Goal: Communication & Community: Answer question/provide support

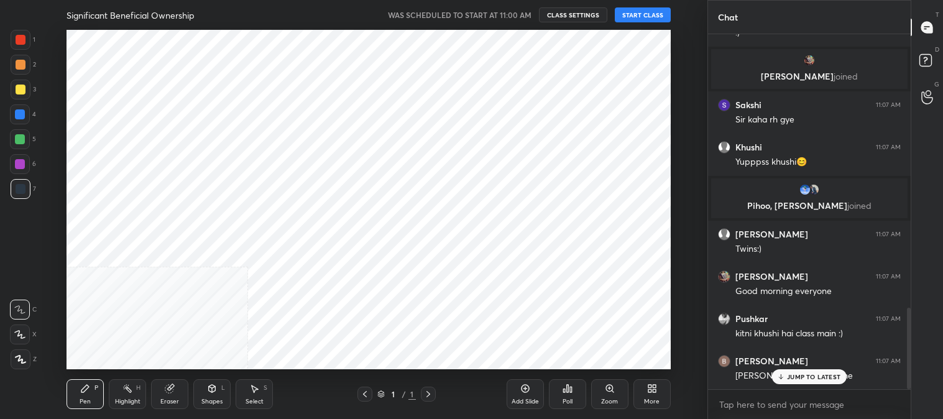
scroll to position [1216, 0]
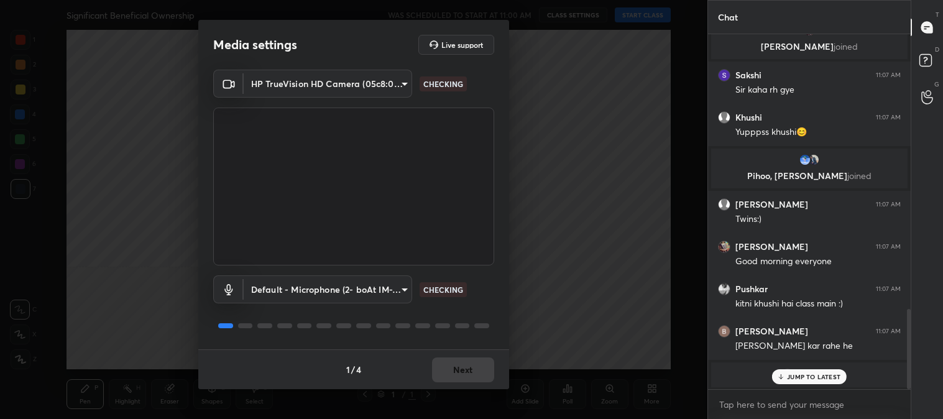
click at [456, 370] on div "1 / 4 Next" at bounding box center [353, 369] width 311 height 40
click at [458, 372] on button "Next" at bounding box center [463, 370] width 62 height 25
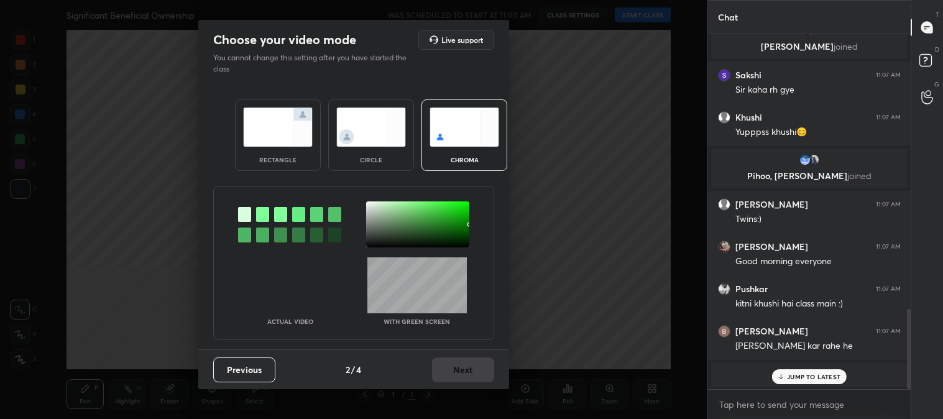
click at [259, 133] on img at bounding box center [278, 127] width 70 height 39
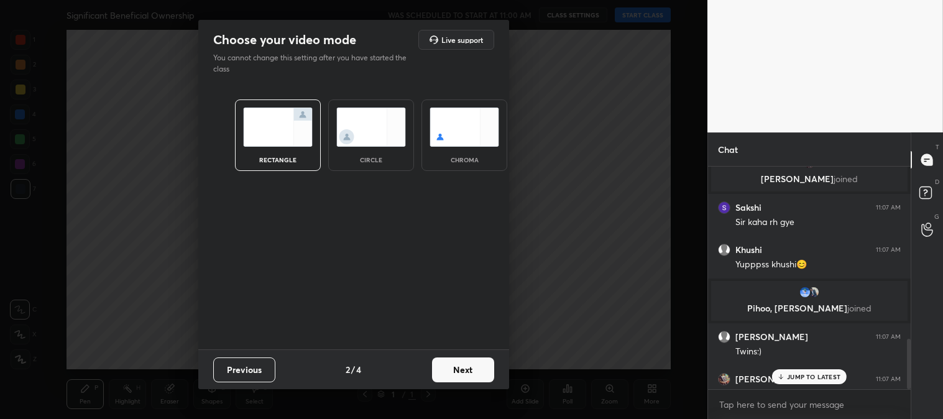
click at [465, 364] on button "Next" at bounding box center [463, 370] width 62 height 25
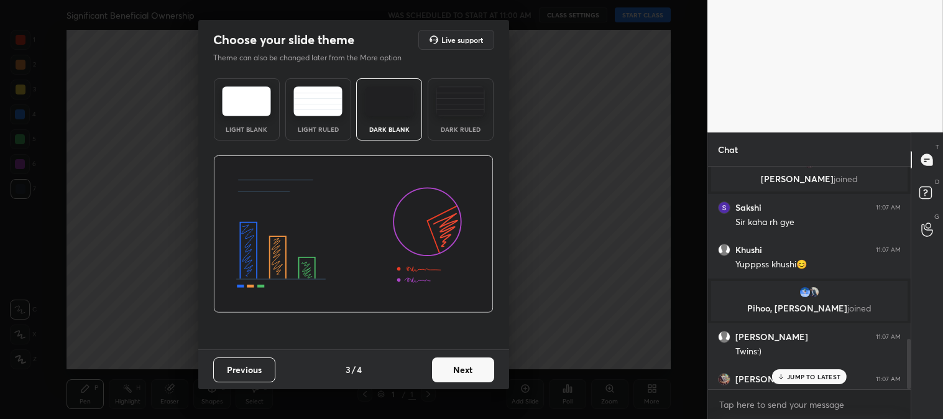
click at [471, 363] on button "Next" at bounding box center [463, 370] width 62 height 25
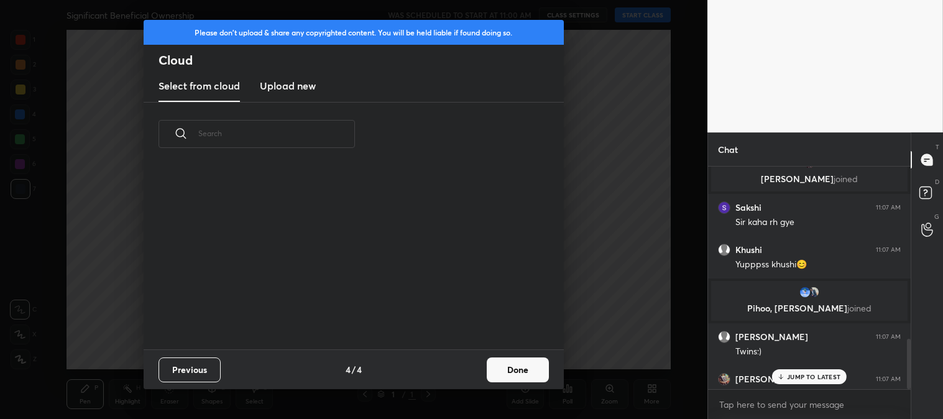
click at [520, 372] on button "Done" at bounding box center [518, 370] width 62 height 25
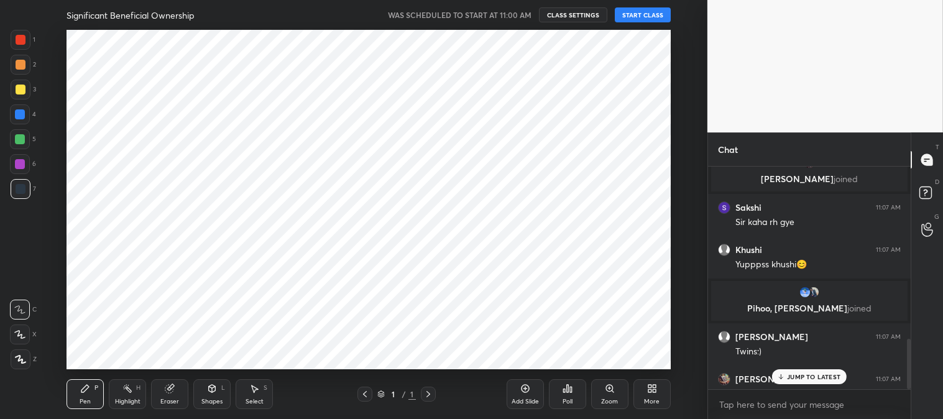
scroll to position [0, 0]
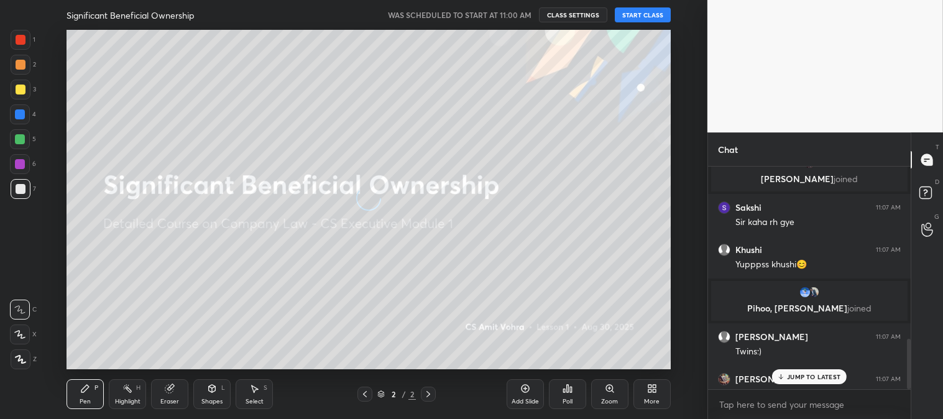
click at [22, 88] on div at bounding box center [21, 90] width 10 height 10
click at [27, 333] on div at bounding box center [20, 335] width 20 height 20
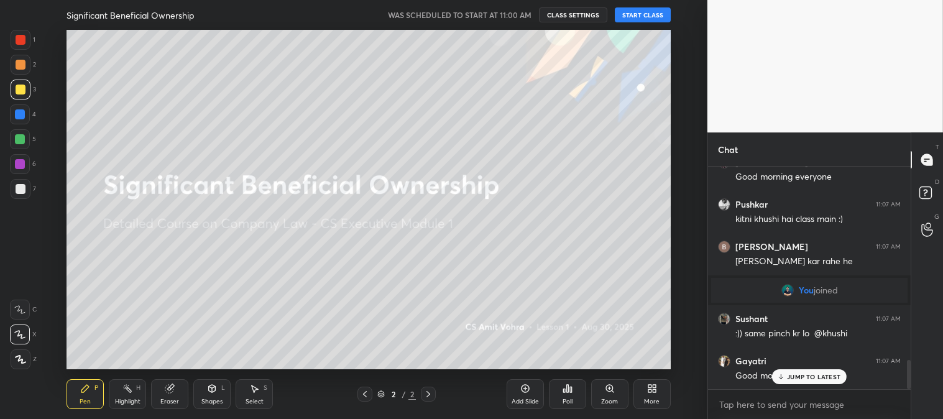
scroll to position [1476, 0]
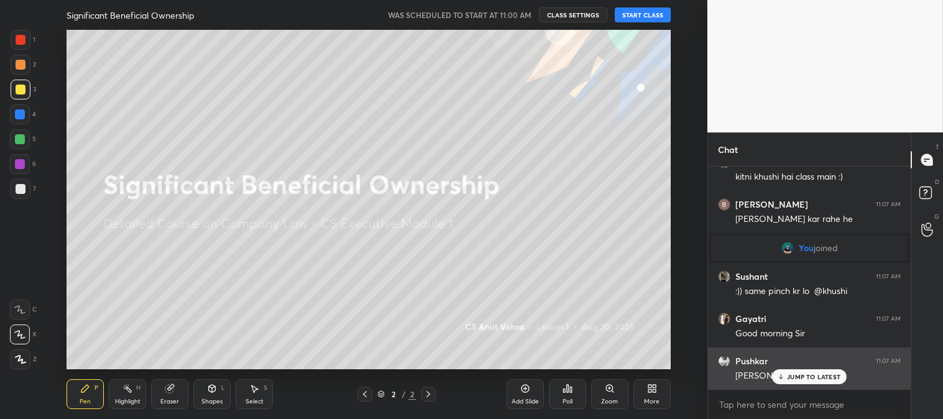
click at [793, 376] on p "JUMP TO LATEST" at bounding box center [813, 376] width 53 height 7
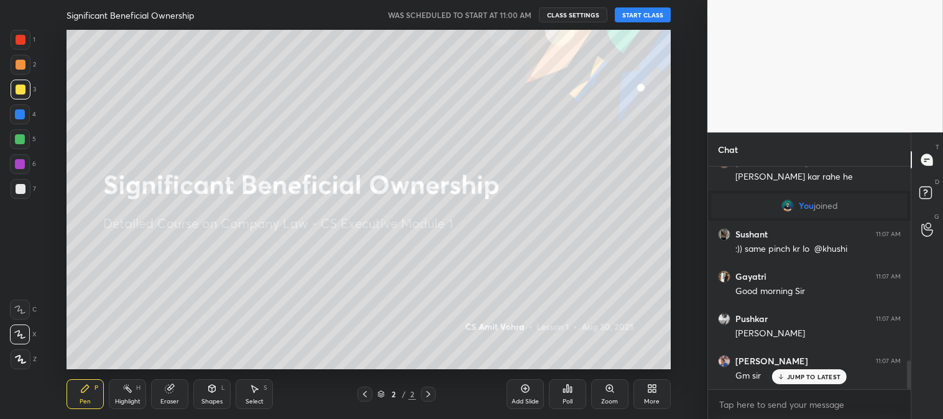
scroll to position [1563, 0]
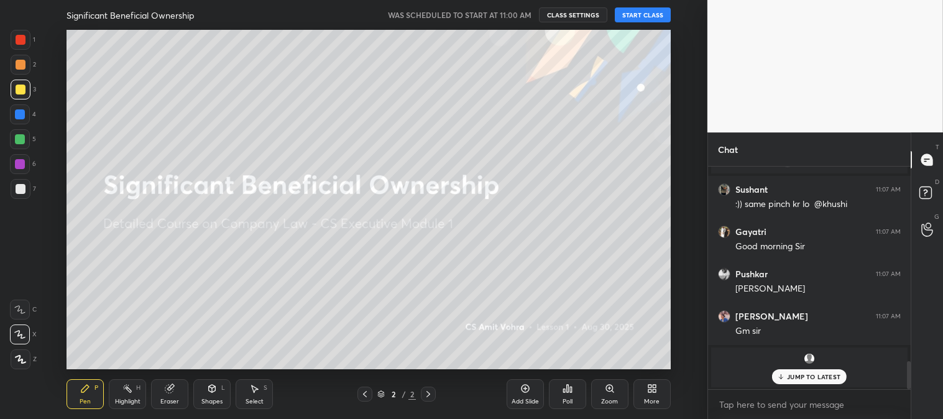
click at [641, 14] on button "START CLASS" at bounding box center [643, 14] width 56 height 15
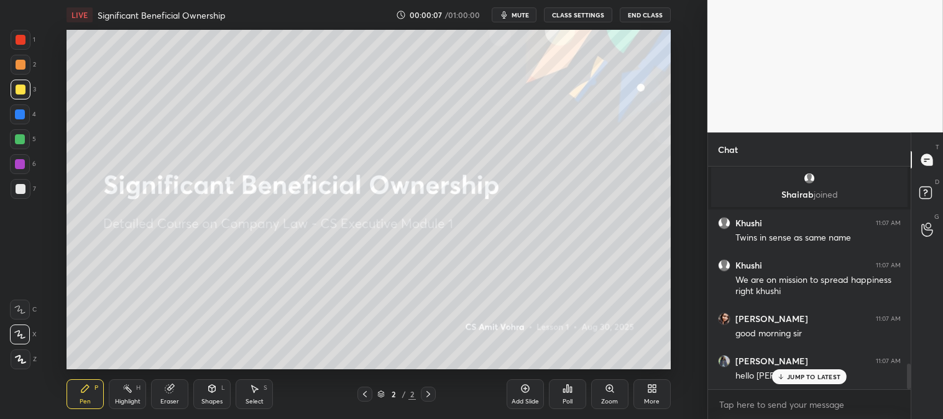
scroll to position [0, 0]
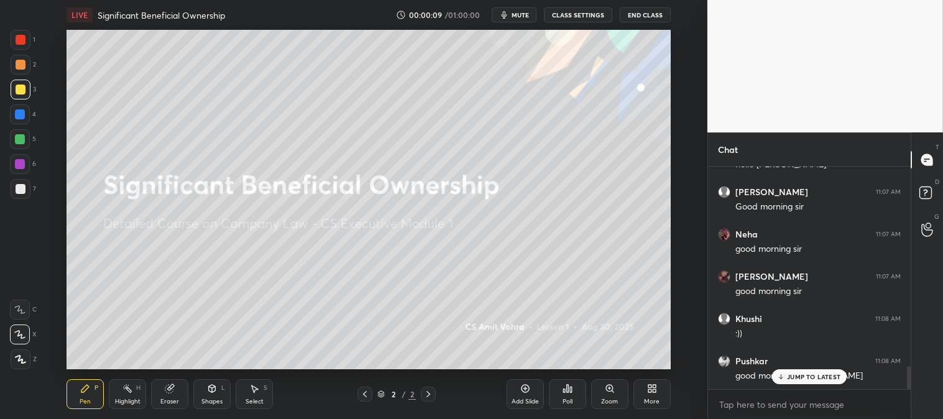
click at [521, 14] on span "mute" at bounding box center [520, 15] width 17 height 9
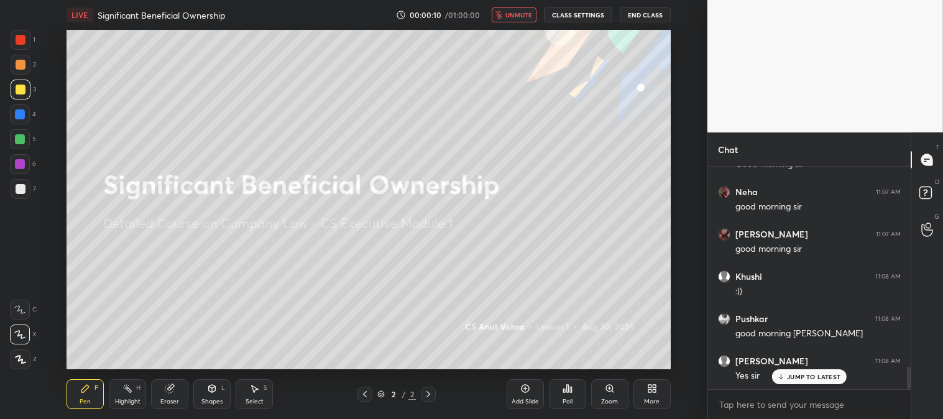
click at [512, 14] on span "unmute" at bounding box center [519, 15] width 27 height 9
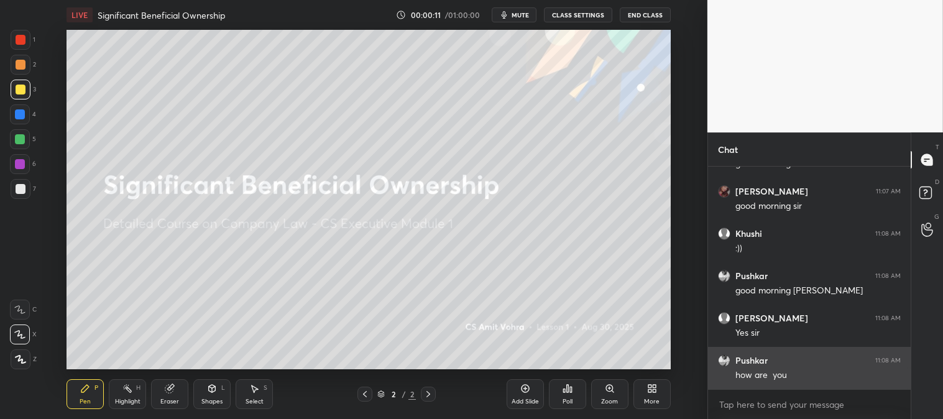
click at [800, 378] on div "how are you" at bounding box center [818, 375] width 165 height 12
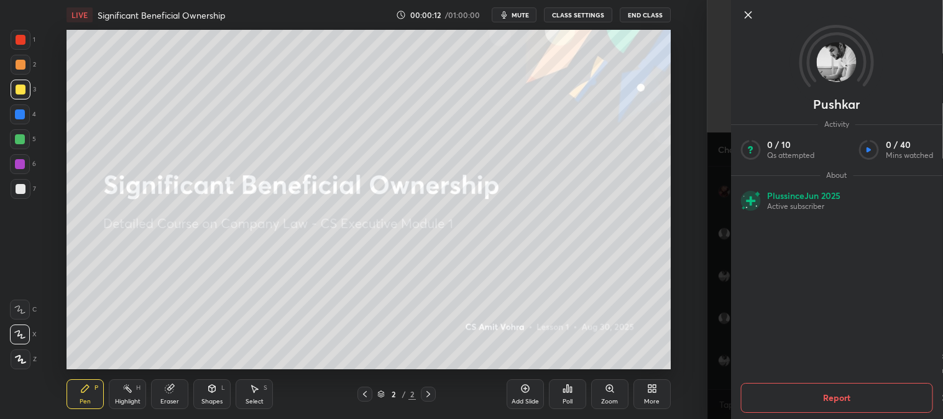
click at [746, 14] on icon at bounding box center [748, 14] width 15 height 15
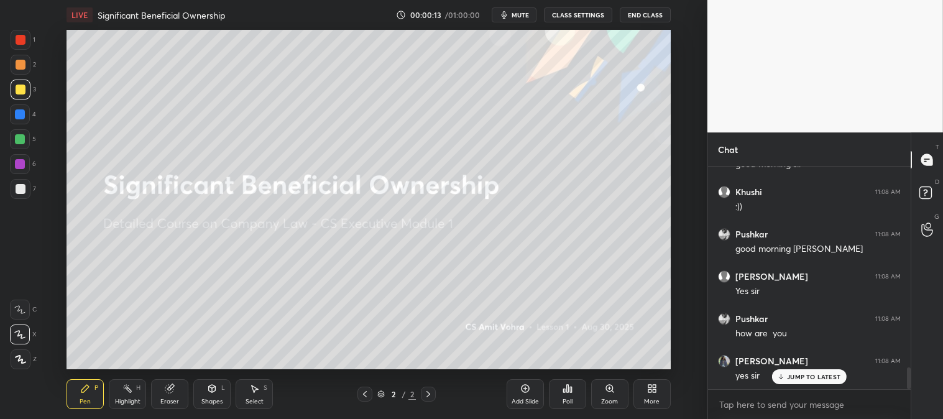
click at [11, 93] on div at bounding box center [21, 90] width 20 height 20
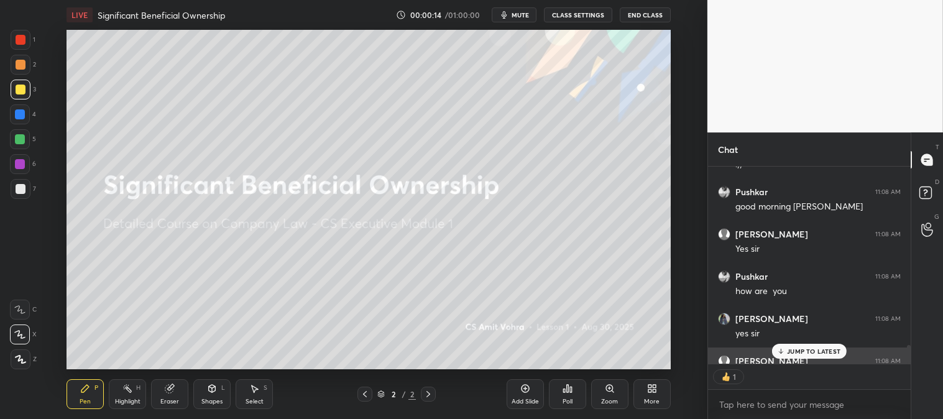
click at [783, 380] on div "1" at bounding box center [809, 376] width 203 height 25
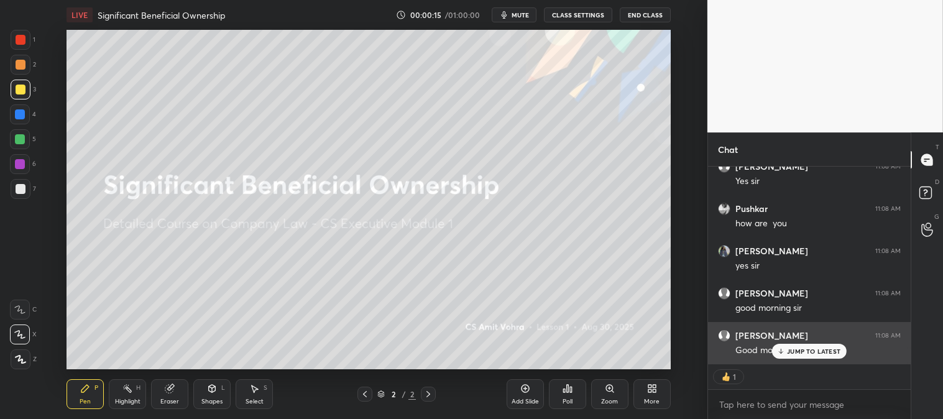
click at [794, 348] on p "JUMP TO LATEST" at bounding box center [813, 351] width 53 height 7
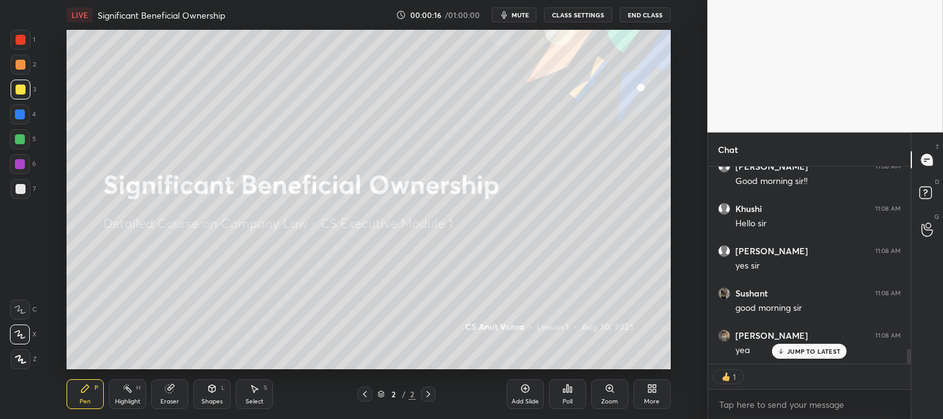
click at [516, 390] on div "Add Slide" at bounding box center [525, 394] width 37 height 30
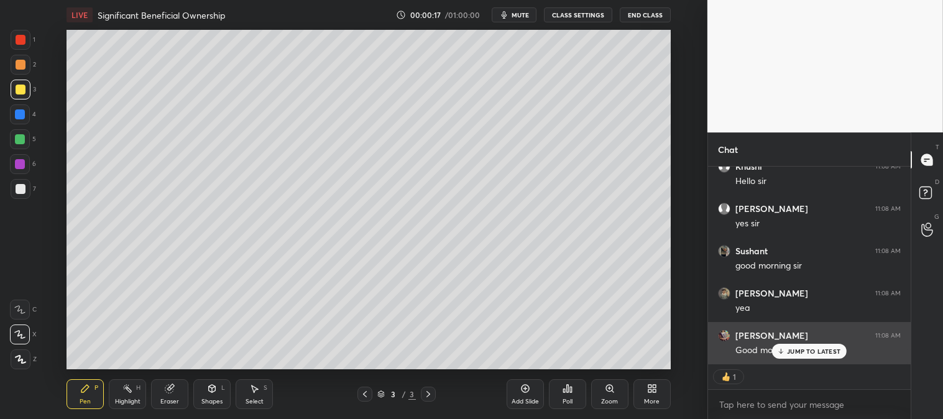
click at [800, 350] on p "JUMP TO LATEST" at bounding box center [813, 351] width 53 height 7
click at [797, 353] on div "hello [PERSON_NAME]" at bounding box center [818, 350] width 165 height 12
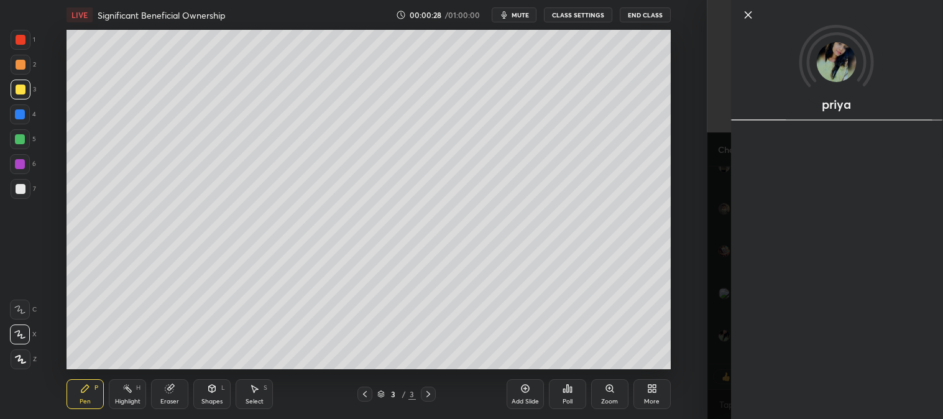
click at [751, 14] on icon at bounding box center [748, 14] width 15 height 15
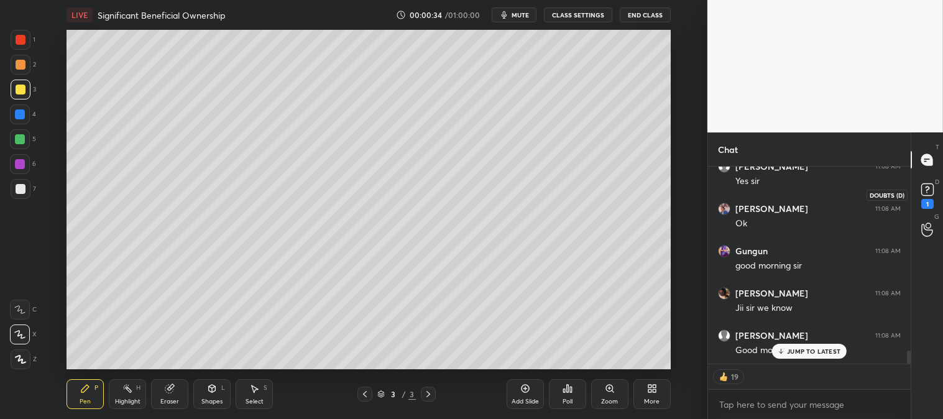
click at [928, 187] on rect at bounding box center [928, 190] width 12 height 12
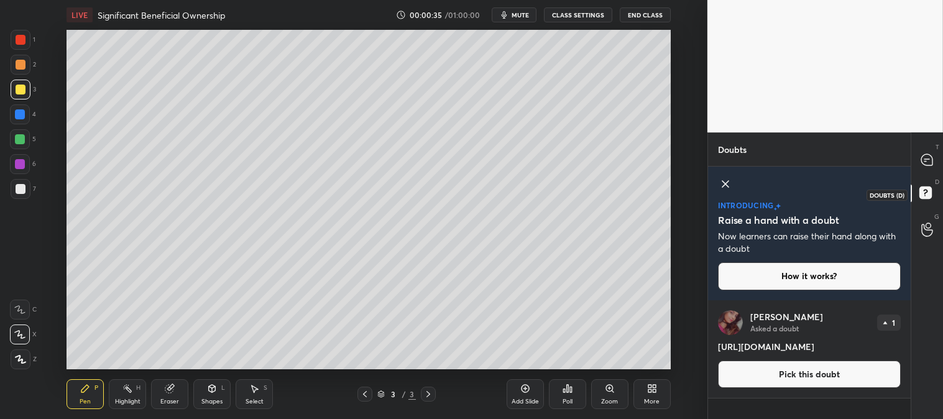
click at [928, 187] on icon at bounding box center [928, 194] width 22 height 22
drag, startPoint x: 719, startPoint y: 346, endPoint x: 859, endPoint y: 343, distance: 140.6
click at [859, 343] on h4 "[URL][DOMAIN_NAME]" at bounding box center [809, 346] width 183 height 13
copy h4 "[URL][DOMAIN_NAME]"
click at [725, 185] on icon at bounding box center [725, 184] width 15 height 15
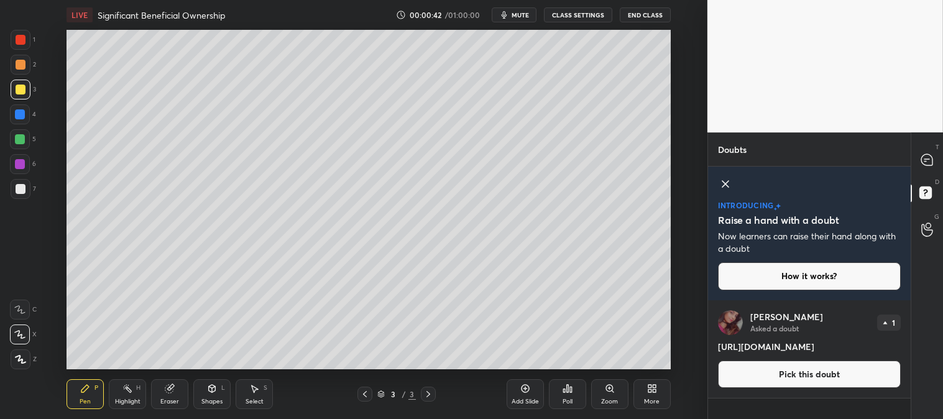
scroll to position [249, 199]
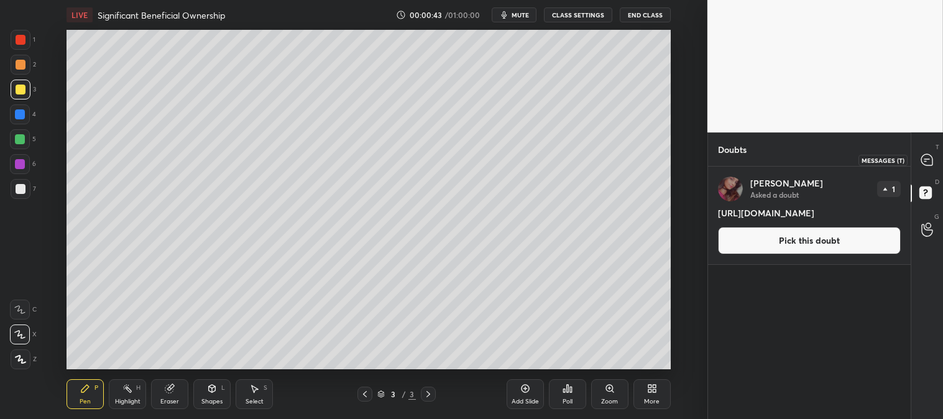
click at [925, 160] on icon at bounding box center [927, 159] width 11 height 11
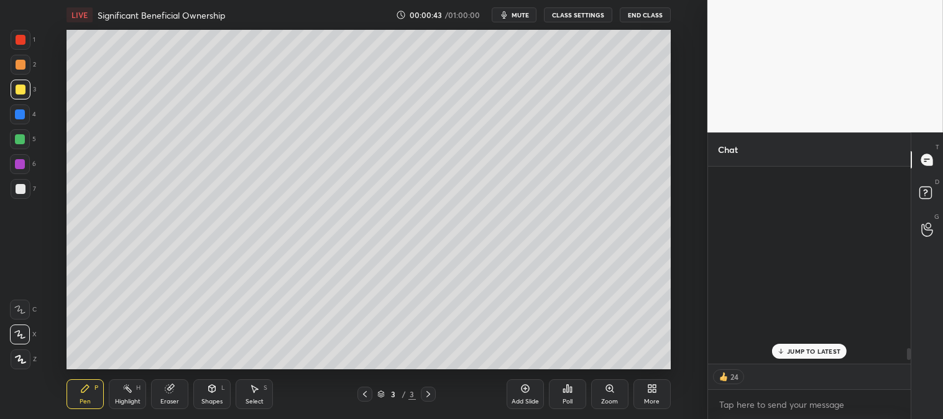
scroll to position [194, 199]
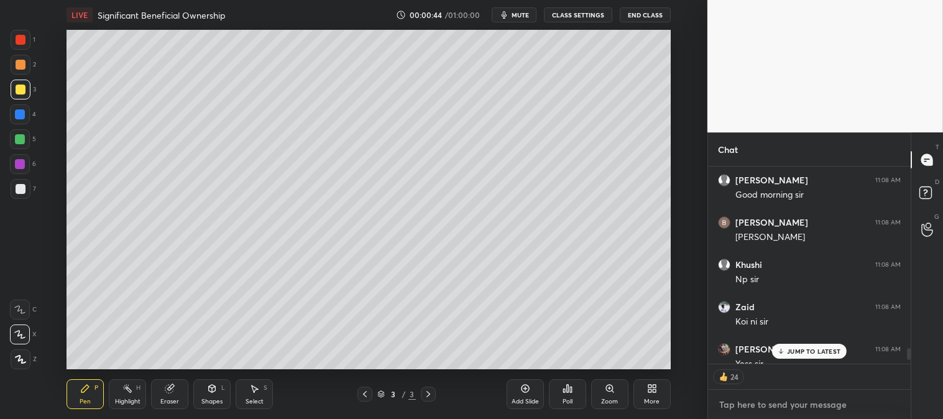
click at [831, 414] on textarea at bounding box center [809, 405] width 183 height 20
type textarea "x"
paste textarea "[URL][DOMAIN_NAME]"
type textarea "[URL][DOMAIN_NAME]"
type textarea "x"
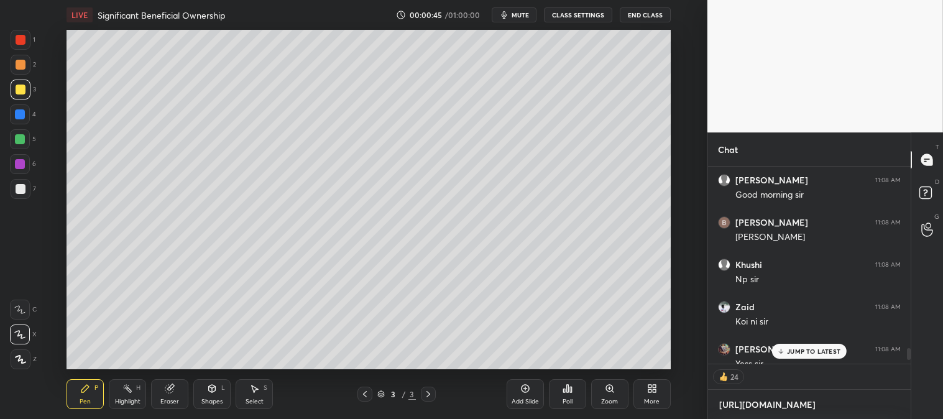
scroll to position [246, 199]
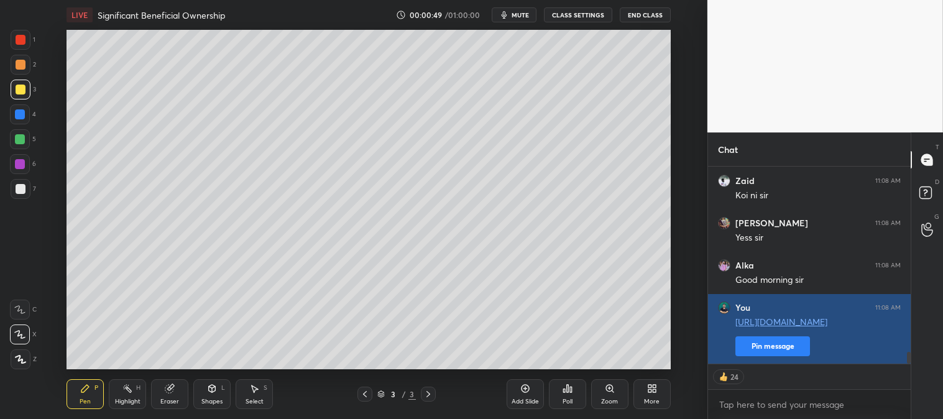
click at [772, 344] on button "Pin message" at bounding box center [773, 346] width 75 height 20
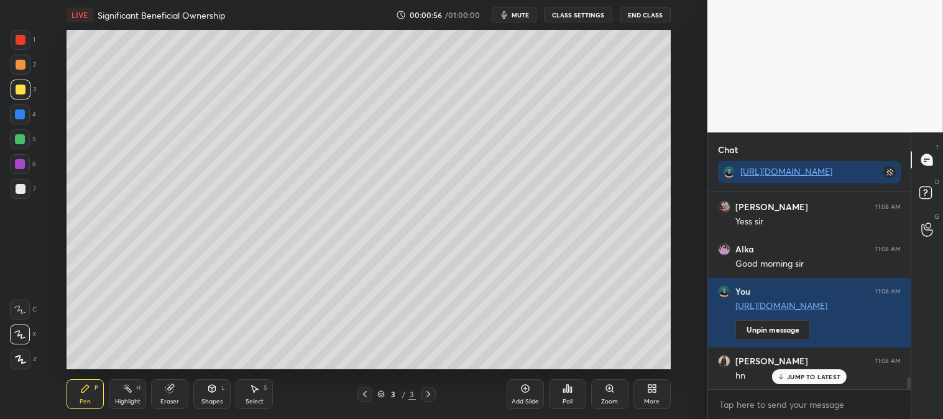
click at [797, 374] on p "JUMP TO LATEST" at bounding box center [813, 376] width 53 height 7
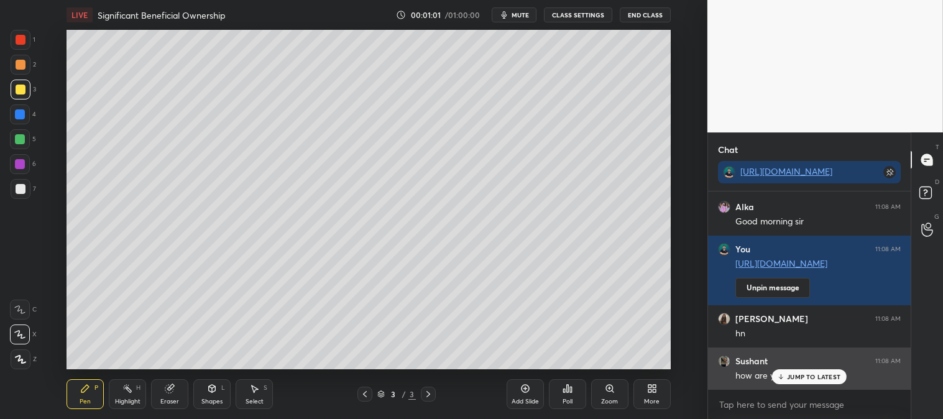
click at [800, 381] on p "JUMP TO LATEST" at bounding box center [813, 376] width 53 height 7
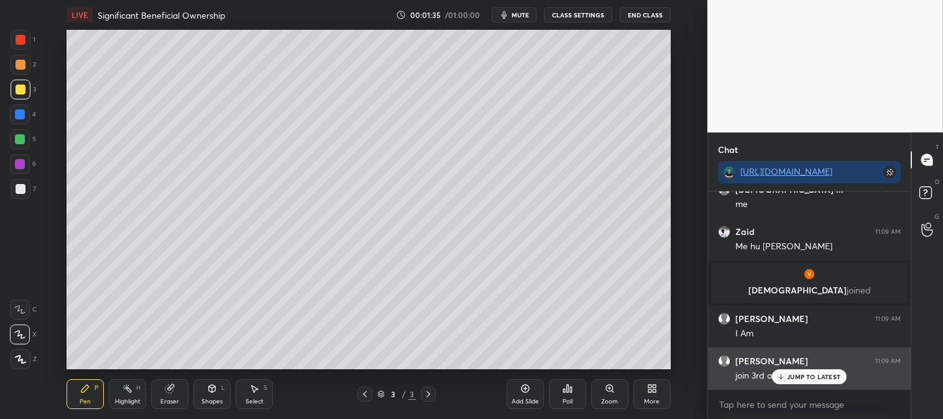
click at [796, 380] on p "JUMP TO LATEST" at bounding box center [813, 376] width 53 height 7
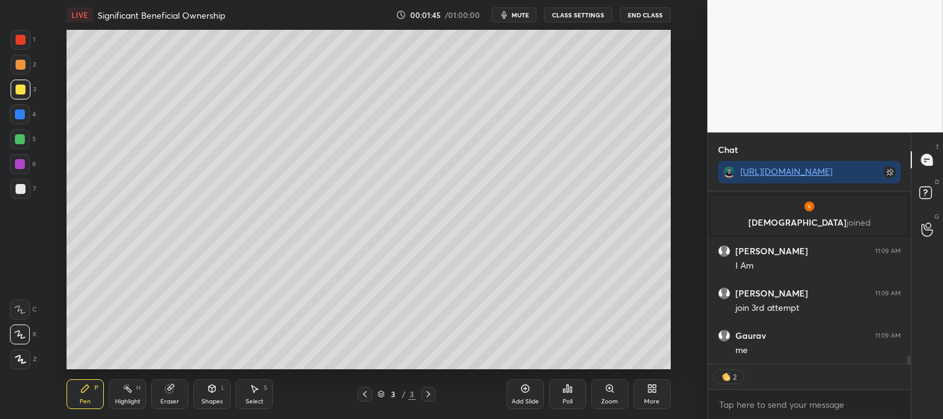
click at [794, 353] on div "Zaid 11:09 AM Me hu [PERSON_NAME] joined [PERSON_NAME] 11:09 AM I Am [PERSON_NA…" at bounding box center [809, 278] width 203 height 172
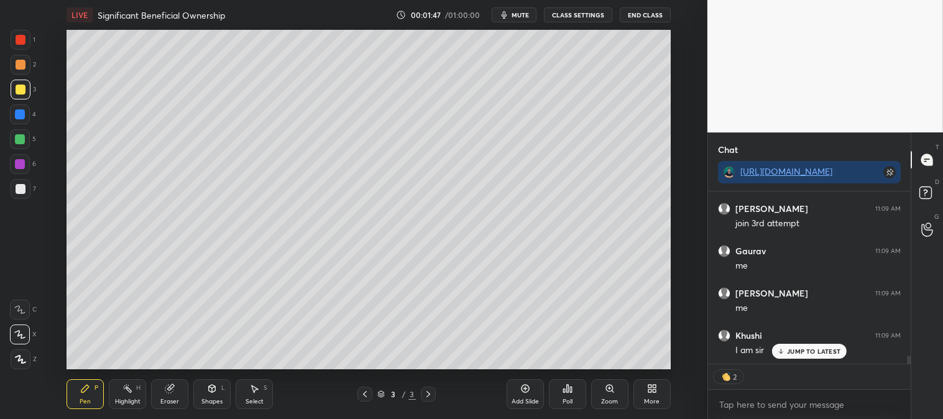
scroll to position [3641, 0]
click at [521, 13] on span "mute" at bounding box center [520, 15] width 17 height 9
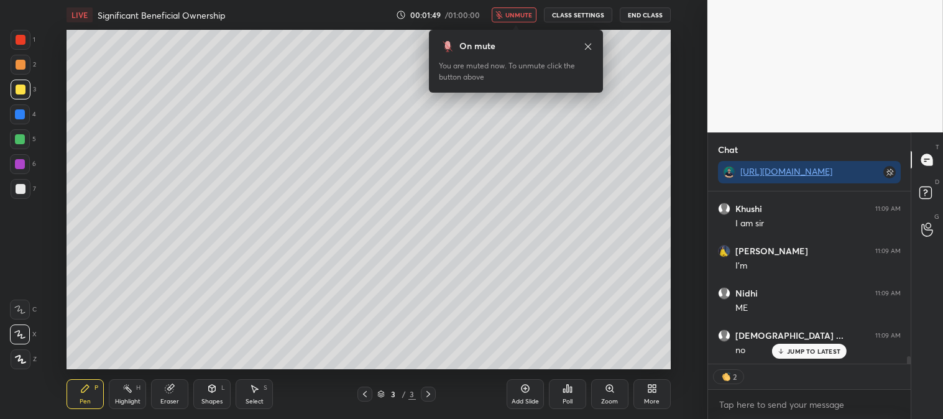
click at [519, 14] on span "unmute" at bounding box center [519, 15] width 27 height 9
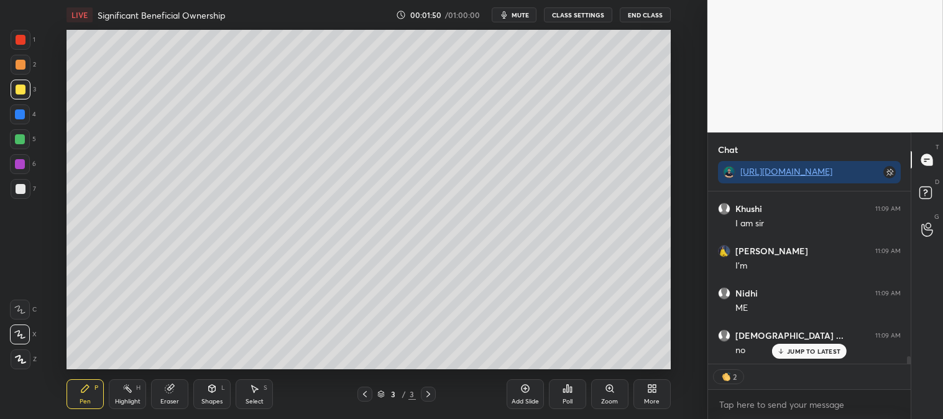
scroll to position [3768, 0]
click at [788, 351] on p "JUMP TO LATEST" at bounding box center [813, 351] width 53 height 7
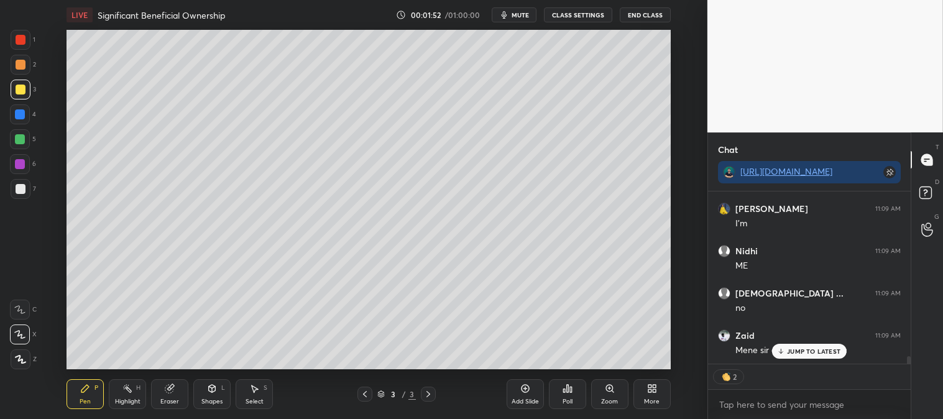
scroll to position [3811, 0]
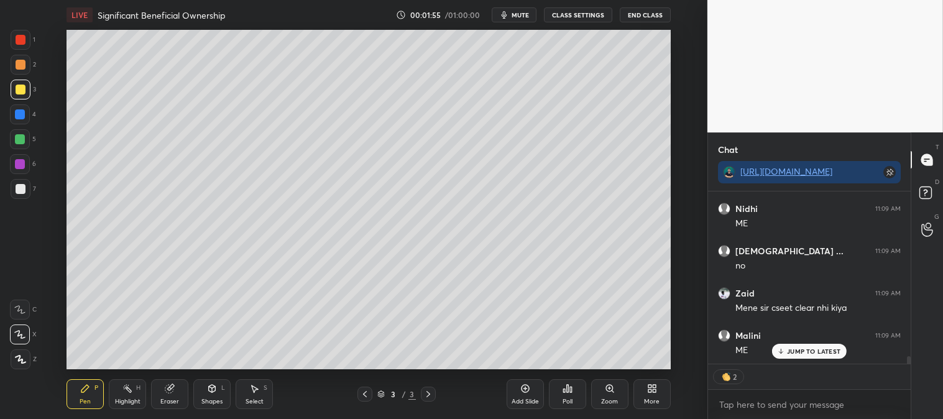
click at [16, 86] on div at bounding box center [21, 90] width 10 height 10
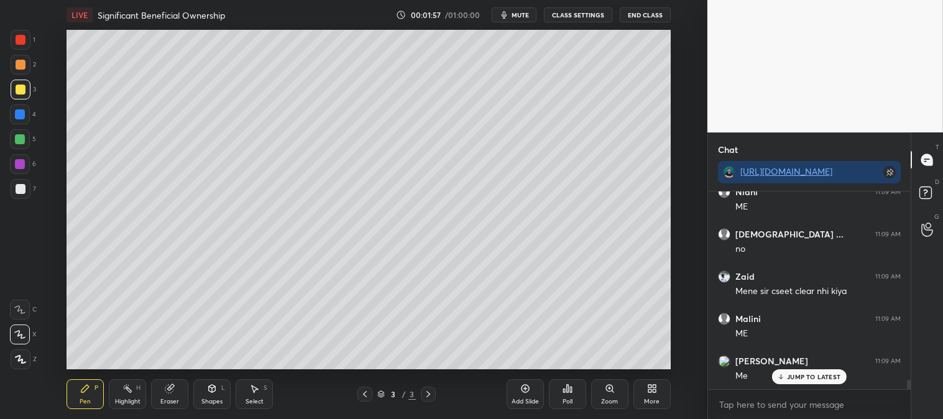
scroll to position [3870, 0]
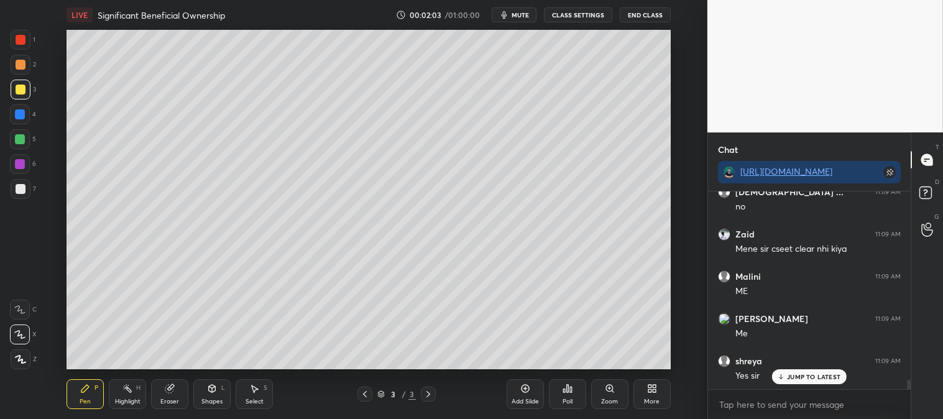
click at [16, 86] on div at bounding box center [21, 90] width 10 height 10
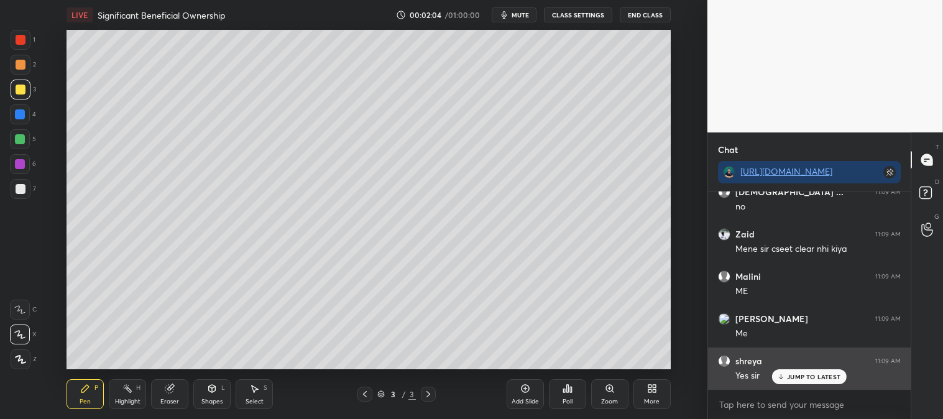
click at [792, 379] on p "JUMP TO LATEST" at bounding box center [813, 376] width 53 height 7
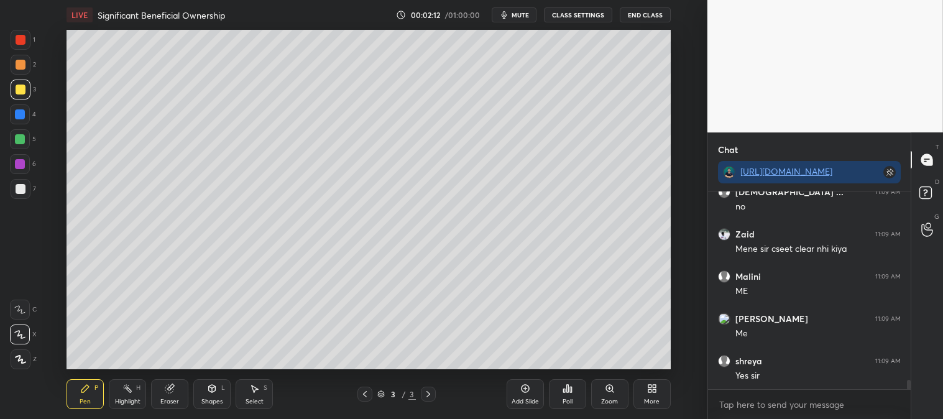
click at [166, 386] on icon at bounding box center [169, 389] width 8 height 8
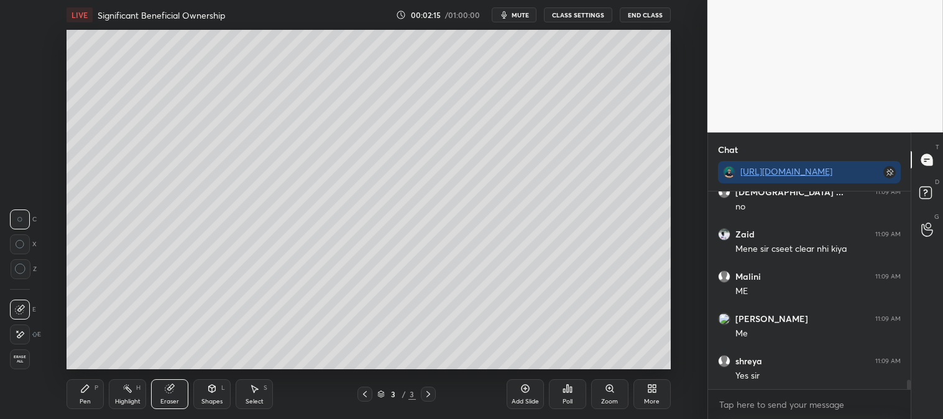
click at [82, 387] on icon at bounding box center [85, 389] width 10 height 10
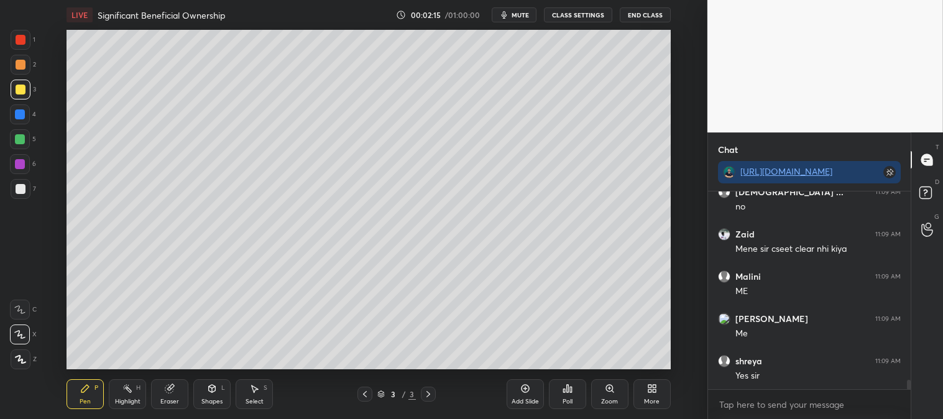
click at [608, 394] on icon at bounding box center [610, 389] width 10 height 10
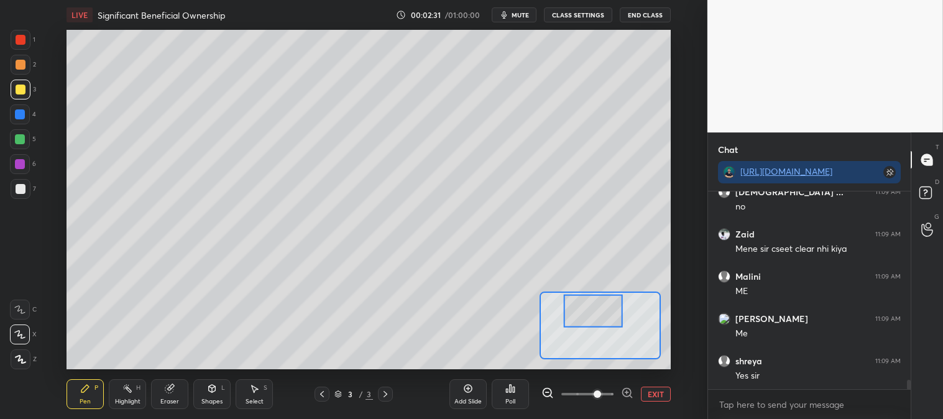
click at [660, 394] on button "EXIT" at bounding box center [656, 394] width 30 height 15
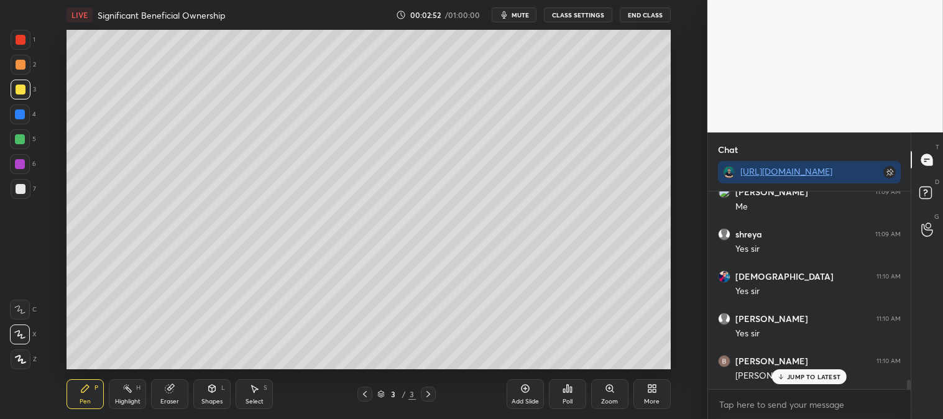
scroll to position [4039, 0]
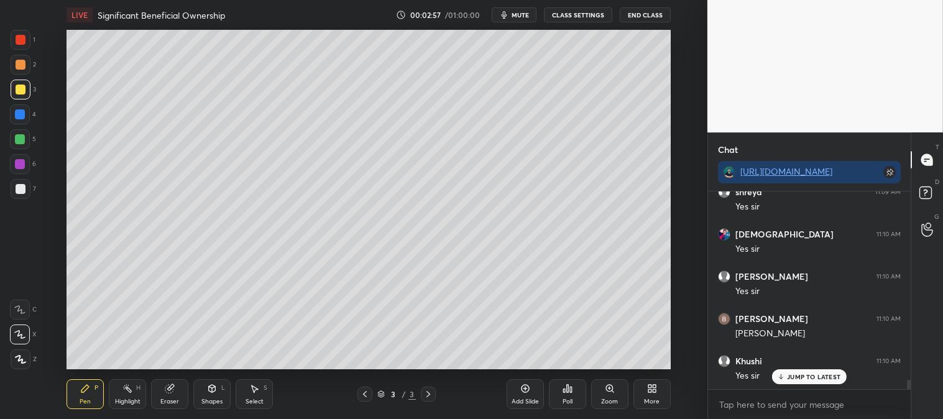
click at [793, 378] on p "JUMP TO LATEST" at bounding box center [813, 376] width 53 height 7
click at [21, 190] on div at bounding box center [21, 189] width 10 height 10
click at [608, 393] on icon at bounding box center [610, 389] width 10 height 10
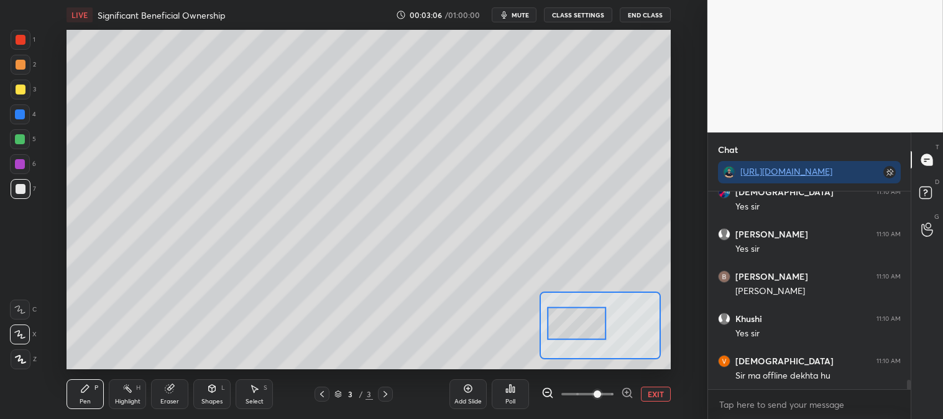
scroll to position [4123, 0]
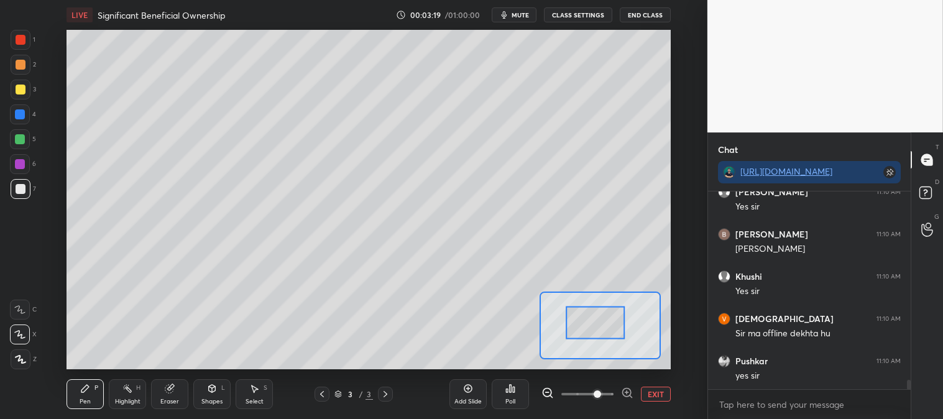
click at [22, 134] on div at bounding box center [20, 139] width 10 height 10
click at [21, 85] on div at bounding box center [21, 90] width 10 height 10
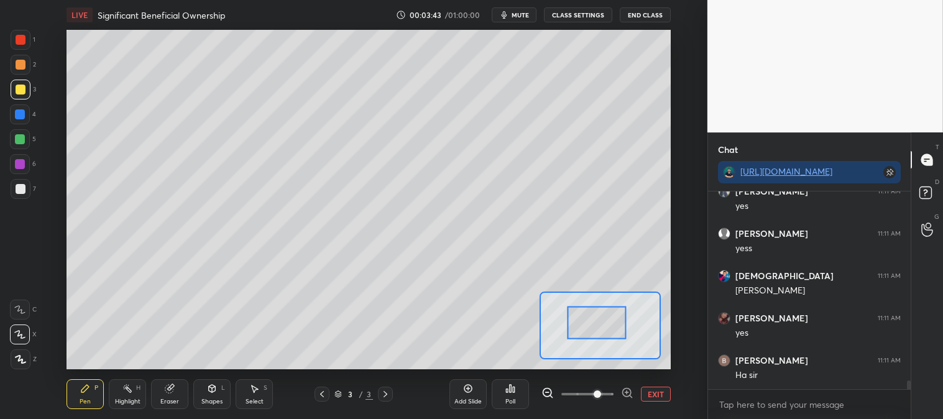
scroll to position [4462, 0]
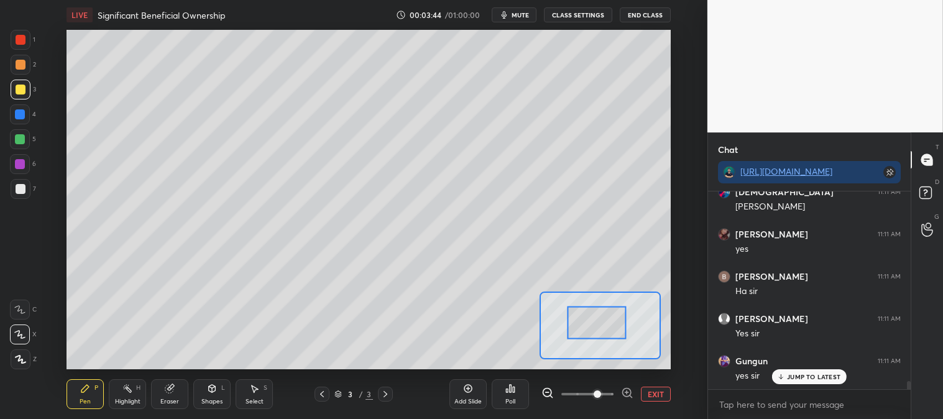
click at [656, 392] on button "EXIT" at bounding box center [656, 394] width 30 height 15
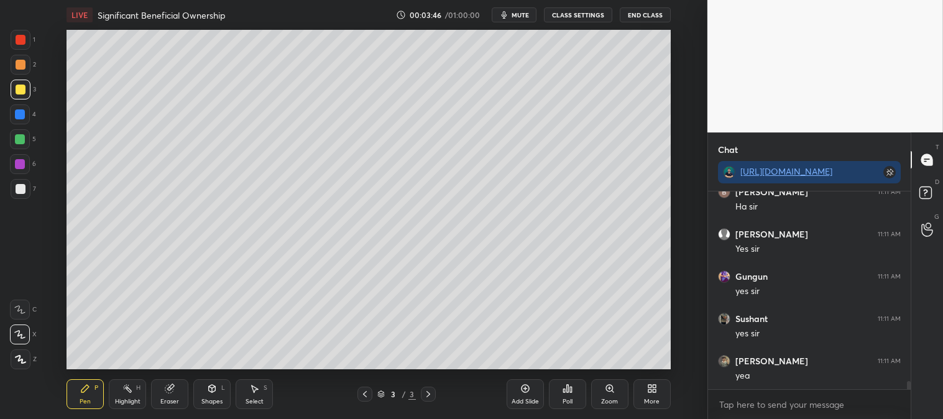
scroll to position [4589, 0]
click at [613, 391] on icon at bounding box center [610, 389] width 10 height 10
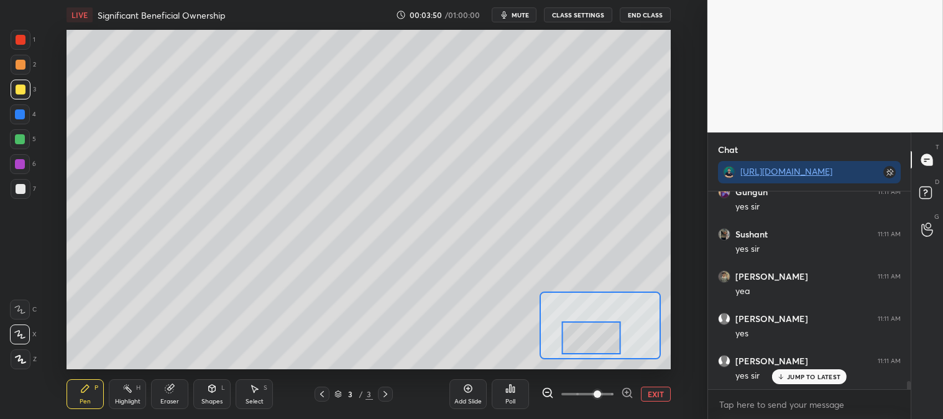
scroll to position [4673, 0]
click at [182, 398] on div "Eraser" at bounding box center [169, 394] width 37 height 30
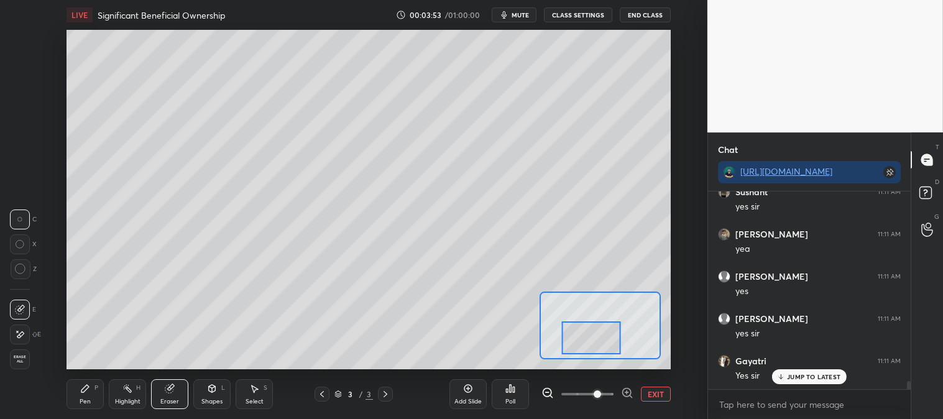
click at [83, 384] on icon at bounding box center [85, 389] width 10 height 10
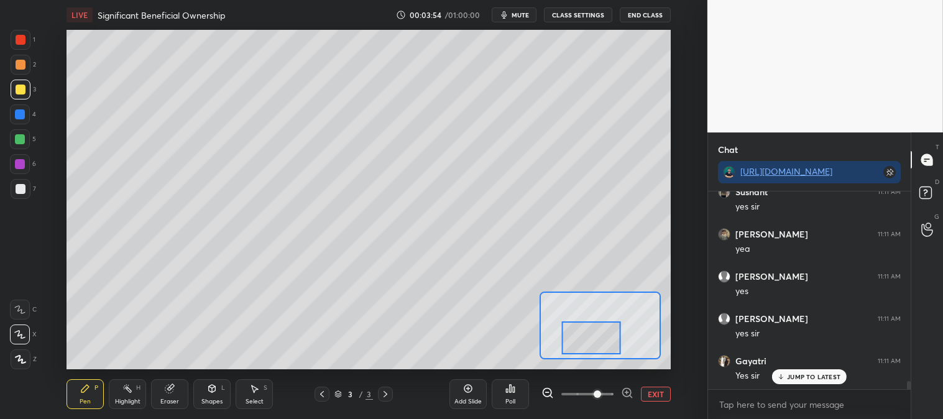
click at [22, 138] on div at bounding box center [20, 139] width 10 height 10
click at [22, 191] on div at bounding box center [21, 189] width 10 height 10
click at [26, 89] on div at bounding box center [21, 90] width 20 height 20
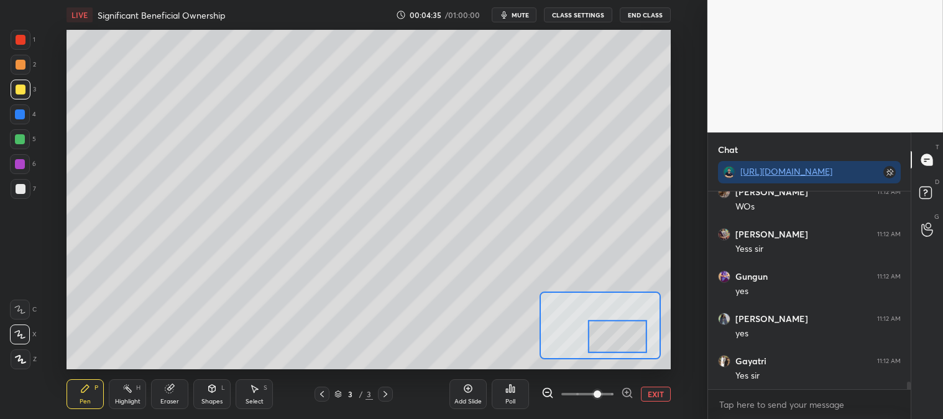
scroll to position [5096, 0]
click at [660, 400] on button "EXIT" at bounding box center [656, 394] width 30 height 15
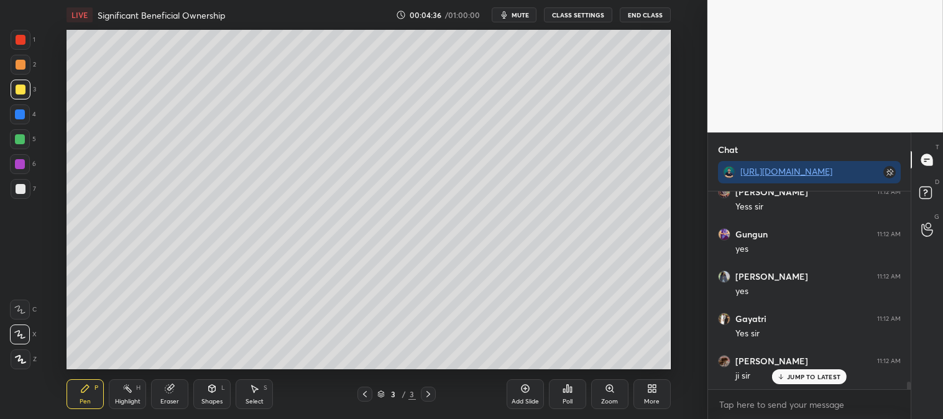
scroll to position [5180, 0]
click at [22, 42] on div at bounding box center [21, 40] width 10 height 10
click at [608, 399] on div "Zoom" at bounding box center [609, 402] width 17 height 6
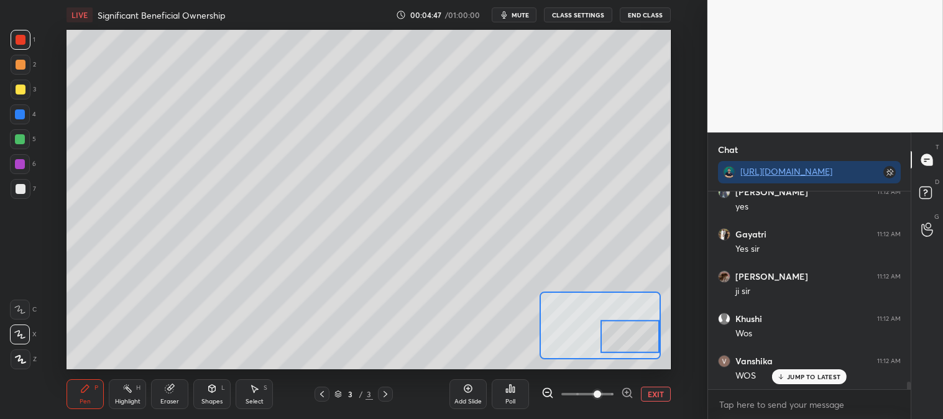
scroll to position [5223, 0]
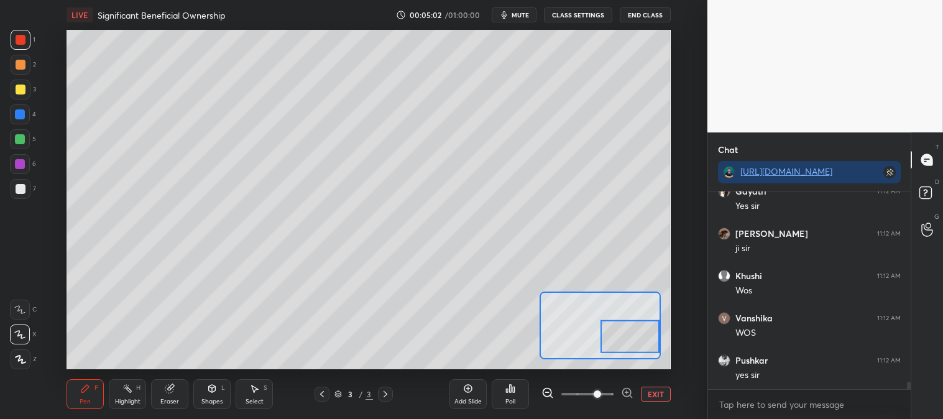
click at [657, 395] on button "EXIT" at bounding box center [656, 394] width 30 height 15
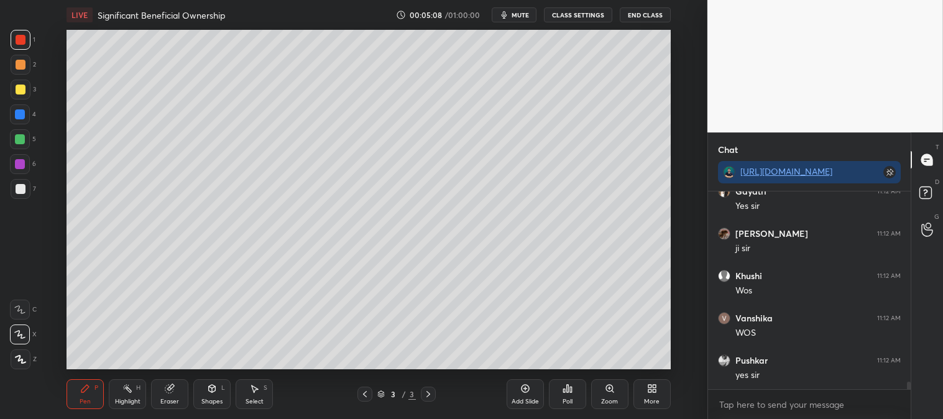
click at [606, 399] on div "Zoom" at bounding box center [609, 402] width 17 height 6
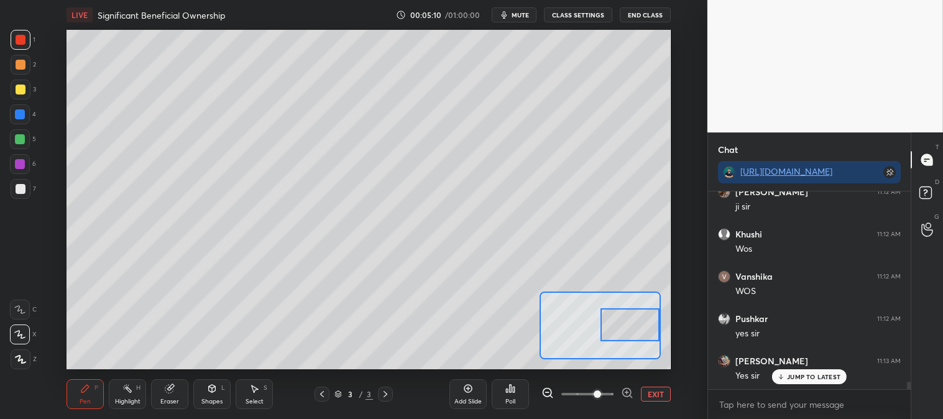
scroll to position [5307, 0]
click at [662, 389] on button "EXIT" at bounding box center [656, 394] width 30 height 15
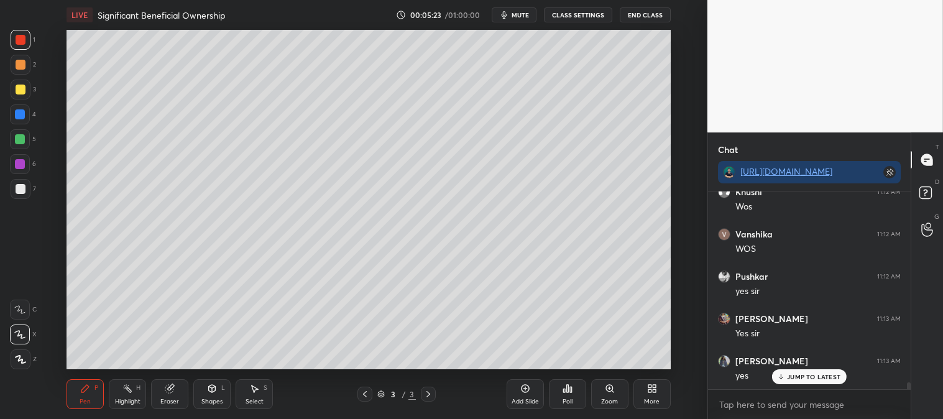
click at [29, 188] on div at bounding box center [21, 189] width 20 height 20
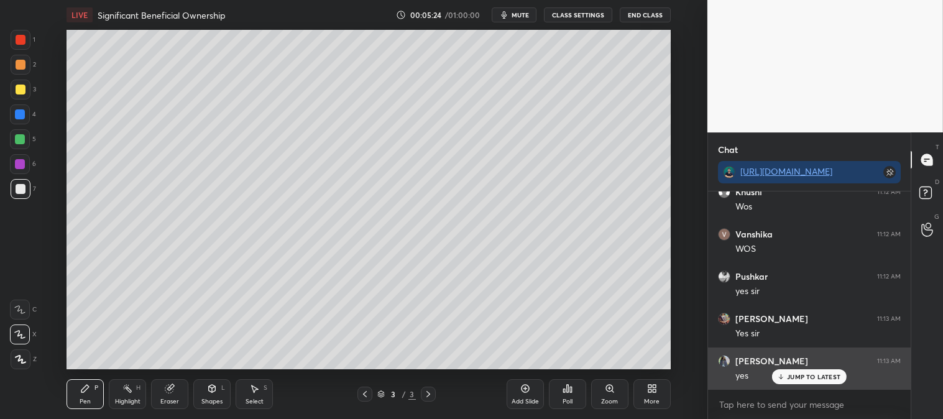
click at [803, 379] on p "JUMP TO LATEST" at bounding box center [813, 376] width 53 height 7
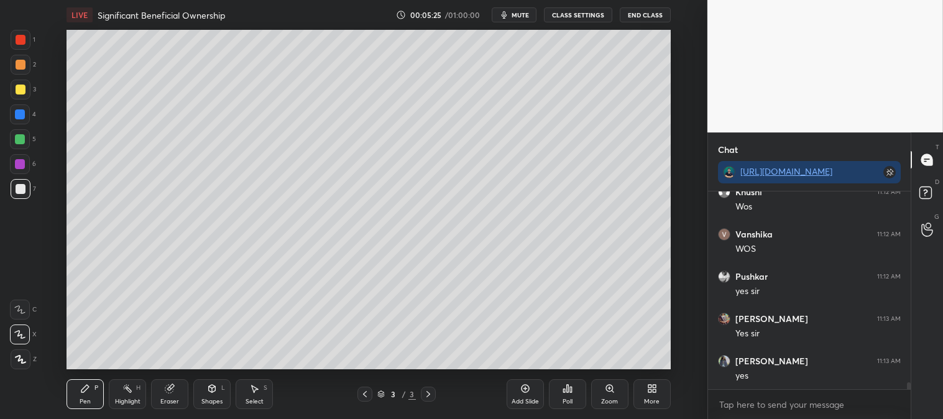
click at [605, 390] on icon at bounding box center [610, 389] width 10 height 10
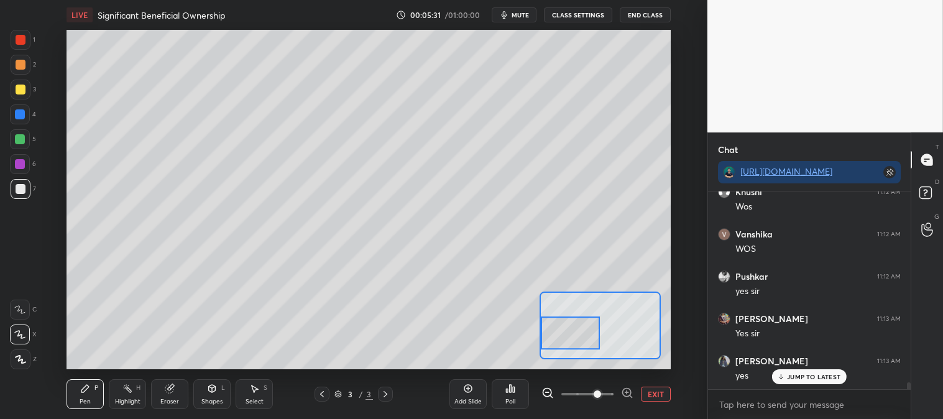
scroll to position [5352, 0]
click at [651, 392] on button "EXIT" at bounding box center [656, 394] width 30 height 15
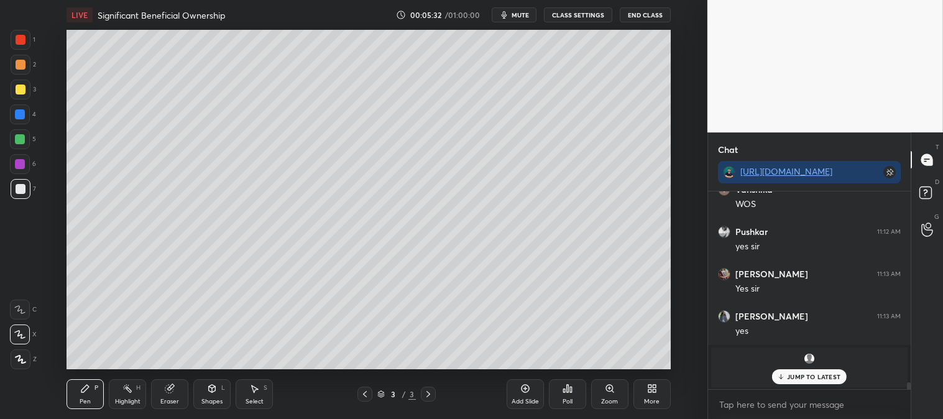
click at [604, 390] on div "Zoom" at bounding box center [609, 394] width 37 height 30
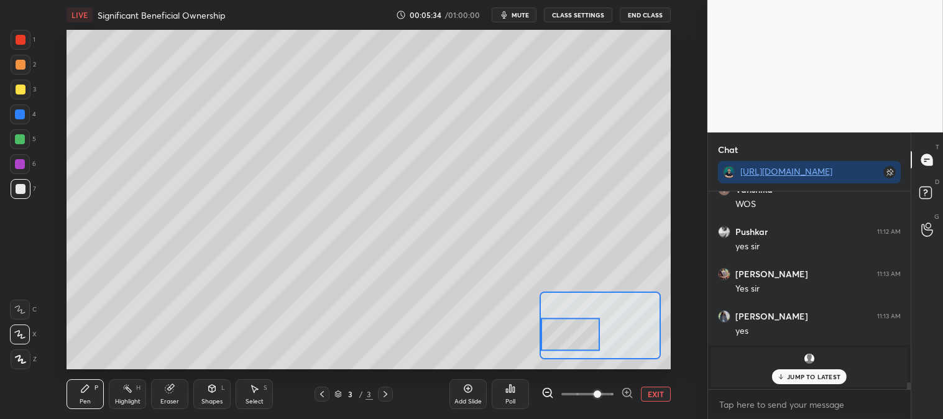
click at [25, 52] on div "1" at bounding box center [23, 42] width 25 height 25
click at [816, 375] on p "JUMP TO LATEST" at bounding box center [813, 376] width 53 height 7
click at [658, 389] on button "EXIT" at bounding box center [656, 394] width 30 height 15
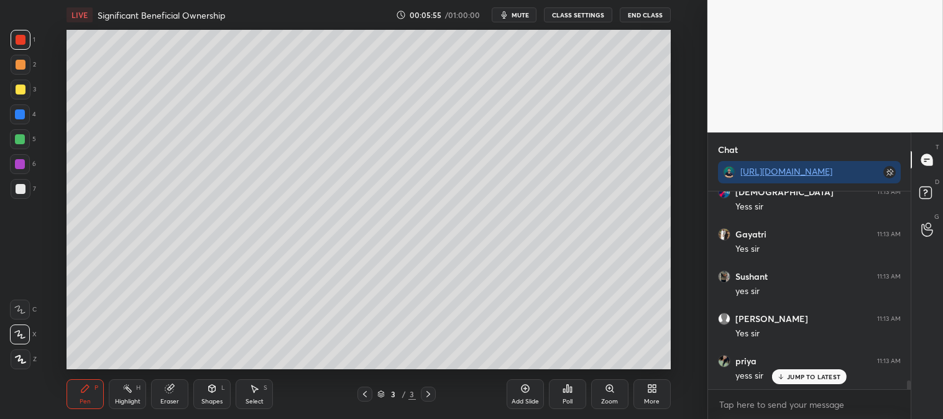
scroll to position [4310, 0]
click at [126, 397] on div "Highlight H" at bounding box center [127, 394] width 37 height 30
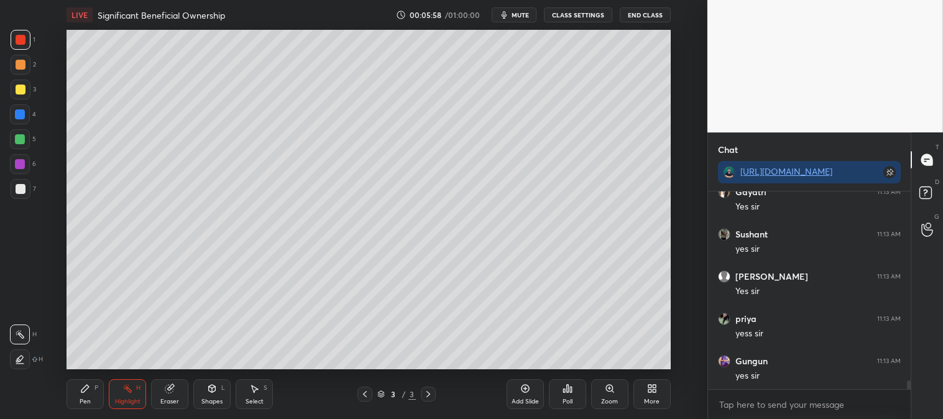
scroll to position [4353, 0]
click at [520, 14] on span "mute" at bounding box center [520, 15] width 17 height 9
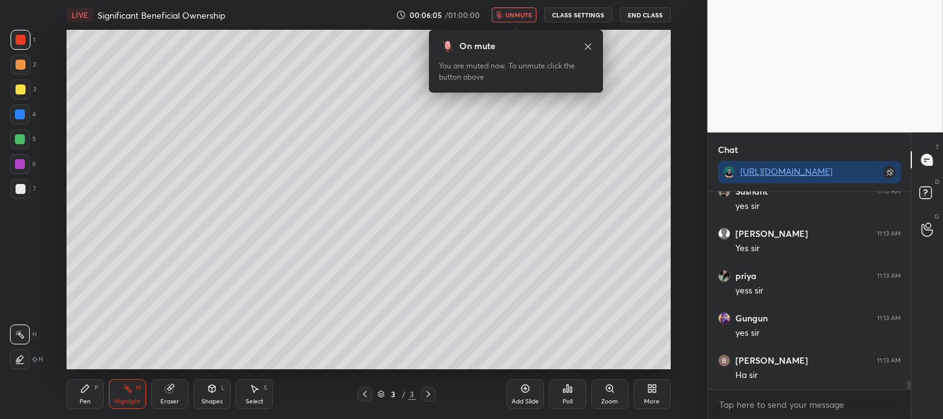
click at [519, 11] on span "unmute" at bounding box center [519, 15] width 27 height 9
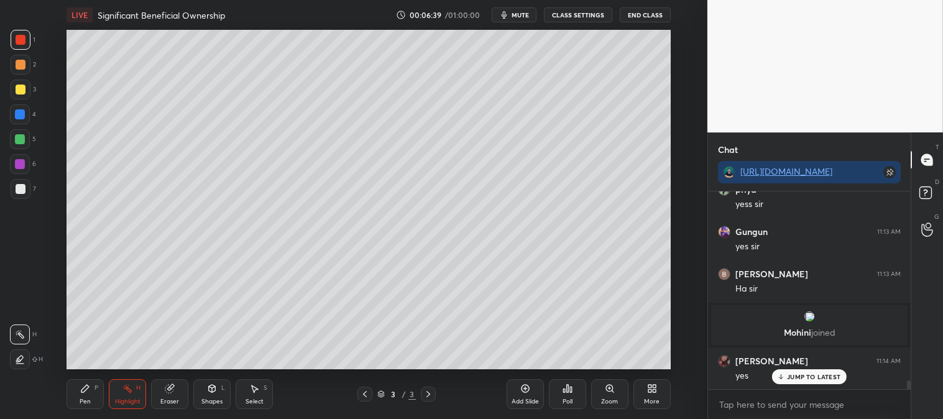
scroll to position [4381, 0]
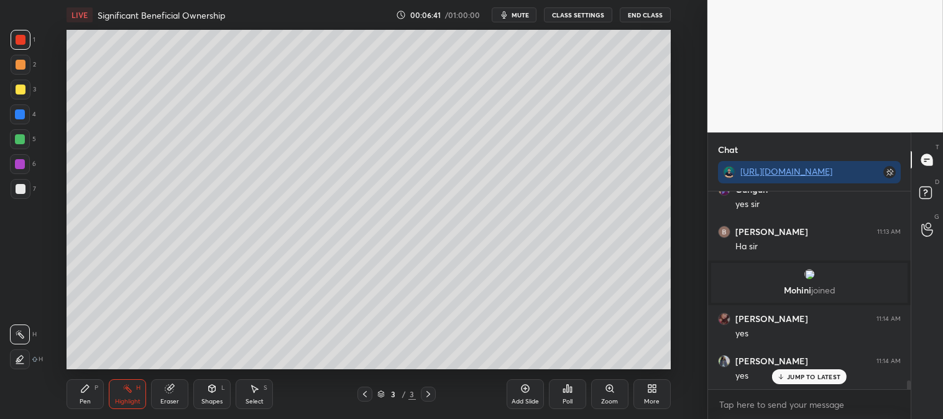
click at [801, 376] on p "JUMP TO LATEST" at bounding box center [813, 376] width 53 height 7
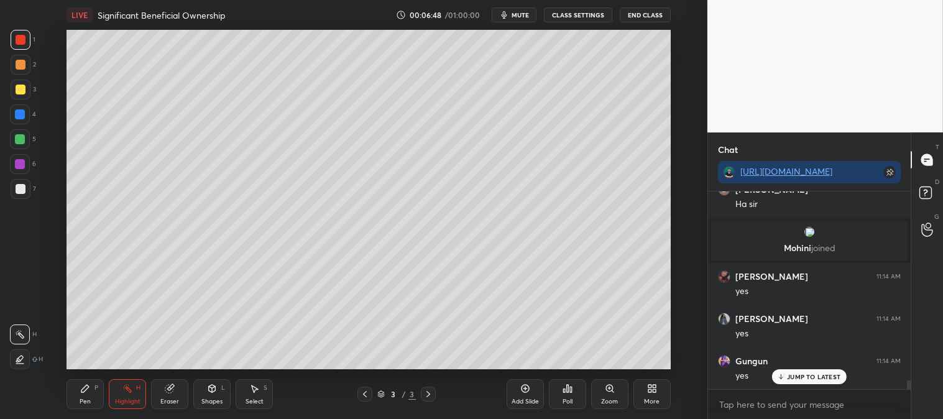
click at [69, 404] on div "Pen P" at bounding box center [85, 394] width 37 height 30
click at [20, 143] on div at bounding box center [20, 139] width 10 height 10
click at [599, 400] on div "Zoom" at bounding box center [609, 394] width 37 height 30
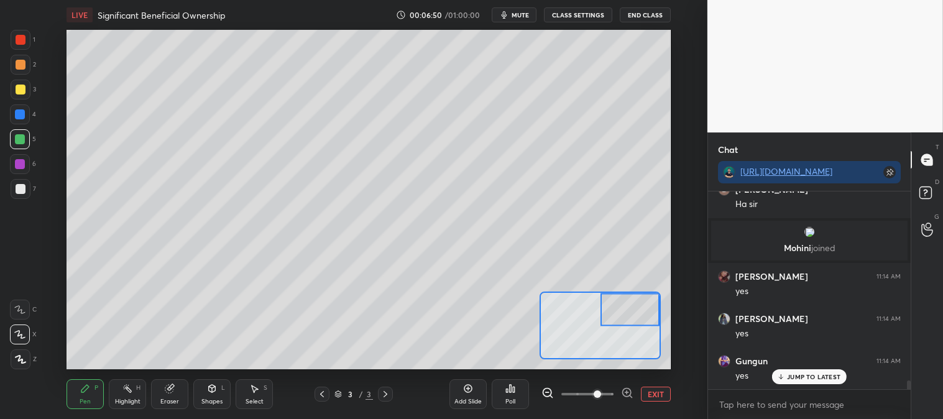
click at [22, 66] on div at bounding box center [21, 65] width 10 height 10
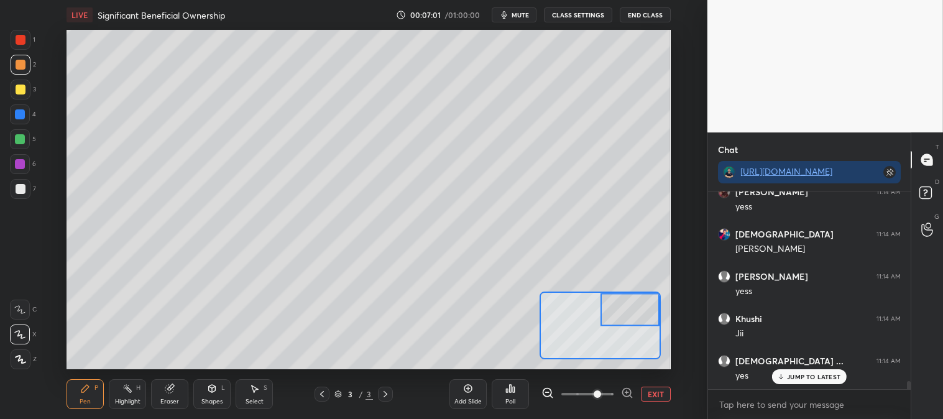
scroll to position [4816, 0]
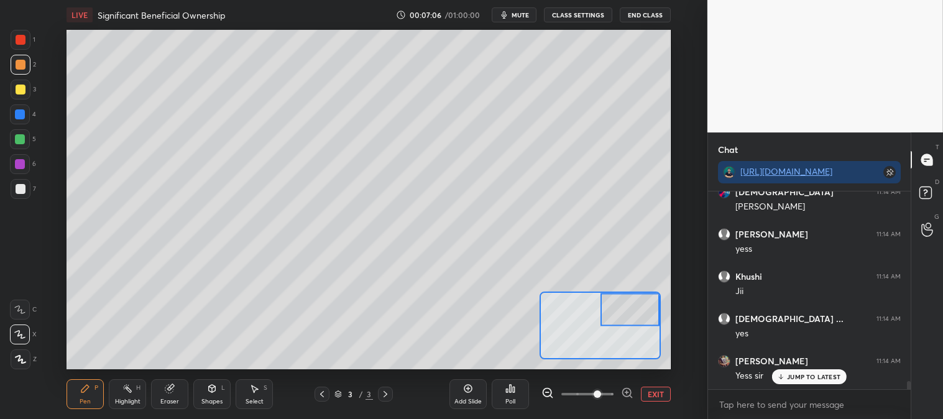
click at [656, 397] on button "EXIT" at bounding box center [656, 394] width 30 height 15
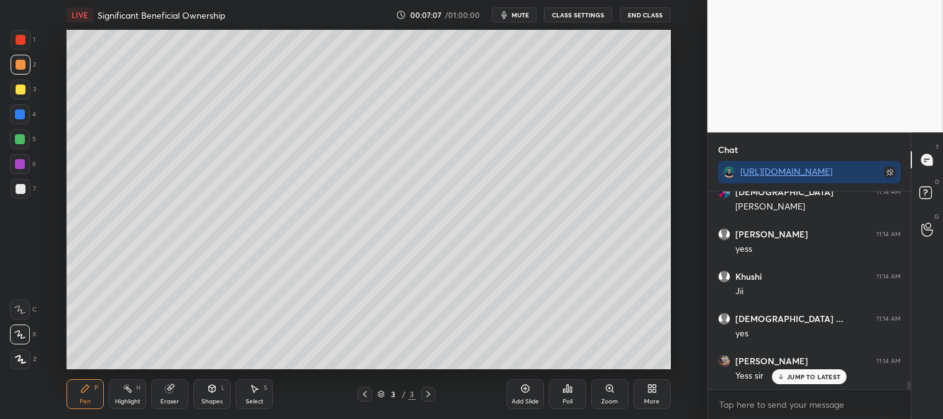
click at [132, 406] on div "Highlight H" at bounding box center [127, 394] width 37 height 30
click at [26, 358] on div at bounding box center [20, 359] width 20 height 20
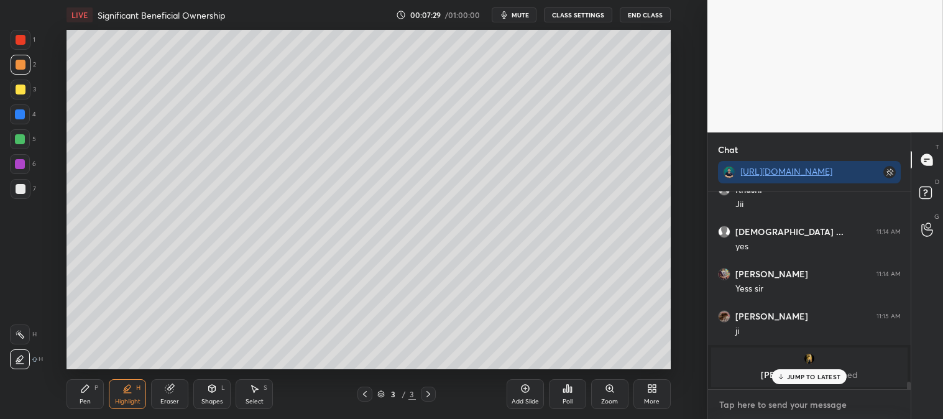
scroll to position [4828, 0]
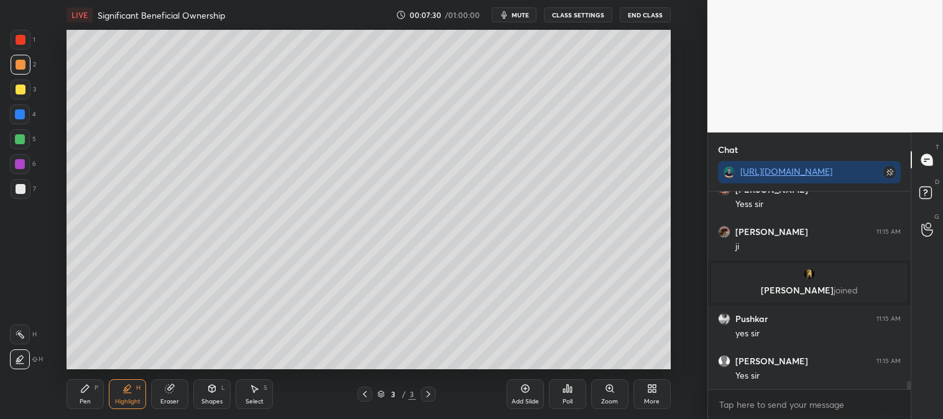
click at [31, 332] on div "H" at bounding box center [26, 335] width 33 height 20
click at [90, 395] on div "Pen P" at bounding box center [85, 394] width 37 height 30
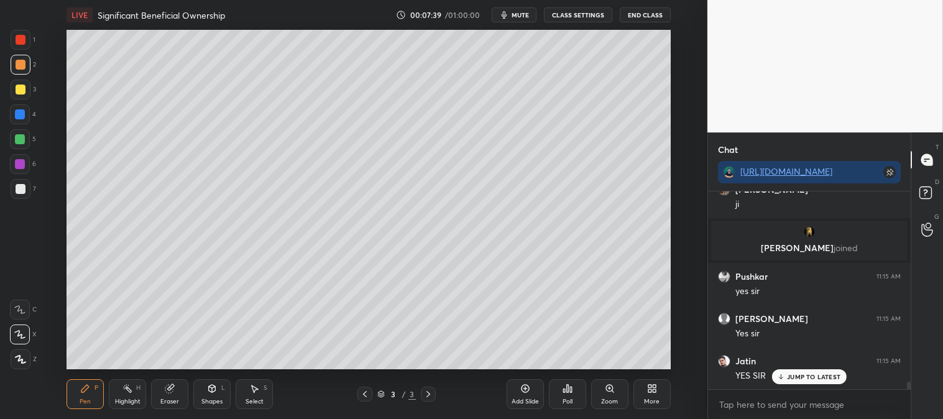
click at [602, 399] on div "Zoom" at bounding box center [609, 402] width 17 height 6
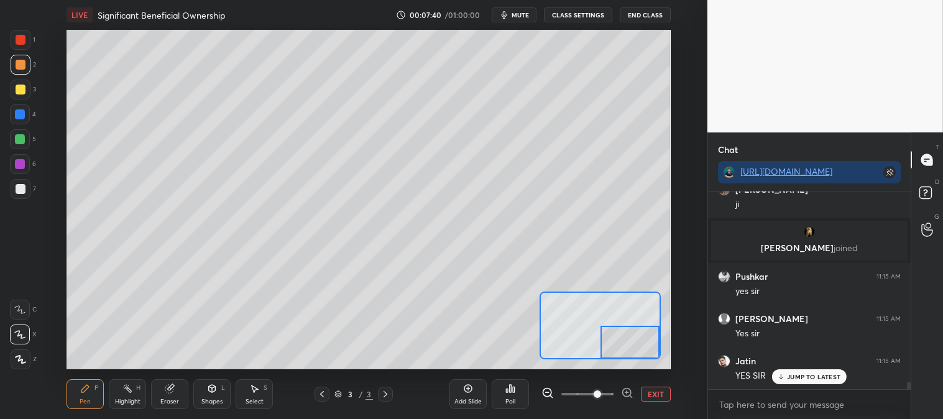
click at [78, 382] on div "Pen P" at bounding box center [85, 394] width 37 height 30
click at [19, 66] on div at bounding box center [21, 65] width 10 height 10
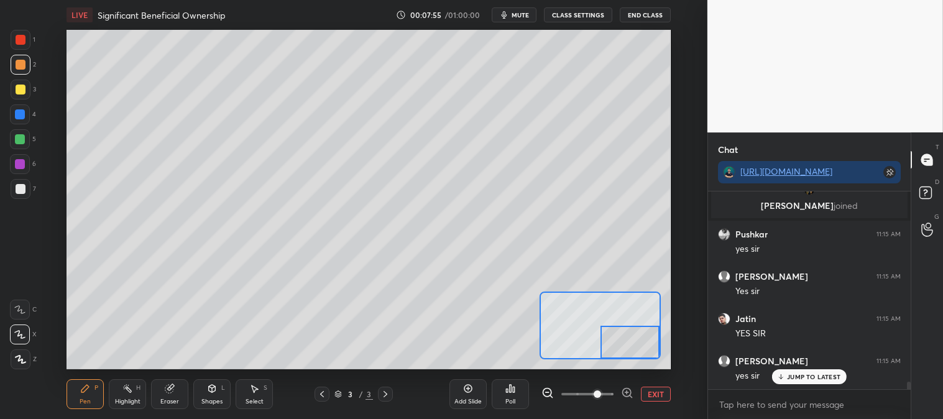
click at [657, 392] on button "EXIT" at bounding box center [656, 394] width 30 height 15
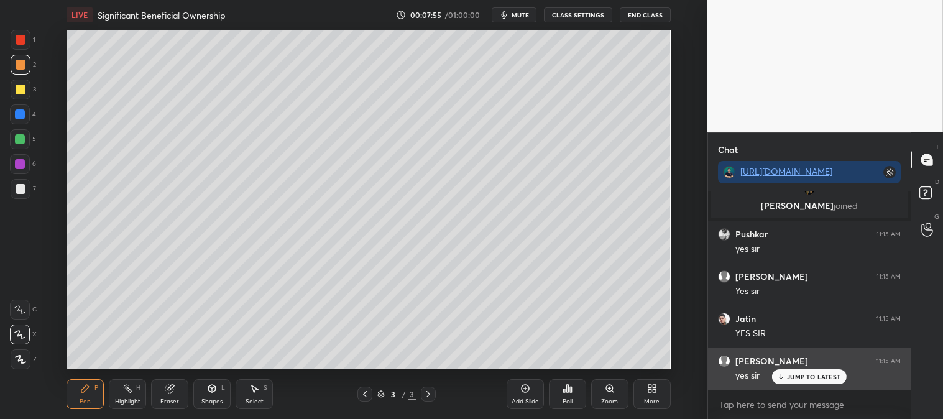
click at [800, 376] on p "JUMP TO LATEST" at bounding box center [813, 376] width 53 height 7
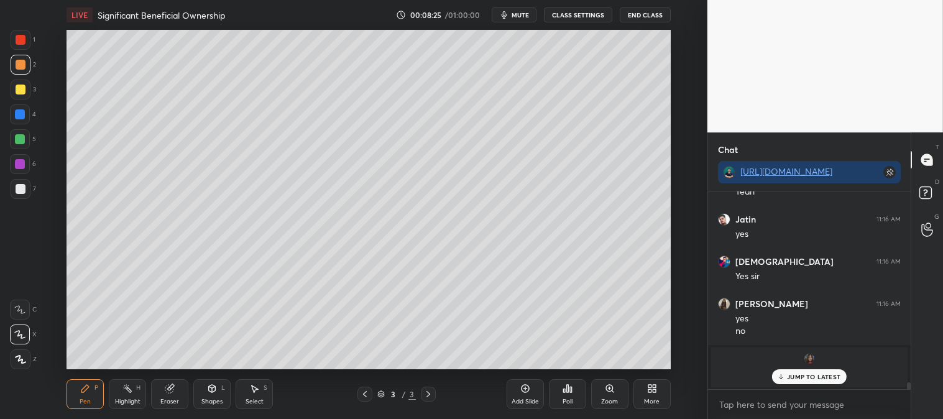
scroll to position [5393, 0]
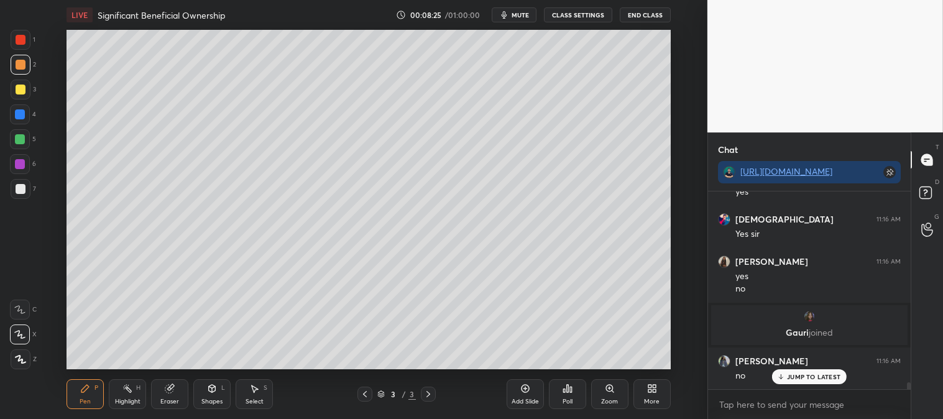
click at [121, 395] on div "Highlight H" at bounding box center [127, 394] width 37 height 30
click at [21, 144] on div at bounding box center [20, 139] width 10 height 10
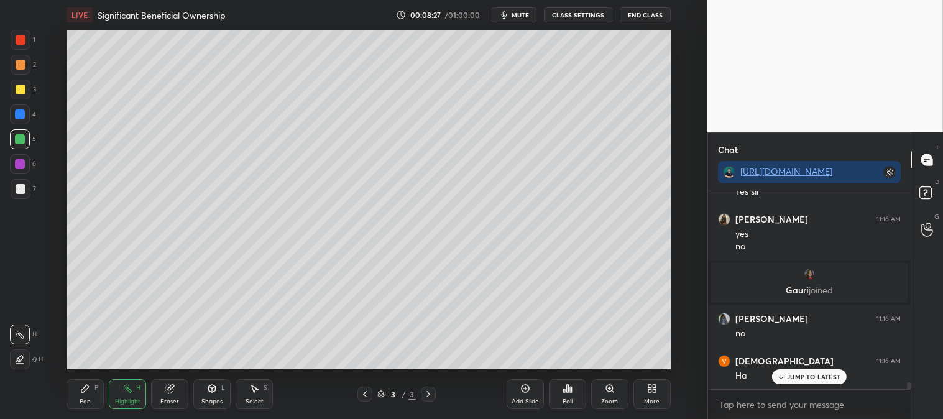
click at [802, 379] on p "JUMP TO LATEST" at bounding box center [813, 376] width 53 height 7
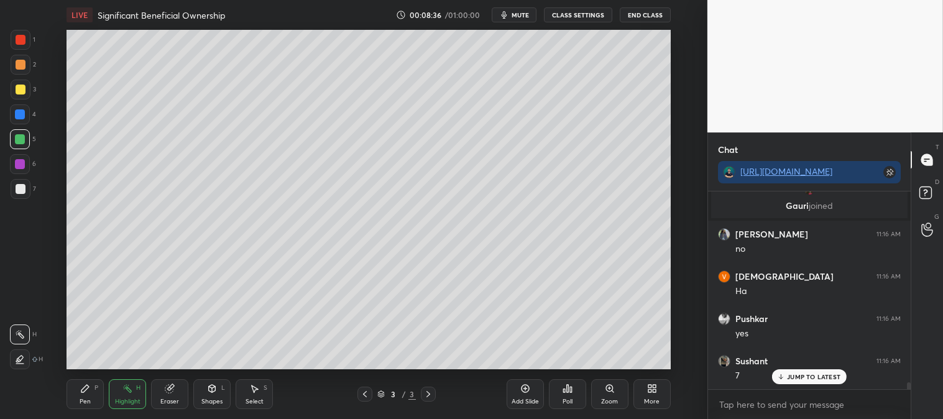
scroll to position [5562, 0]
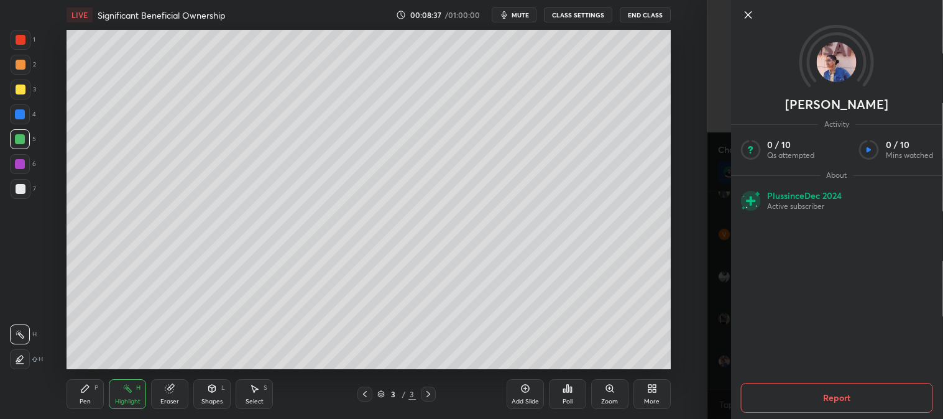
click at [748, 12] on icon at bounding box center [748, 14] width 15 height 15
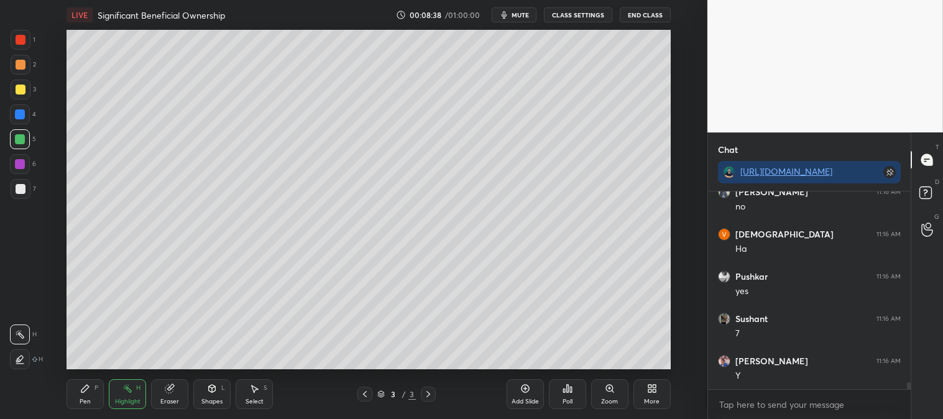
click at [85, 399] on div "Pen" at bounding box center [85, 402] width 11 height 6
click at [17, 64] on div at bounding box center [21, 65] width 10 height 10
click at [21, 35] on div at bounding box center [21, 40] width 10 height 10
click at [426, 395] on icon at bounding box center [428, 394] width 10 height 10
click at [358, 394] on div at bounding box center [365, 394] width 15 height 15
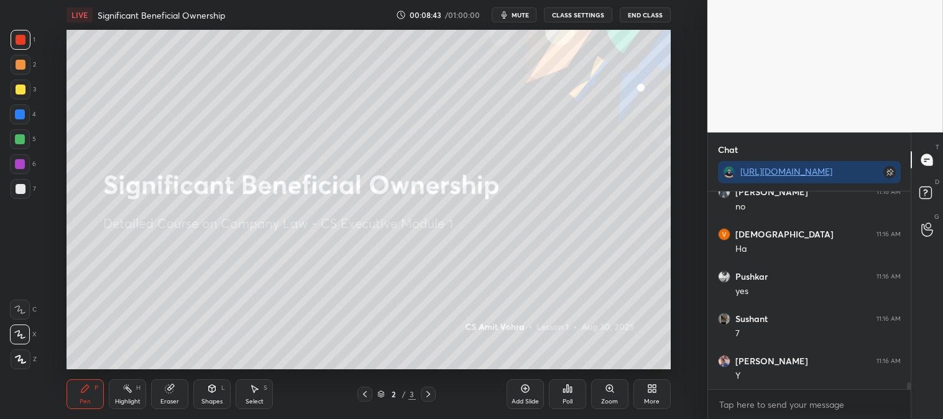
click at [427, 392] on icon at bounding box center [428, 394] width 10 height 10
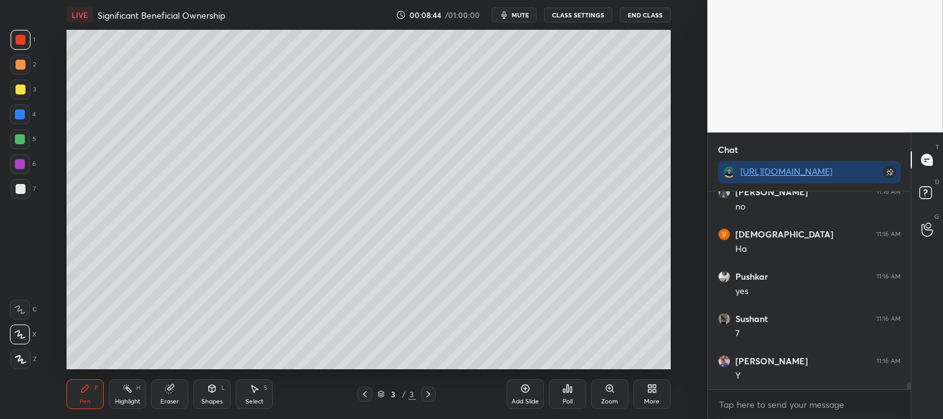
click at [527, 395] on div "Add Slide" at bounding box center [525, 394] width 37 height 30
click at [608, 396] on div "Zoom" at bounding box center [609, 394] width 37 height 30
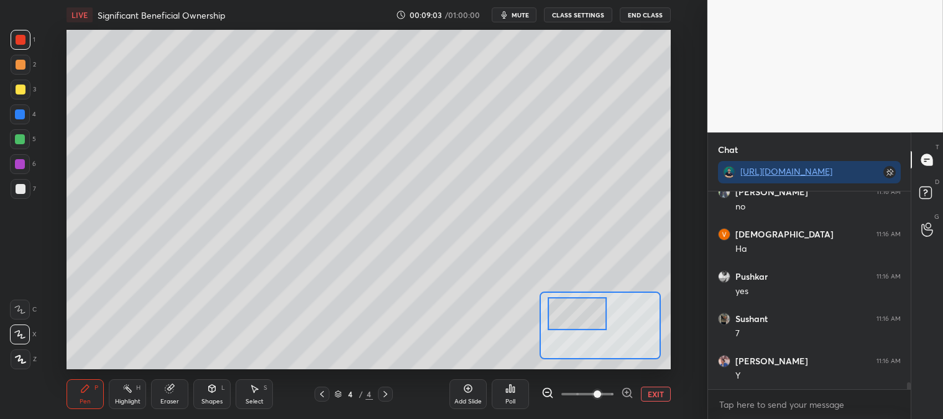
click at [22, 187] on div at bounding box center [21, 189] width 10 height 10
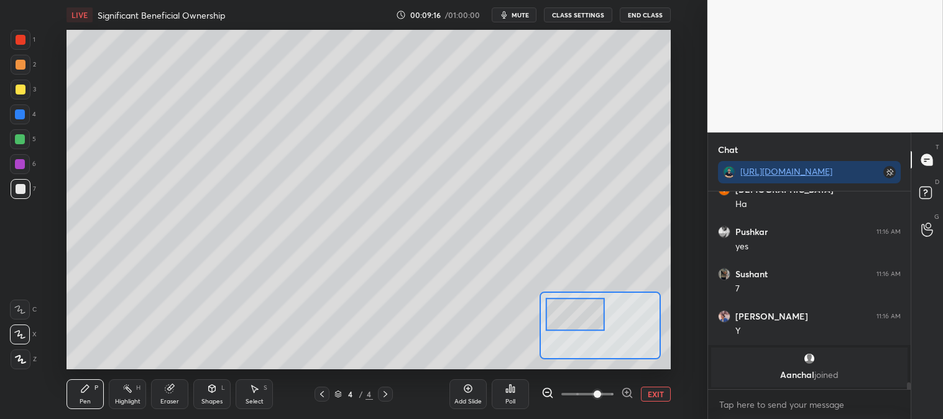
click at [21, 91] on div at bounding box center [21, 90] width 10 height 10
click at [667, 389] on button "EXIT" at bounding box center [656, 394] width 30 height 15
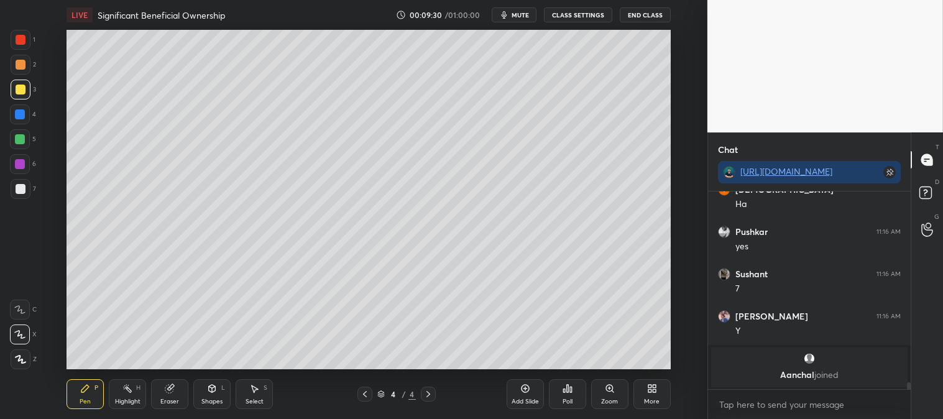
click at [602, 395] on div "Zoom" at bounding box center [609, 394] width 37 height 30
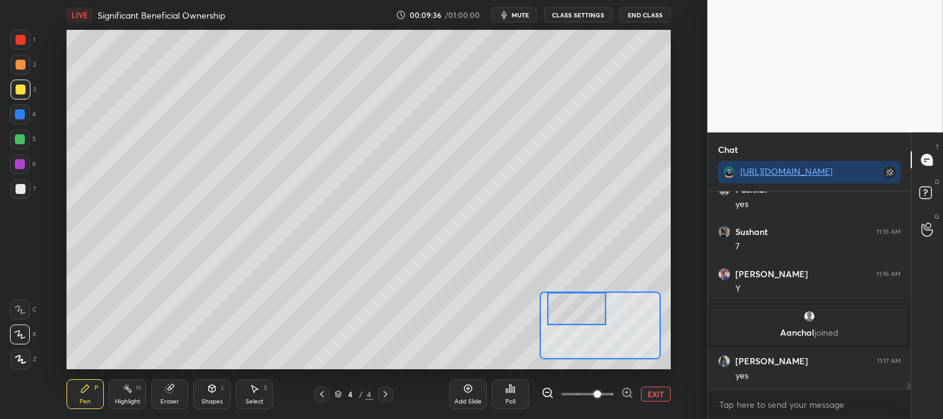
click at [24, 185] on div at bounding box center [21, 189] width 10 height 10
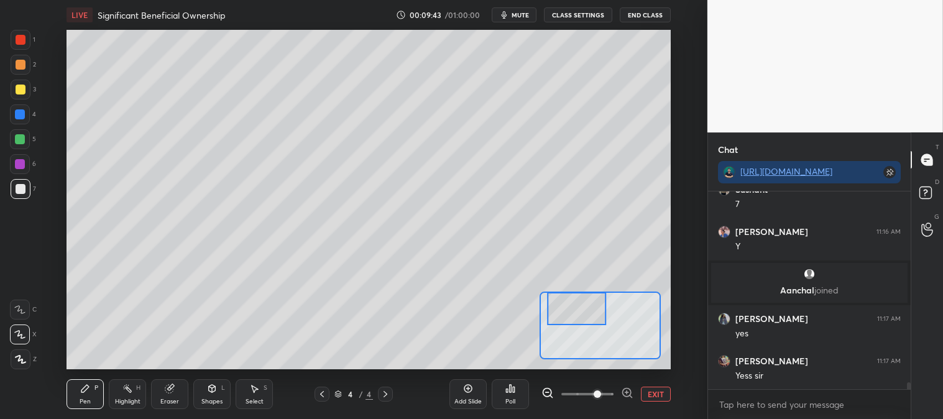
click at [518, 16] on span "mute" at bounding box center [520, 15] width 17 height 9
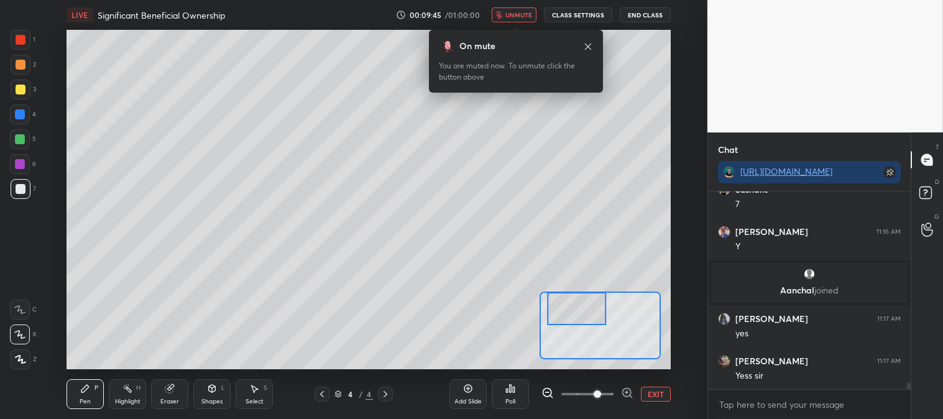
click at [520, 14] on span "unmute" at bounding box center [519, 15] width 27 height 9
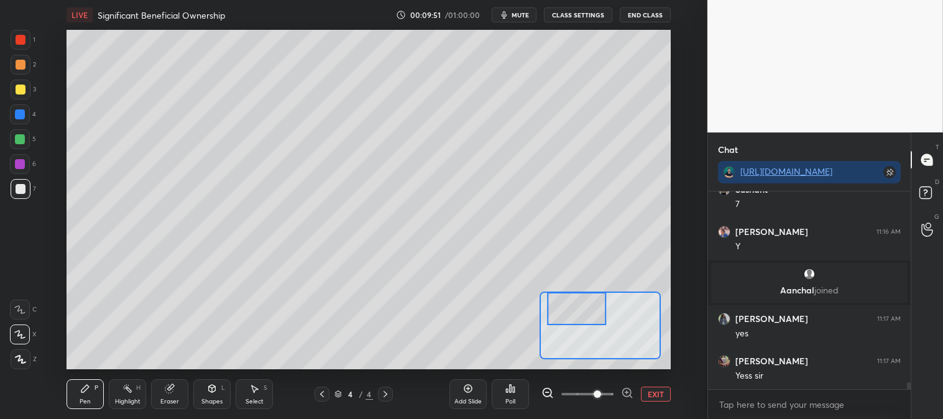
click at [663, 394] on button "EXIT" at bounding box center [656, 394] width 30 height 15
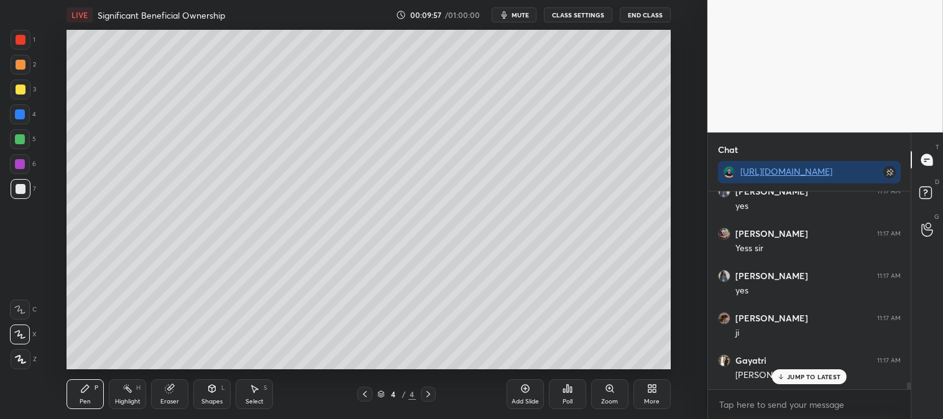
scroll to position [5622, 0]
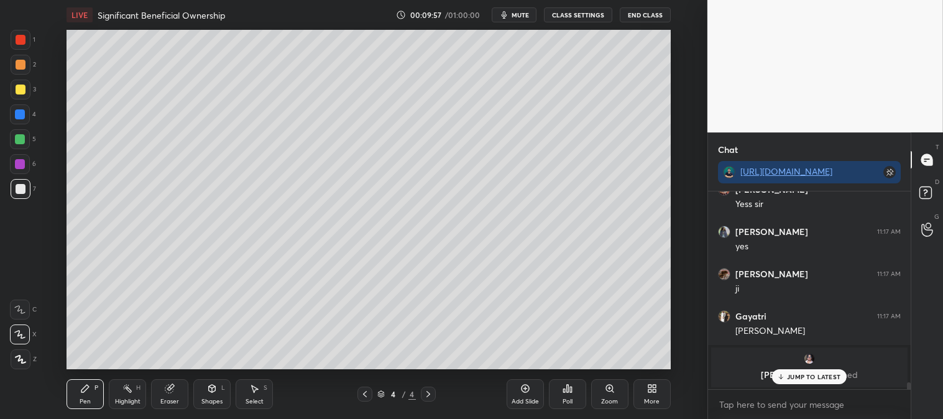
click at [605, 392] on icon at bounding box center [610, 389] width 10 height 10
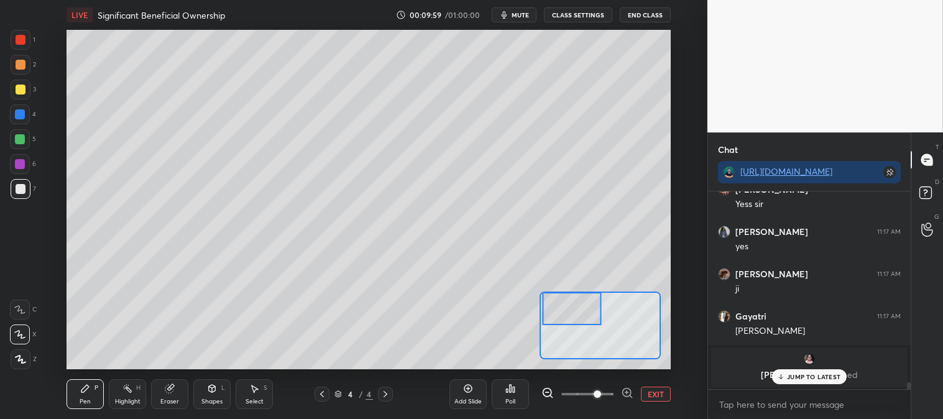
click at [797, 378] on p "JUMP TO LATEST" at bounding box center [813, 376] width 53 height 7
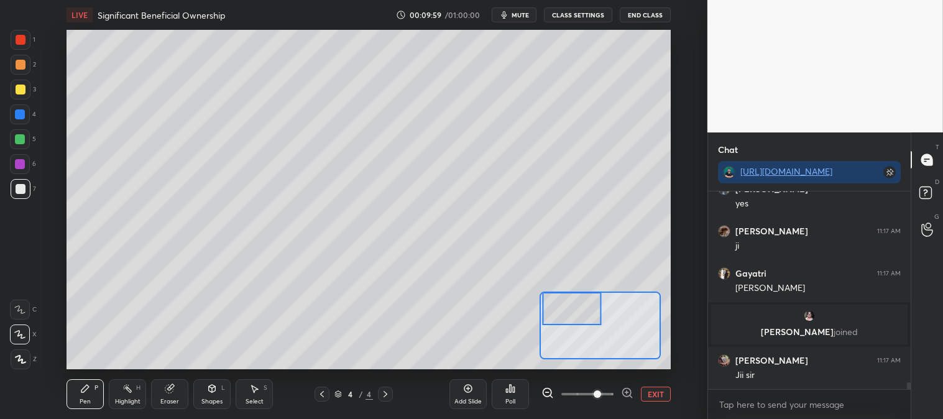
scroll to position [5597, 0]
click at [22, 113] on div at bounding box center [20, 114] width 10 height 10
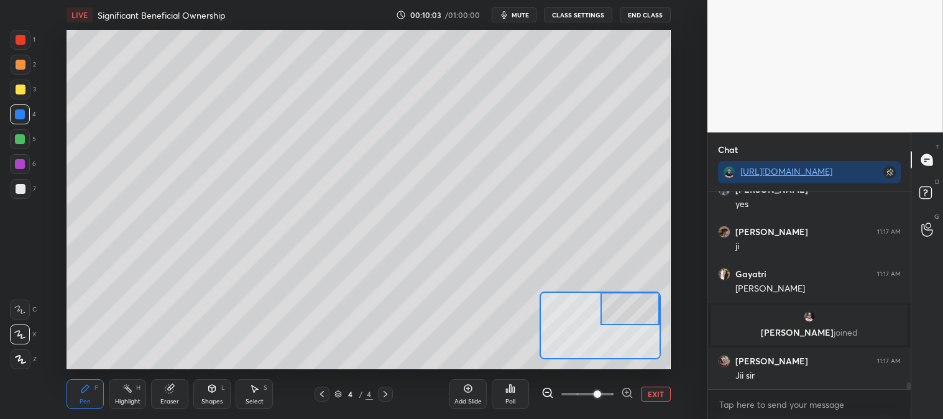
click at [95, 387] on div "P" at bounding box center [97, 388] width 4 height 6
click at [658, 386] on div "Add Slide Poll EXIT" at bounding box center [560, 394] width 221 height 70
click at [654, 387] on button "EXIT" at bounding box center [656, 394] width 30 height 15
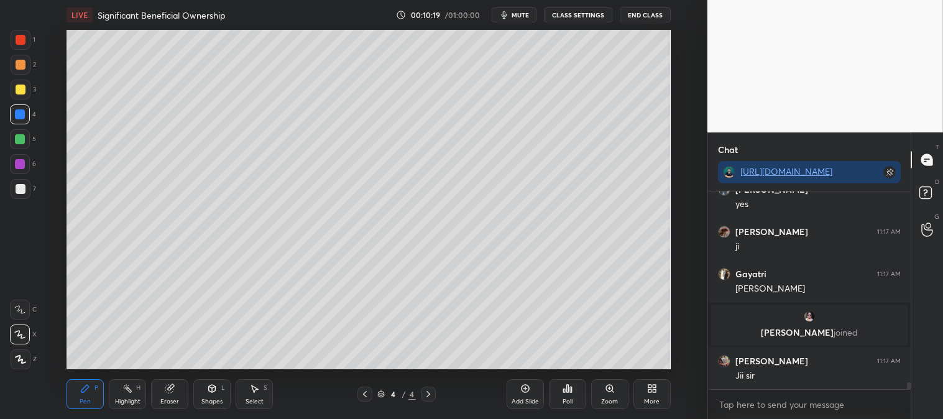
scroll to position [5640, 0]
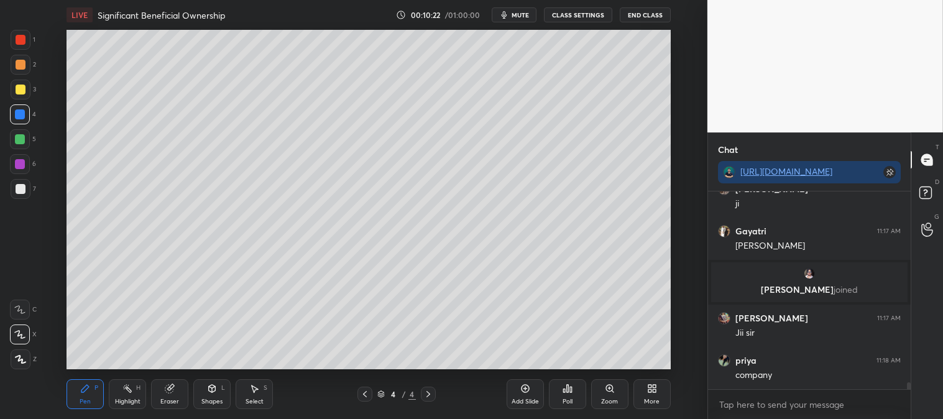
click at [607, 393] on icon at bounding box center [610, 389] width 10 height 10
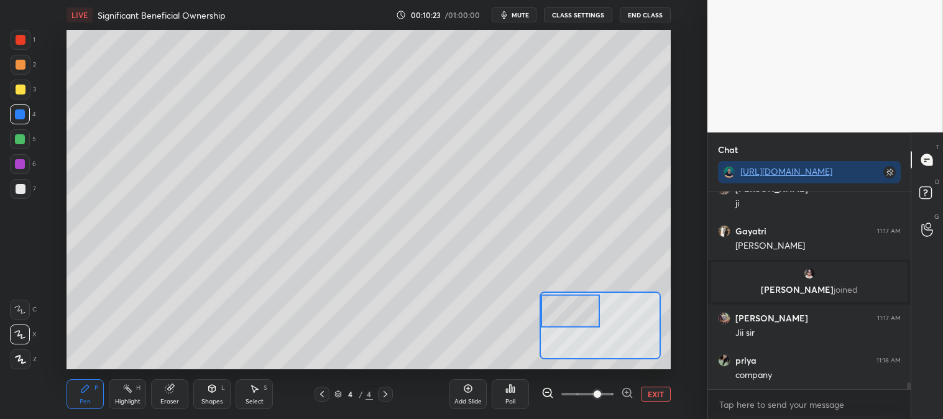
click at [69, 390] on div "Pen P" at bounding box center [85, 394] width 37 height 30
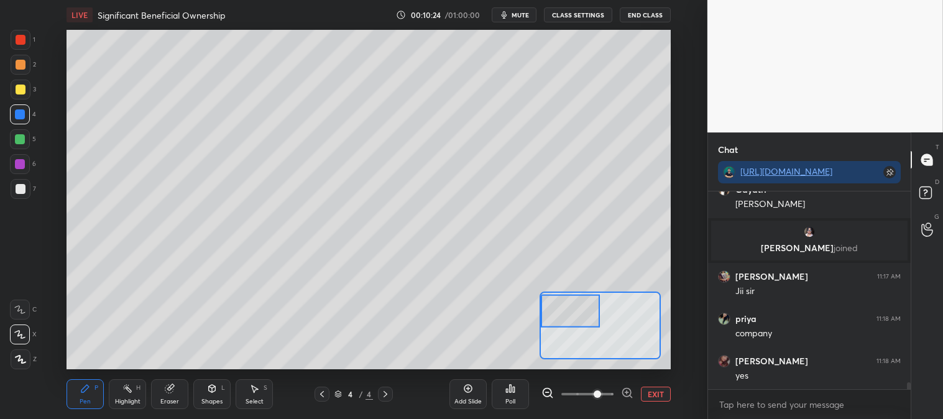
click at [21, 137] on div at bounding box center [20, 139] width 10 height 10
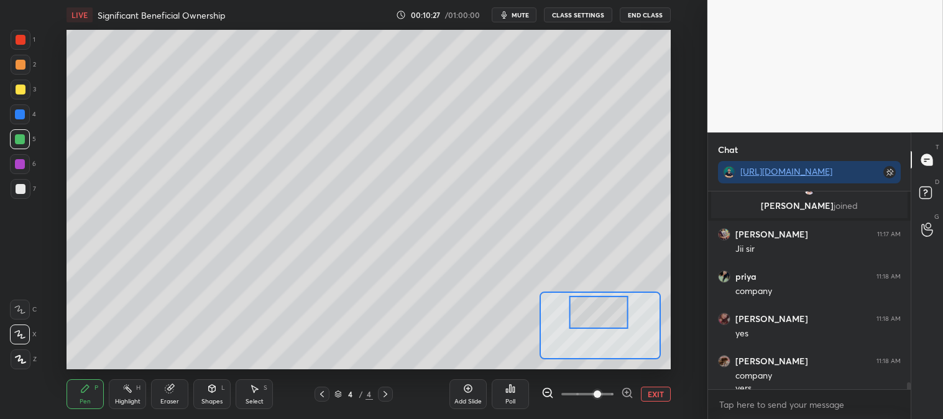
scroll to position [5736, 0]
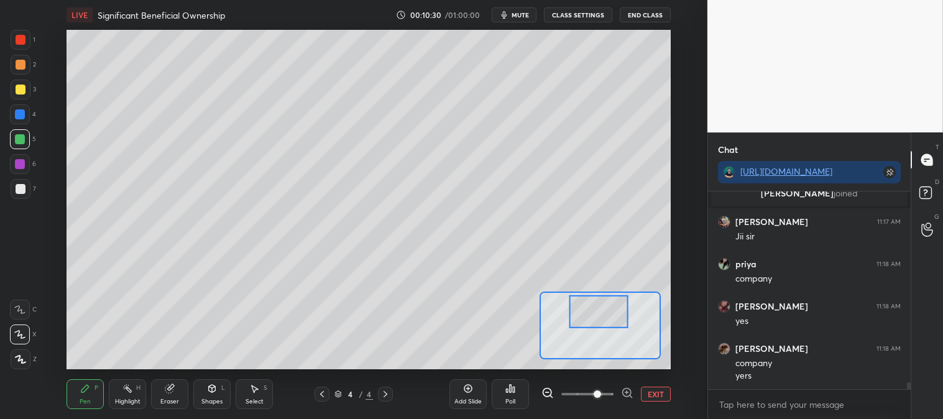
click at [167, 400] on div "Eraser" at bounding box center [169, 402] width 19 height 6
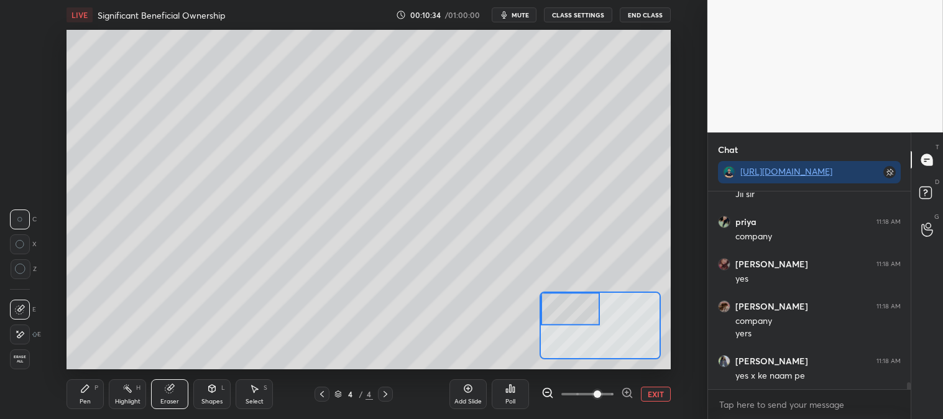
click at [169, 388] on icon at bounding box center [169, 389] width 8 height 8
click at [81, 396] on div "Pen P" at bounding box center [85, 394] width 37 height 30
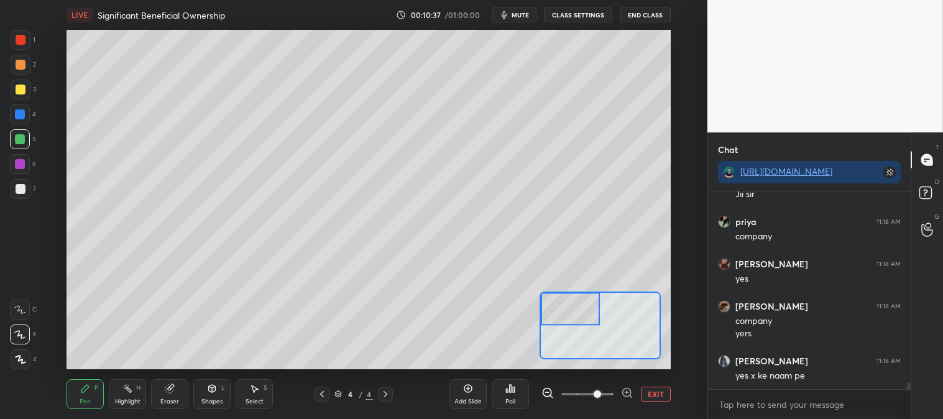
click at [87, 387] on icon at bounding box center [84, 388] width 7 height 7
click at [21, 66] on div at bounding box center [21, 65] width 10 height 10
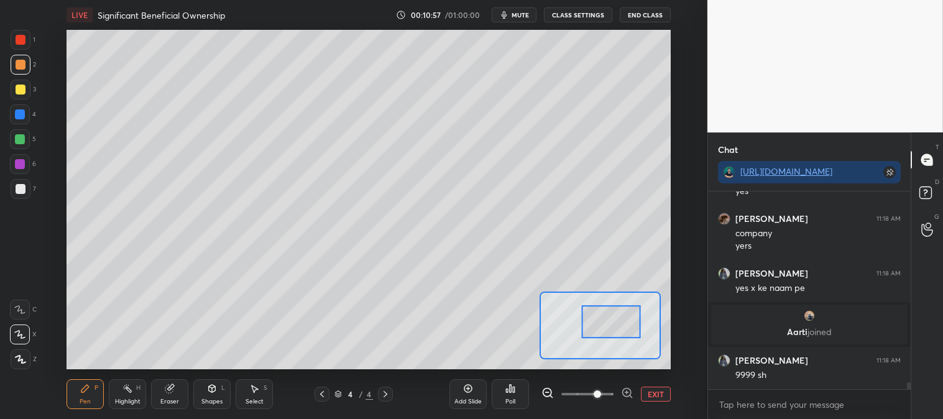
scroll to position [5784, 0]
click at [657, 391] on button "EXIT" at bounding box center [656, 394] width 30 height 15
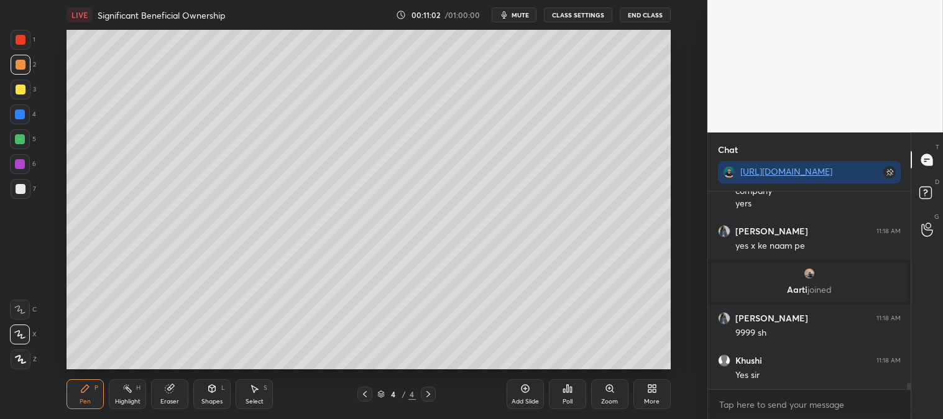
scroll to position [5868, 0]
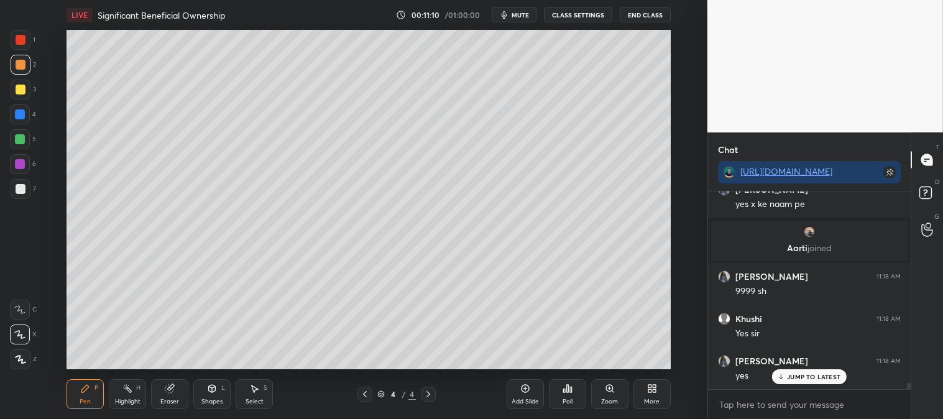
click at [607, 393] on icon at bounding box center [610, 389] width 10 height 10
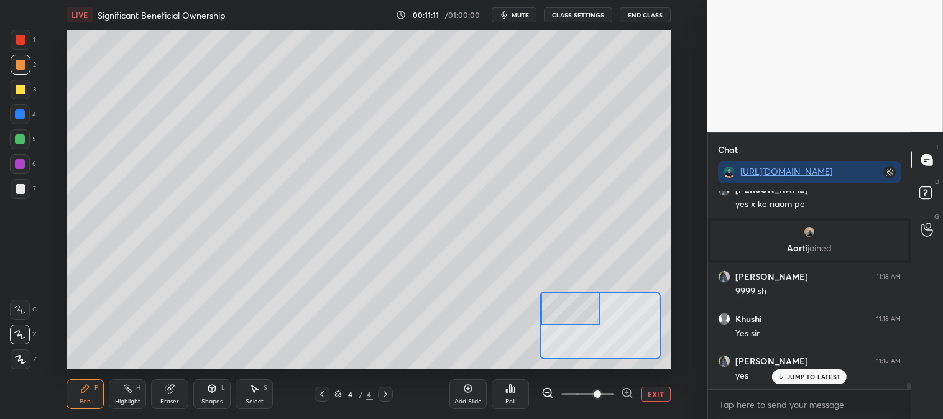
click at [92, 389] on div "Pen P" at bounding box center [85, 394] width 37 height 30
click at [21, 65] on div at bounding box center [21, 65] width 10 height 10
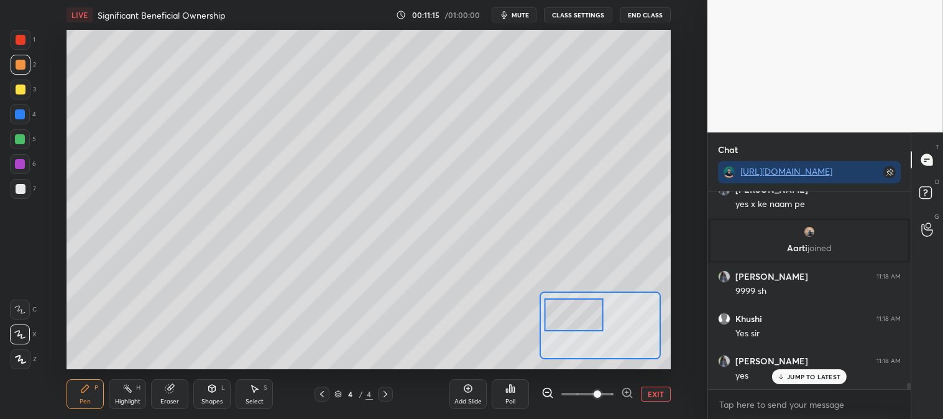
click at [21, 140] on div at bounding box center [20, 139] width 10 height 10
click at [16, 38] on div at bounding box center [21, 40] width 10 height 10
click at [184, 393] on div "Eraser" at bounding box center [169, 394] width 37 height 30
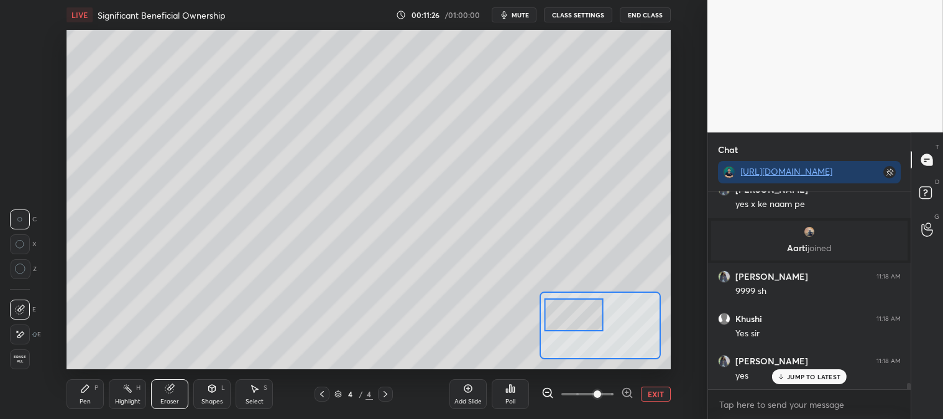
click at [90, 399] on div "Pen" at bounding box center [85, 402] width 11 height 6
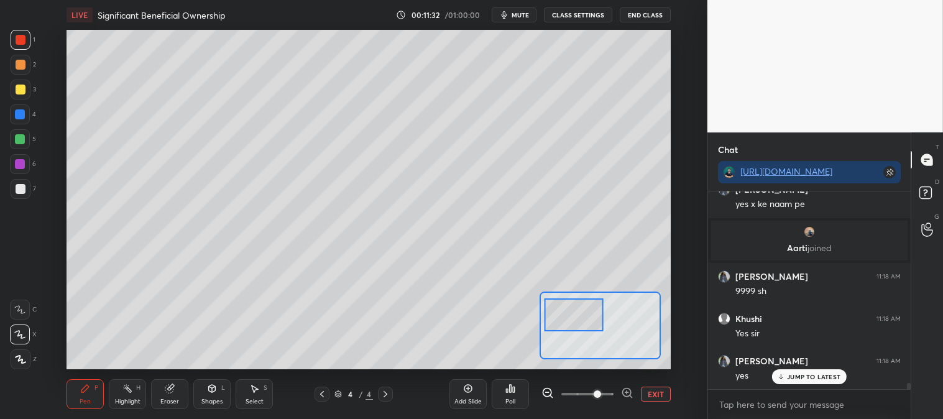
click at [23, 189] on div at bounding box center [21, 189] width 10 height 10
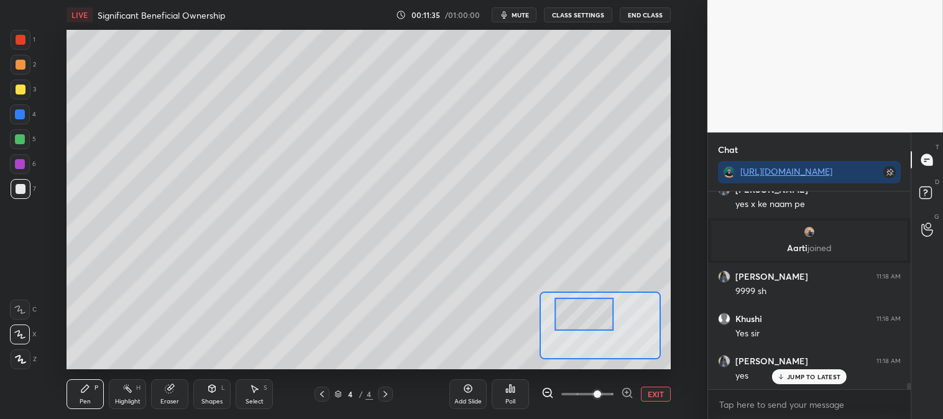
click at [22, 48] on div at bounding box center [21, 40] width 20 height 20
click at [19, 89] on div at bounding box center [21, 90] width 10 height 10
click at [23, 192] on div at bounding box center [21, 189] width 10 height 10
click at [22, 195] on div at bounding box center [21, 189] width 20 height 20
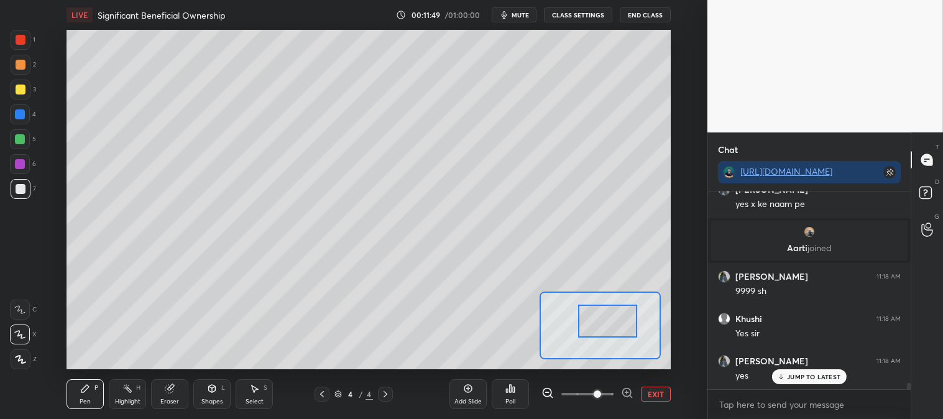
click at [98, 385] on div "P" at bounding box center [97, 388] width 4 height 6
click at [20, 63] on div at bounding box center [21, 65] width 10 height 10
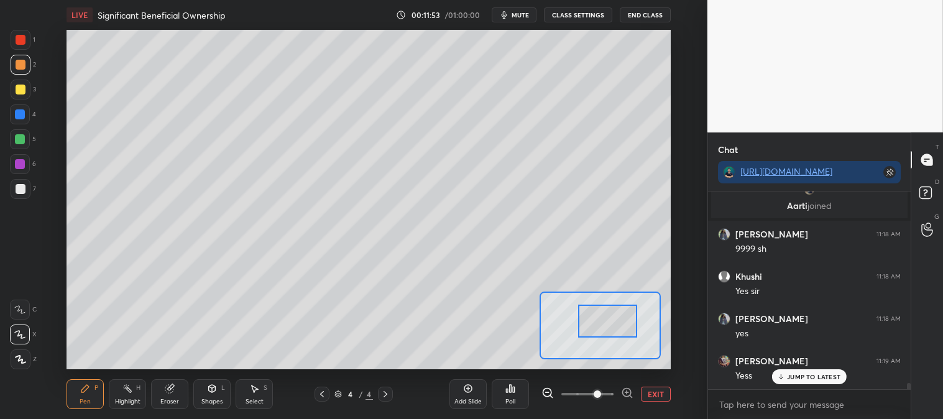
scroll to position [5955, 0]
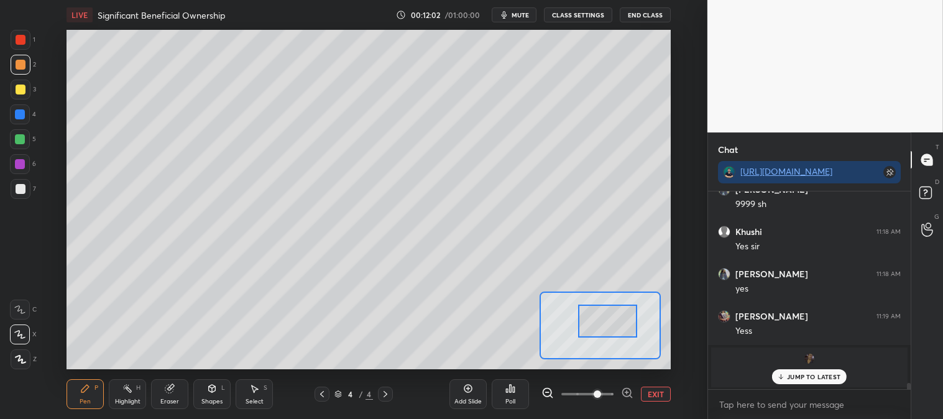
click at [666, 393] on button "EXIT" at bounding box center [656, 394] width 30 height 15
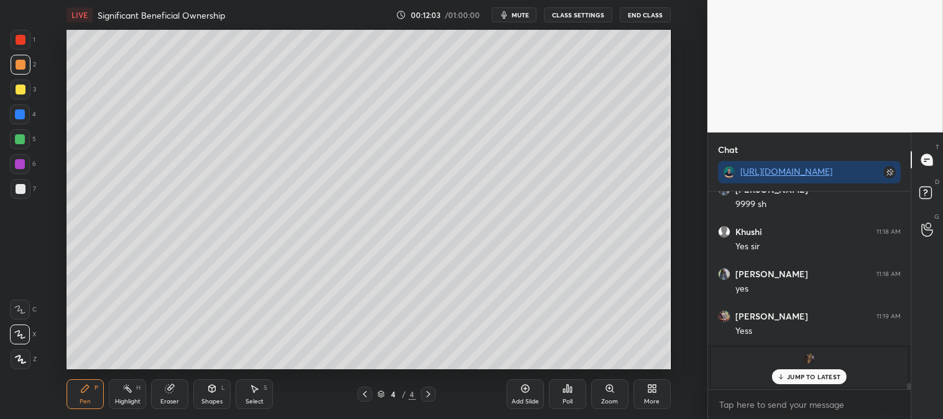
click at [796, 378] on p "JUMP TO LATEST" at bounding box center [813, 376] width 53 height 7
click at [525, 19] on span "mute" at bounding box center [520, 15] width 17 height 9
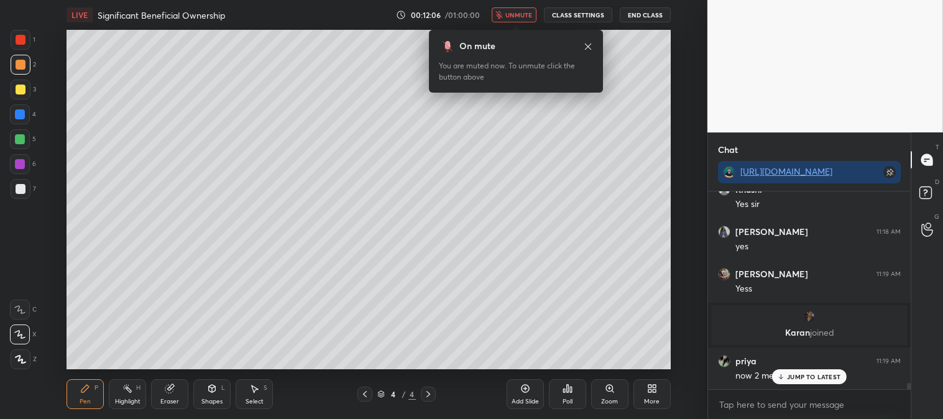
click at [519, 17] on span "unmute" at bounding box center [519, 15] width 27 height 9
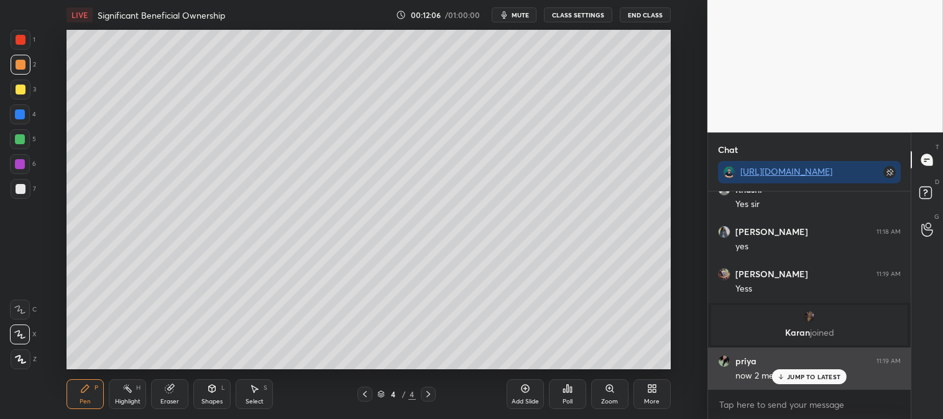
click at [799, 374] on p "JUMP TO LATEST" at bounding box center [813, 376] width 53 height 7
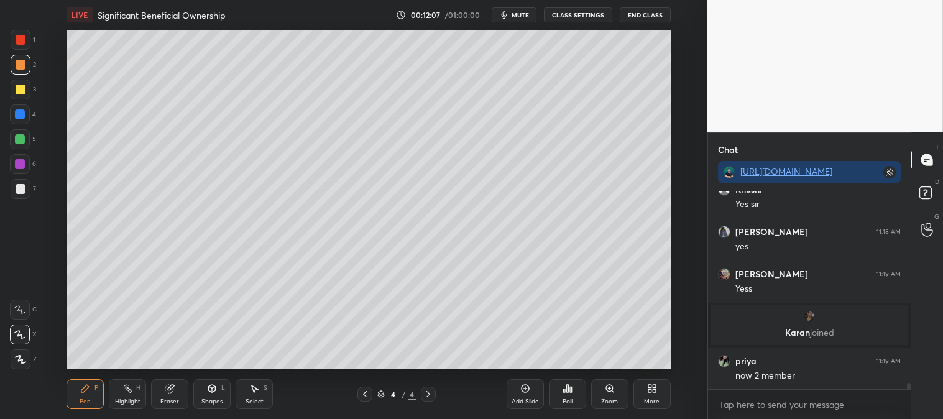
click at [129, 407] on div "Highlight H" at bounding box center [127, 394] width 37 height 30
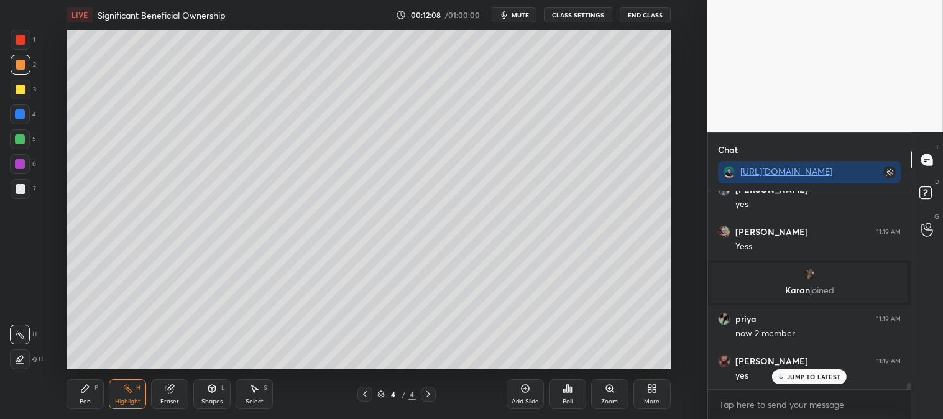
scroll to position [6082, 0]
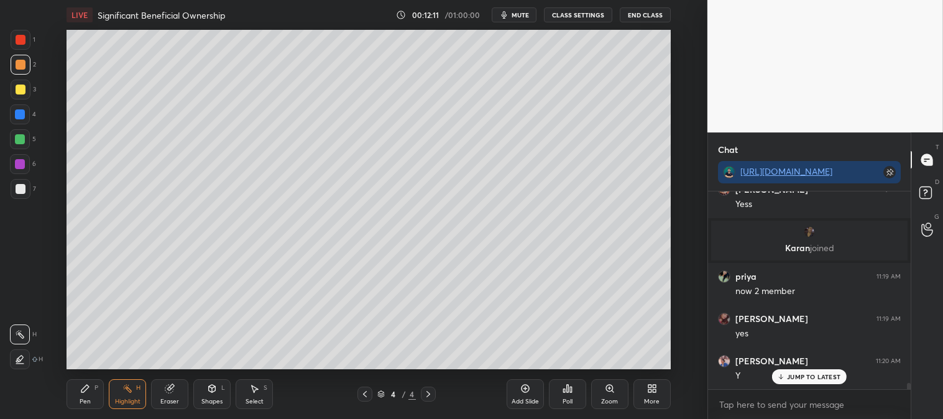
click at [783, 376] on icon at bounding box center [781, 376] width 8 height 7
click at [82, 389] on icon at bounding box center [85, 389] width 10 height 10
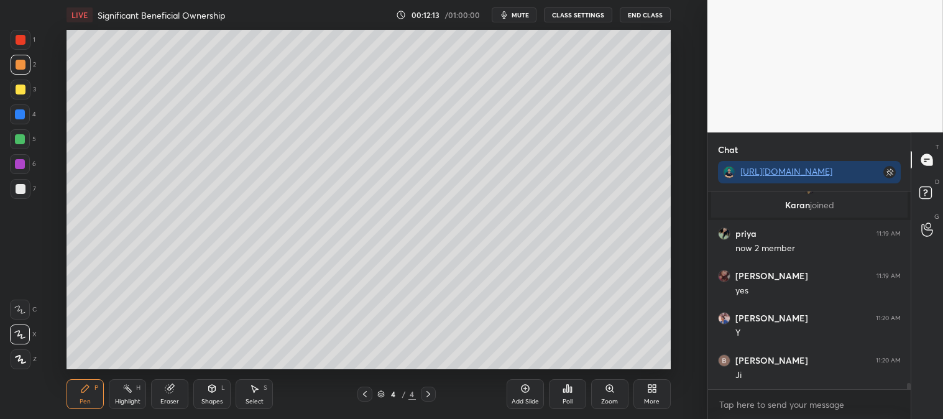
click at [106, 383] on div "Pen P Highlight H Eraser Shapes L Select S" at bounding box center [177, 394] width 220 height 30
click at [604, 399] on div "Zoom" at bounding box center [609, 402] width 17 height 6
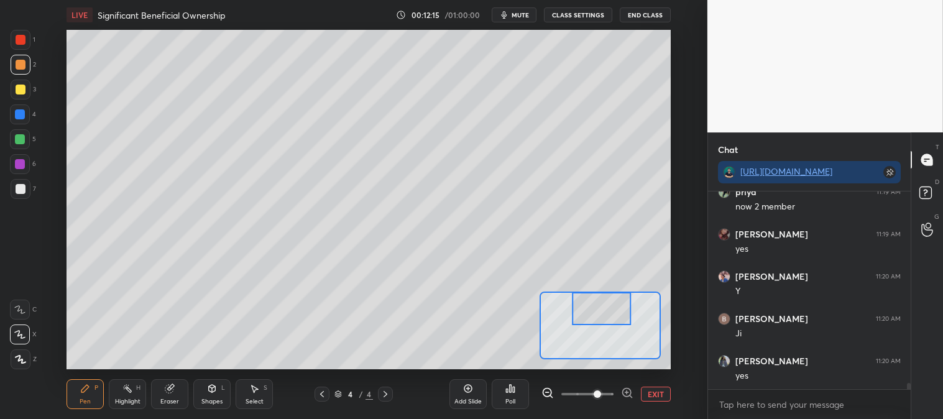
scroll to position [6293, 0]
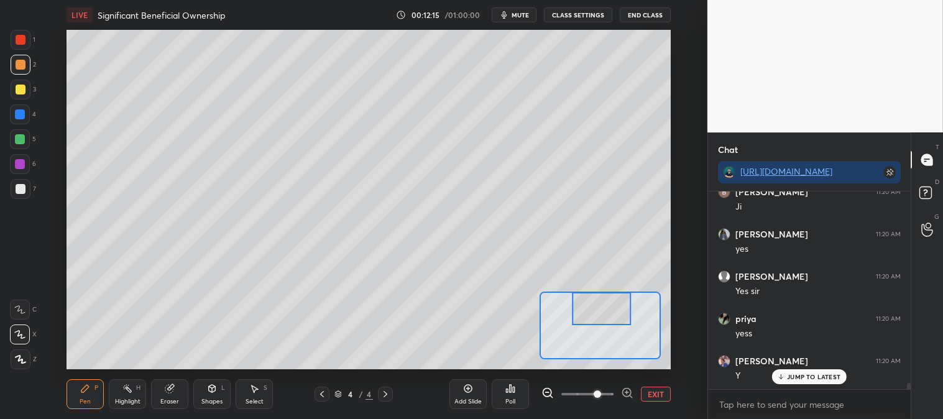
click at [23, 135] on div at bounding box center [20, 139] width 10 height 10
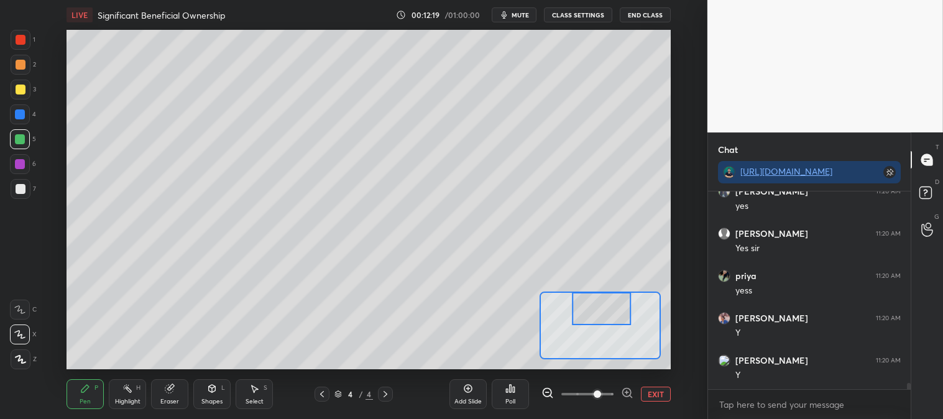
scroll to position [6378, 0]
click at [659, 394] on button "EXIT" at bounding box center [656, 394] width 30 height 15
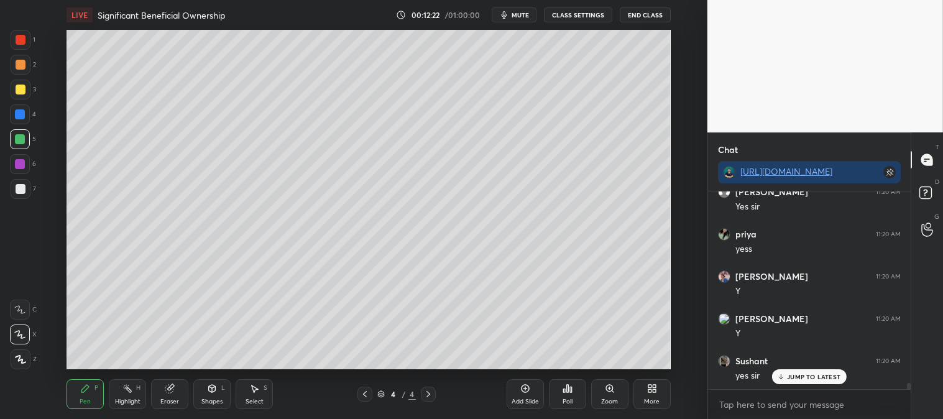
click at [21, 37] on div at bounding box center [21, 40] width 10 height 10
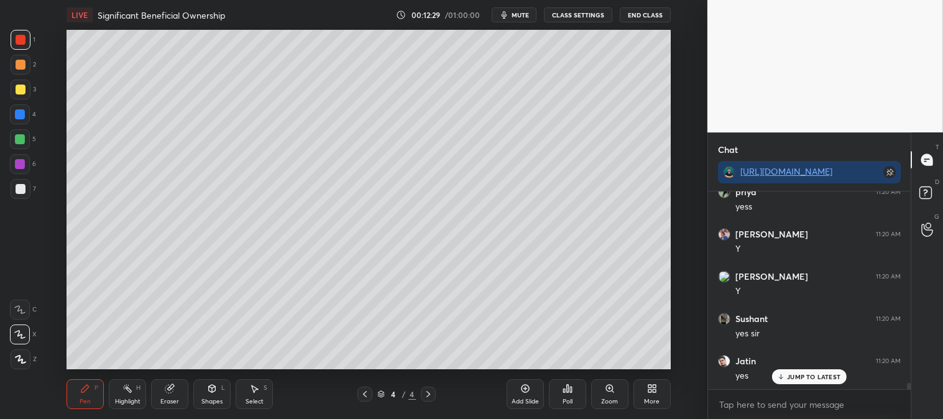
click at [120, 386] on div "Highlight H" at bounding box center [127, 394] width 37 height 30
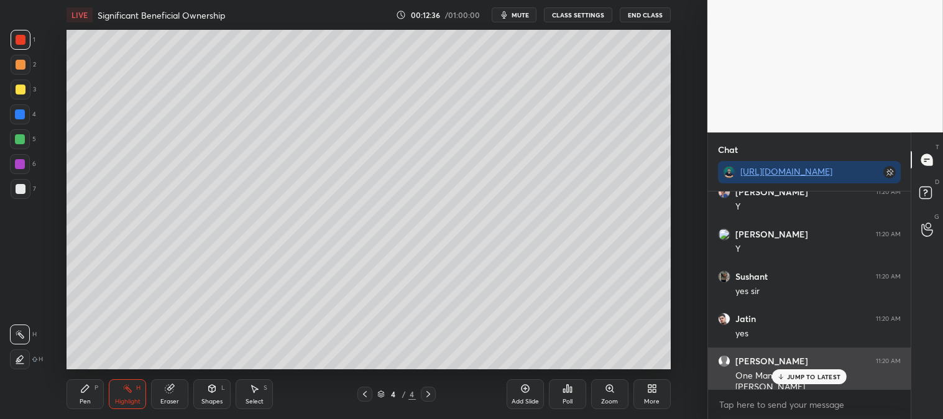
click at [798, 376] on p "JUMP TO LATEST" at bounding box center [813, 376] width 53 height 7
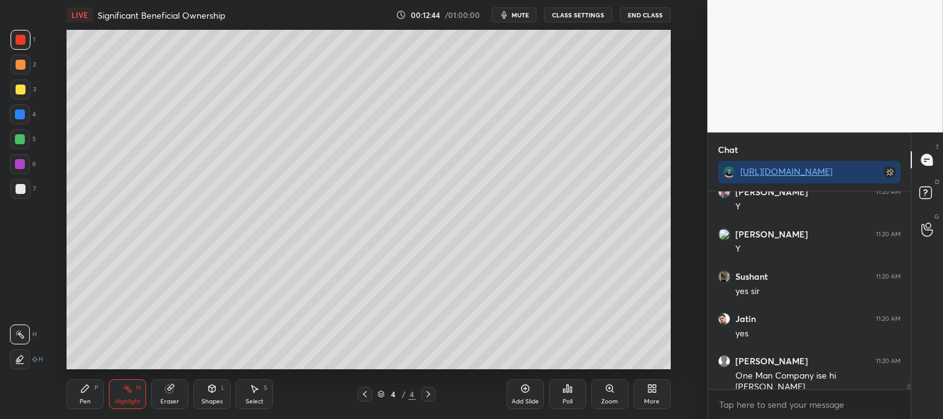
scroll to position [6505, 0]
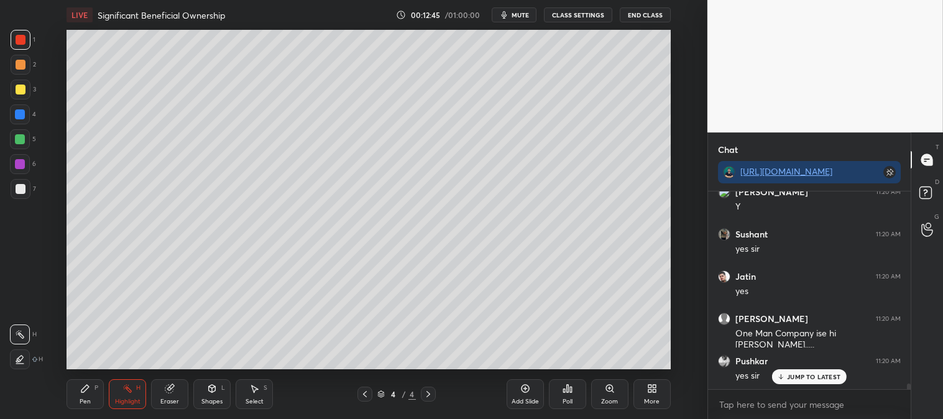
click at [90, 387] on icon at bounding box center [85, 389] width 10 height 10
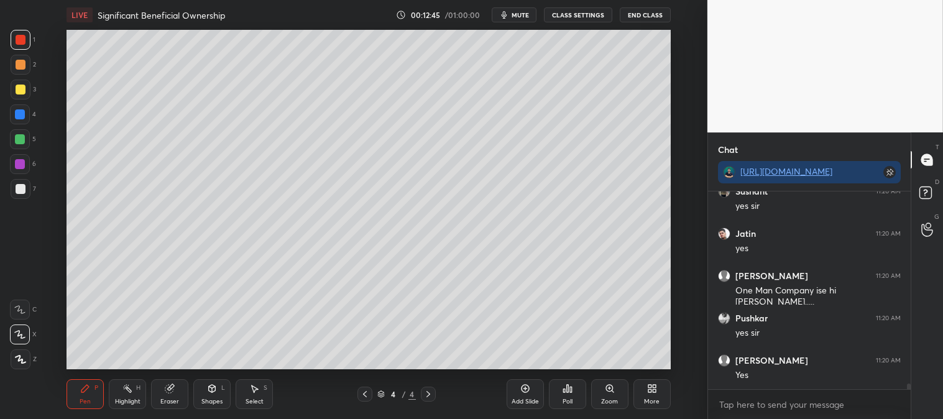
click at [89, 381] on div "Pen P" at bounding box center [85, 394] width 37 height 30
click at [22, 188] on div at bounding box center [21, 189] width 10 height 10
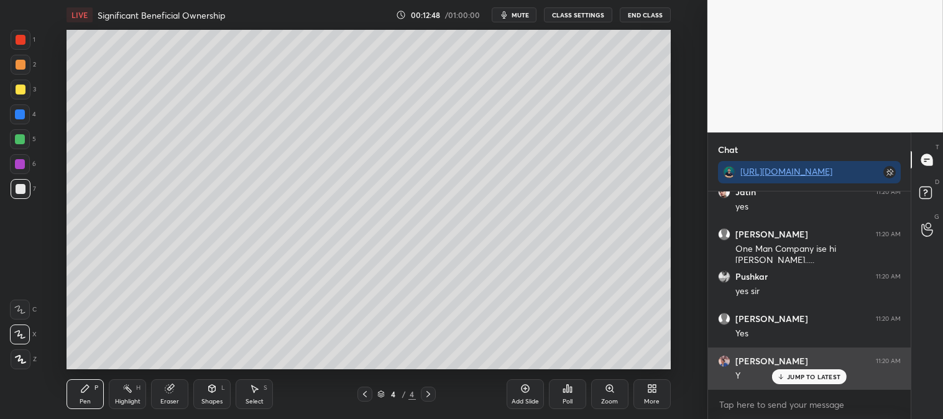
click at [793, 376] on p "JUMP TO LATEST" at bounding box center [813, 376] width 53 height 7
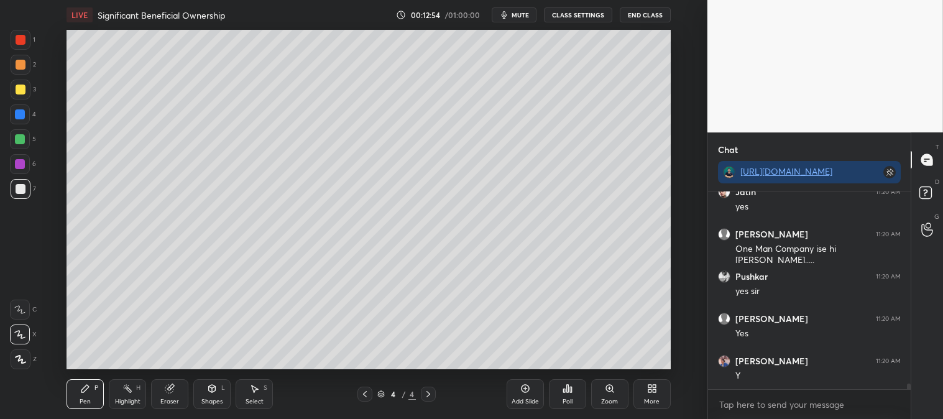
click at [139, 388] on div "H" at bounding box center [138, 388] width 4 height 6
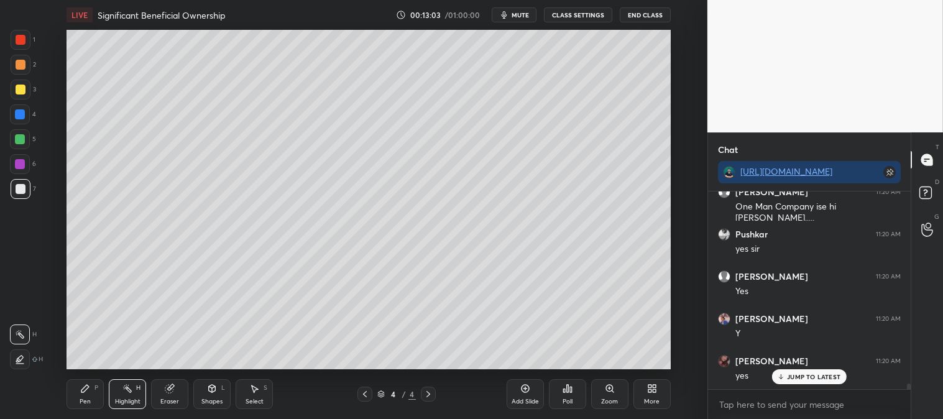
click at [602, 397] on div "Zoom" at bounding box center [609, 394] width 37 height 30
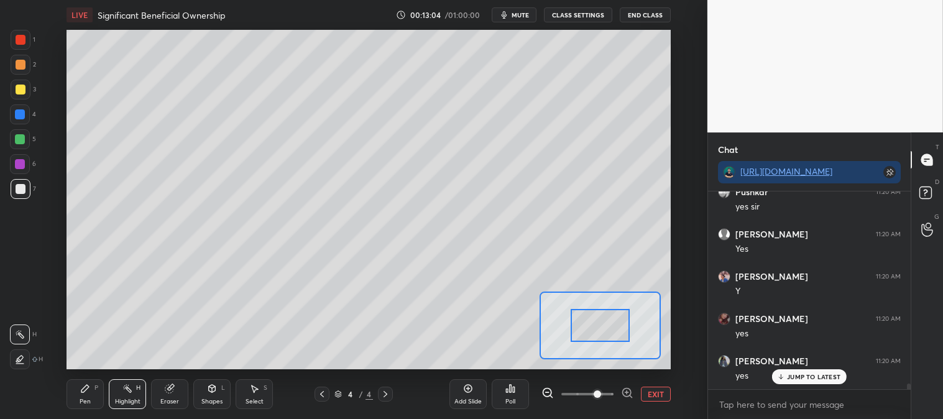
scroll to position [6716, 0]
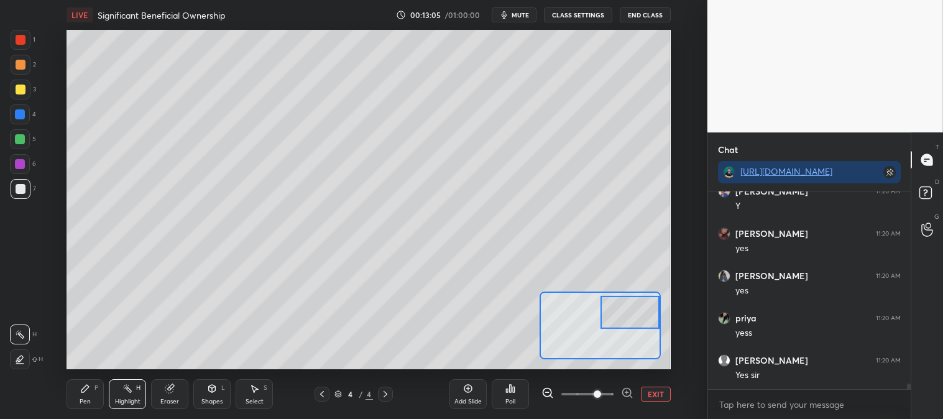
click at [78, 398] on div "Pen P" at bounding box center [85, 394] width 37 height 30
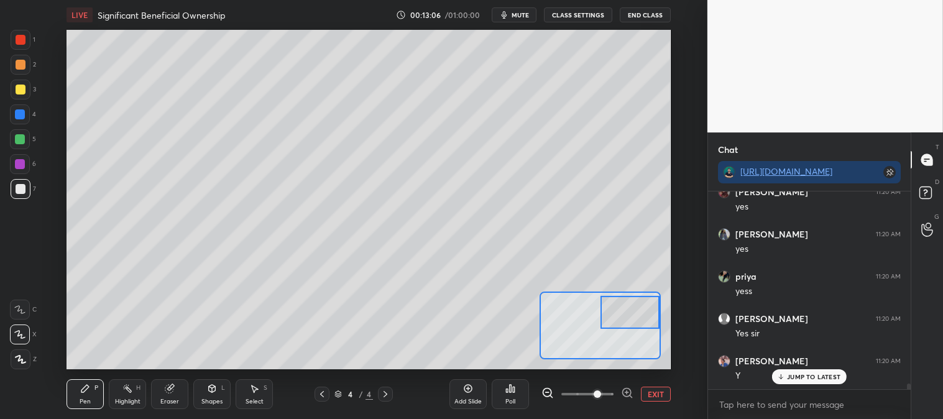
click at [29, 119] on div at bounding box center [20, 114] width 20 height 20
click at [20, 85] on div at bounding box center [21, 90] width 10 height 10
click at [666, 392] on button "EXIT" at bounding box center [656, 394] width 30 height 15
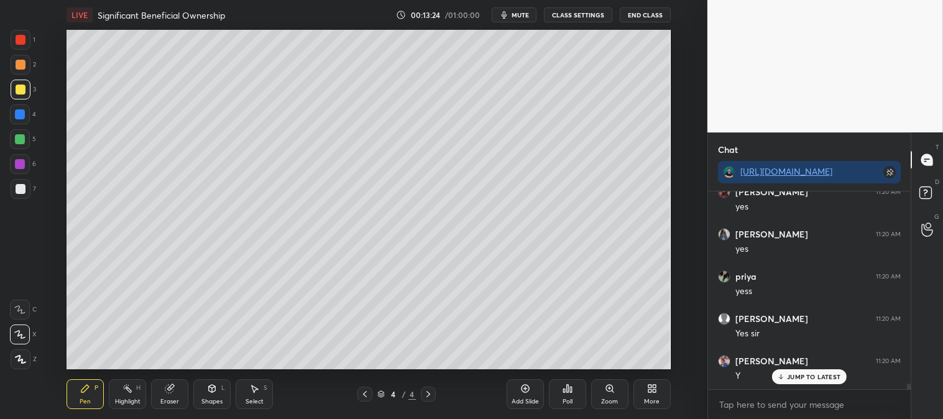
scroll to position [6843, 0]
click at [124, 391] on icon at bounding box center [127, 389] width 10 height 10
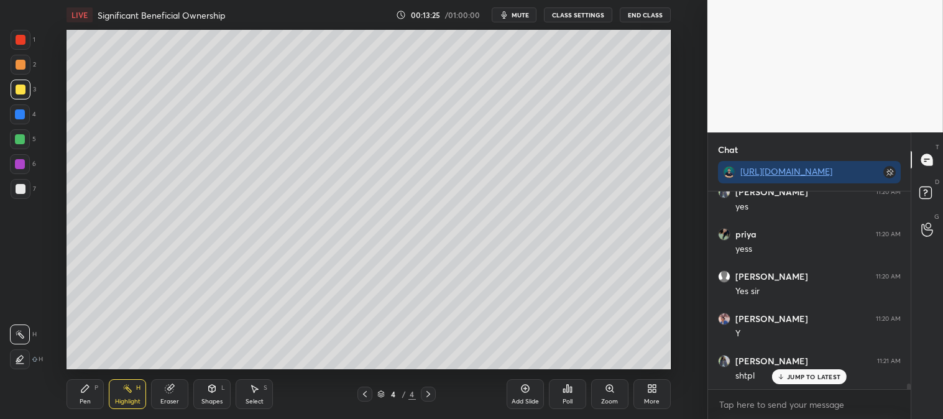
click at [800, 376] on p "JUMP TO LATEST" at bounding box center [813, 376] width 53 height 7
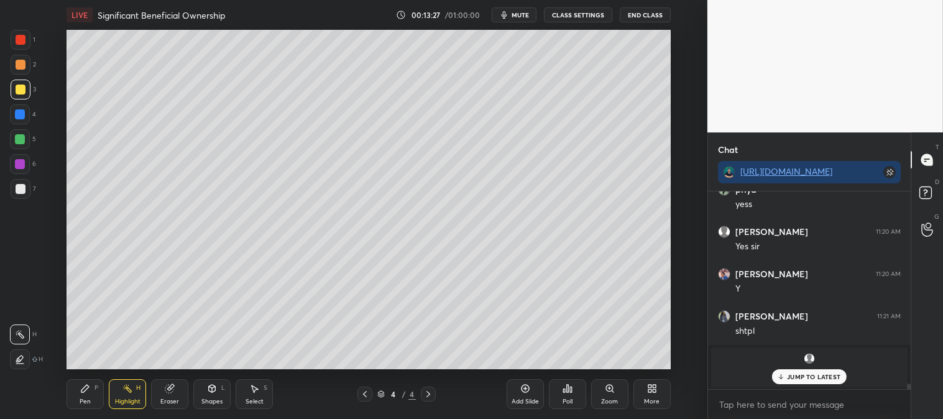
scroll to position [6606, 0]
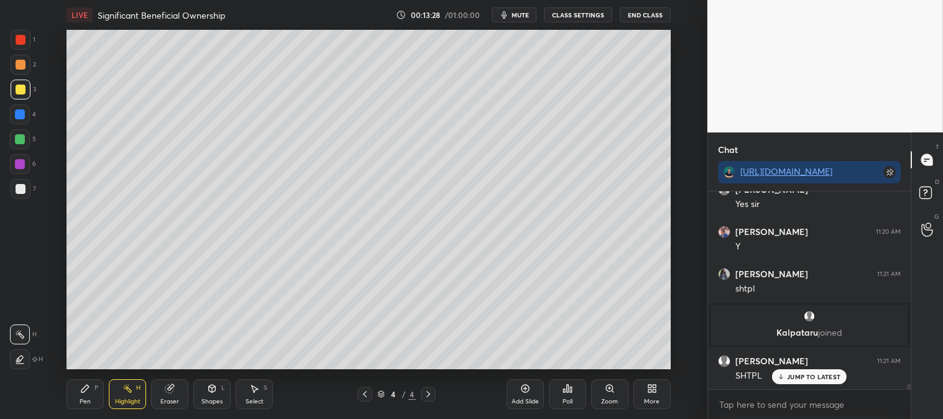
click at [605, 394] on icon at bounding box center [610, 389] width 10 height 10
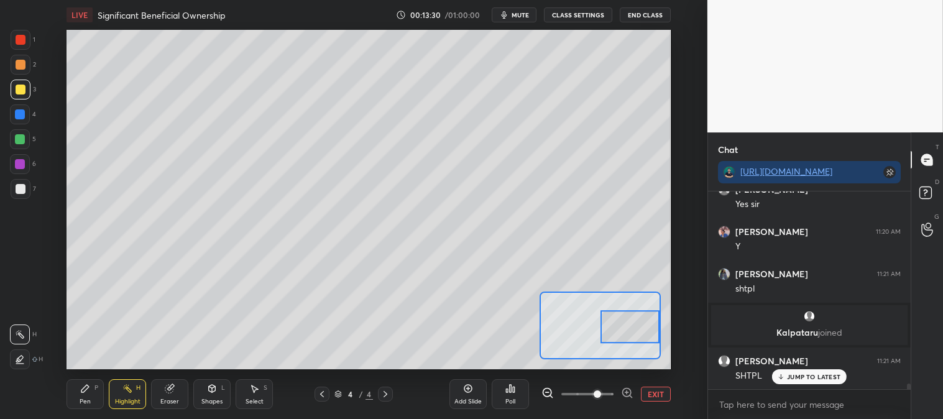
click at [90, 394] on div "Pen P" at bounding box center [85, 394] width 37 height 30
click at [17, 190] on div at bounding box center [21, 189] width 10 height 10
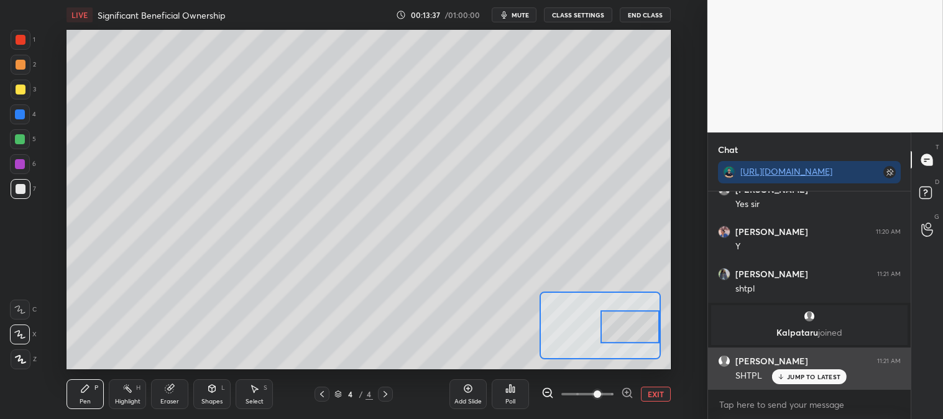
click at [798, 379] on p "JUMP TO LATEST" at bounding box center [813, 376] width 53 height 7
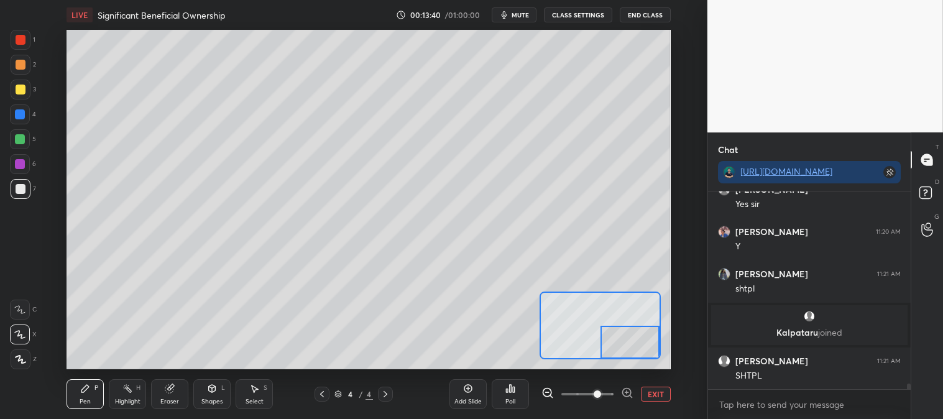
scroll to position [6650, 0]
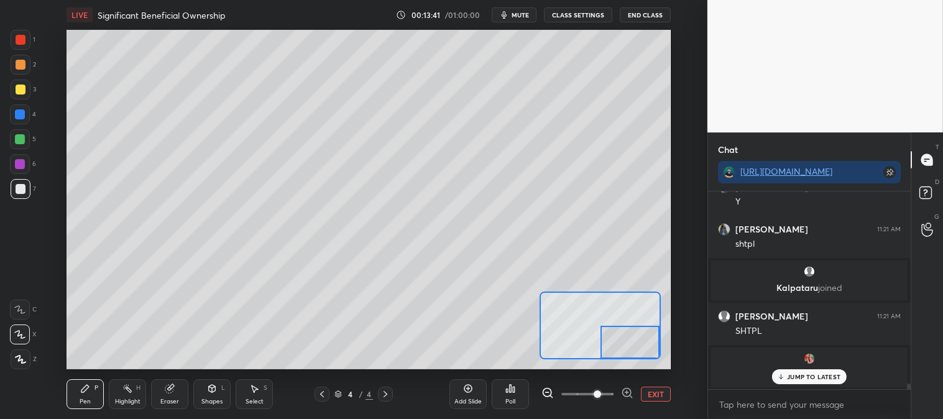
click at [798, 376] on p "JUMP TO LATEST" at bounding box center [813, 376] width 53 height 7
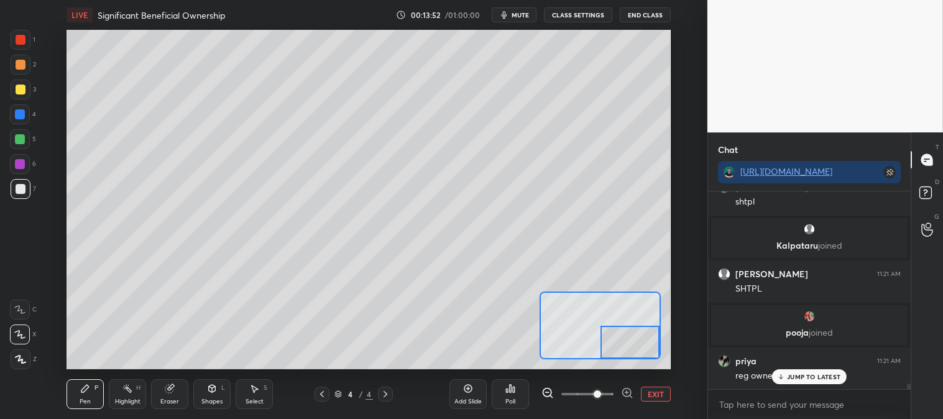
click at [653, 394] on button "EXIT" at bounding box center [656, 394] width 30 height 15
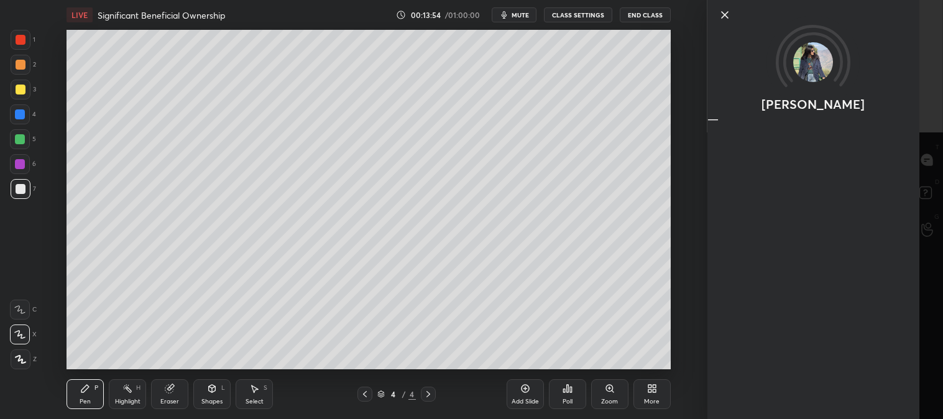
scroll to position [6797, 0]
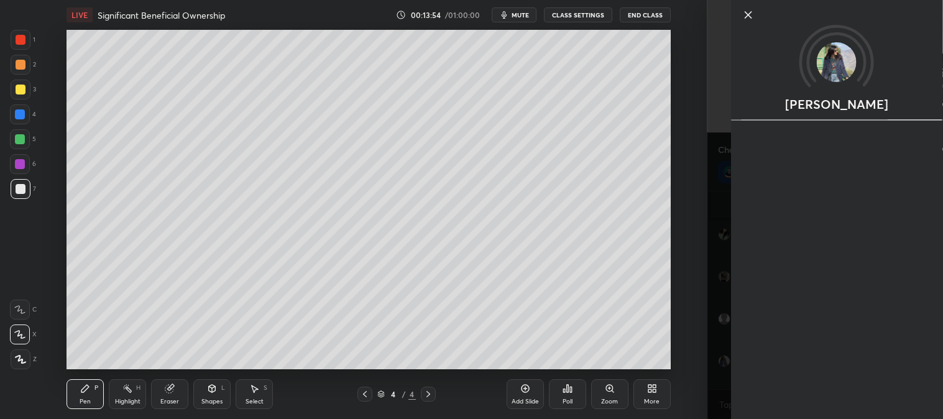
click at [605, 393] on icon at bounding box center [610, 389] width 10 height 10
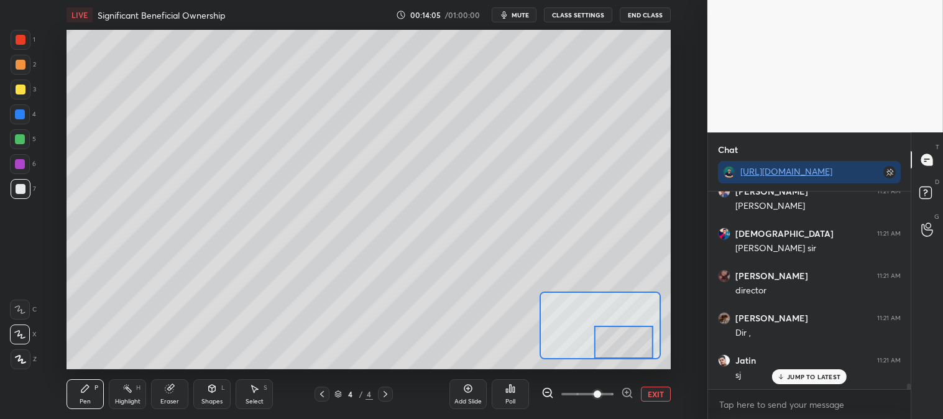
scroll to position [7093, 0]
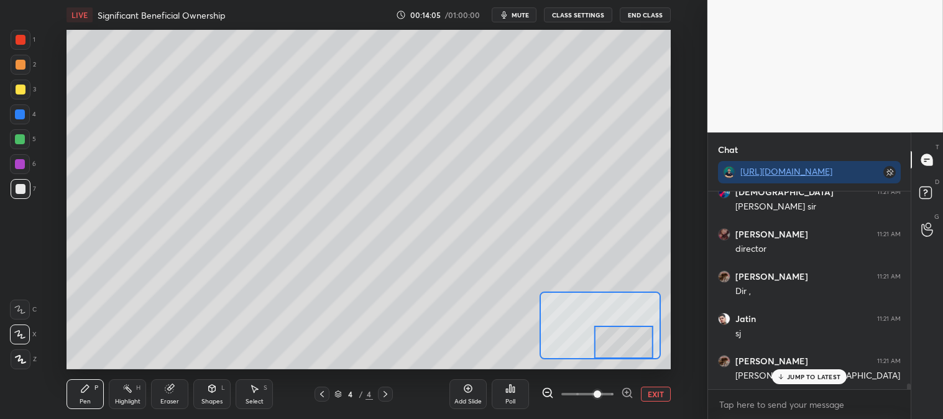
click at [790, 375] on p "JUMP TO LATEST" at bounding box center [813, 376] width 53 height 7
click at [650, 395] on button "EXIT" at bounding box center [656, 394] width 30 height 15
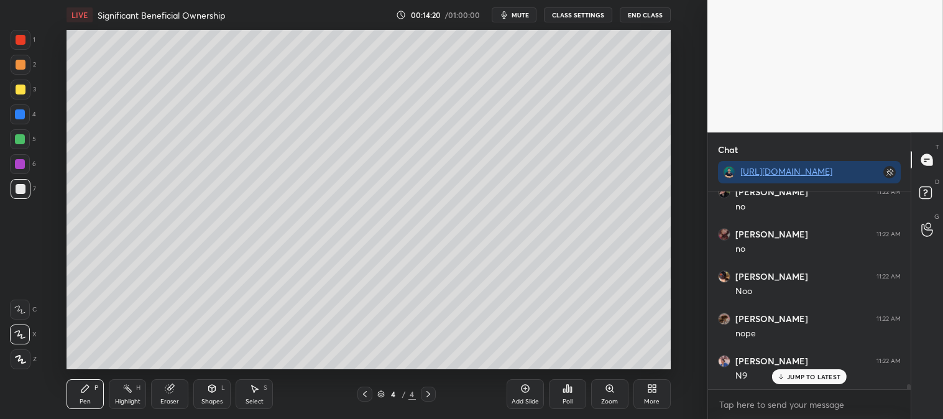
scroll to position [7389, 0]
click at [604, 399] on div "Zoom" at bounding box center [609, 402] width 17 height 6
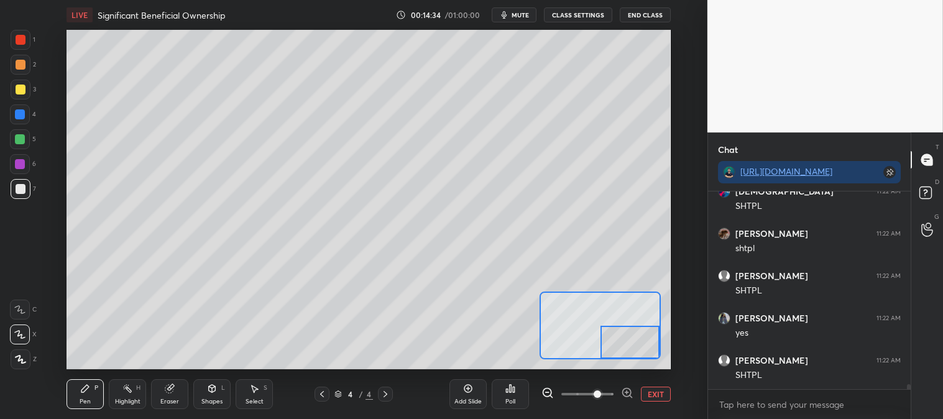
scroll to position [7727, 0]
click at [654, 397] on button "EXIT" at bounding box center [656, 394] width 30 height 15
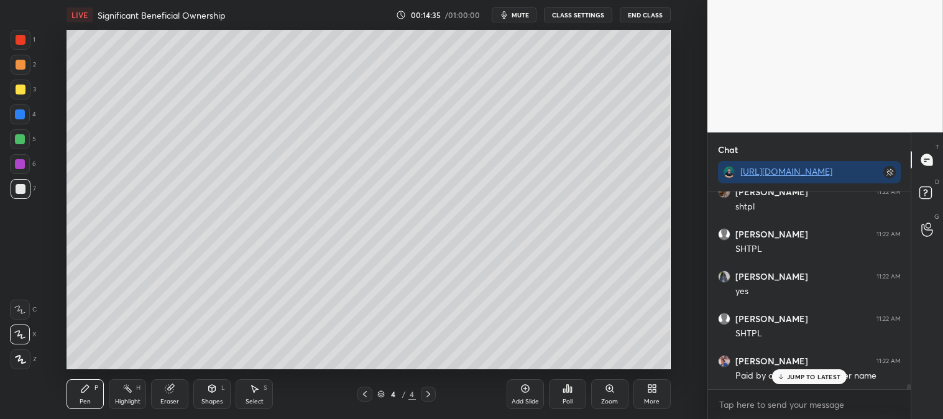
click at [801, 378] on p "JUMP TO LATEST" at bounding box center [813, 376] width 53 height 7
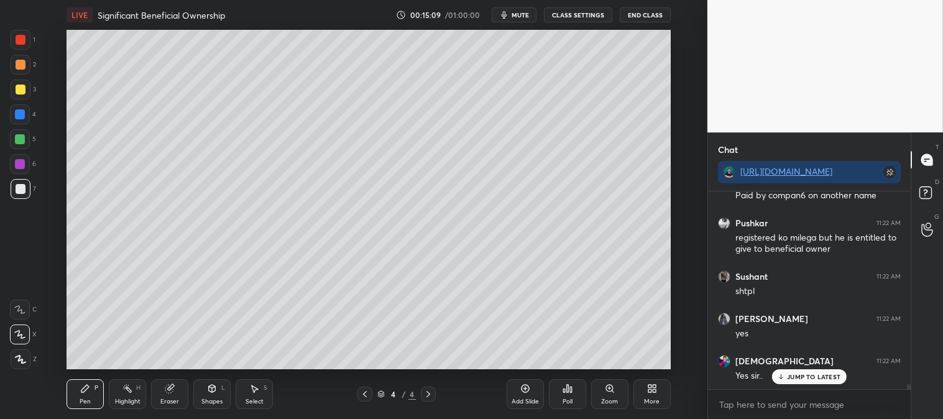
scroll to position [7950, 0]
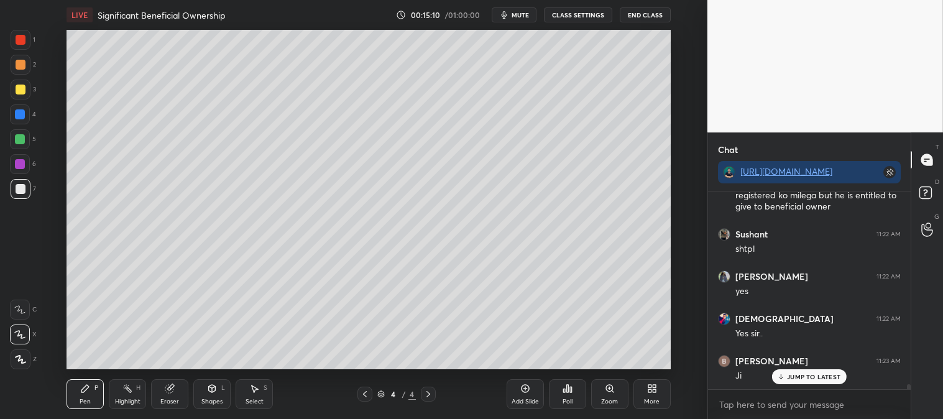
click at [94, 392] on div "Pen P" at bounding box center [85, 394] width 37 height 30
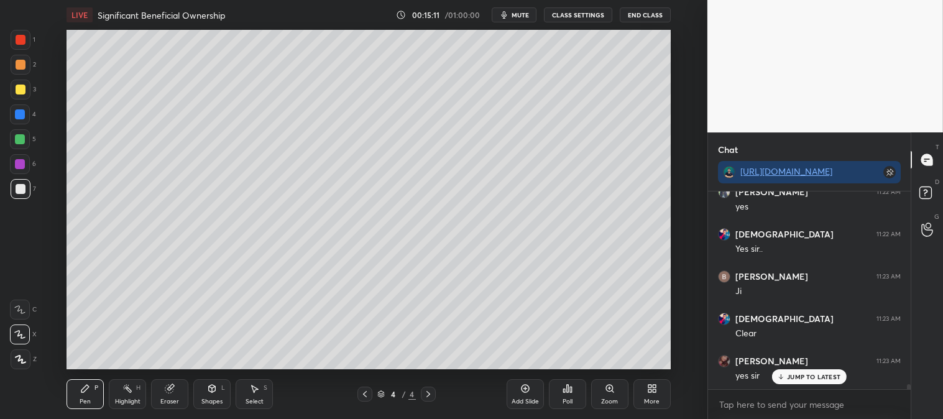
click at [606, 395] on div "Zoom" at bounding box center [609, 394] width 37 height 30
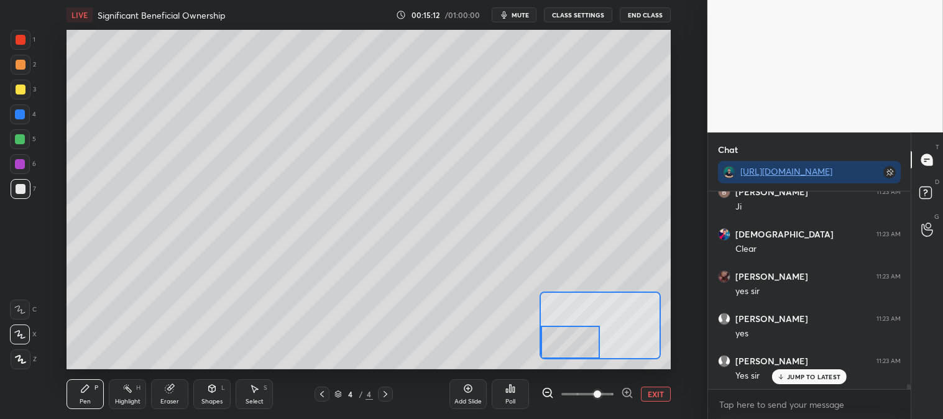
scroll to position [8161, 0]
click at [20, 61] on div at bounding box center [21, 65] width 10 height 10
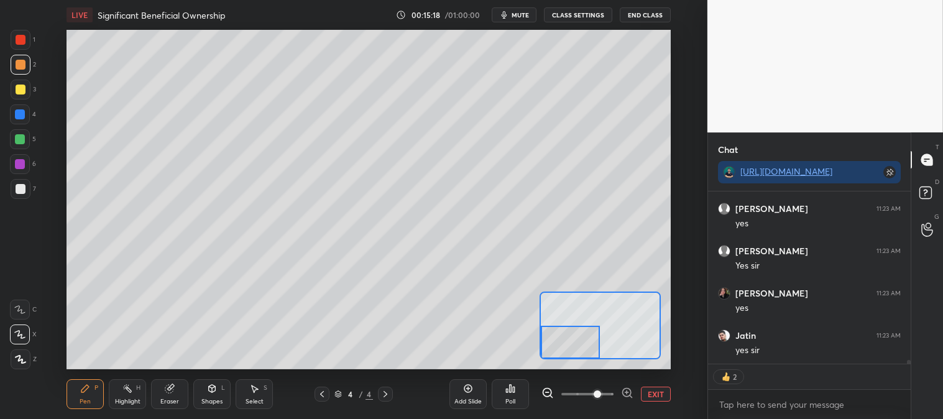
scroll to position [8271, 0]
click at [654, 392] on button "EXIT" at bounding box center [656, 394] width 30 height 15
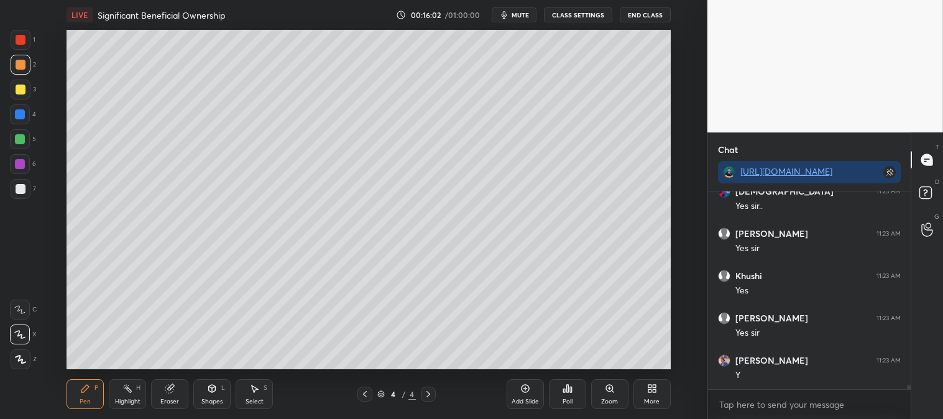
scroll to position [8542, 0]
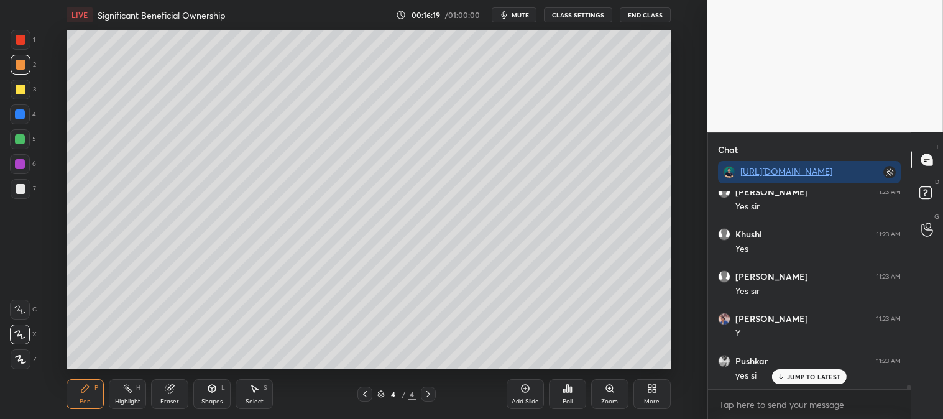
click at [605, 394] on icon at bounding box center [610, 389] width 10 height 10
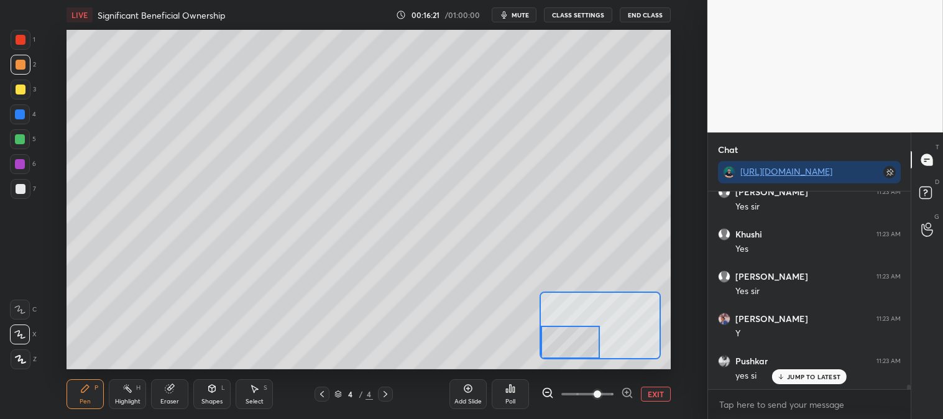
click at [797, 373] on p "JUMP TO LATEST" at bounding box center [813, 376] width 53 height 7
click at [21, 195] on div at bounding box center [21, 189] width 20 height 20
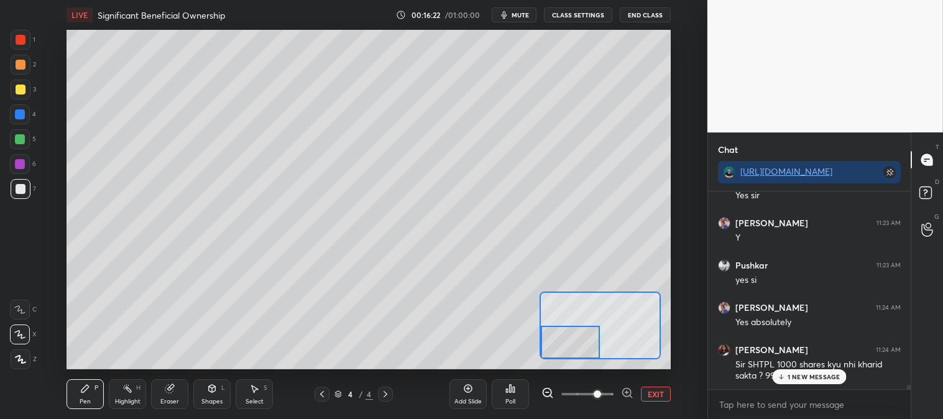
click at [792, 380] on p "1 NEW MESSAGE" at bounding box center [814, 376] width 53 height 7
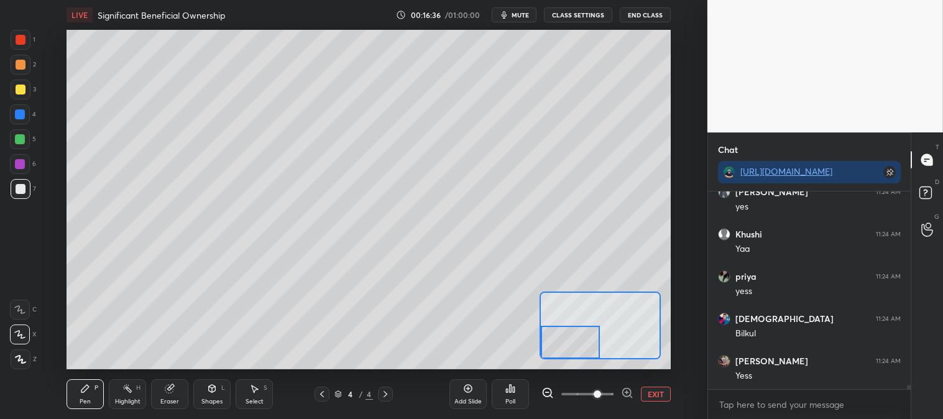
scroll to position [9061, 0]
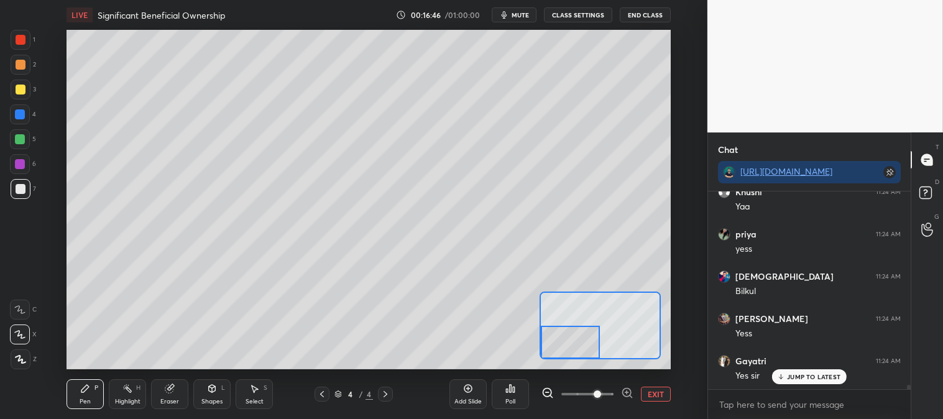
click at [662, 392] on button "EXIT" at bounding box center [656, 394] width 30 height 15
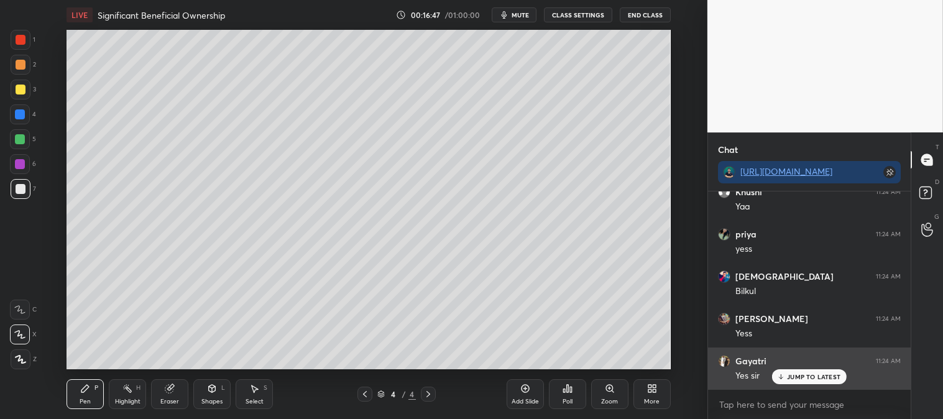
click at [807, 382] on div "JUMP TO LATEST" at bounding box center [809, 376] width 75 height 15
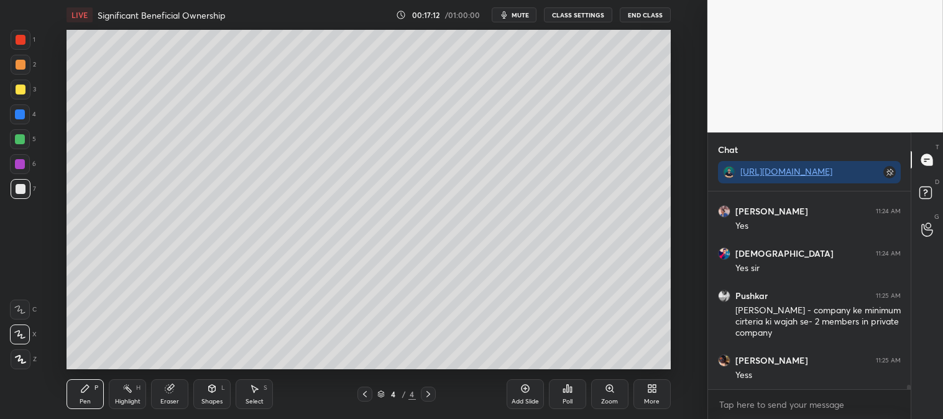
scroll to position [9294, 0]
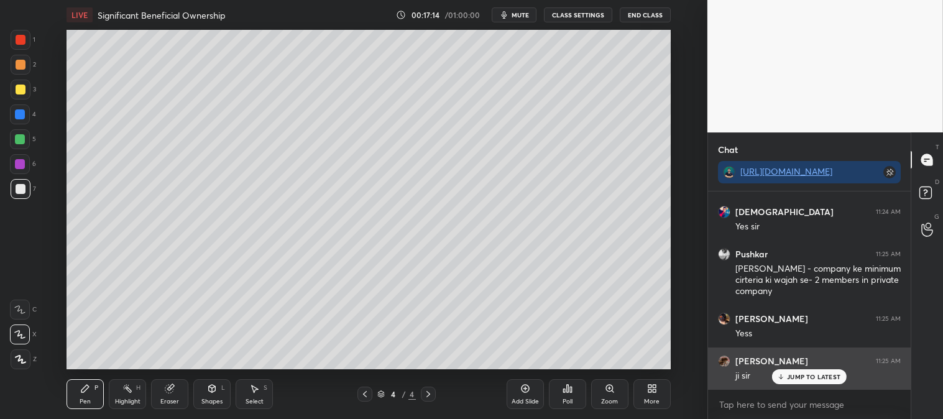
click at [795, 375] on p "JUMP TO LATEST" at bounding box center [813, 376] width 53 height 7
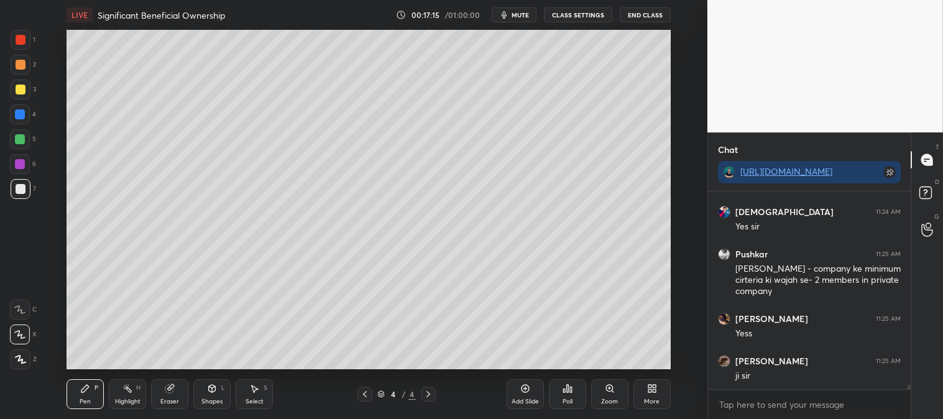
click at [610, 393] on icon at bounding box center [610, 389] width 10 height 10
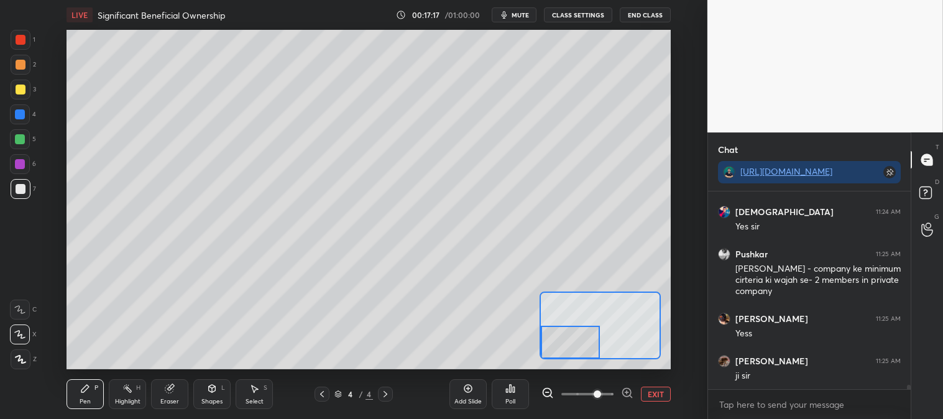
click at [27, 142] on div at bounding box center [20, 139] width 20 height 20
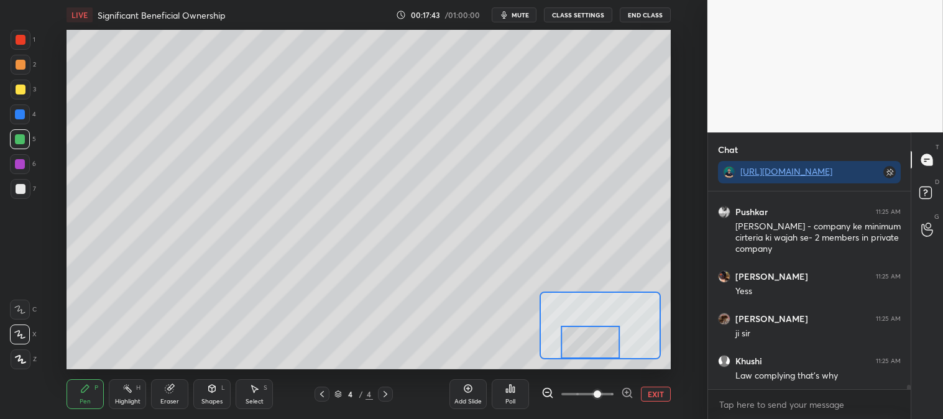
scroll to position [9379, 0]
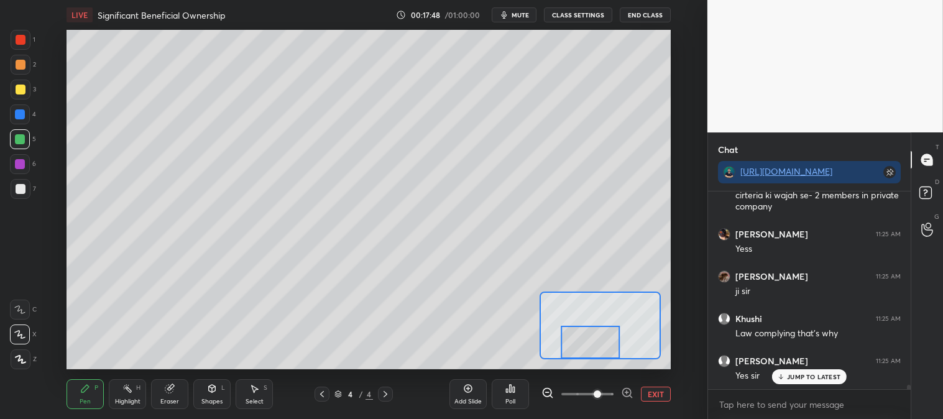
click at [656, 393] on button "EXIT" at bounding box center [656, 394] width 30 height 15
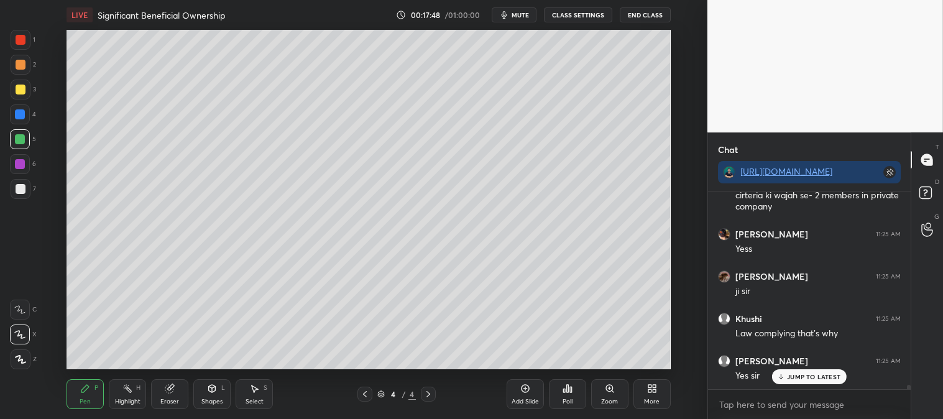
click at [797, 376] on p "JUMP TO LATEST" at bounding box center [813, 376] width 53 height 7
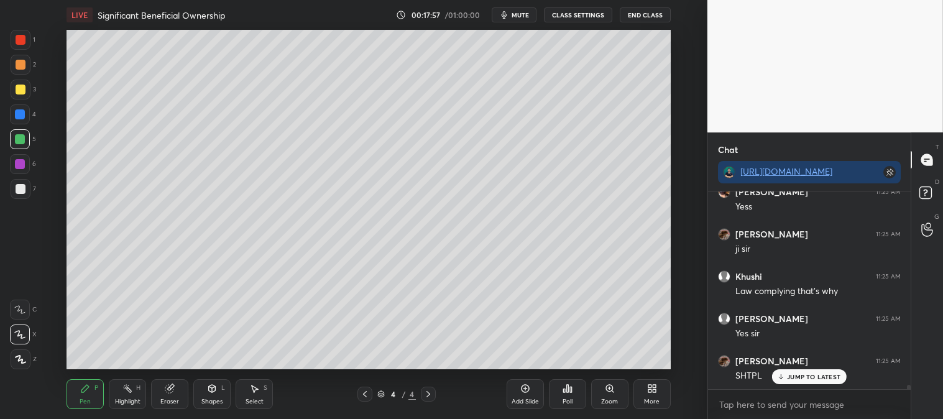
click at [86, 391] on icon at bounding box center [85, 389] width 10 height 10
click at [14, 96] on div at bounding box center [21, 90] width 20 height 20
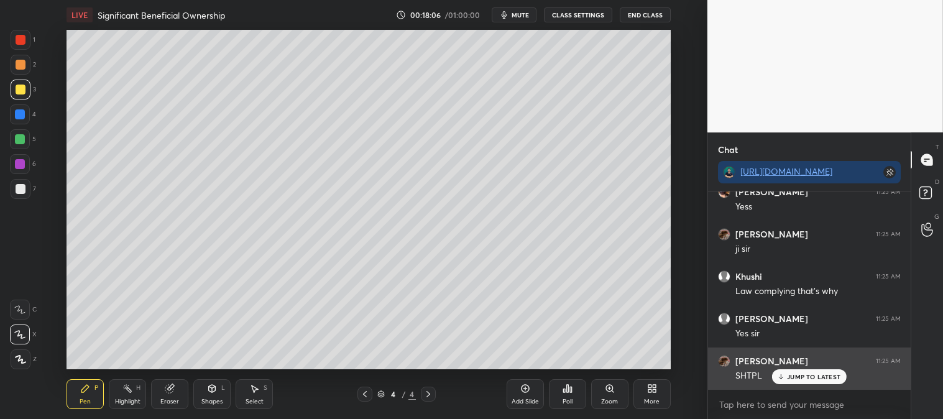
click at [800, 376] on p "JUMP TO LATEST" at bounding box center [813, 376] width 53 height 7
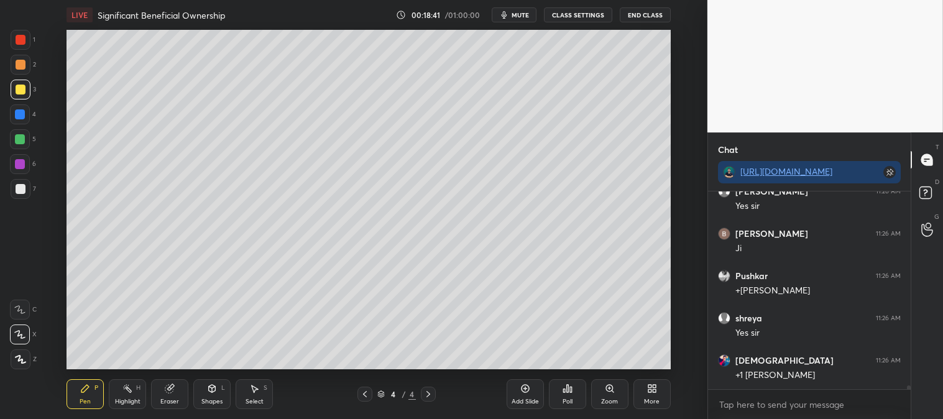
scroll to position [10109, 0]
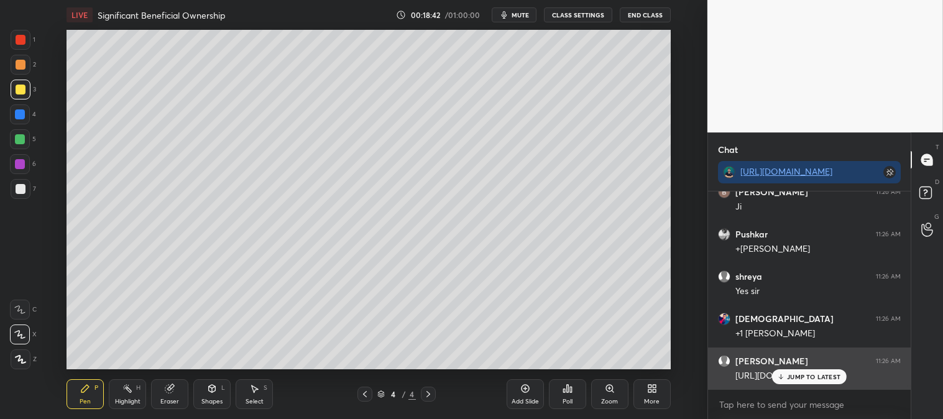
click at [803, 377] on div "[URL][DOMAIN_NAME]" at bounding box center [818, 376] width 165 height 12
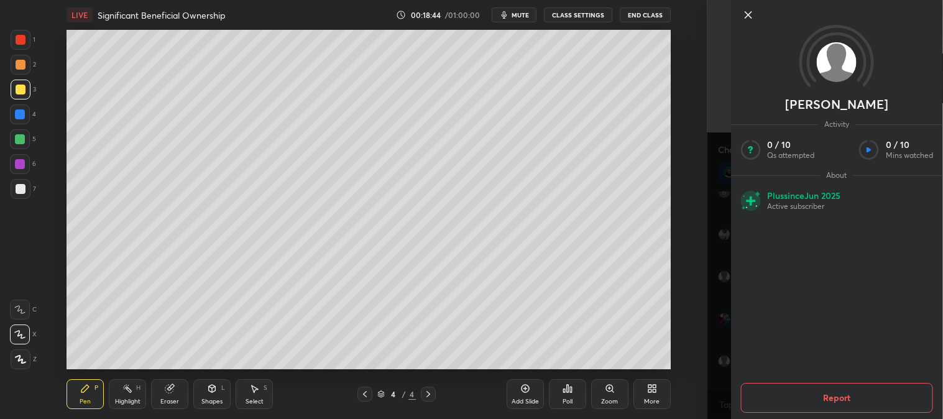
click at [746, 13] on icon at bounding box center [748, 15] width 6 height 6
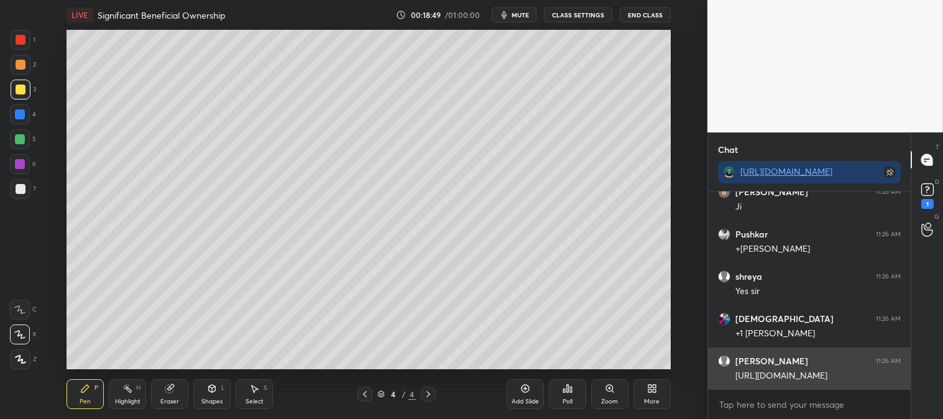
drag, startPoint x: 734, startPoint y: 375, endPoint x: 895, endPoint y: 381, distance: 161.1
click at [895, 381] on div "[PERSON_NAME] 11:26 AM [URL][DOMAIN_NAME]" at bounding box center [809, 369] width 203 height 42
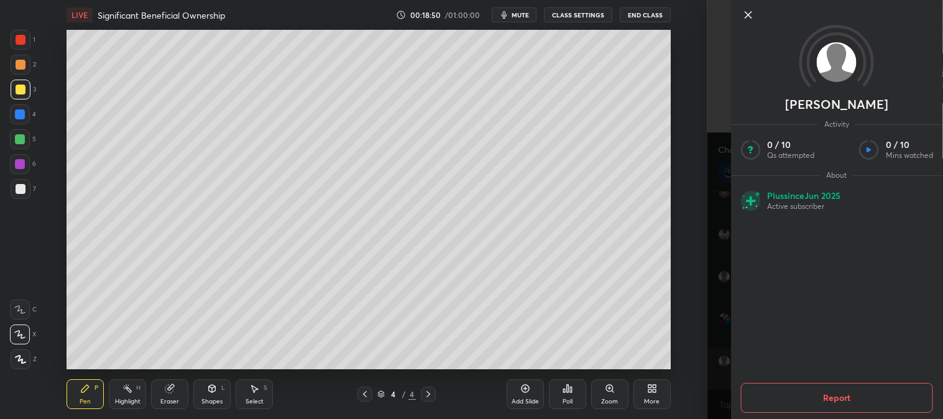
copy div "[URL][DOMAIN_NAME]"
click at [745, 16] on icon at bounding box center [748, 14] width 15 height 15
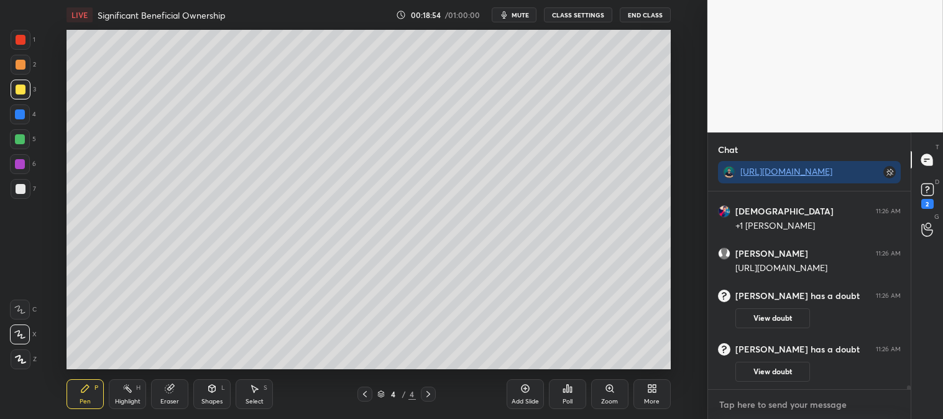
type textarea "x"
click at [815, 402] on textarea at bounding box center [809, 405] width 183 height 20
paste textarea "[URL][DOMAIN_NAME]"
type textarea "[URL][DOMAIN_NAME]"
type textarea "x"
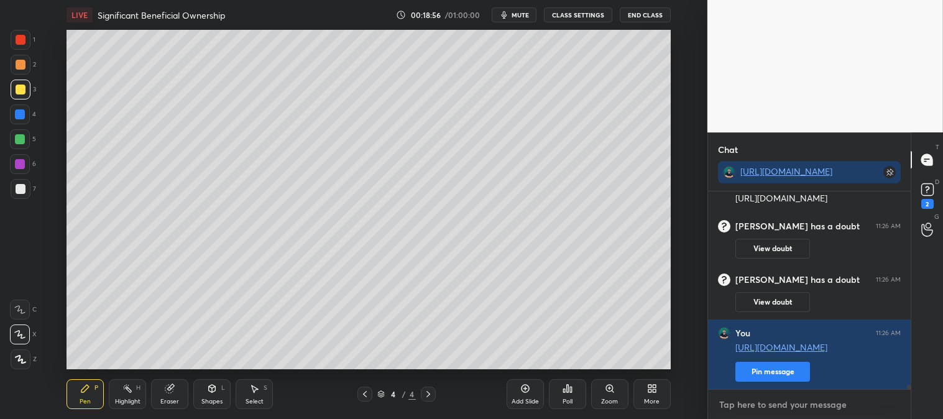
scroll to position [9296, 0]
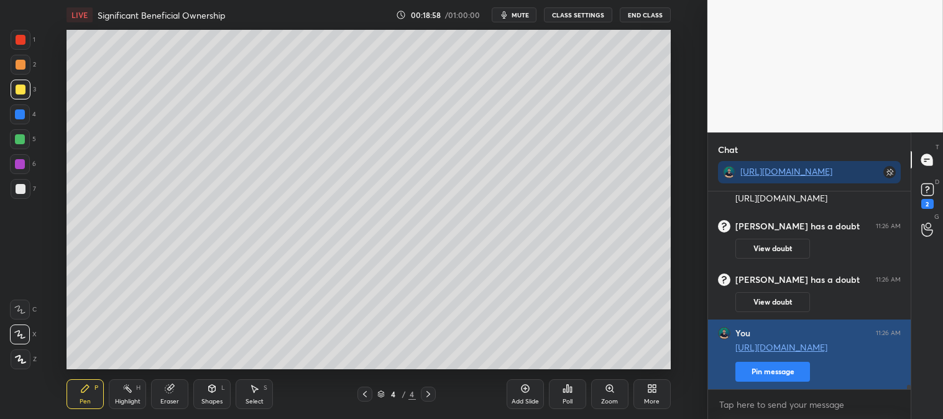
click at [785, 373] on button "Pin message" at bounding box center [773, 372] width 75 height 20
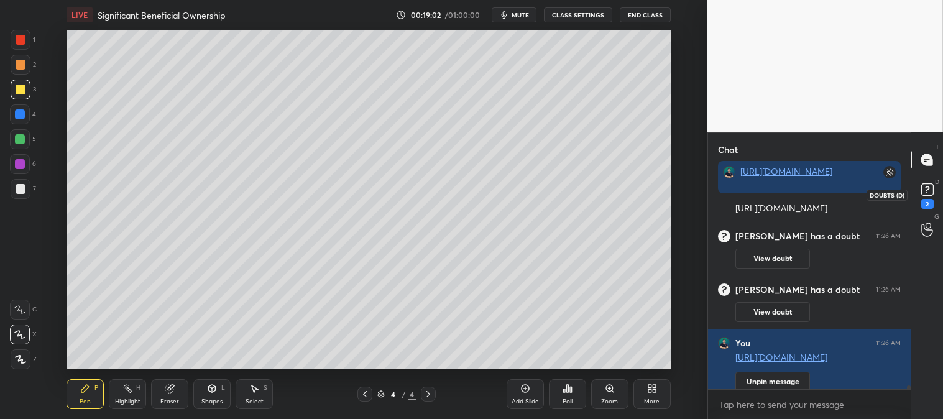
click at [925, 190] on rect at bounding box center [928, 190] width 12 height 12
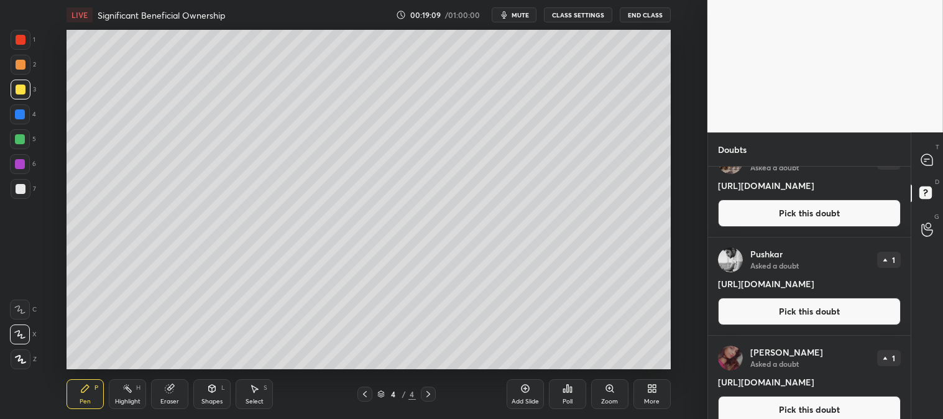
scroll to position [42, 0]
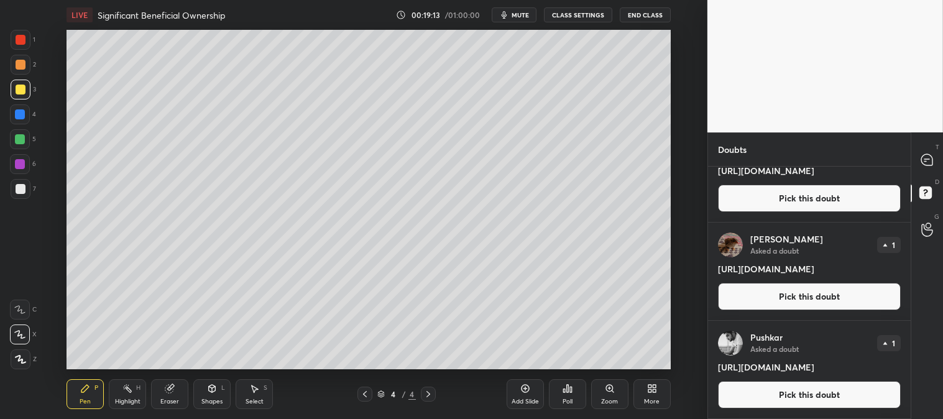
click at [719, 366] on h4 "[URL][DOMAIN_NAME]" at bounding box center [809, 367] width 183 height 13
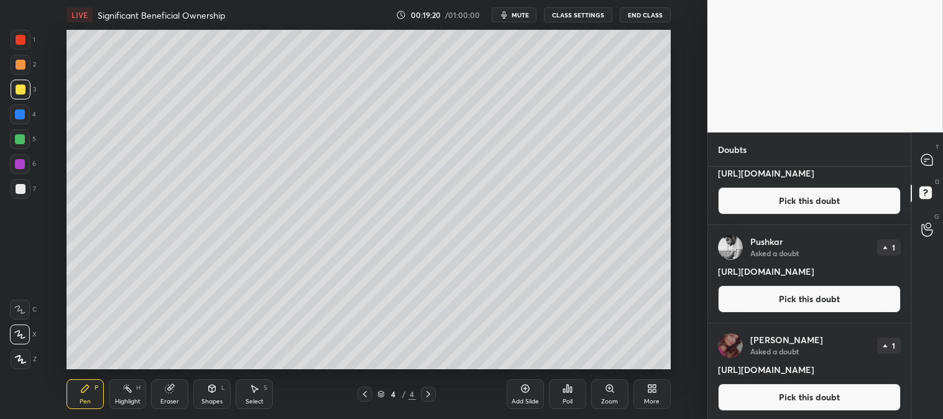
scroll to position [141, 0]
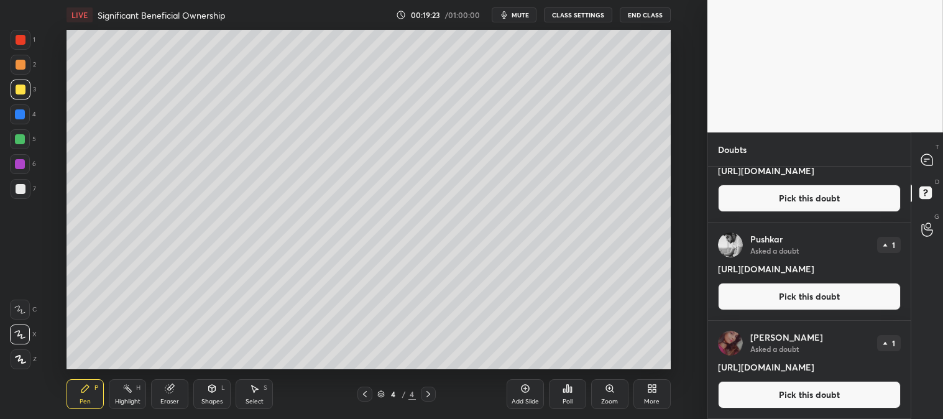
drag, startPoint x: 718, startPoint y: 364, endPoint x: 876, endPoint y: 366, distance: 157.3
click at [876, 366] on h4 "[URL][DOMAIN_NAME]" at bounding box center [809, 367] width 183 height 13
copy h4 "[URL][DOMAIN_NAME]"
click at [927, 160] on icon at bounding box center [927, 159] width 11 height 11
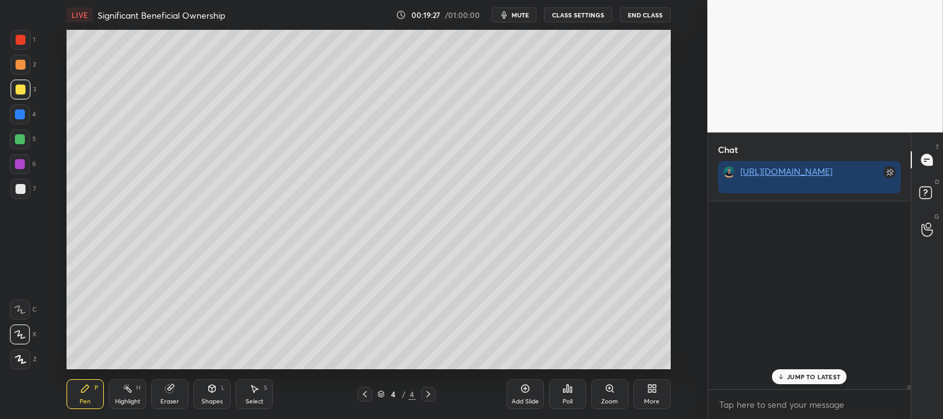
scroll to position [184, 199]
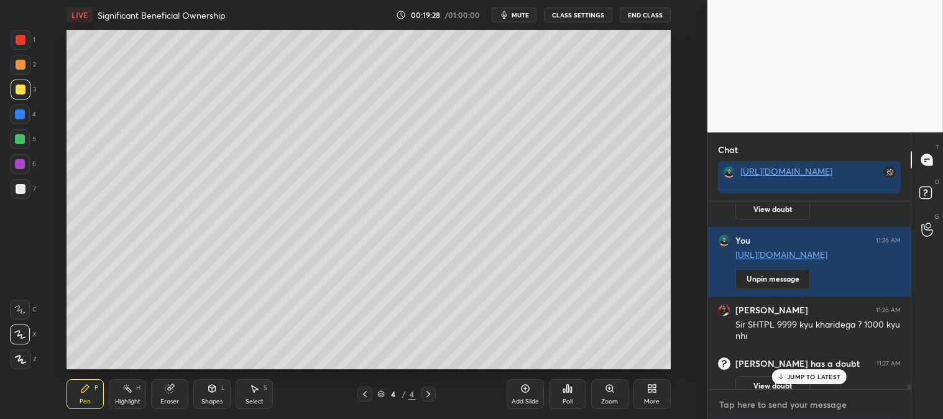
type textarea "x"
click at [782, 410] on textarea at bounding box center [809, 405] width 183 height 20
paste textarea "[URL][DOMAIN_NAME]"
type textarea "[URL][DOMAIN_NAME]"
type textarea "x"
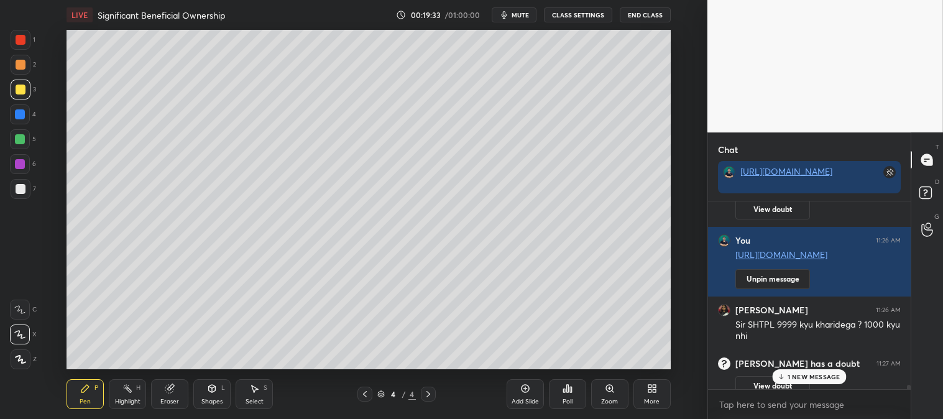
click at [800, 378] on p "1 NEW MESSAGE" at bounding box center [814, 376] width 53 height 7
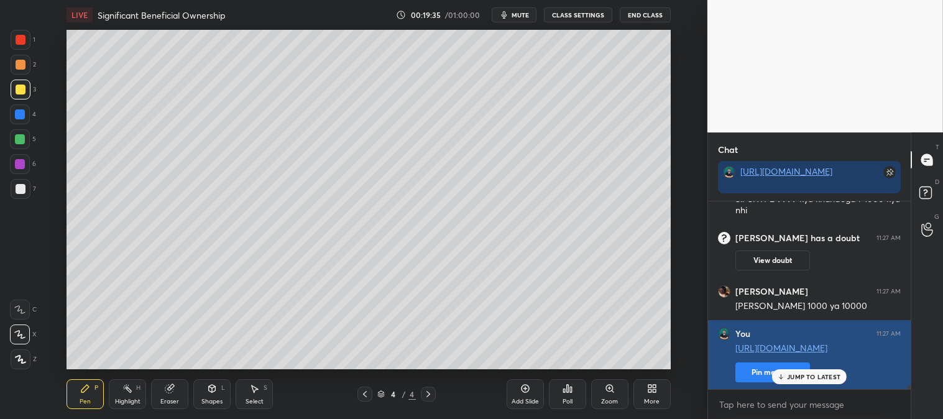
click at [757, 375] on button "Pin message" at bounding box center [773, 373] width 75 height 20
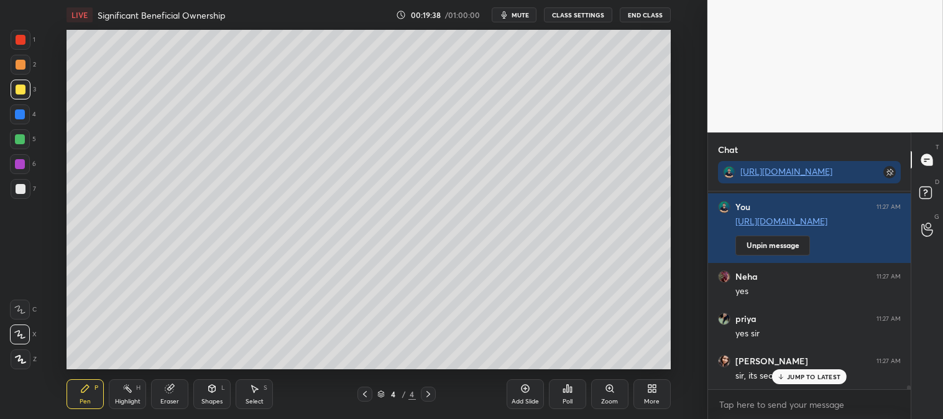
click at [799, 381] on div "JUMP TO LATEST" at bounding box center [809, 376] width 75 height 15
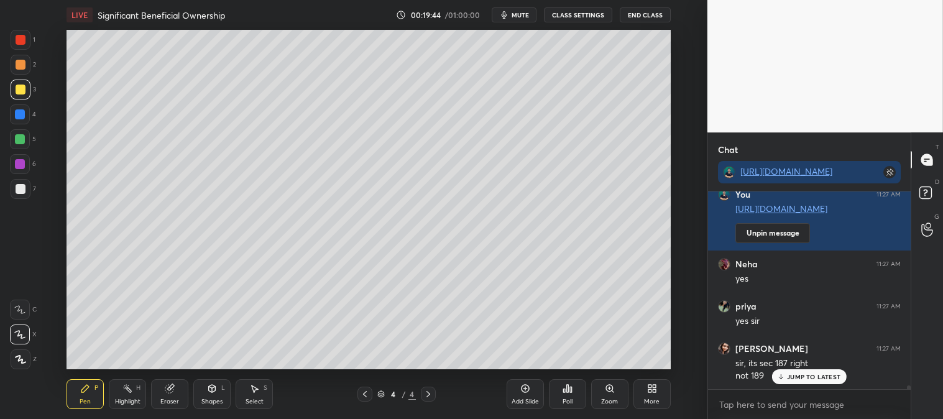
click at [185, 396] on div "Eraser" at bounding box center [169, 394] width 37 height 30
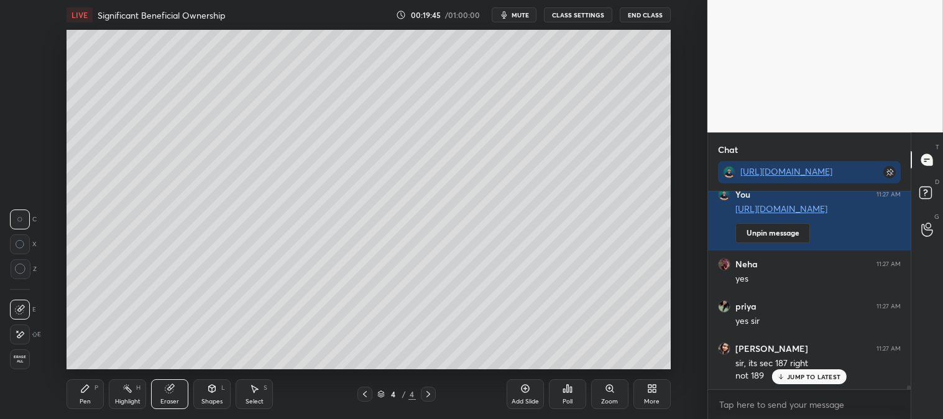
click at [601, 392] on div "Zoom" at bounding box center [609, 394] width 37 height 30
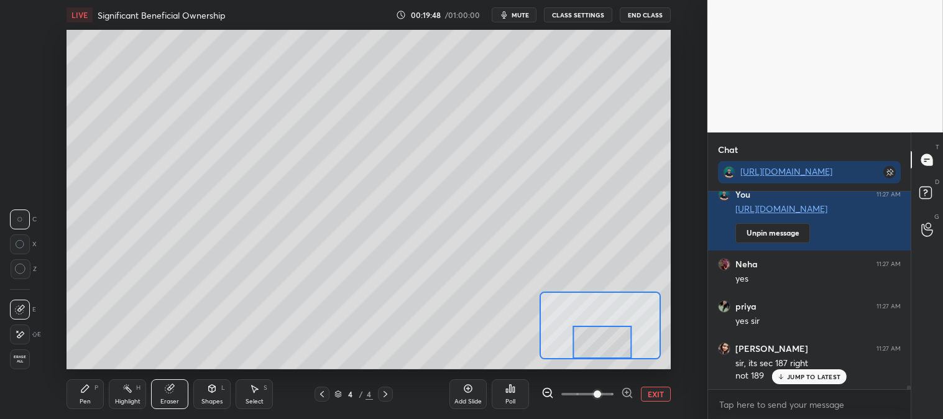
click at [97, 397] on div "Pen P" at bounding box center [85, 394] width 37 height 30
click at [98, 393] on div "Pen P" at bounding box center [85, 394] width 37 height 30
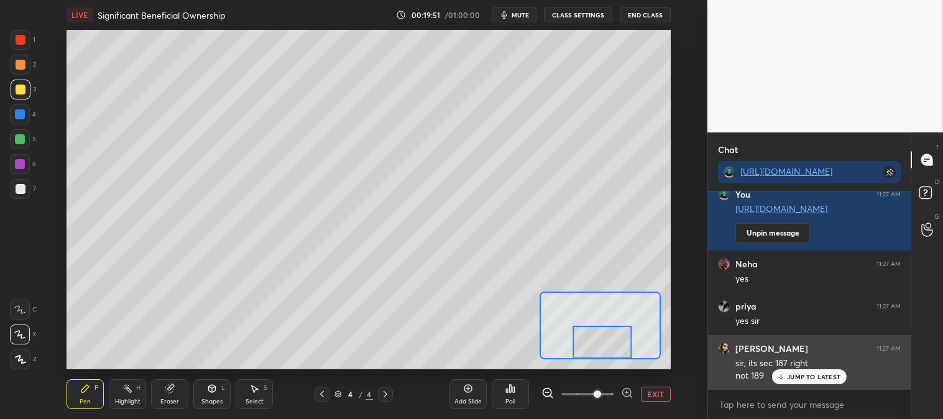
click at [811, 375] on p "JUMP TO LATEST" at bounding box center [813, 376] width 53 height 7
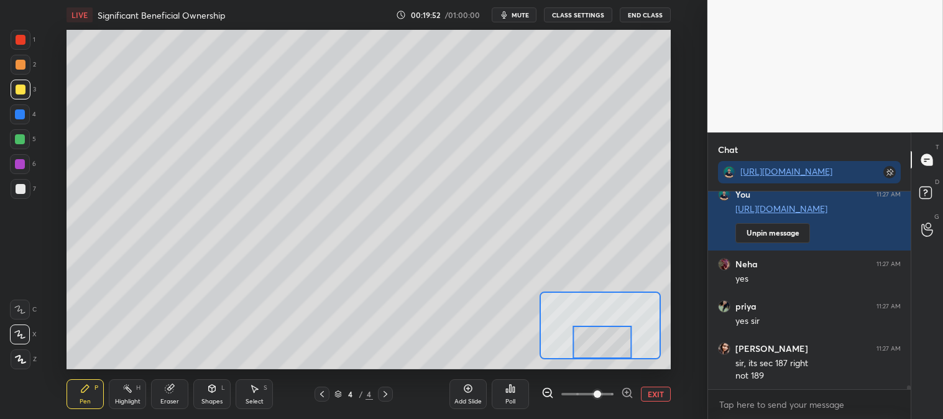
click at [664, 392] on button "EXIT" at bounding box center [656, 394] width 30 height 15
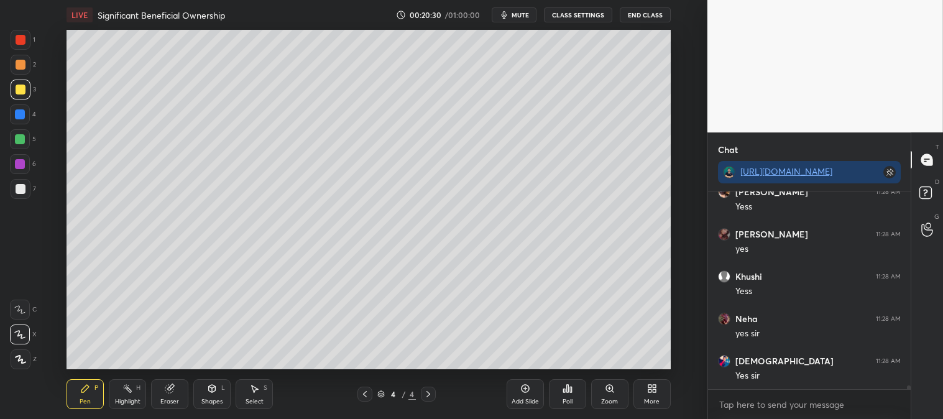
scroll to position [10559, 0]
click at [131, 414] on div "Pen P Highlight H Eraser Shapes L Select S 4 / 4 Add Slide Poll Zoom More" at bounding box center [369, 394] width 604 height 50
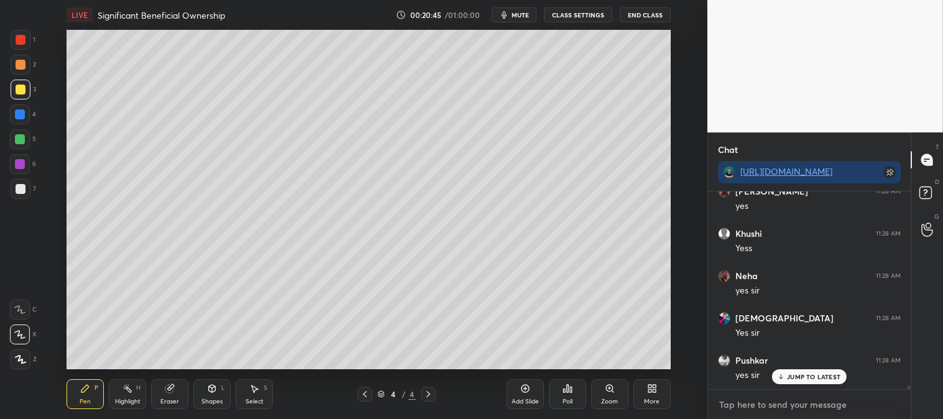
scroll to position [10600, 0]
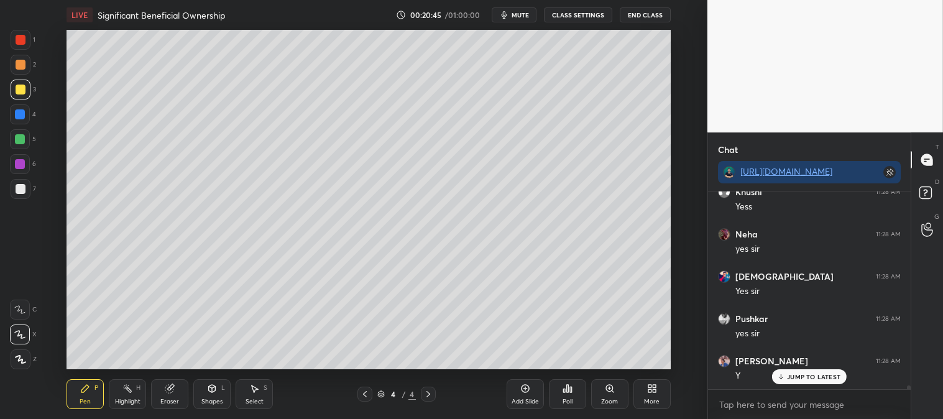
click at [134, 392] on div "Highlight H" at bounding box center [127, 394] width 37 height 30
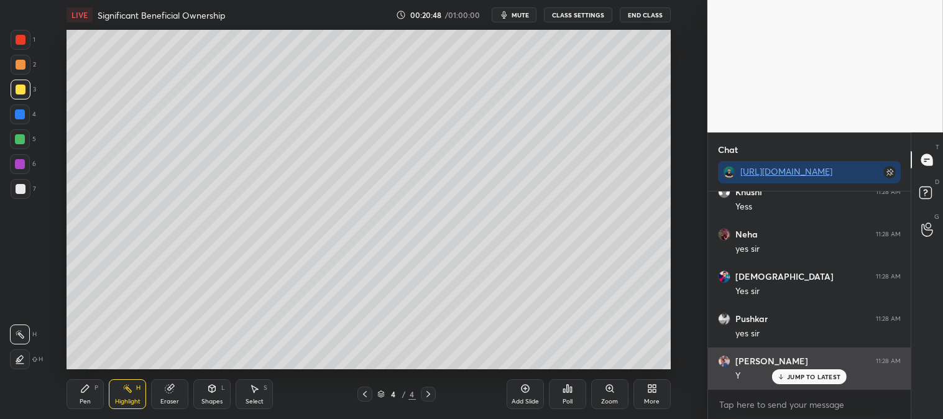
click at [808, 377] on p "JUMP TO LATEST" at bounding box center [813, 376] width 53 height 7
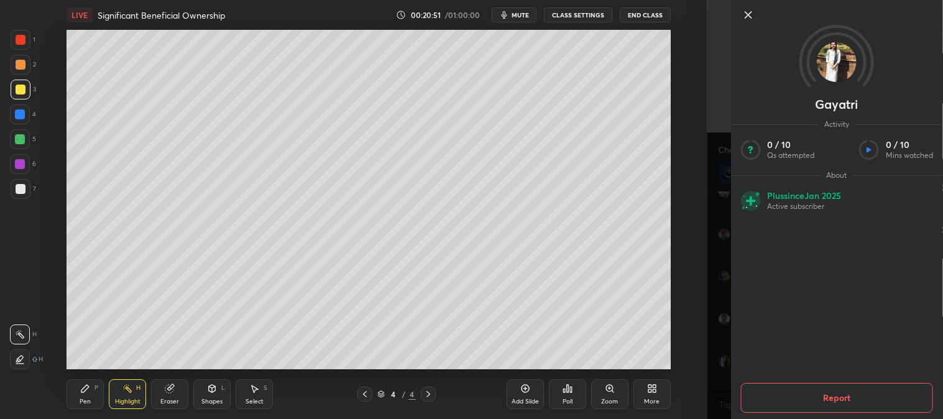
scroll to position [10770, 0]
click at [744, 14] on icon at bounding box center [748, 14] width 15 height 15
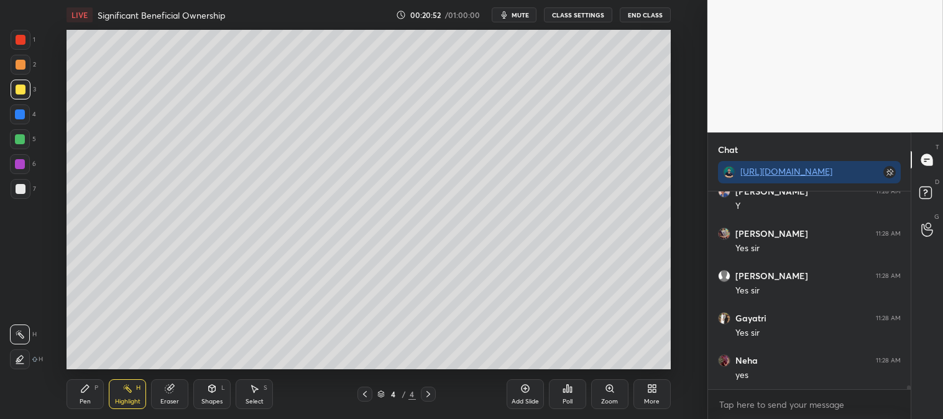
scroll to position [10812, 0]
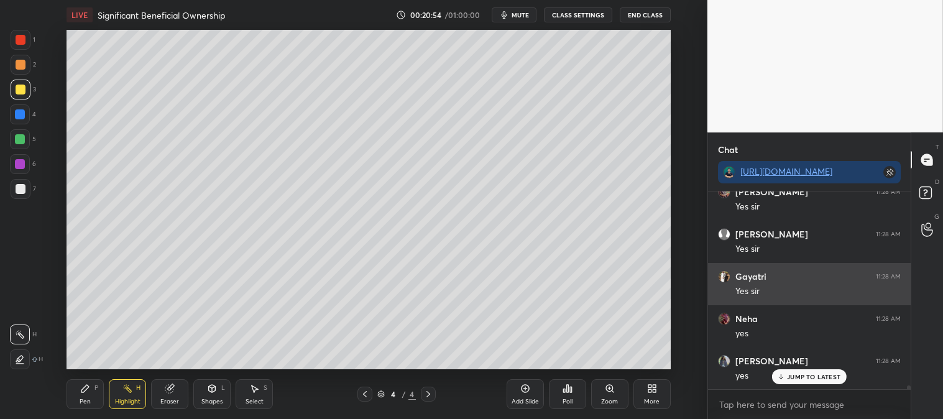
click at [734, 276] on div "grid" at bounding box center [726, 276] width 17 height 12
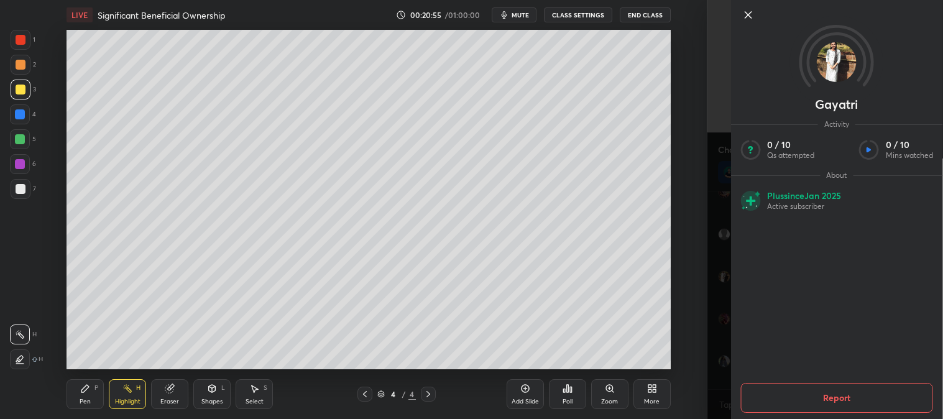
click at [747, 17] on icon at bounding box center [748, 14] width 15 height 15
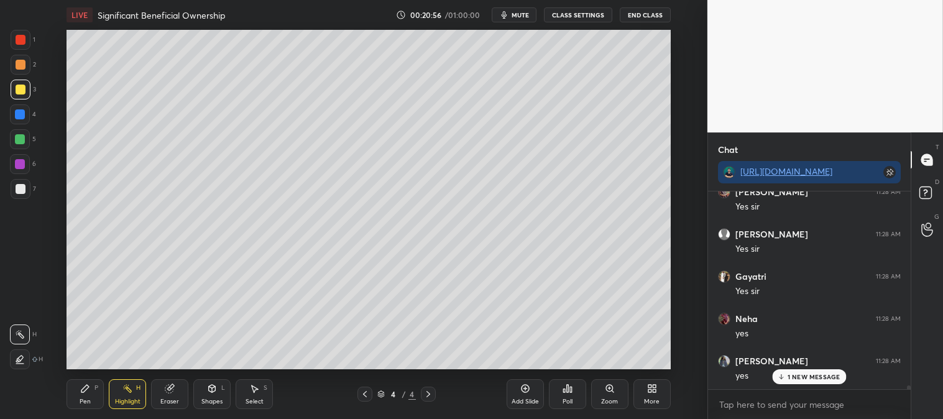
scroll to position [10854, 0]
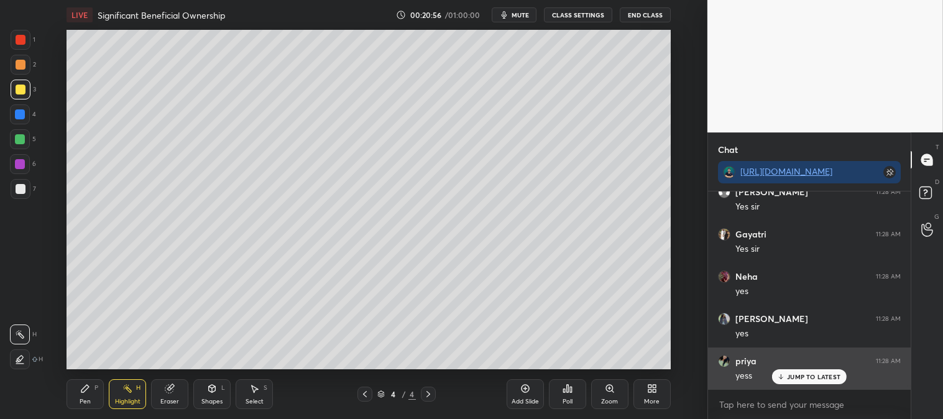
click at [797, 377] on p "JUMP TO LATEST" at bounding box center [813, 376] width 53 height 7
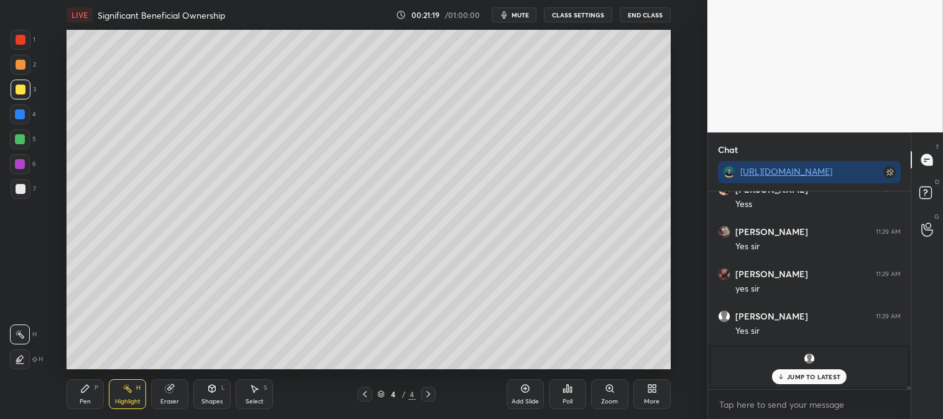
scroll to position [11282, 0]
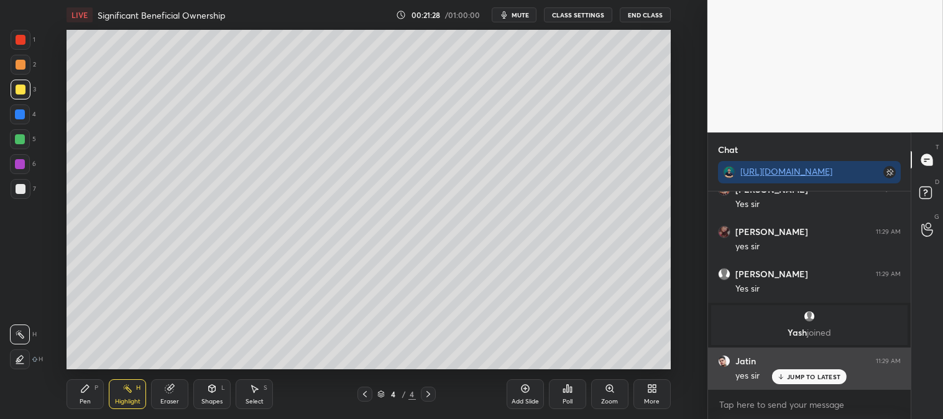
click at [793, 378] on p "JUMP TO LATEST" at bounding box center [813, 376] width 53 height 7
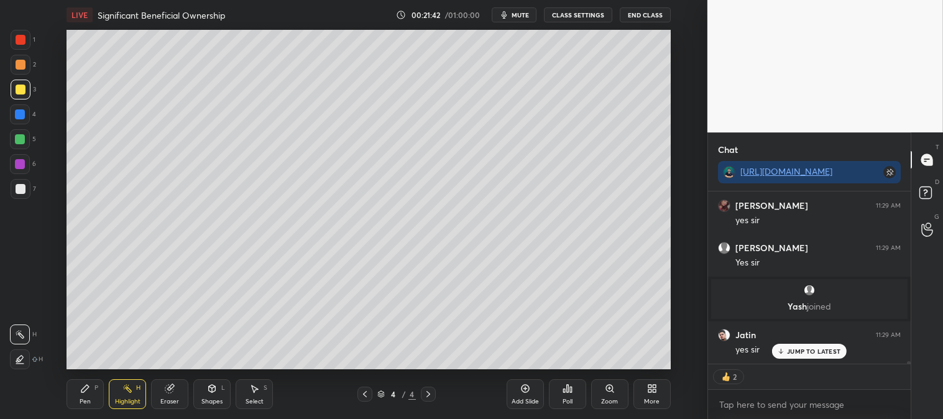
scroll to position [11349, 0]
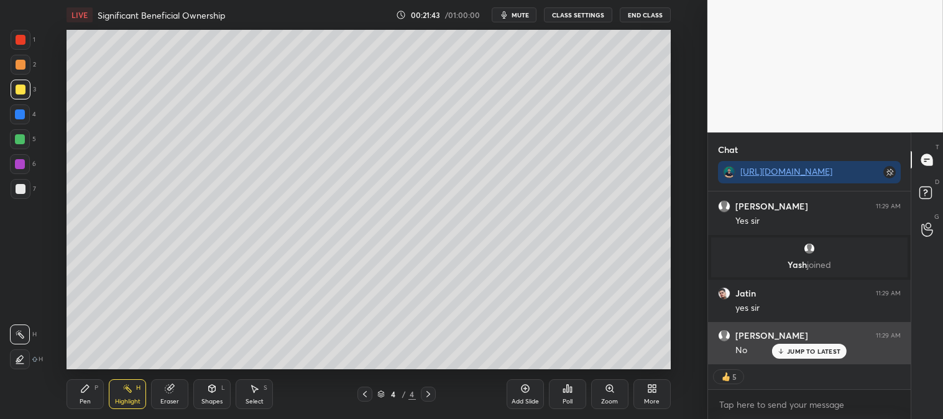
click at [790, 351] on p "JUMP TO LATEST" at bounding box center [813, 351] width 53 height 7
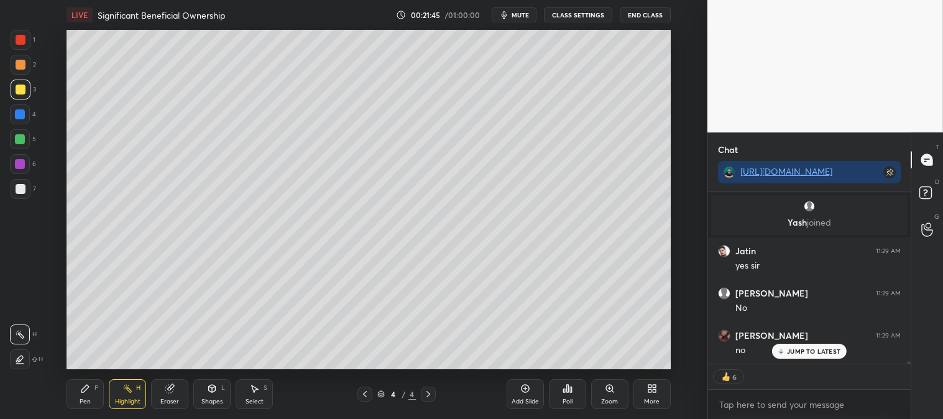
scroll to position [11519, 0]
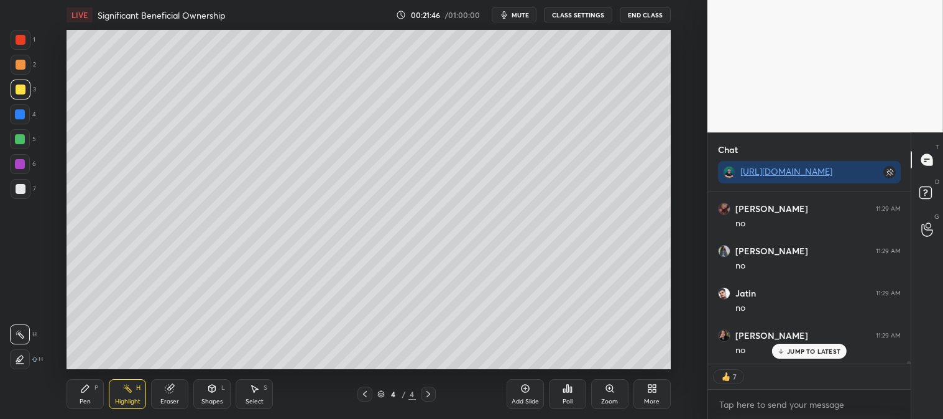
click at [608, 395] on div "Zoom" at bounding box center [609, 394] width 37 height 30
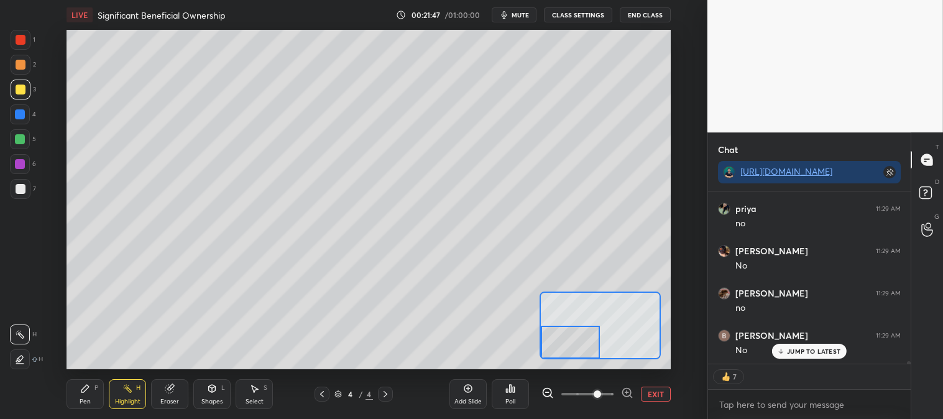
scroll to position [11815, 0]
click at [96, 397] on div "Pen P" at bounding box center [85, 394] width 37 height 30
click at [86, 377] on div "Pen P Highlight H Eraser Shapes L Select S 4 / 4 Add Slide Poll EXIT" at bounding box center [369, 394] width 604 height 50
click at [24, 192] on div at bounding box center [21, 189] width 10 height 10
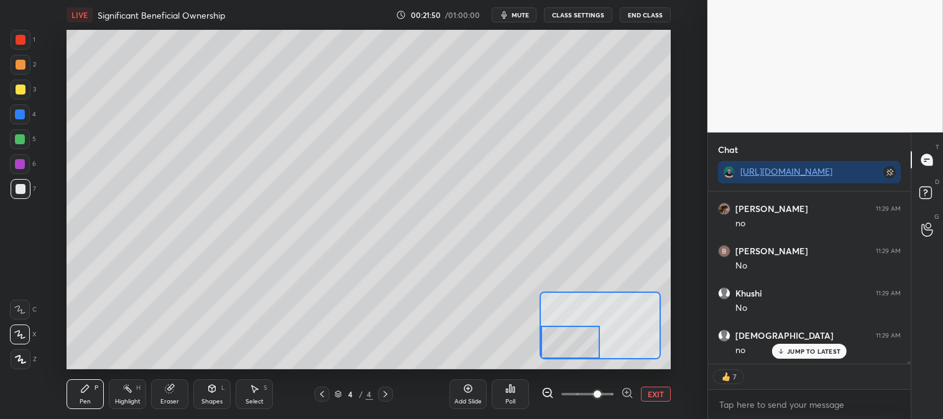
click at [19, 69] on div at bounding box center [21, 65] width 10 height 10
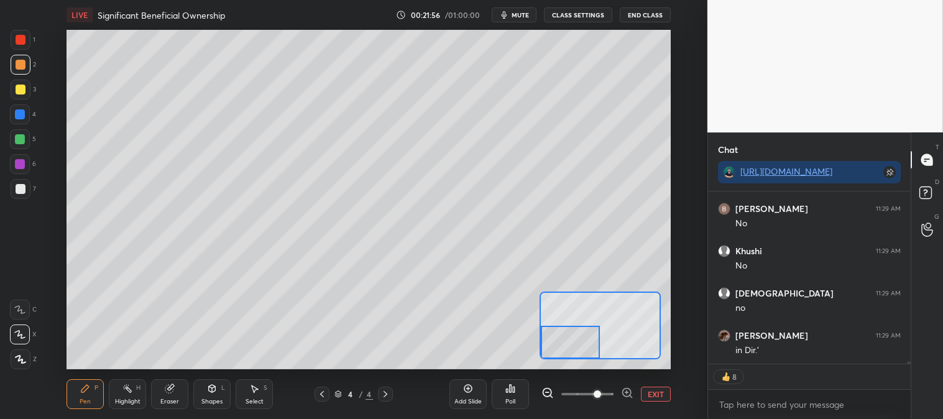
click at [657, 392] on button "EXIT" at bounding box center [656, 394] width 30 height 15
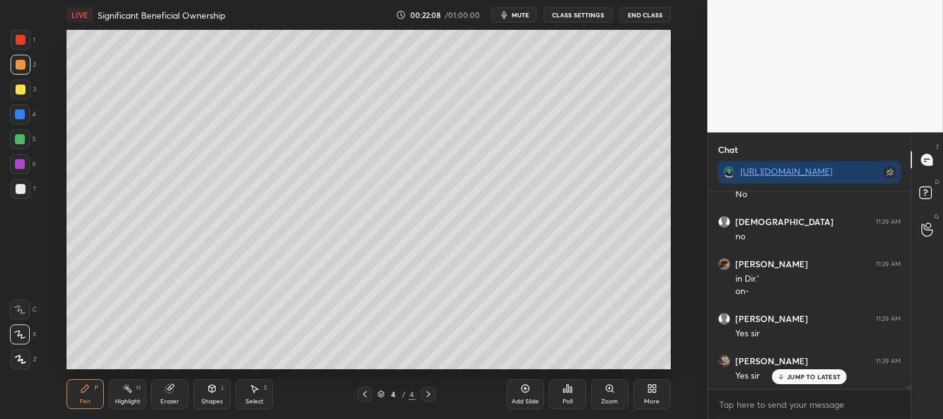
scroll to position [12014, 0]
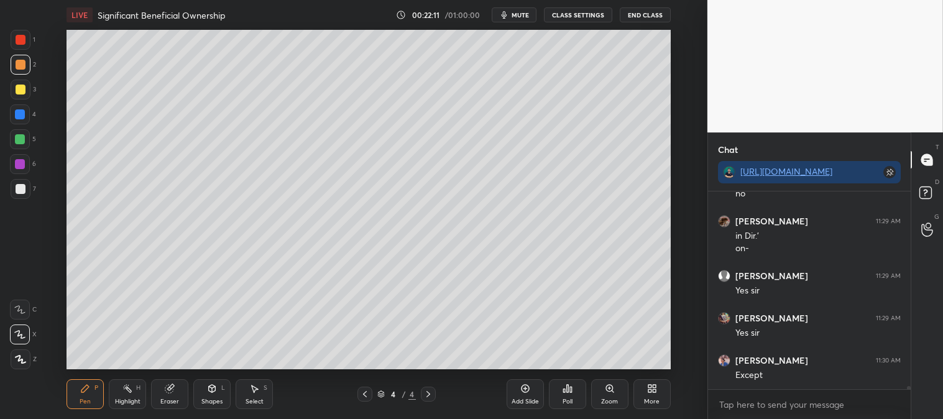
click at [88, 397] on div "Pen P" at bounding box center [85, 394] width 37 height 30
click at [363, 390] on icon at bounding box center [365, 394] width 10 height 10
click at [125, 389] on circle at bounding box center [124, 388] width 1 height 1
click at [431, 397] on icon at bounding box center [428, 394] width 10 height 10
click at [430, 395] on icon at bounding box center [428, 394] width 10 height 10
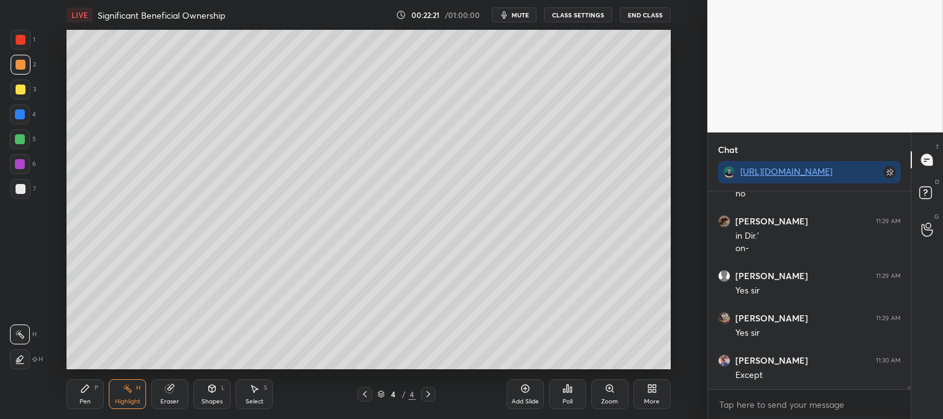
click at [364, 393] on icon at bounding box center [365, 394] width 4 height 6
click at [426, 395] on icon at bounding box center [428, 394] width 10 height 10
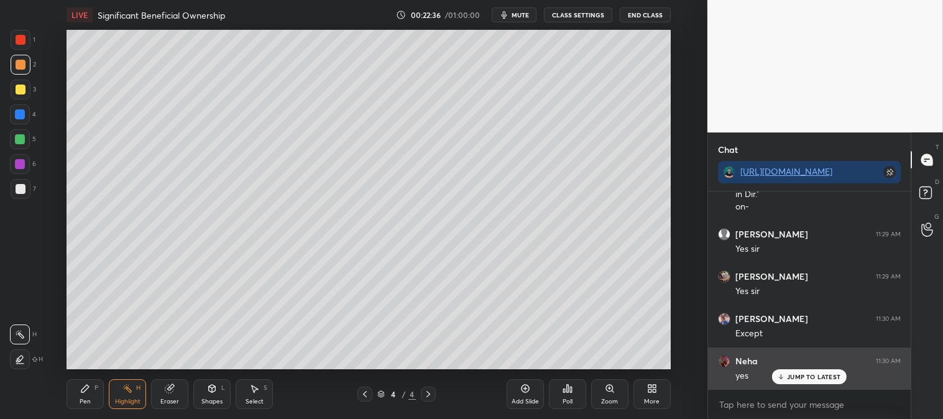
click at [782, 376] on icon at bounding box center [781, 376] width 8 height 7
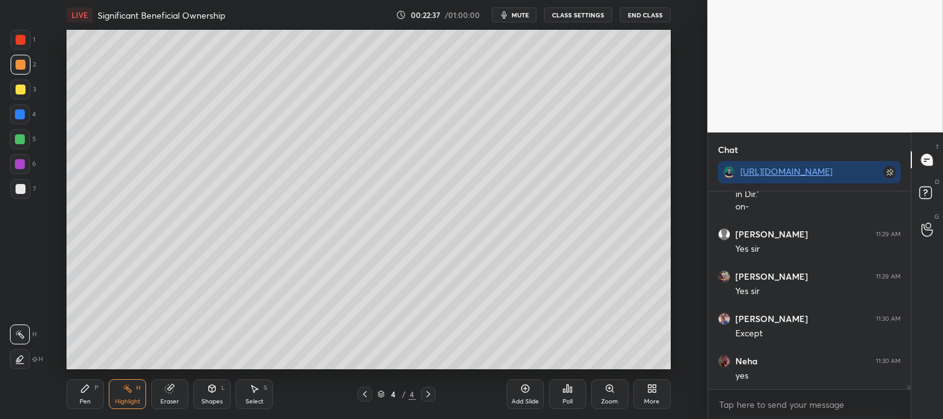
click at [427, 398] on icon at bounding box center [428, 394] width 10 height 10
click at [518, 394] on div "Add Slide" at bounding box center [525, 394] width 37 height 30
click at [609, 395] on div "Zoom" at bounding box center [609, 394] width 37 height 30
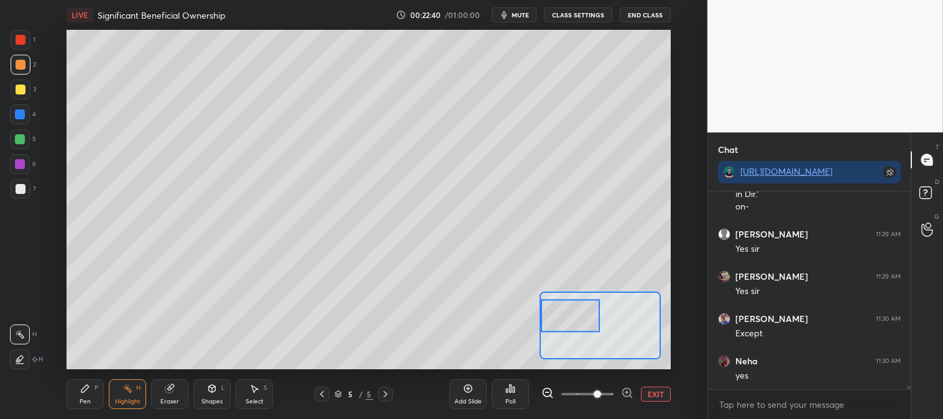
click at [91, 392] on div "Pen P" at bounding box center [85, 394] width 37 height 30
click at [19, 50] on div "1" at bounding box center [23, 42] width 25 height 25
click at [16, 187] on div at bounding box center [21, 189] width 10 height 10
click at [183, 387] on div "Eraser" at bounding box center [169, 394] width 37 height 30
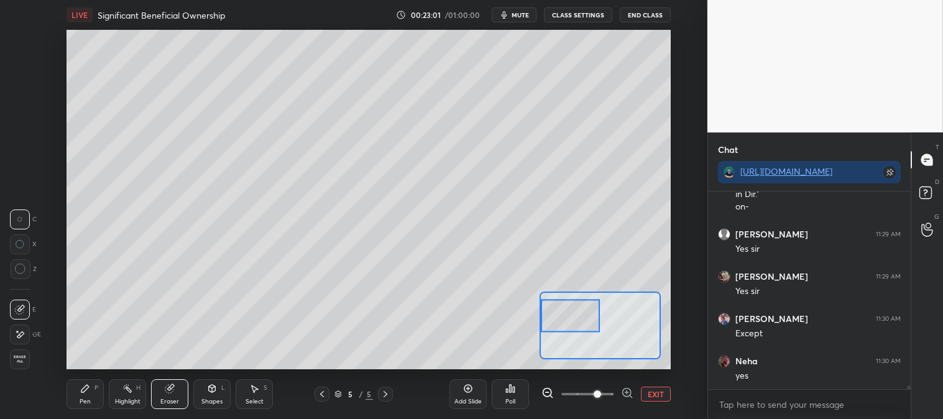
click at [82, 397] on div "Pen P" at bounding box center [85, 394] width 37 height 30
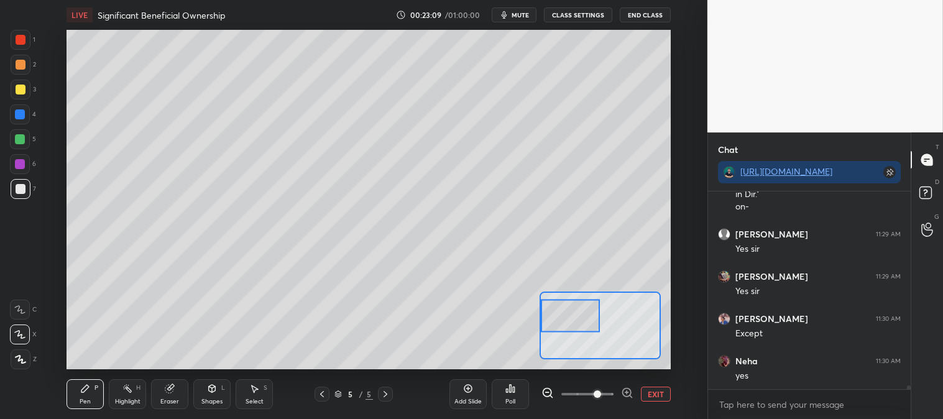
click at [19, 92] on div at bounding box center [21, 90] width 10 height 10
click at [24, 188] on div at bounding box center [21, 189] width 10 height 10
click at [17, 66] on div at bounding box center [21, 65] width 10 height 10
click at [663, 397] on button "EXIT" at bounding box center [656, 394] width 30 height 15
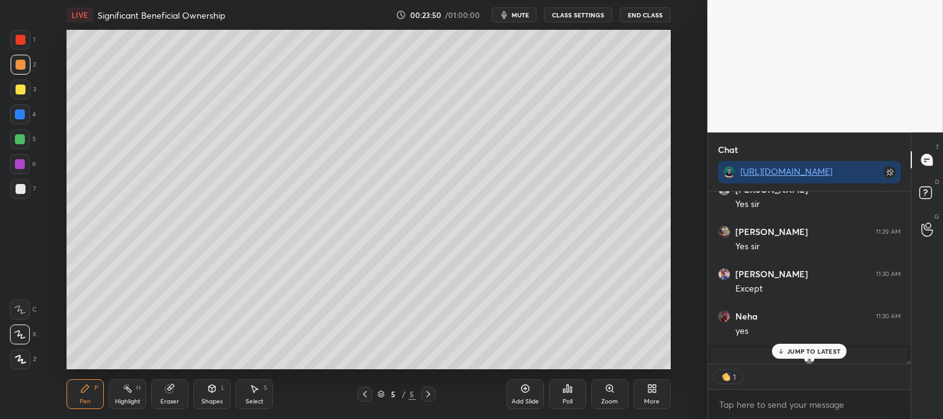
scroll to position [4, 3]
click at [791, 348] on p "JUMP TO LATEST" at bounding box center [813, 351] width 53 height 7
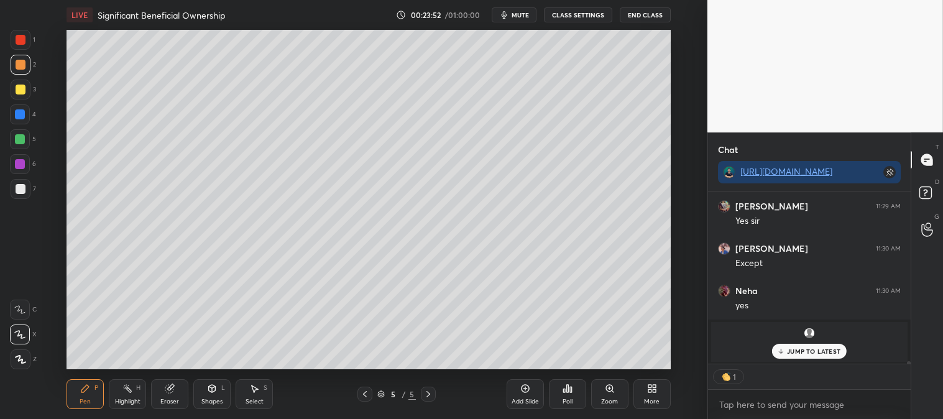
scroll to position [11197, 0]
click at [787, 351] on div "JUMP TO LATEST" at bounding box center [809, 351] width 75 height 15
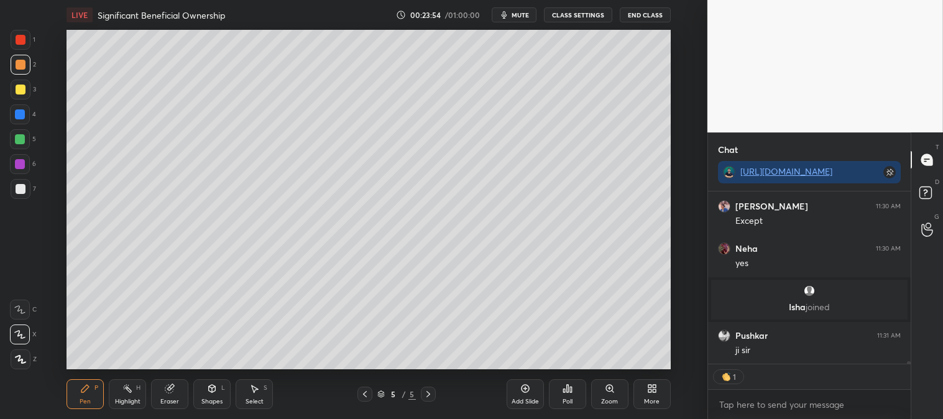
click at [606, 391] on icon at bounding box center [610, 389] width 10 height 10
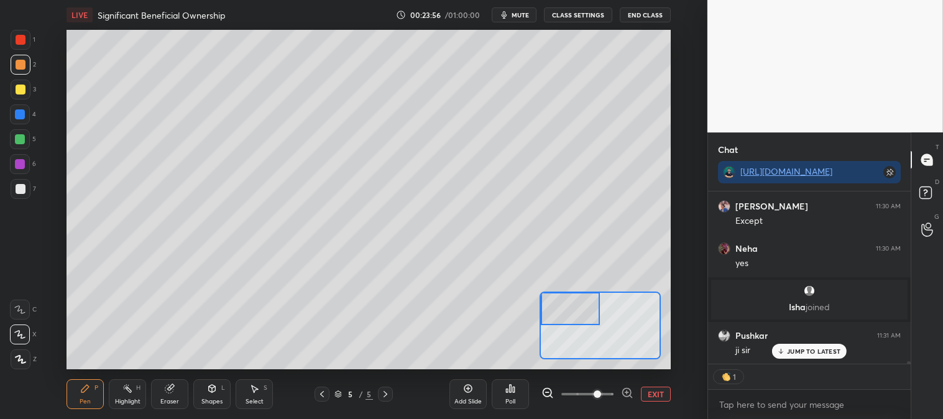
scroll to position [11239, 0]
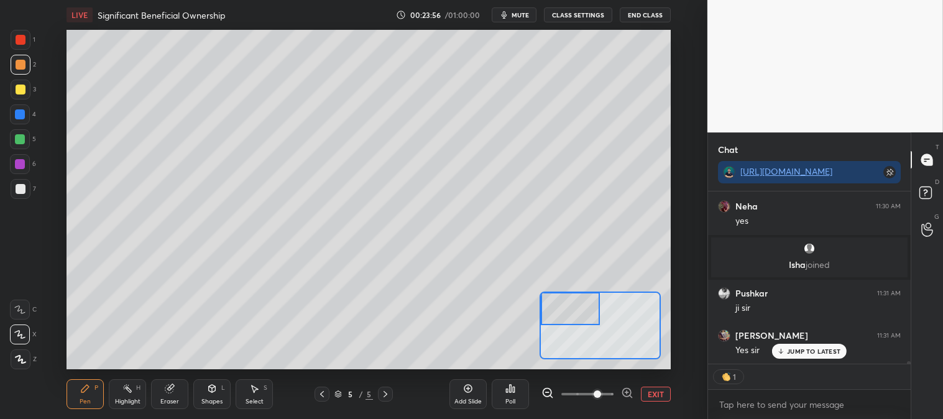
click at [80, 400] on div "Pen" at bounding box center [85, 402] width 11 height 6
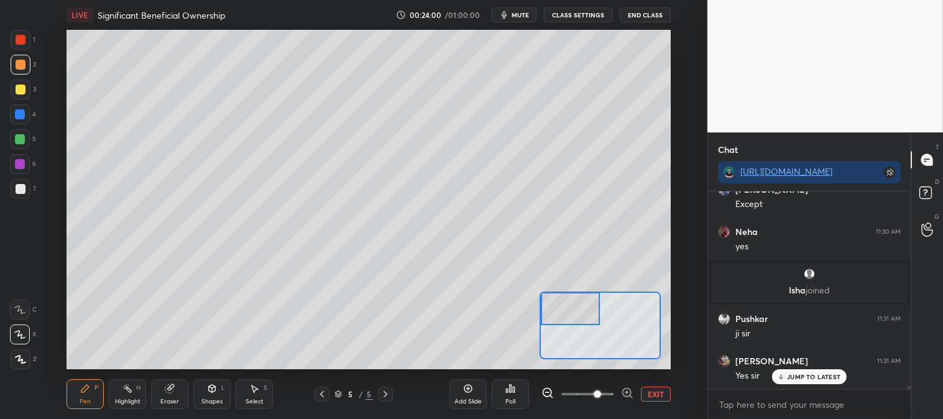
scroll to position [11213, 0]
click at [662, 396] on button "EXIT" at bounding box center [656, 394] width 30 height 15
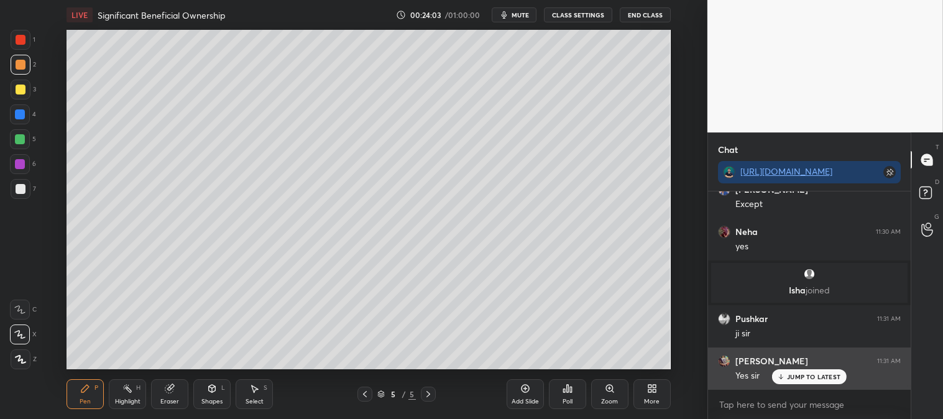
click at [797, 380] on p "JUMP TO LATEST" at bounding box center [813, 376] width 53 height 7
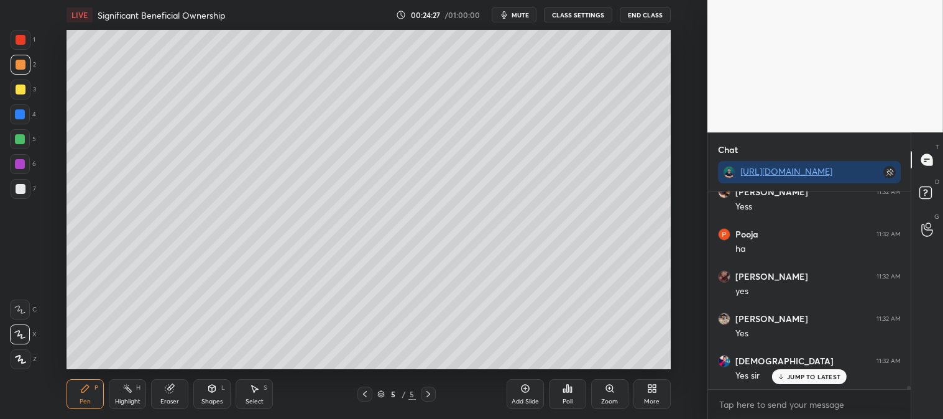
scroll to position [11678, 0]
click at [137, 399] on div "Highlight" at bounding box center [127, 402] width 25 height 6
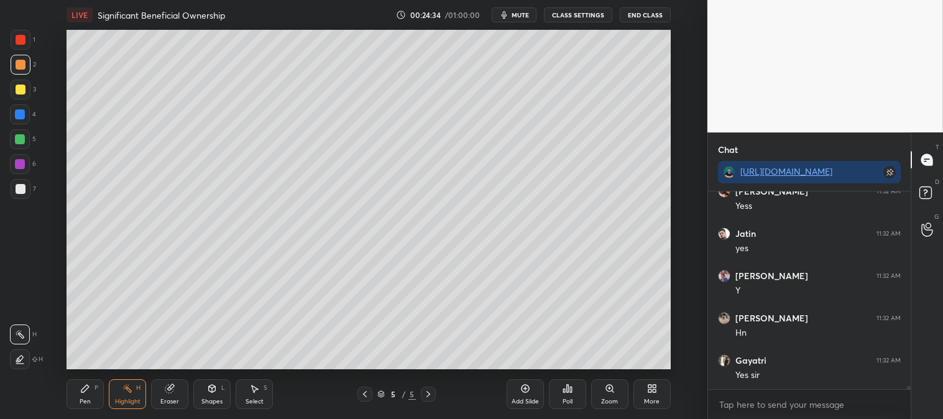
scroll to position [11974, 0]
click at [602, 392] on div "Zoom" at bounding box center [609, 394] width 37 height 30
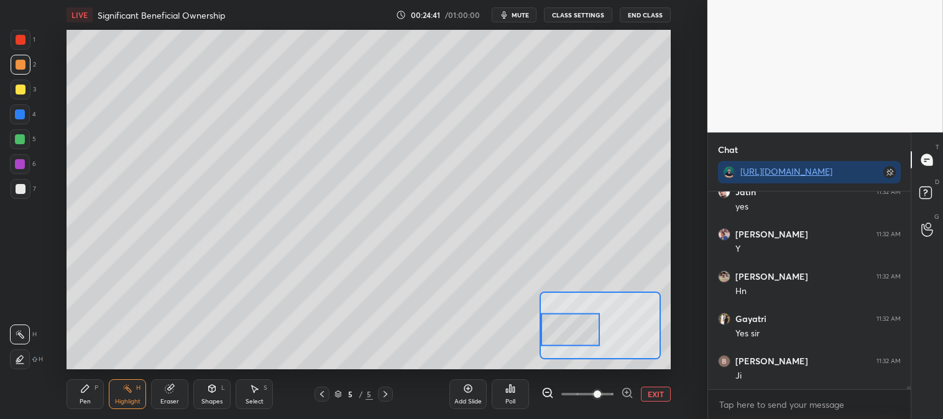
click at [169, 392] on icon at bounding box center [169, 389] width 8 height 8
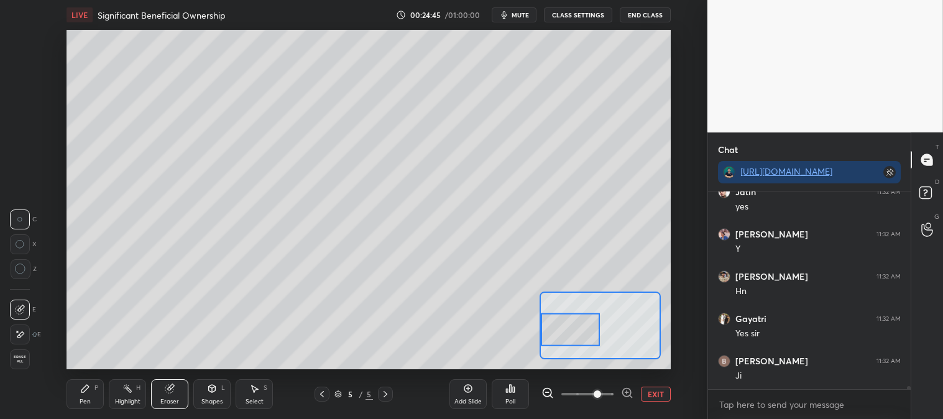
click at [89, 392] on icon at bounding box center [85, 389] width 10 height 10
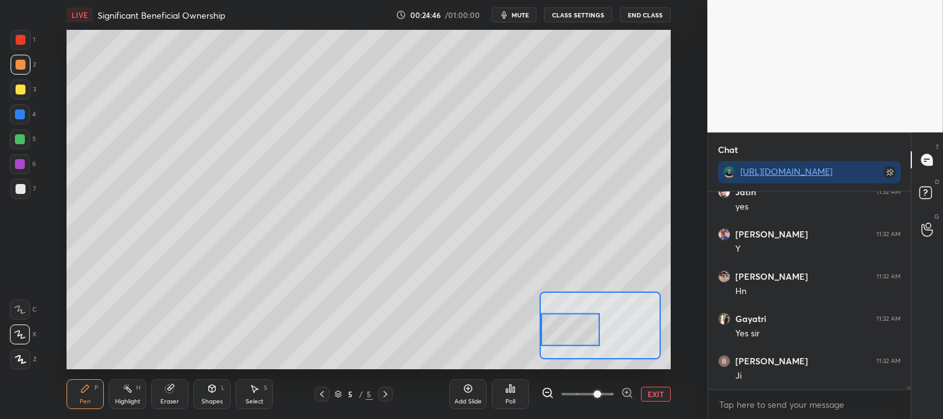
click at [91, 376] on div "Pen P Highlight H Eraser Shapes L Select S 5 / 5 Add Slide Poll EXIT" at bounding box center [369, 394] width 604 height 50
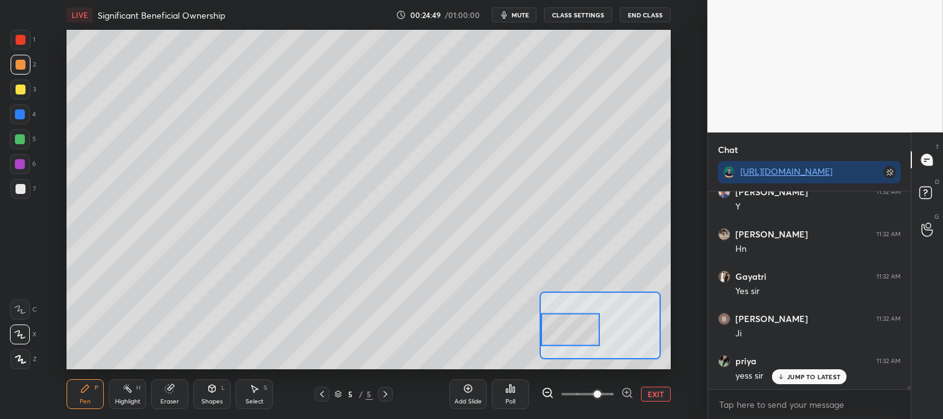
click at [20, 190] on div at bounding box center [21, 189] width 10 height 10
click at [20, 137] on div at bounding box center [20, 139] width 10 height 10
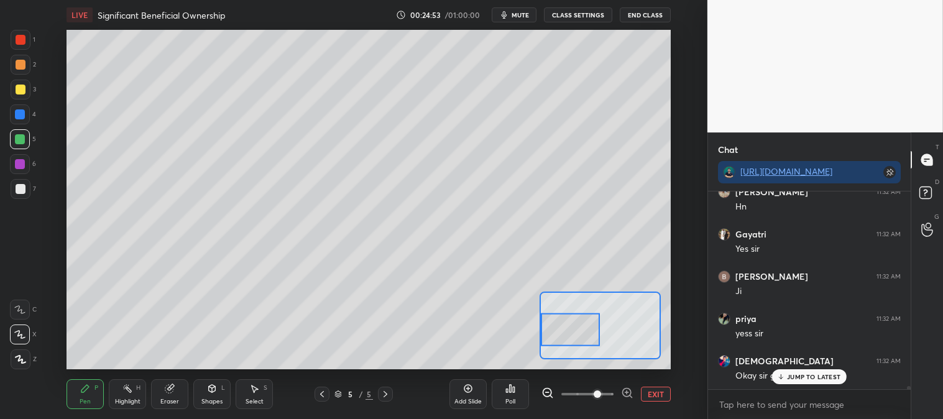
click at [129, 384] on icon at bounding box center [127, 389] width 10 height 10
click at [20, 356] on icon at bounding box center [20, 359] width 10 height 10
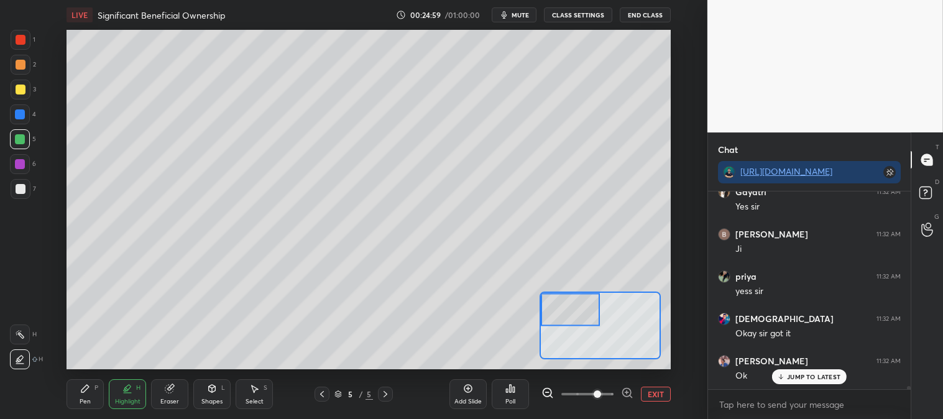
click at [659, 394] on button "EXIT" at bounding box center [656, 394] width 30 height 15
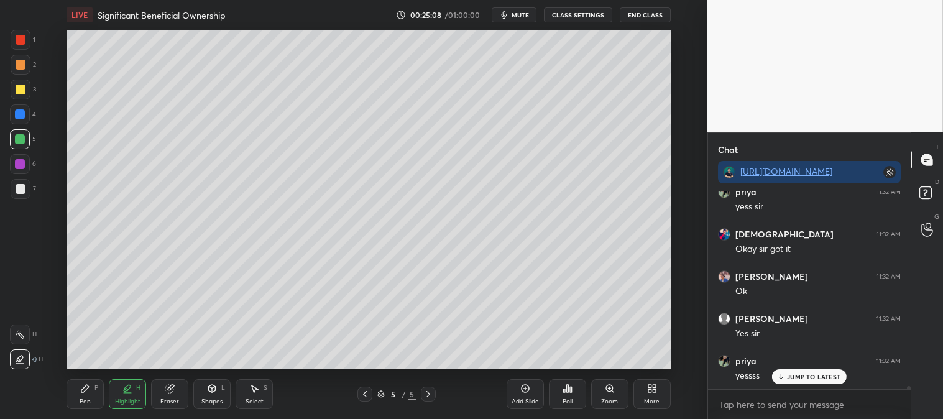
scroll to position [12228, 0]
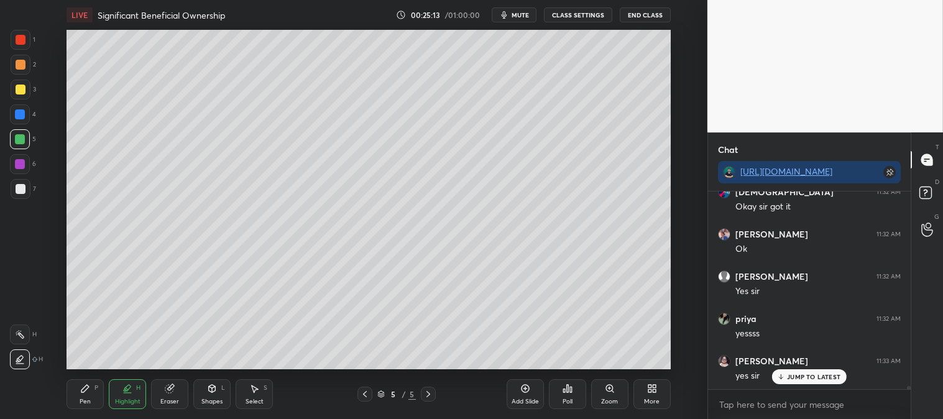
click at [91, 395] on div "Pen P" at bounding box center [85, 394] width 37 height 30
click at [27, 193] on div at bounding box center [21, 189] width 20 height 20
click at [603, 397] on div "Zoom" at bounding box center [609, 394] width 37 height 30
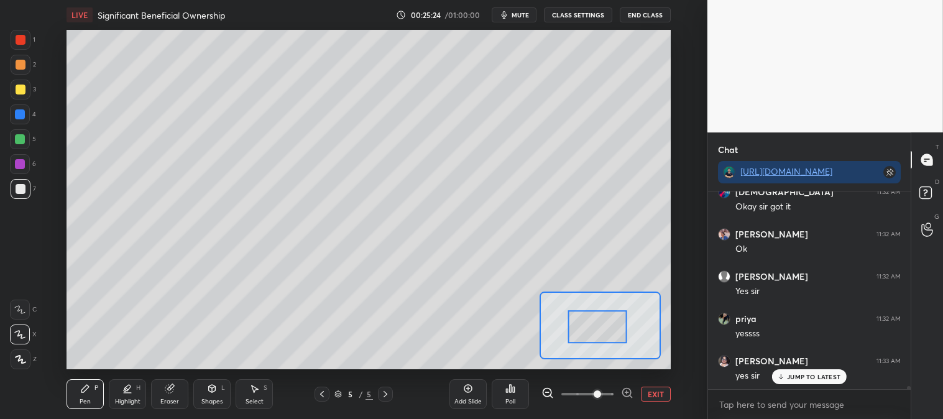
click at [122, 395] on div "Highlight H" at bounding box center [127, 394] width 37 height 30
click at [17, 362] on icon at bounding box center [17, 361] width 2 height 2
click at [21, 139] on div at bounding box center [20, 139] width 10 height 10
click at [90, 394] on icon at bounding box center [85, 389] width 10 height 10
click at [22, 137] on div at bounding box center [20, 139] width 10 height 10
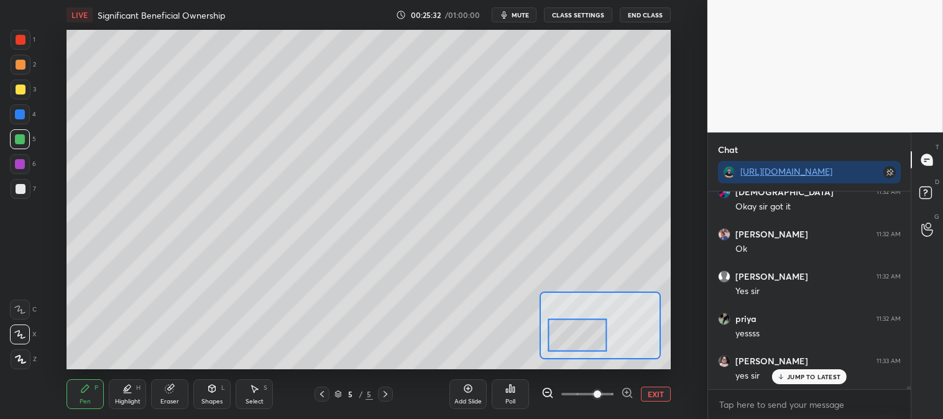
click at [19, 70] on div at bounding box center [21, 65] width 20 height 20
click at [660, 389] on button "EXIT" at bounding box center [656, 394] width 30 height 15
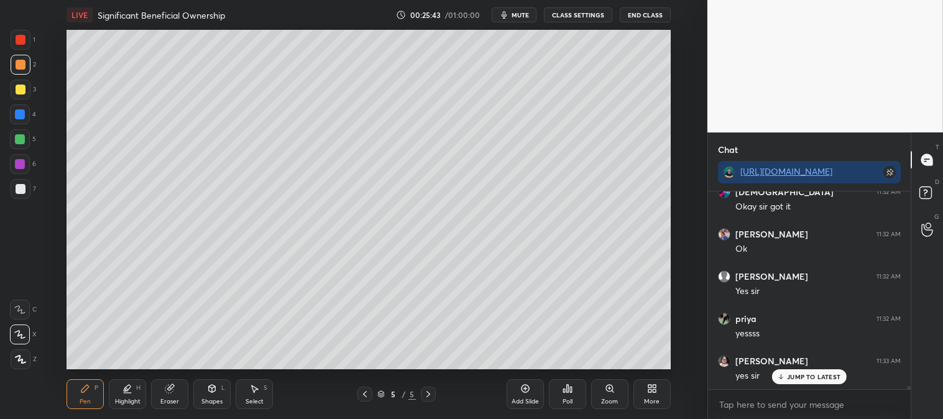
click at [609, 400] on div "Zoom" at bounding box center [609, 402] width 17 height 6
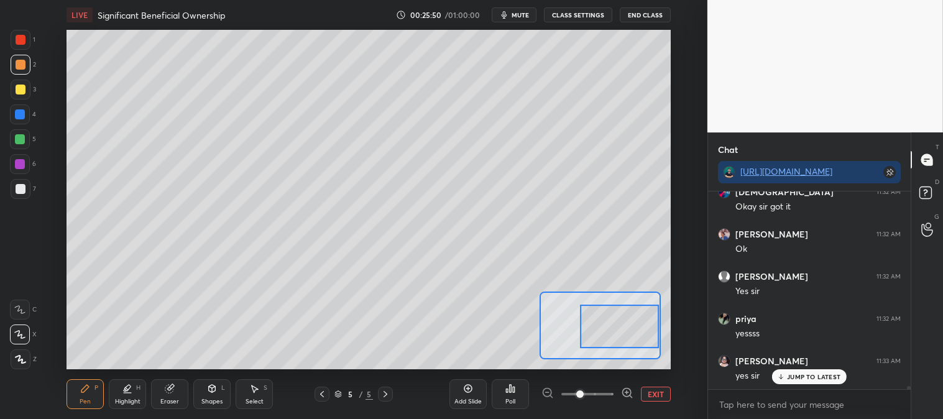
click at [657, 395] on button "EXIT" at bounding box center [656, 394] width 30 height 15
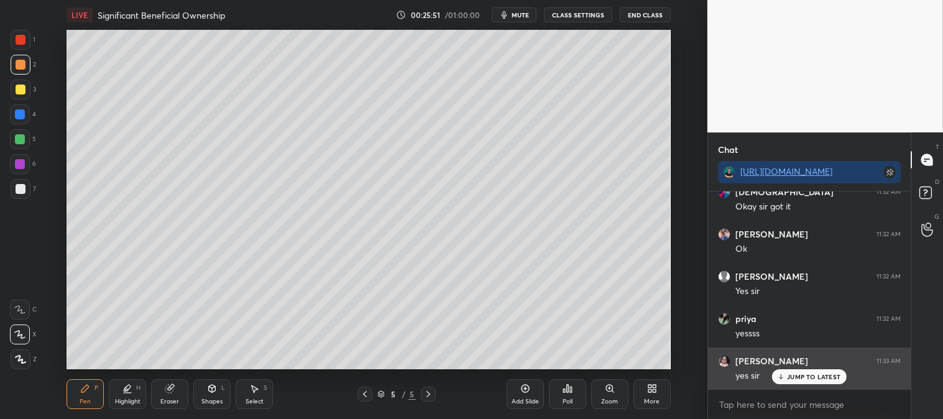
click at [793, 382] on div "JUMP TO LATEST" at bounding box center [809, 376] width 75 height 15
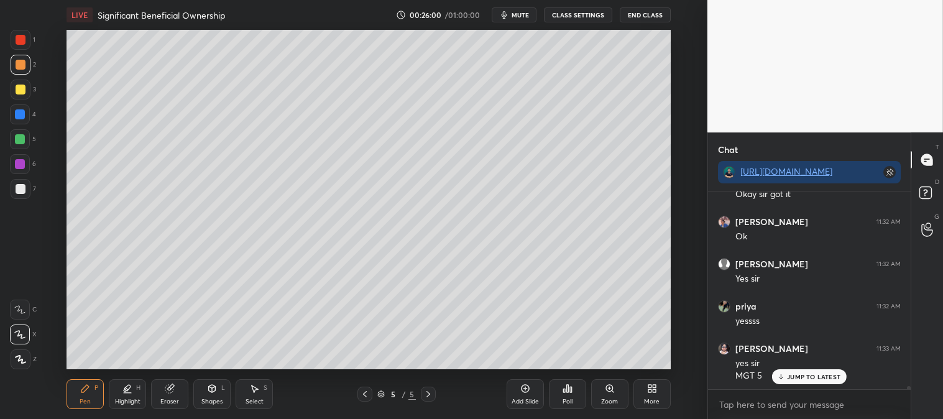
scroll to position [12285, 0]
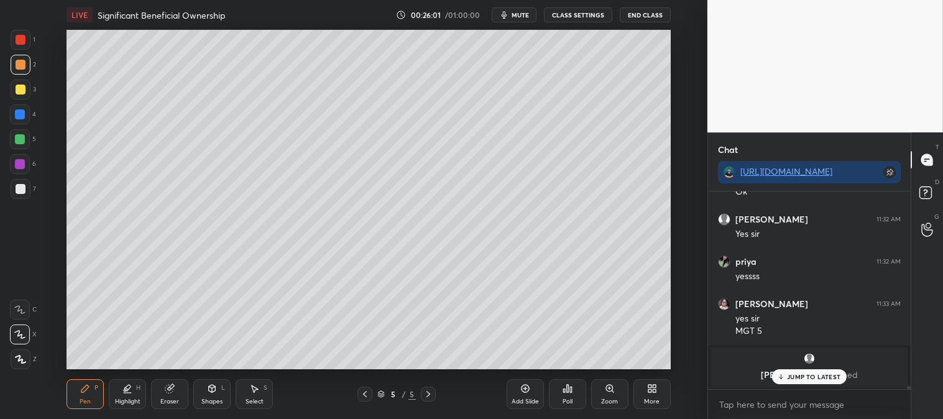
click at [17, 190] on div at bounding box center [21, 189] width 10 height 10
click at [785, 374] on icon at bounding box center [781, 376] width 8 height 7
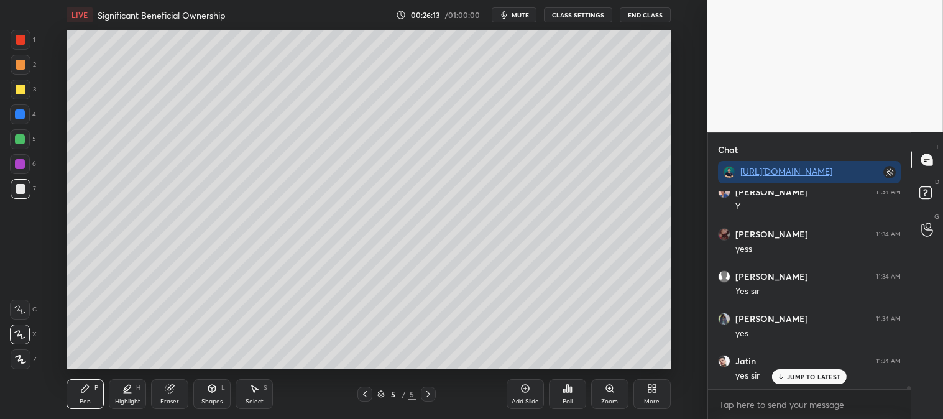
scroll to position [12624, 0]
click at [610, 395] on div "Zoom" at bounding box center [609, 394] width 37 height 30
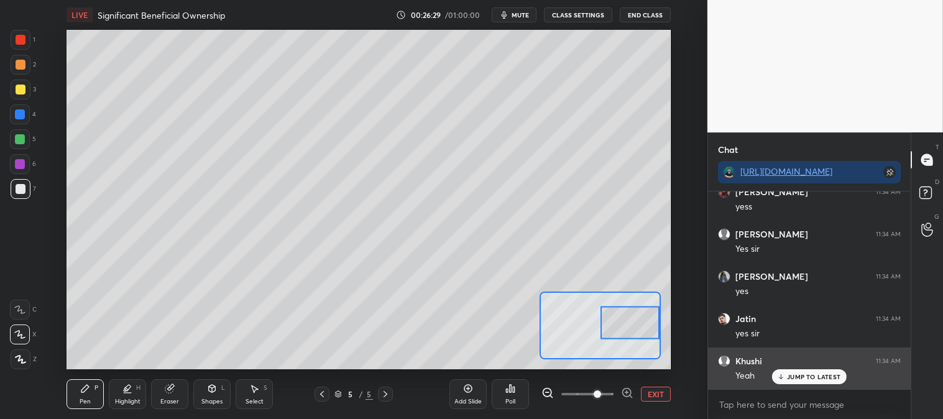
click at [803, 382] on div "JUMP TO LATEST" at bounding box center [809, 376] width 75 height 15
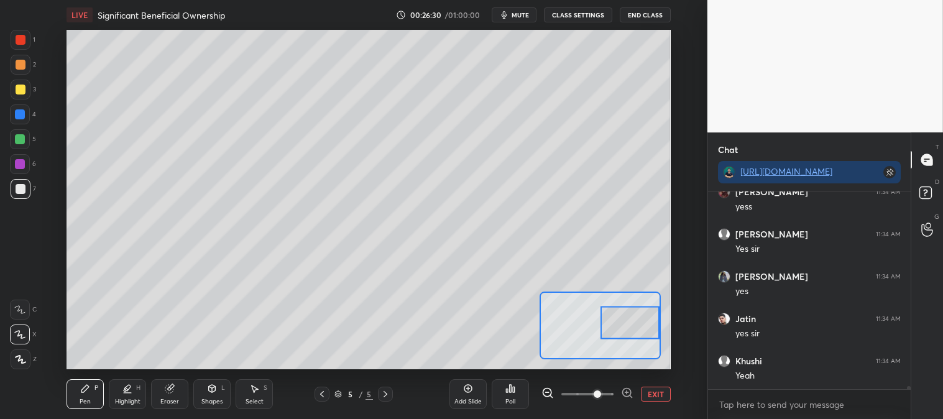
click at [654, 398] on button "EXIT" at bounding box center [656, 394] width 30 height 15
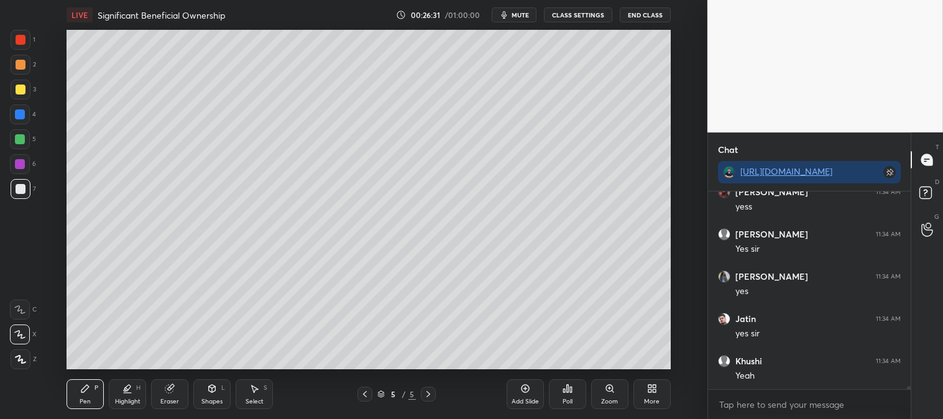
scroll to position [12666, 0]
click at [607, 392] on icon at bounding box center [610, 389] width 10 height 10
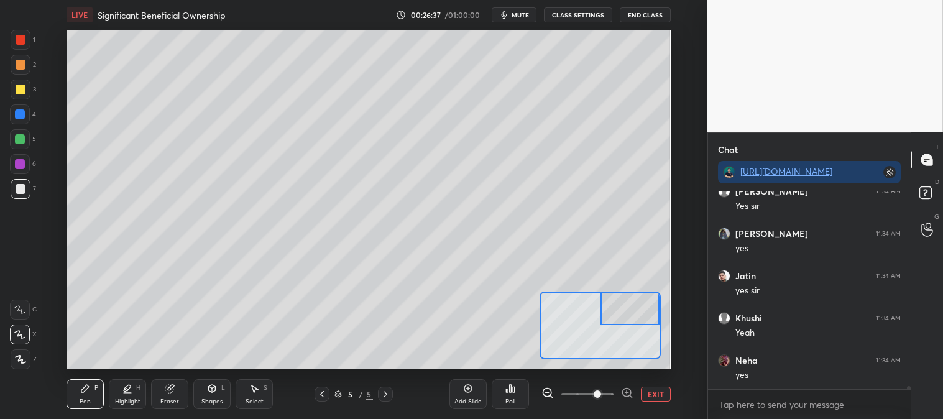
click at [95, 393] on div "Pen P" at bounding box center [85, 394] width 37 height 30
click at [21, 66] on div at bounding box center [21, 65] width 10 height 10
click at [22, 185] on div at bounding box center [21, 189] width 10 height 10
click at [24, 110] on div at bounding box center [20, 114] width 10 height 10
click at [660, 395] on button "EXIT" at bounding box center [656, 394] width 30 height 15
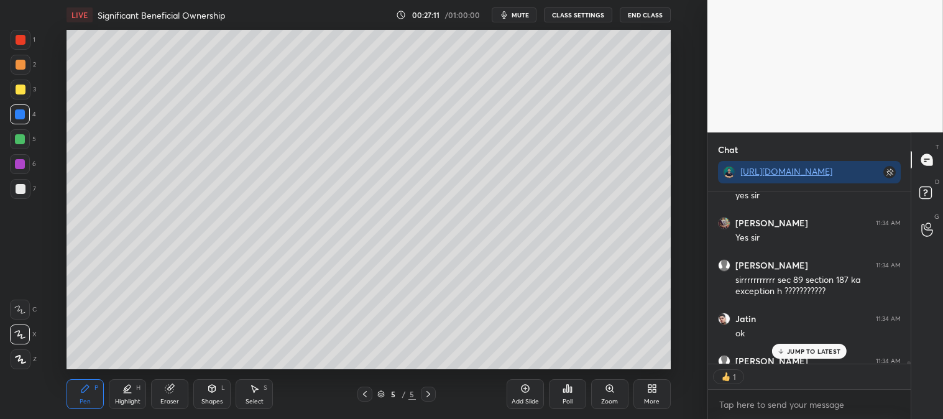
scroll to position [12956, 0]
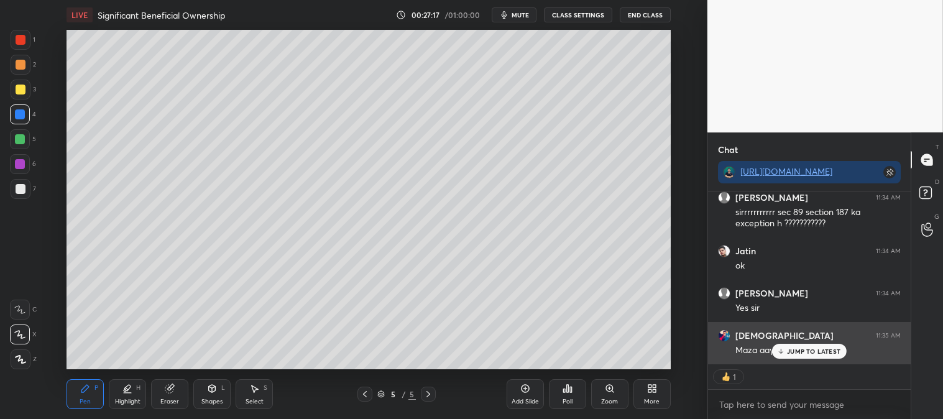
click at [794, 351] on p "JUMP TO LATEST" at bounding box center [813, 351] width 53 height 7
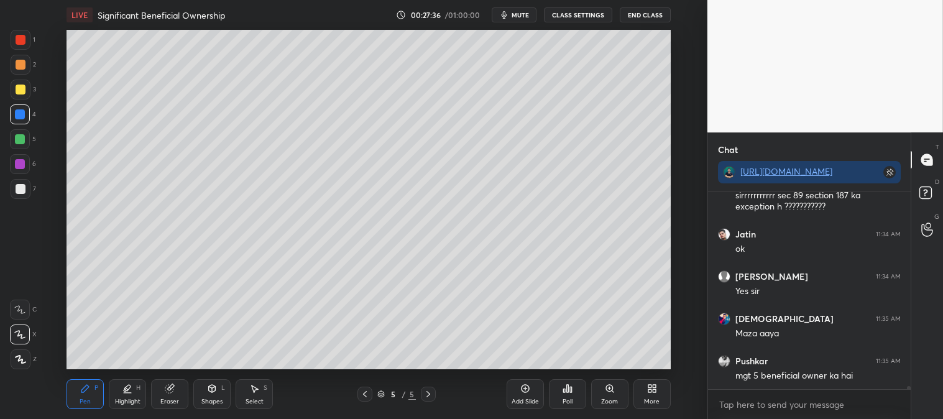
scroll to position [13015, 0]
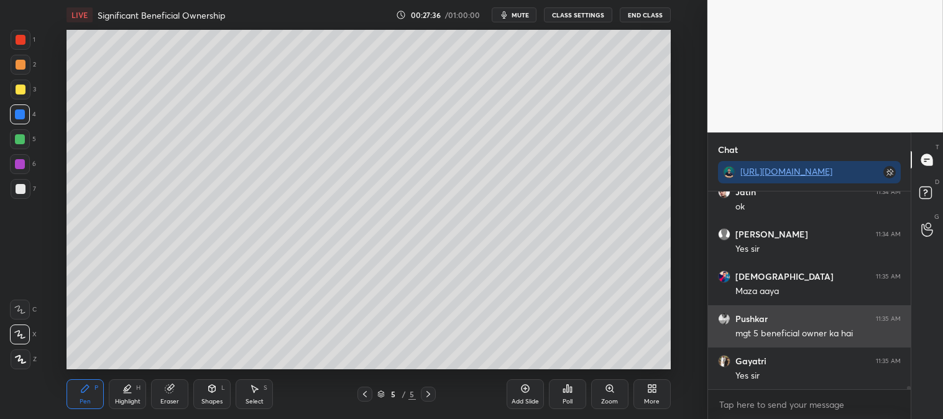
click at [787, 374] on div "[PERSON_NAME] 11:34 AM sirrrrrrrrrrr sec 89 section 187 ka exception h ????????…" at bounding box center [809, 291] width 203 height 198
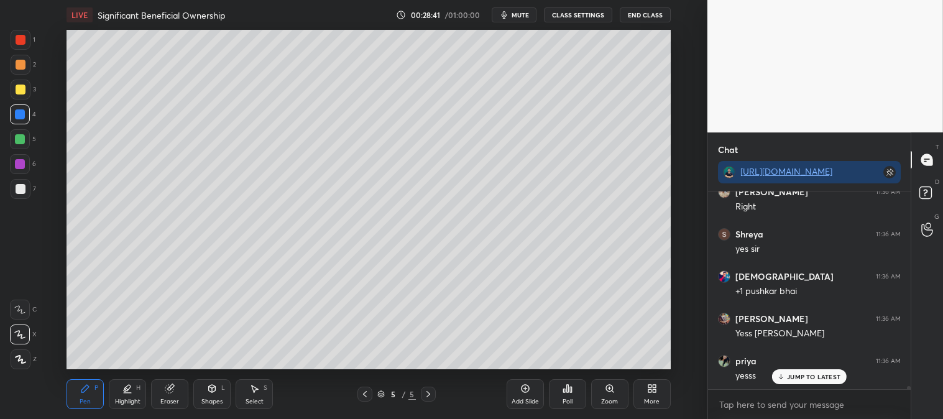
scroll to position [13714, 0]
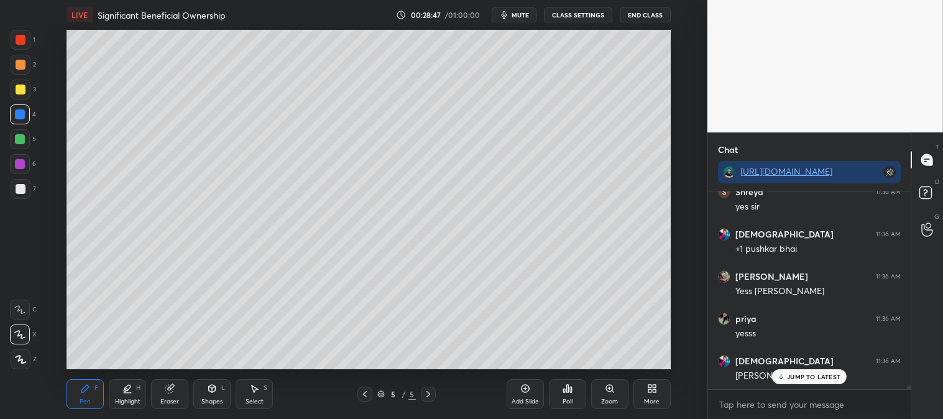
click at [793, 376] on p "JUMP TO LATEST" at bounding box center [813, 376] width 53 height 7
click at [364, 396] on icon at bounding box center [365, 394] width 10 height 10
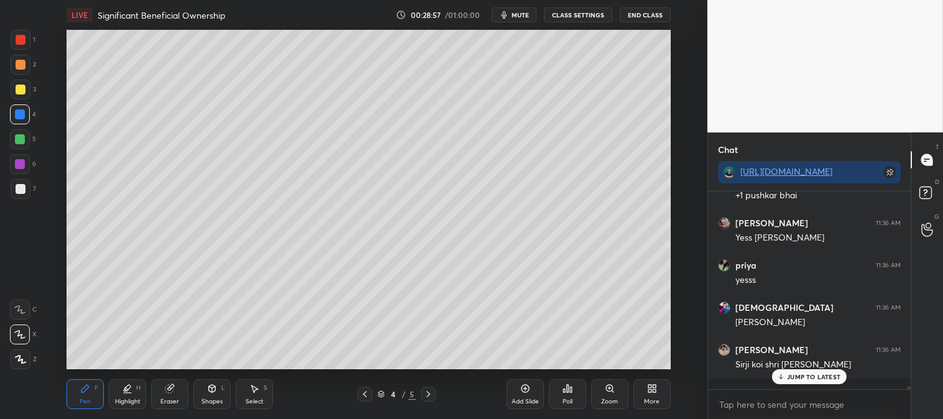
click at [367, 394] on icon at bounding box center [365, 394] width 10 height 10
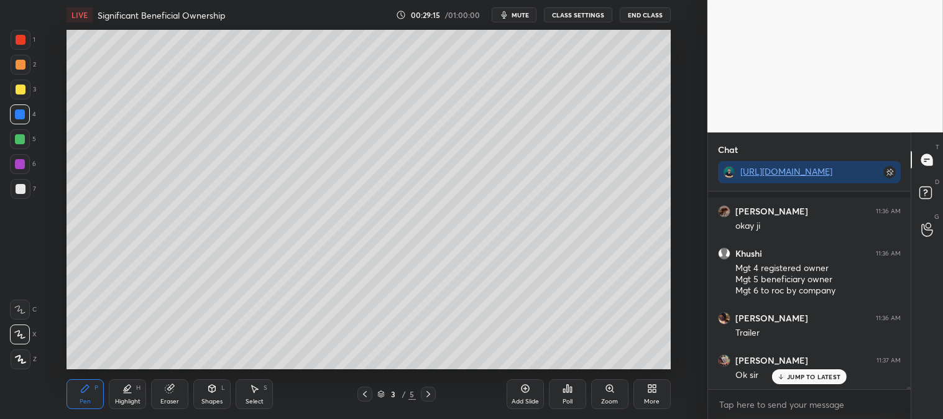
scroll to position [14002, 0]
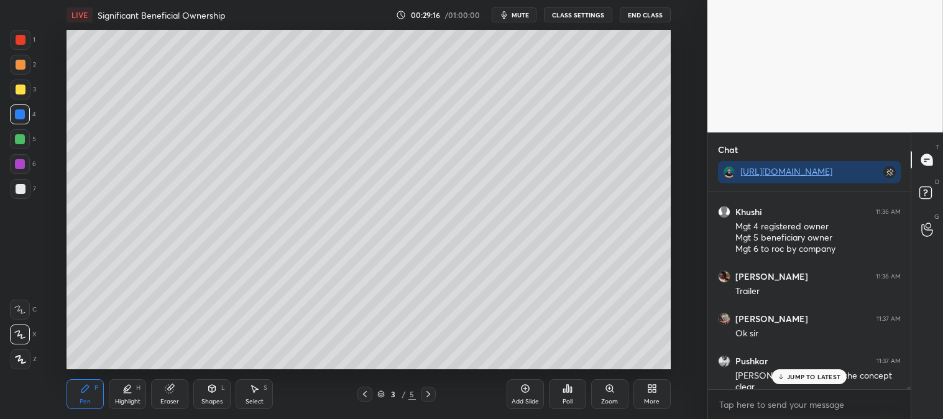
click at [803, 375] on p "JUMP TO LATEST" at bounding box center [813, 376] width 53 height 7
click at [132, 409] on div "Pen P Highlight H Eraser Shapes L Select S 3 / 5 Add Slide Poll Zoom More" at bounding box center [369, 394] width 604 height 50
click at [25, 94] on div at bounding box center [21, 90] width 20 height 20
click at [121, 399] on div "Highlight" at bounding box center [127, 402] width 25 height 6
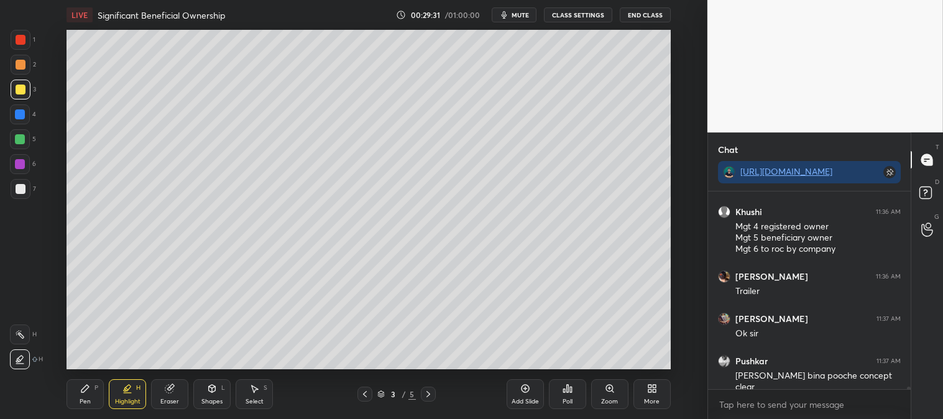
click at [21, 333] on icon at bounding box center [20, 335] width 10 height 10
click at [85, 390] on icon at bounding box center [84, 388] width 7 height 7
click at [430, 393] on icon at bounding box center [428, 394] width 10 height 10
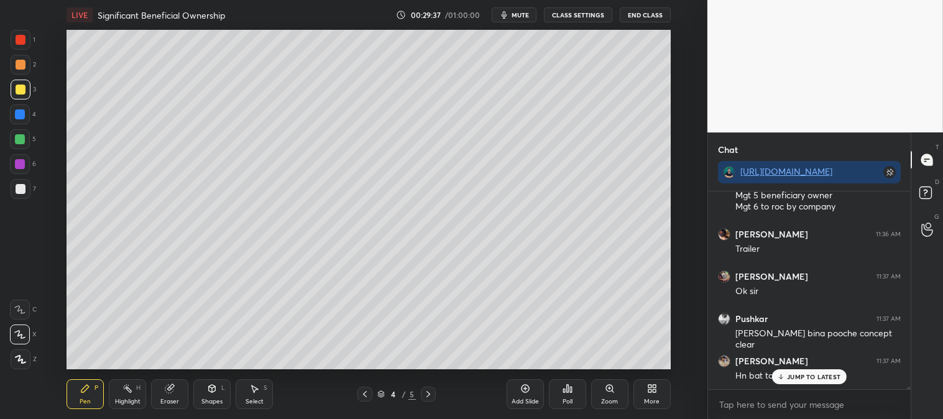
click at [428, 396] on icon at bounding box center [428, 394] width 10 height 10
click at [791, 379] on p "JUMP TO LATEST" at bounding box center [813, 376] width 53 height 7
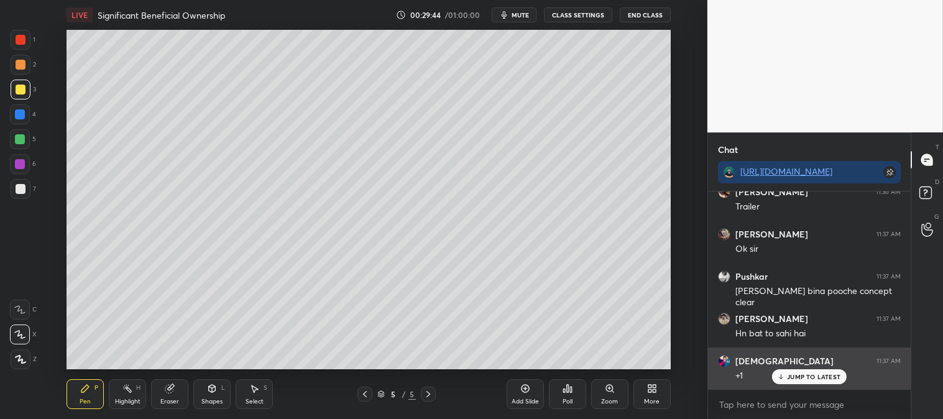
click at [786, 382] on div "JUMP TO LATEST" at bounding box center [809, 376] width 75 height 15
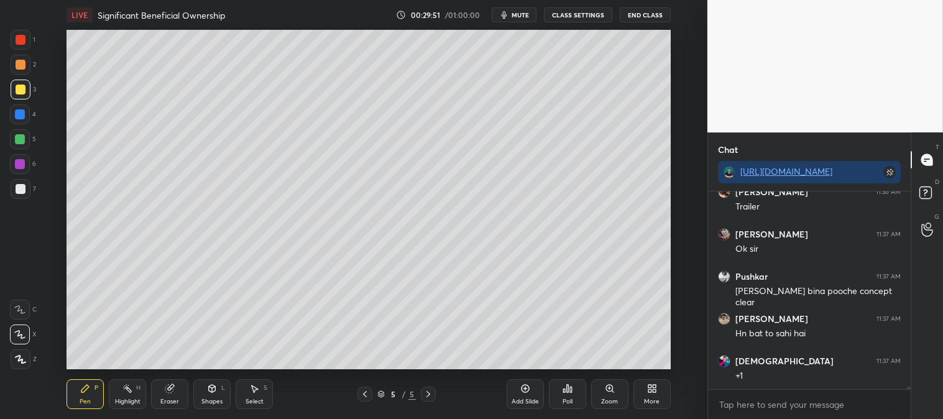
scroll to position [14131, 0]
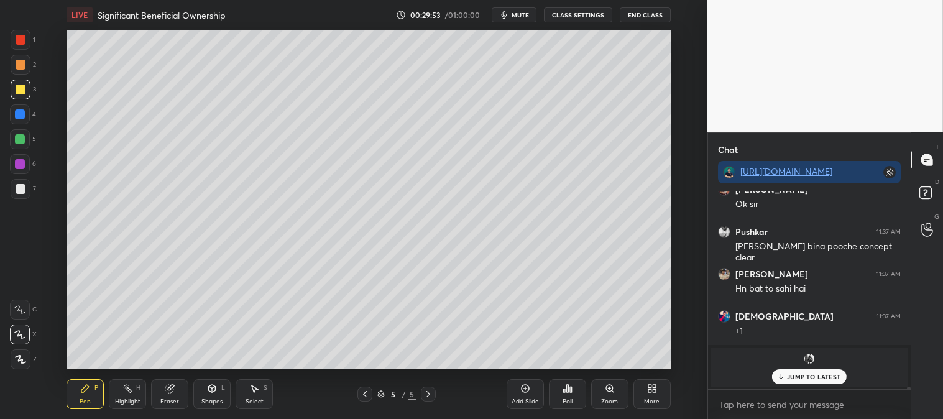
click at [795, 376] on p "JUMP TO LATEST" at bounding box center [813, 376] width 53 height 7
click at [172, 394] on icon at bounding box center [170, 389] width 10 height 10
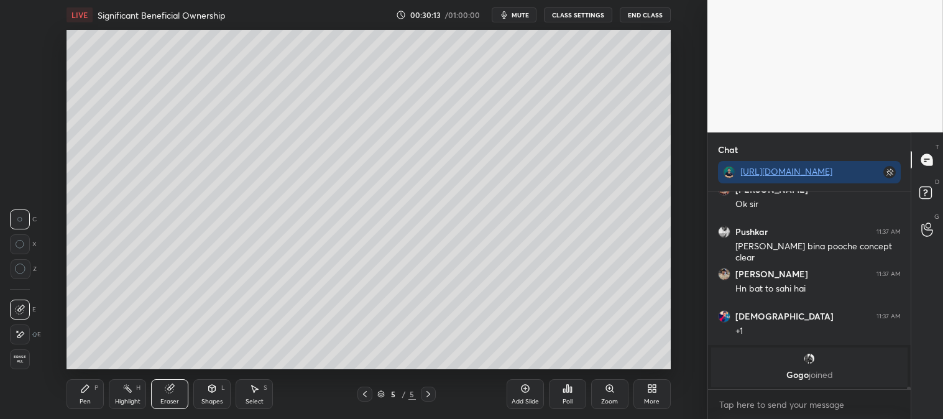
click at [86, 397] on div "Pen P" at bounding box center [85, 394] width 37 height 30
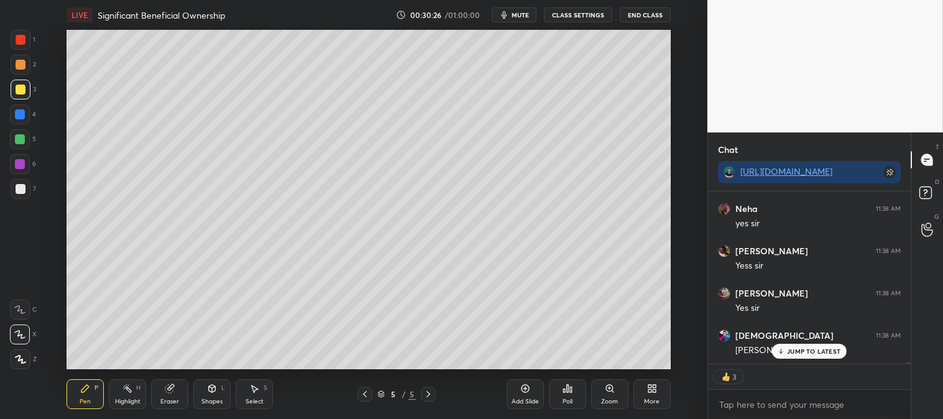
scroll to position [13699, 0]
click at [523, 11] on span "mute" at bounding box center [520, 15] width 17 height 9
click at [519, 11] on span "unmute" at bounding box center [519, 15] width 27 height 9
click at [17, 42] on div at bounding box center [21, 40] width 10 height 10
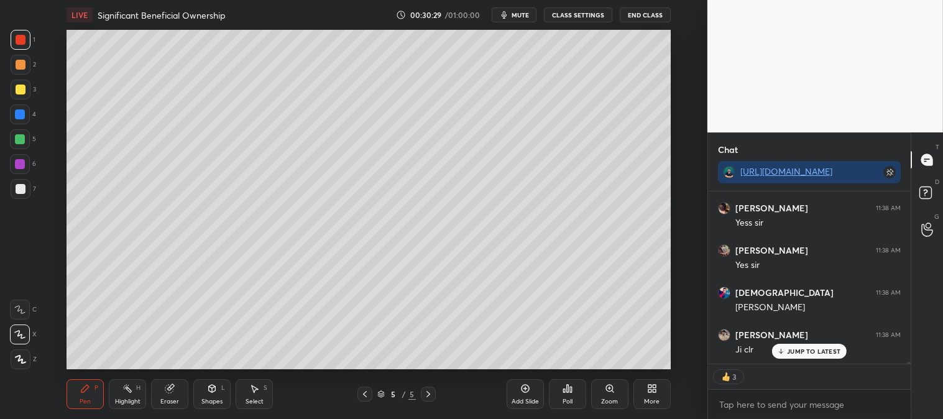
click at [793, 353] on p "JUMP TO LATEST" at bounding box center [813, 351] width 53 height 7
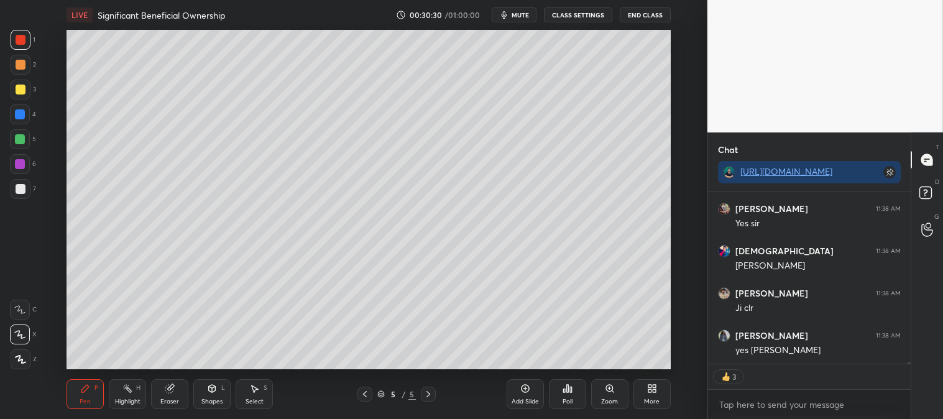
click at [431, 394] on icon at bounding box center [428, 394] width 10 height 10
click at [522, 394] on icon at bounding box center [525, 389] width 10 height 10
click at [24, 90] on div at bounding box center [21, 90] width 10 height 10
click at [607, 395] on div "Zoom" at bounding box center [609, 394] width 37 height 30
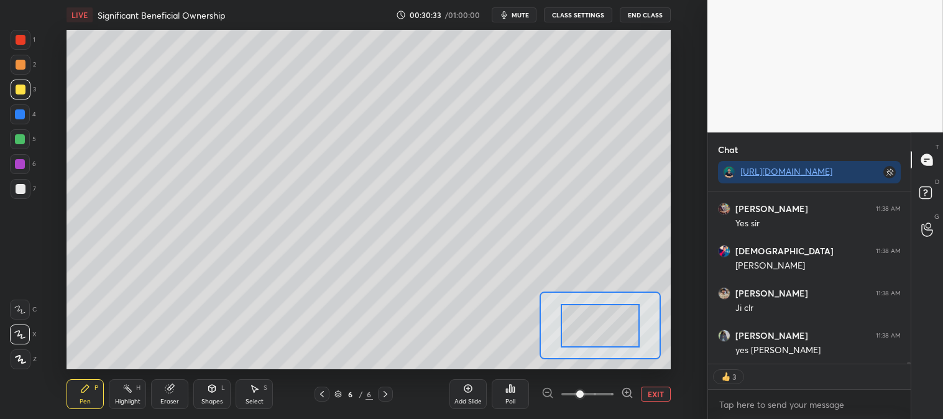
scroll to position [13783, 0]
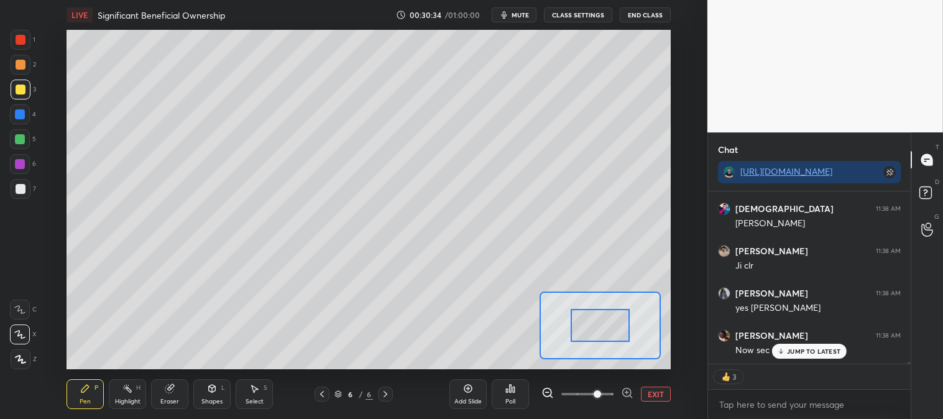
click at [325, 391] on icon at bounding box center [322, 394] width 10 height 10
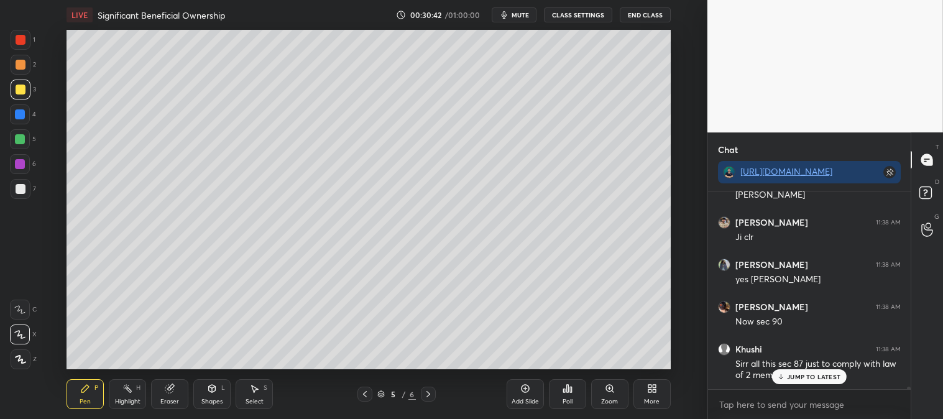
scroll to position [13865, 0]
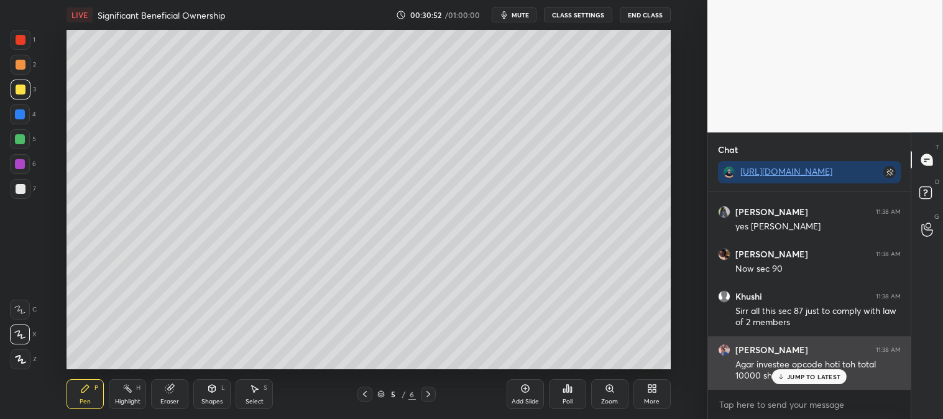
click at [803, 377] on p "JUMP TO LATEST" at bounding box center [813, 376] width 53 height 7
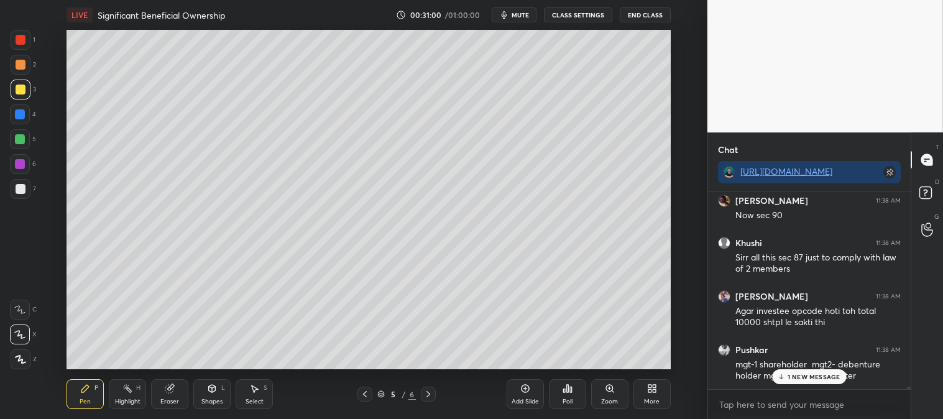
scroll to position [13960, 0]
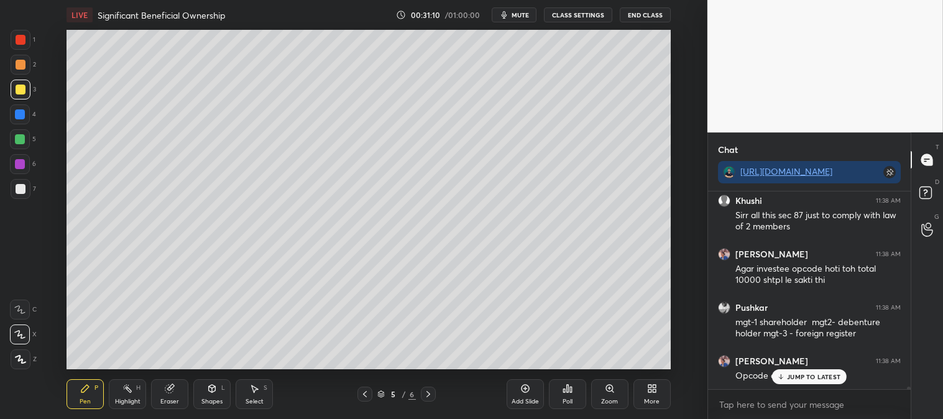
click at [609, 394] on div "Zoom" at bounding box center [609, 394] width 37 height 30
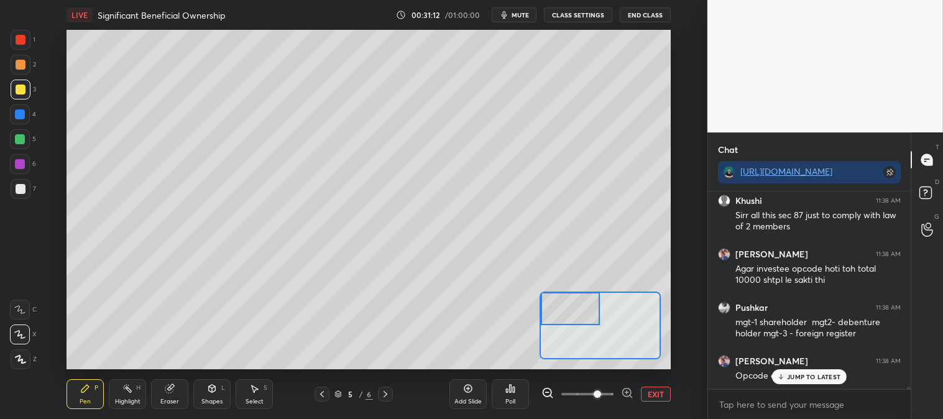
click at [91, 387] on div "Pen P" at bounding box center [85, 394] width 37 height 30
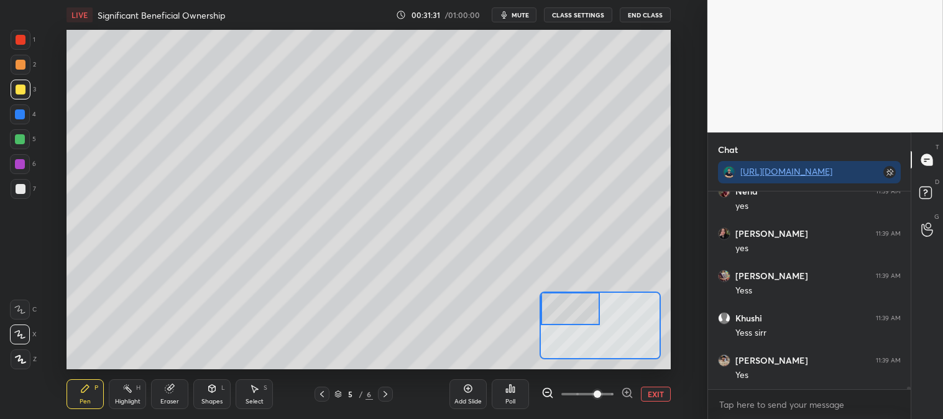
scroll to position [14256, 0]
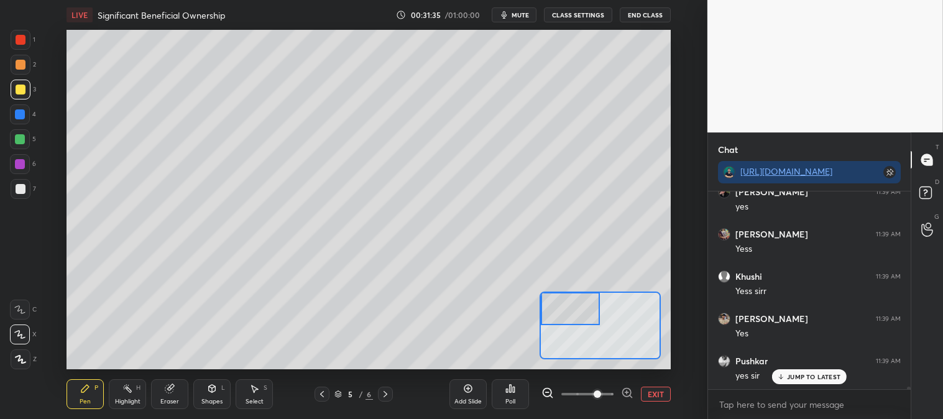
click at [662, 394] on button "EXIT" at bounding box center [656, 394] width 30 height 15
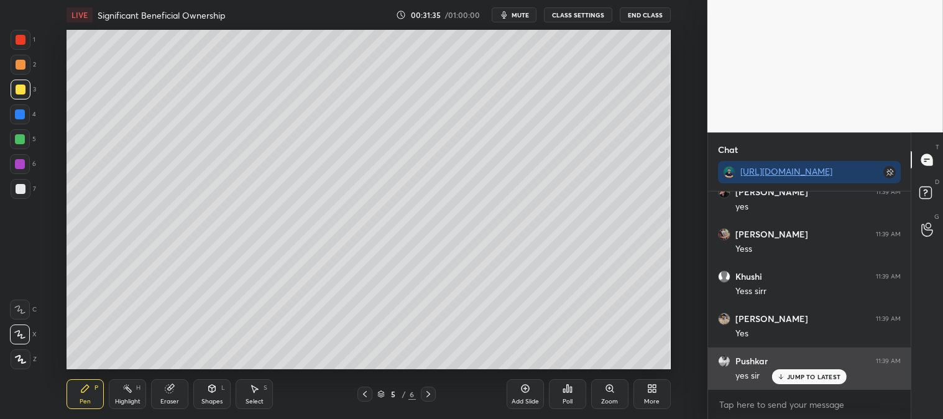
click at [801, 376] on p "JUMP TO LATEST" at bounding box center [813, 376] width 53 height 7
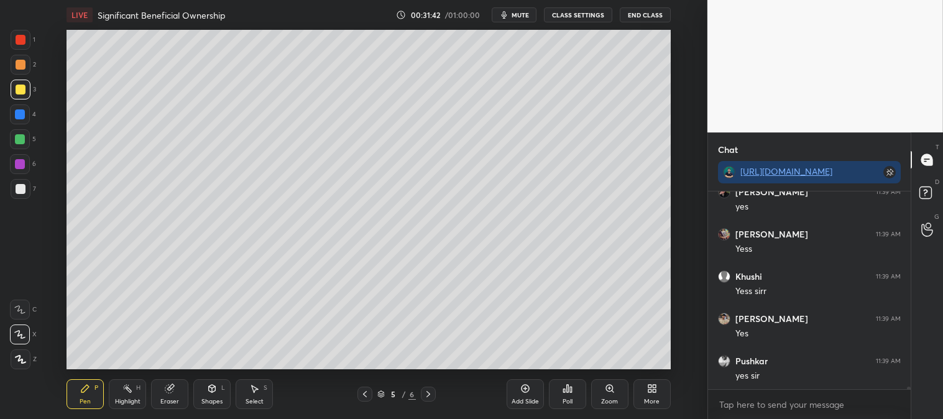
click at [133, 393] on div "Highlight H" at bounding box center [127, 394] width 37 height 30
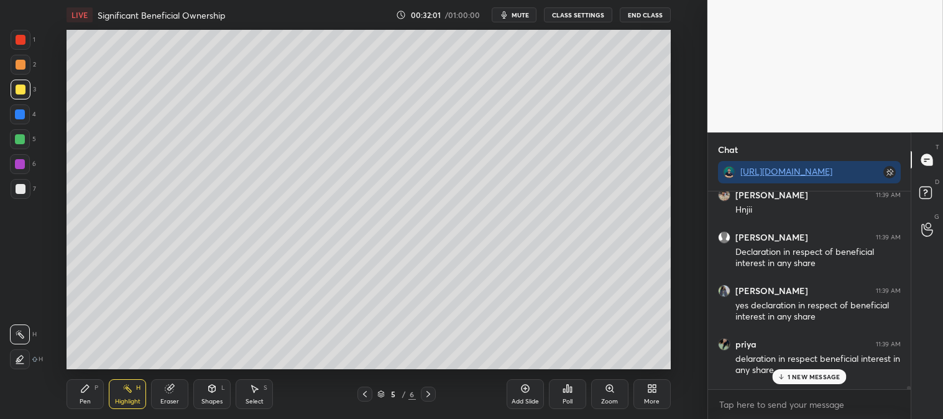
scroll to position [14586, 0]
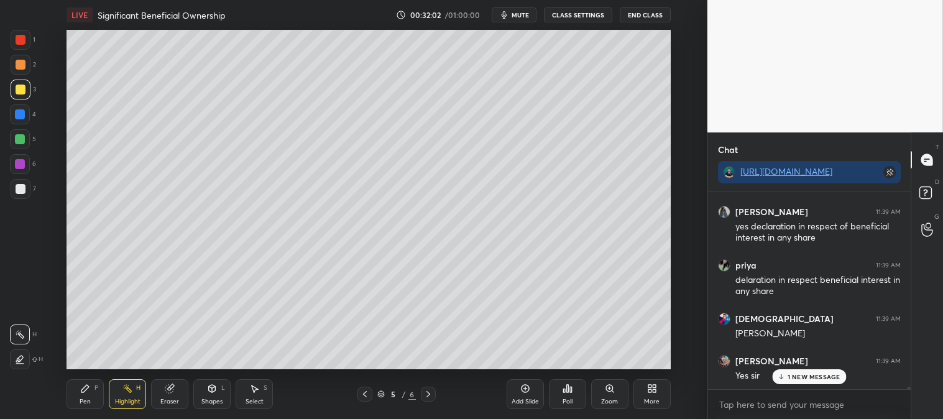
click at [611, 394] on div "Zoom" at bounding box center [609, 394] width 37 height 30
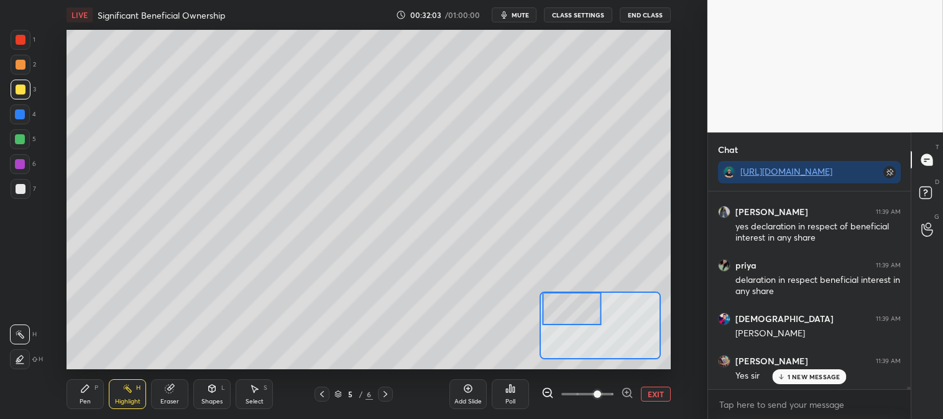
click at [96, 391] on div "P" at bounding box center [97, 388] width 4 height 6
click at [144, 389] on div "Highlight H" at bounding box center [127, 394] width 37 height 30
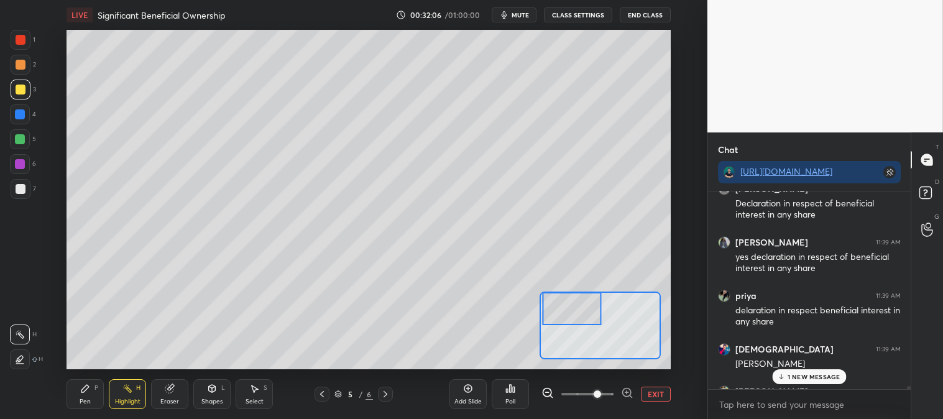
scroll to position [14552, 0]
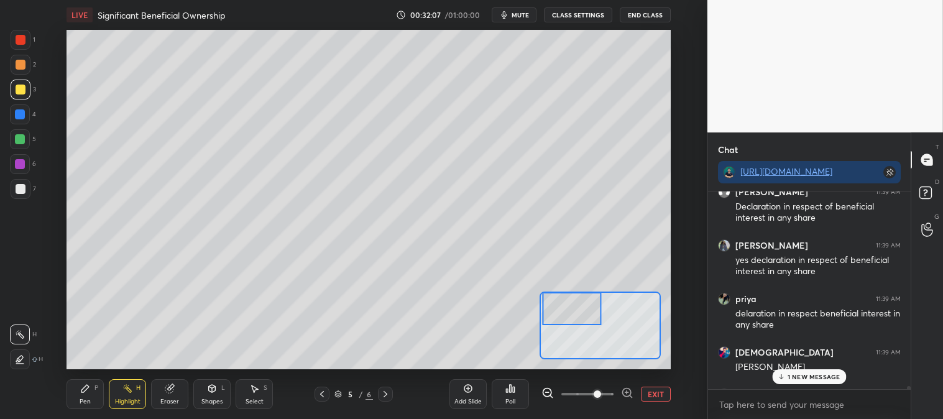
click at [654, 394] on button "EXIT" at bounding box center [656, 394] width 30 height 15
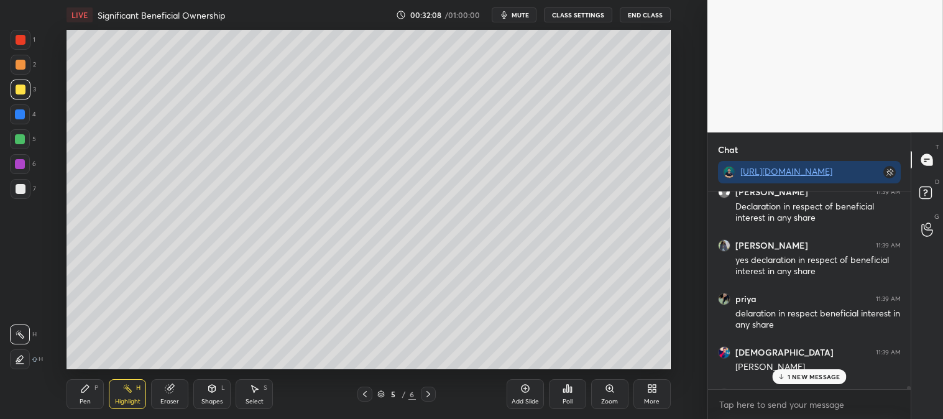
click at [794, 374] on p "1 NEW MESSAGE" at bounding box center [814, 376] width 53 height 7
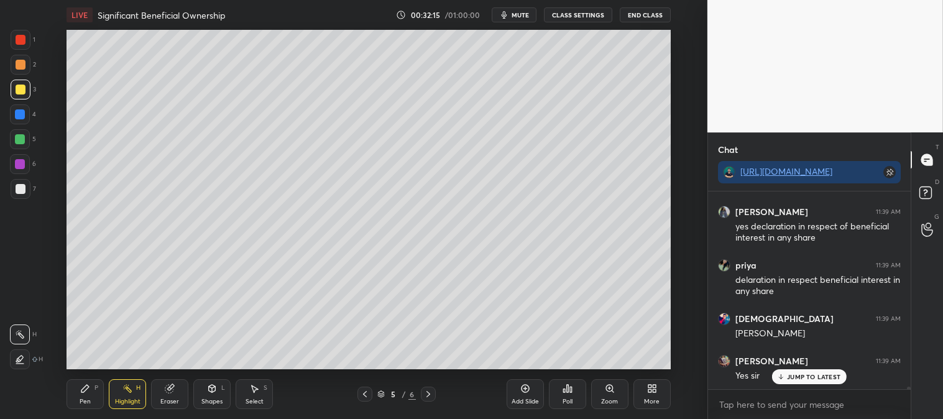
scroll to position [14628, 0]
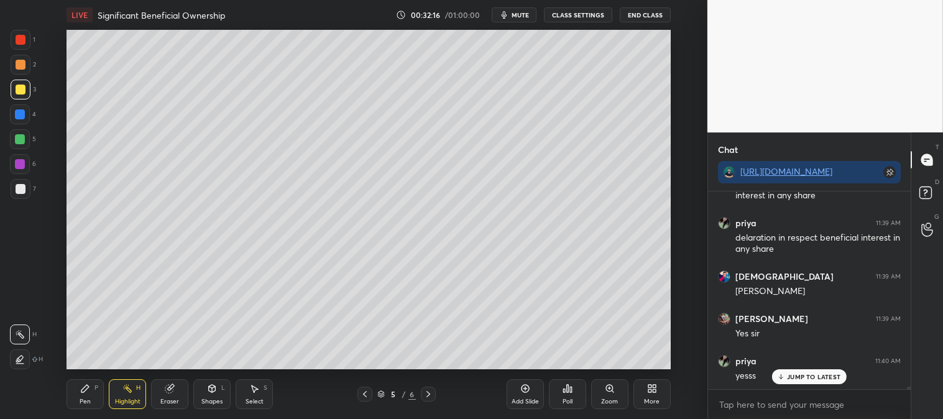
click at [80, 402] on div "Pen" at bounding box center [85, 402] width 11 height 6
click at [88, 402] on div "Pen" at bounding box center [85, 402] width 11 height 6
click at [790, 380] on p "JUMP TO LATEST" at bounding box center [813, 376] width 53 height 7
click at [428, 398] on icon at bounding box center [428, 394] width 10 height 10
click at [367, 391] on icon at bounding box center [365, 394] width 10 height 10
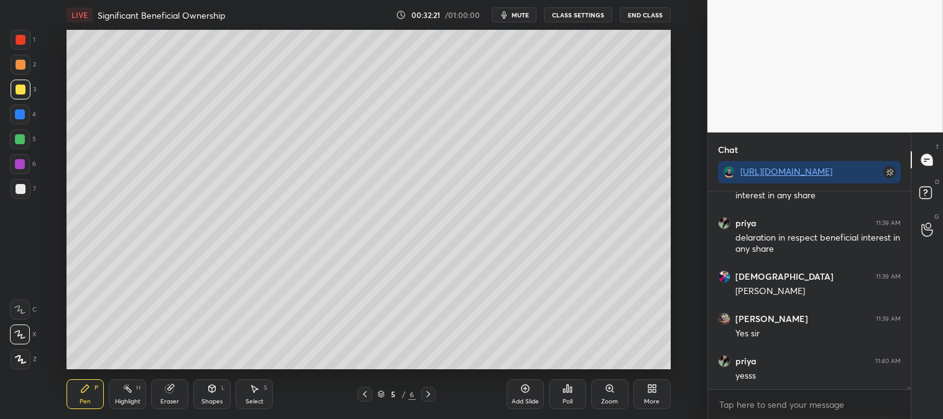
scroll to position [14671, 0]
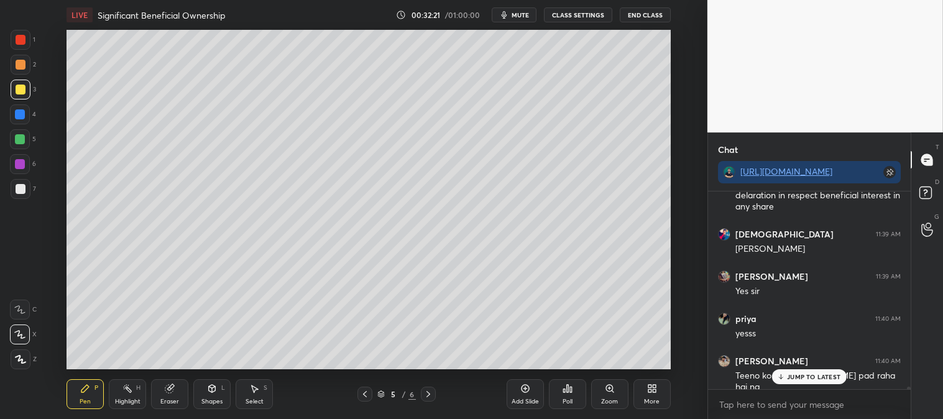
click at [428, 392] on icon at bounding box center [428, 394] width 10 height 10
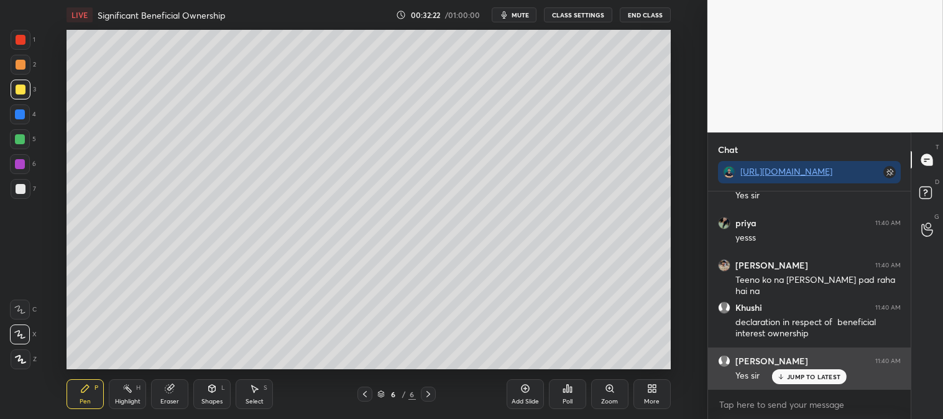
click at [798, 379] on p "JUMP TO LATEST" at bounding box center [813, 376] width 53 height 7
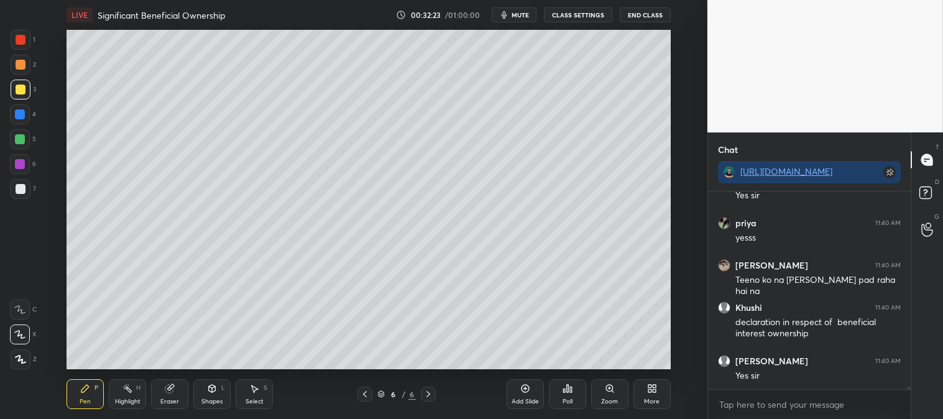
click at [604, 395] on div "Zoom" at bounding box center [609, 394] width 37 height 30
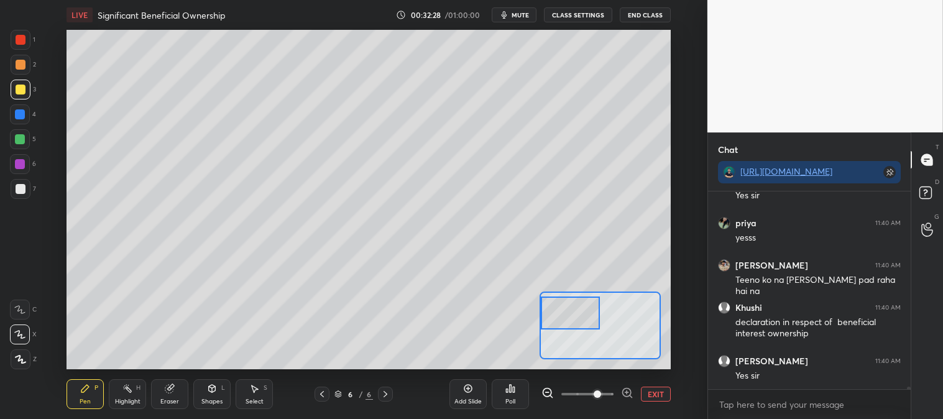
click at [323, 393] on icon at bounding box center [322, 394] width 10 height 10
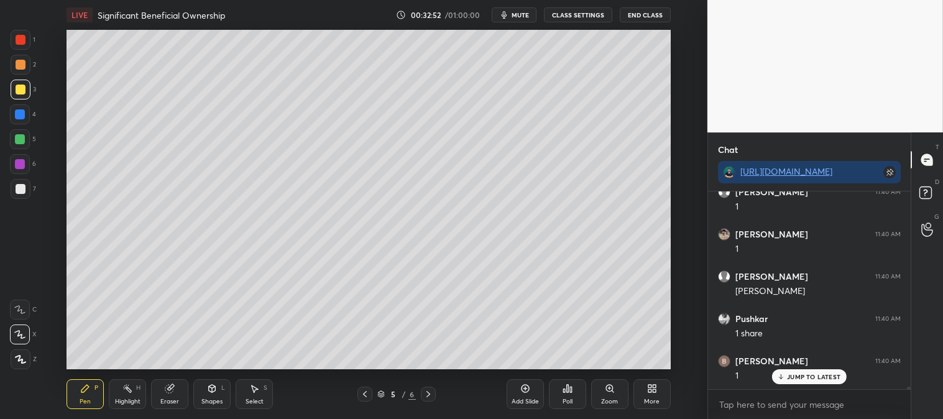
scroll to position [15739, 0]
click at [784, 375] on icon at bounding box center [781, 376] width 8 height 7
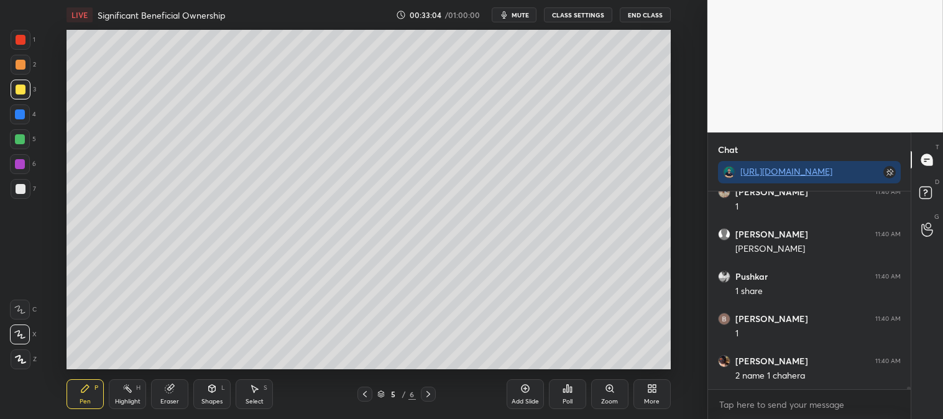
click at [366, 392] on icon at bounding box center [365, 394] width 4 height 6
click at [367, 394] on icon at bounding box center [365, 394] width 10 height 10
click at [436, 396] on div "3 / 6" at bounding box center [397, 394] width 220 height 15
click at [433, 393] on div at bounding box center [428, 394] width 15 height 15
click at [611, 389] on icon at bounding box center [609, 388] width 7 height 7
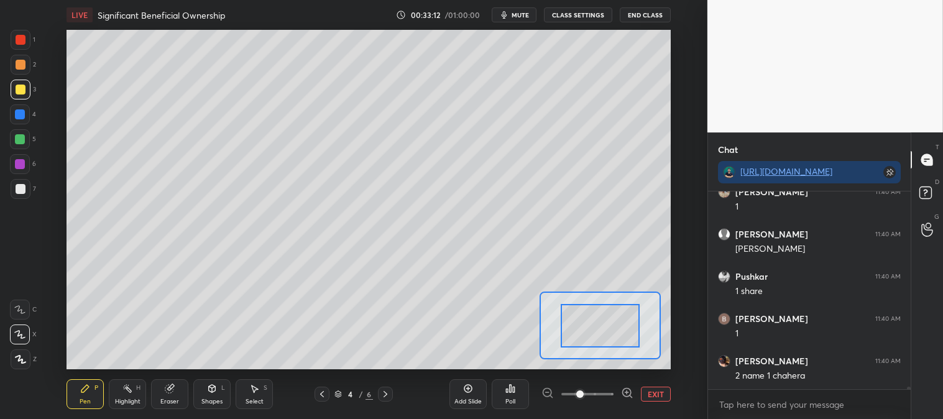
click at [165, 390] on icon at bounding box center [170, 389] width 10 height 10
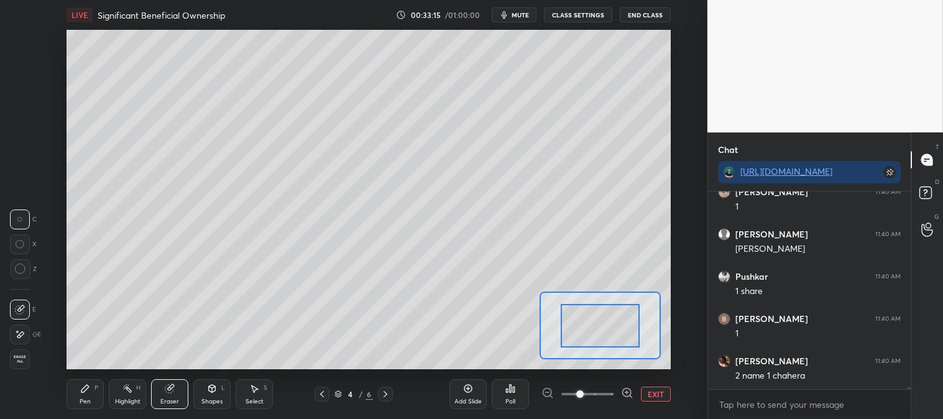
click at [98, 395] on div "Pen P" at bounding box center [85, 394] width 37 height 30
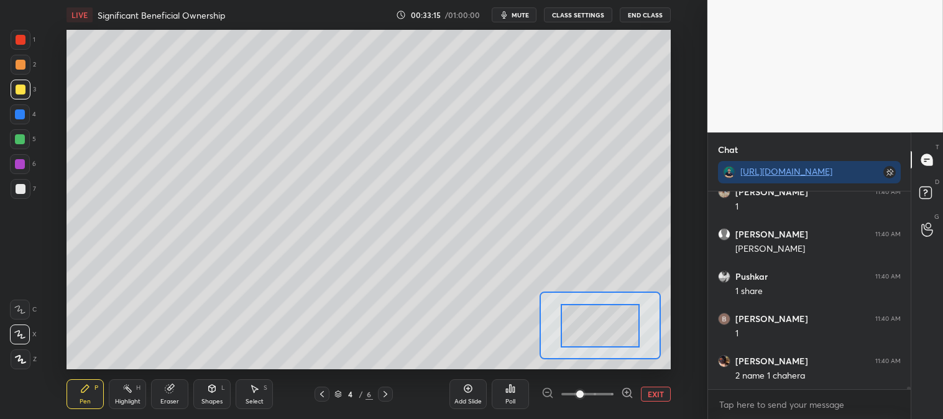
click at [90, 389] on icon at bounding box center [85, 389] width 10 height 10
click at [21, 47] on div at bounding box center [21, 40] width 20 height 20
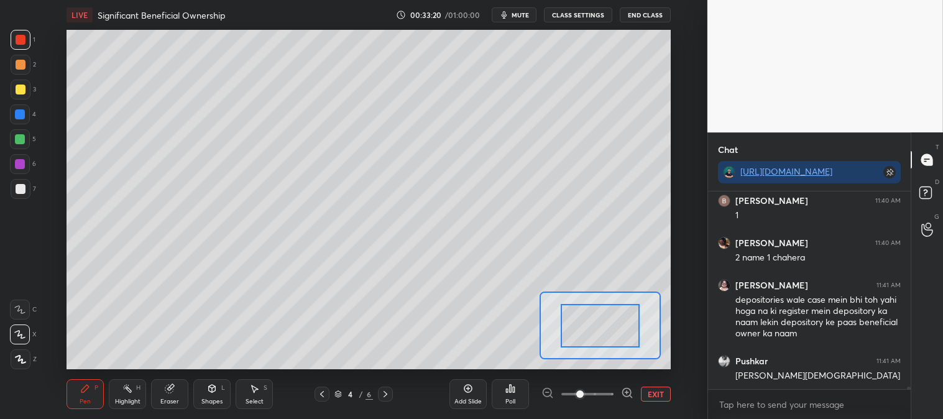
scroll to position [15900, 0]
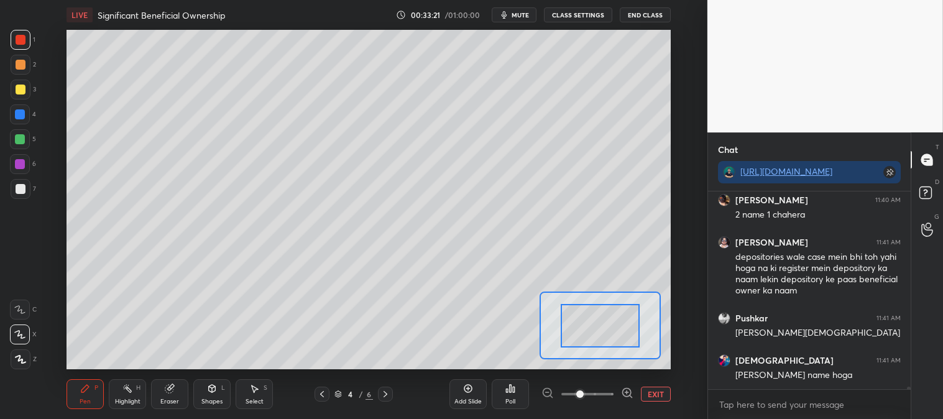
click at [164, 395] on div "Eraser" at bounding box center [169, 394] width 37 height 30
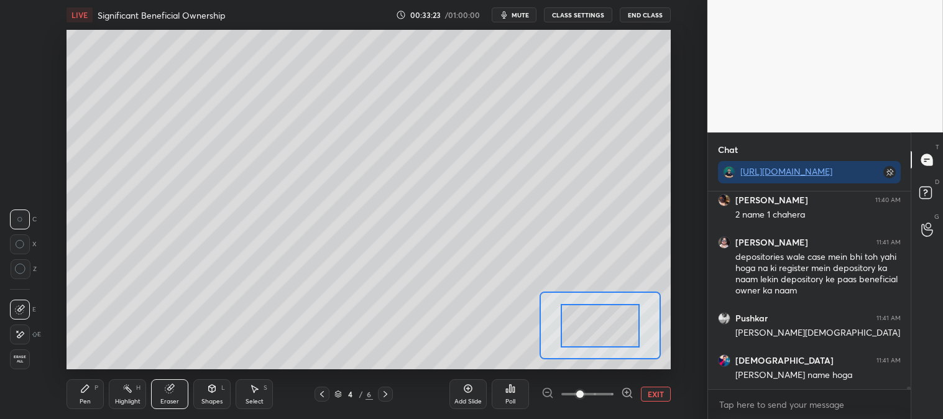
click at [82, 399] on div "Pen" at bounding box center [85, 402] width 11 height 6
click at [83, 395] on div "Pen P" at bounding box center [85, 394] width 37 height 30
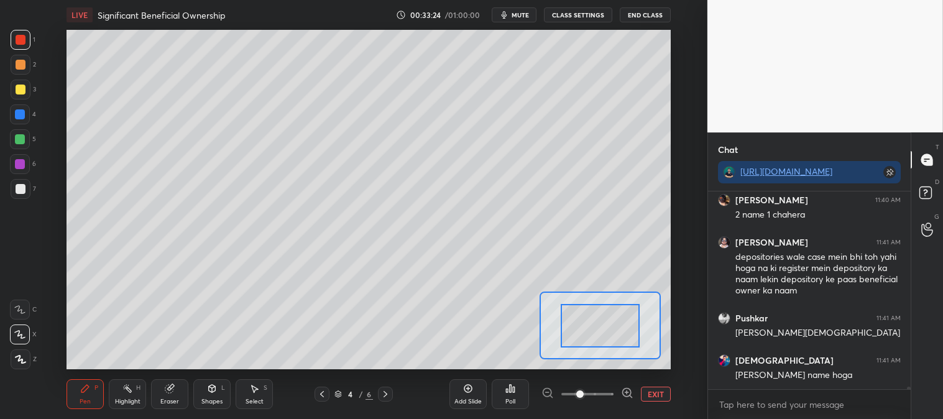
click at [19, 73] on div at bounding box center [21, 65] width 20 height 20
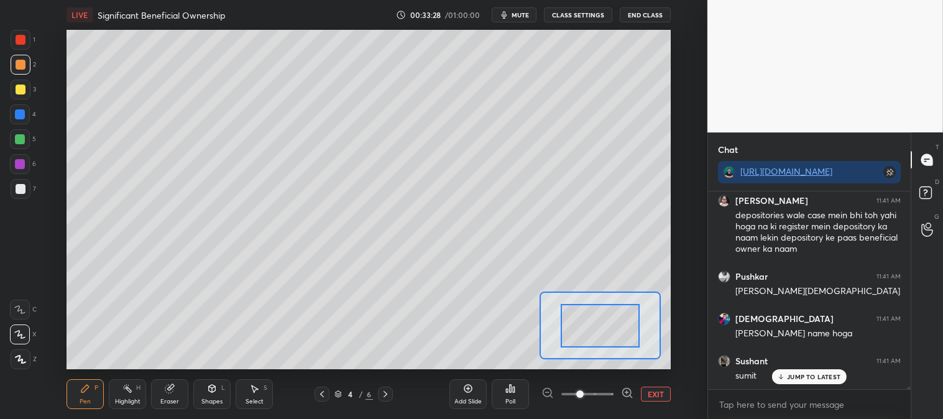
click at [663, 397] on button "EXIT" at bounding box center [656, 394] width 30 height 15
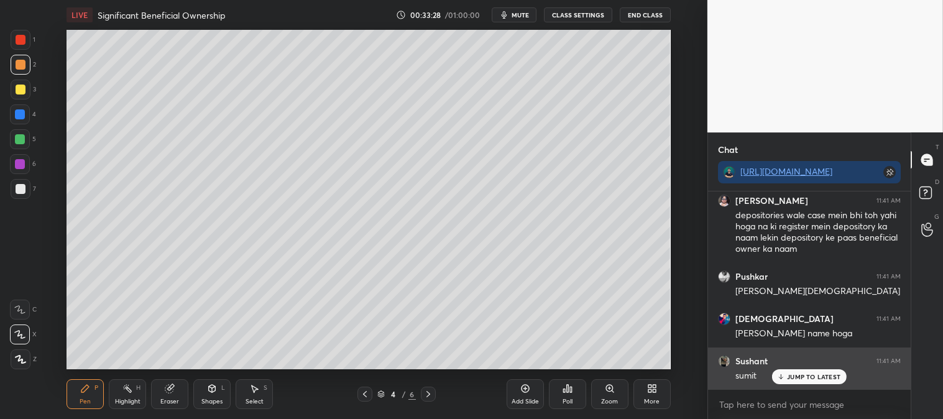
click at [794, 378] on p "JUMP TO LATEST" at bounding box center [813, 376] width 53 height 7
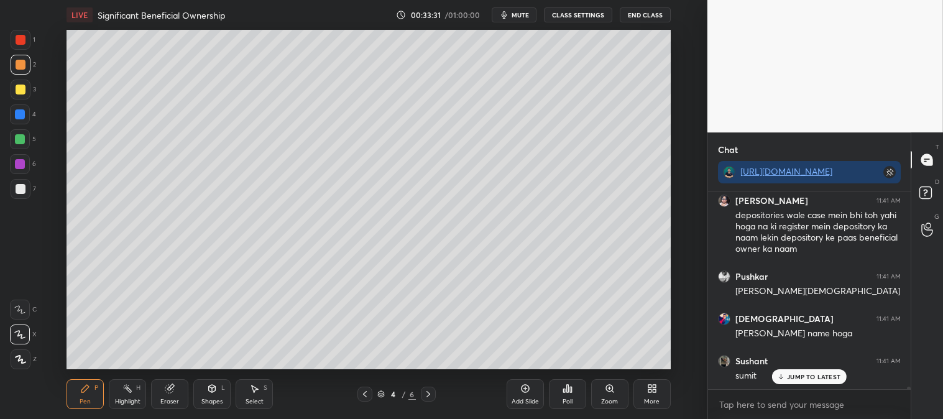
scroll to position [15984, 0]
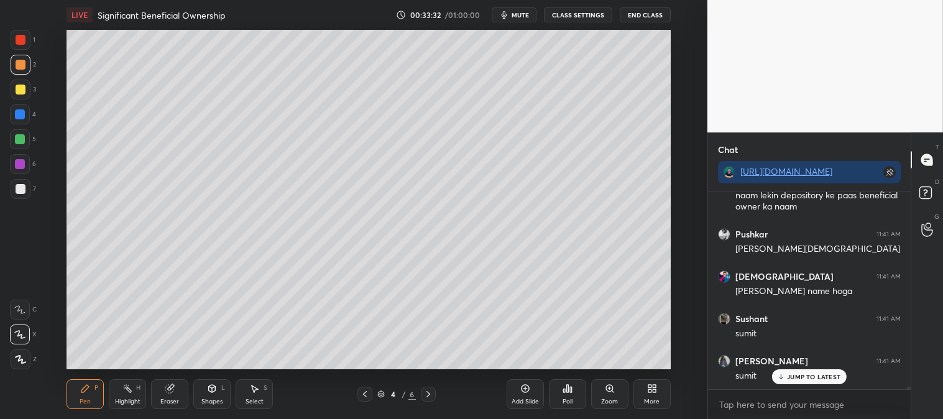
click at [430, 395] on icon at bounding box center [428, 394] width 10 height 10
click at [363, 394] on icon at bounding box center [365, 394] width 10 height 10
click at [599, 395] on div "Zoom" at bounding box center [609, 394] width 37 height 30
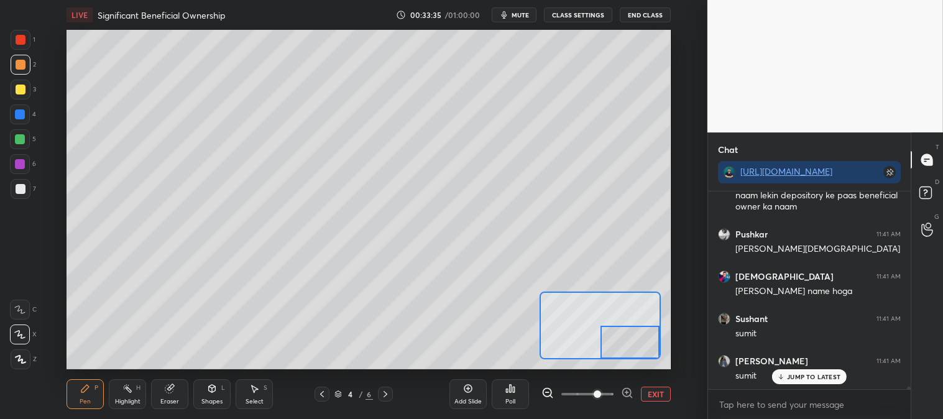
scroll to position [16026, 0]
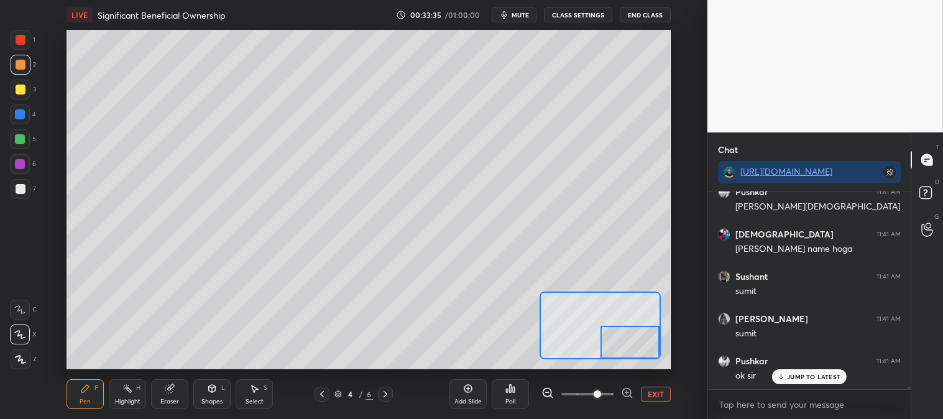
click at [163, 394] on div "Eraser" at bounding box center [169, 394] width 37 height 30
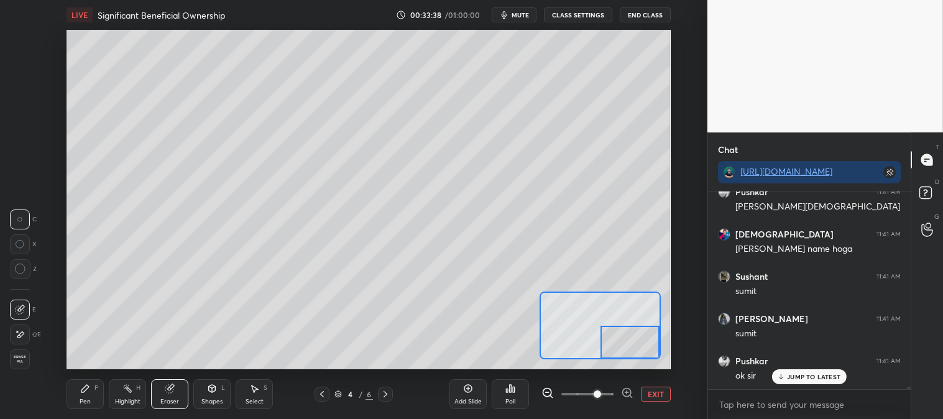
click at [96, 389] on div "P" at bounding box center [97, 388] width 4 height 6
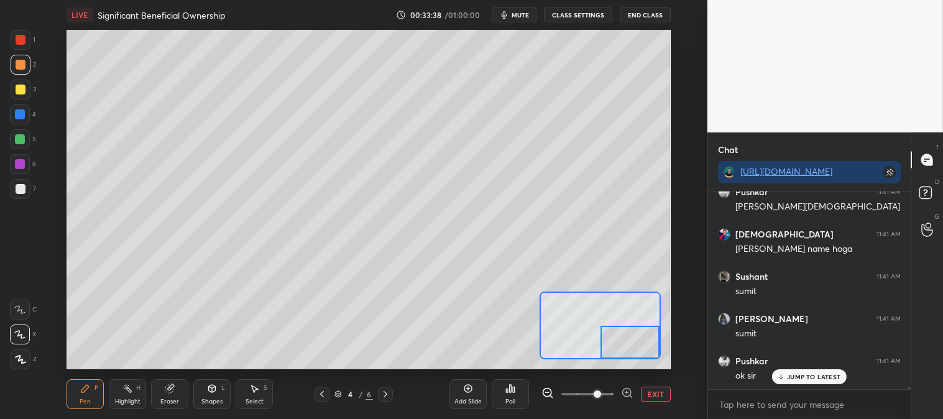
scroll to position [16068, 0]
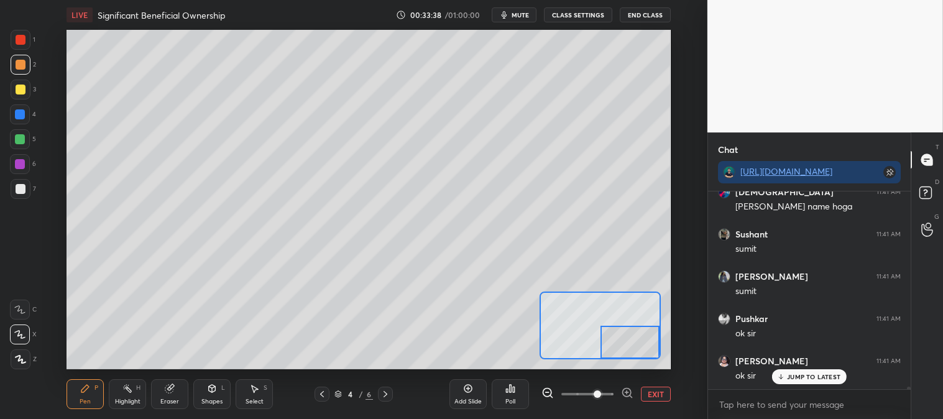
click at [88, 381] on div "Pen P" at bounding box center [85, 394] width 37 height 30
click at [19, 185] on div at bounding box center [21, 189] width 10 height 10
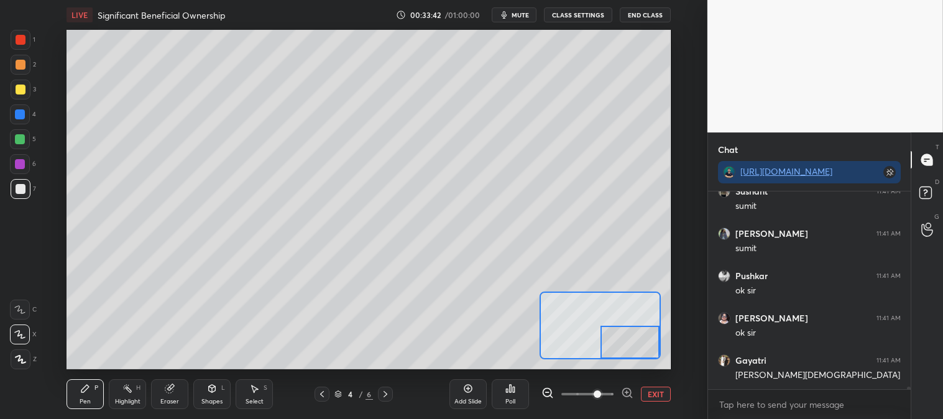
click at [652, 392] on button "EXIT" at bounding box center [656, 394] width 30 height 15
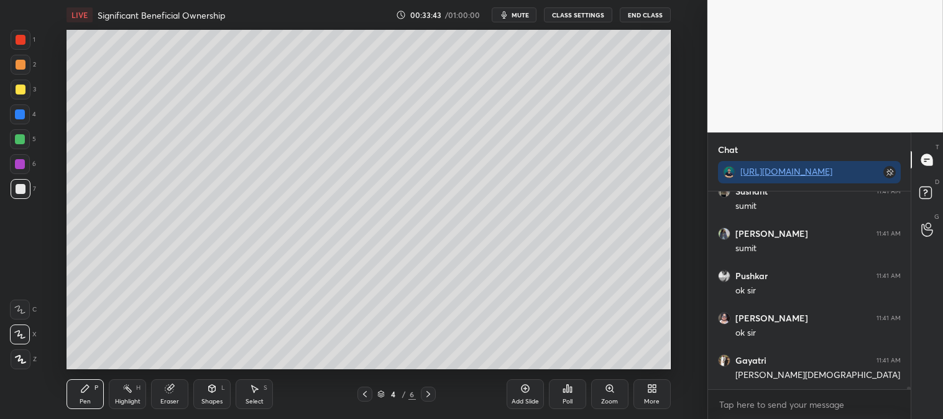
click at [428, 395] on icon at bounding box center [428, 394] width 10 height 10
click at [605, 392] on icon at bounding box center [610, 389] width 10 height 10
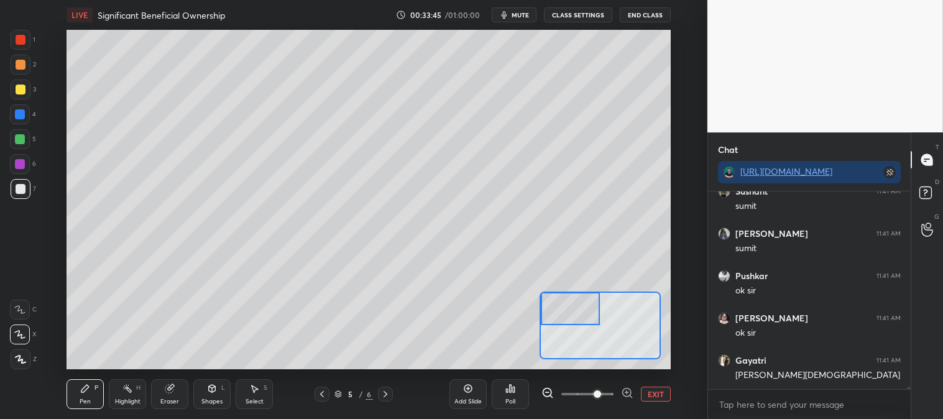
click at [159, 388] on div "Eraser" at bounding box center [169, 394] width 37 height 30
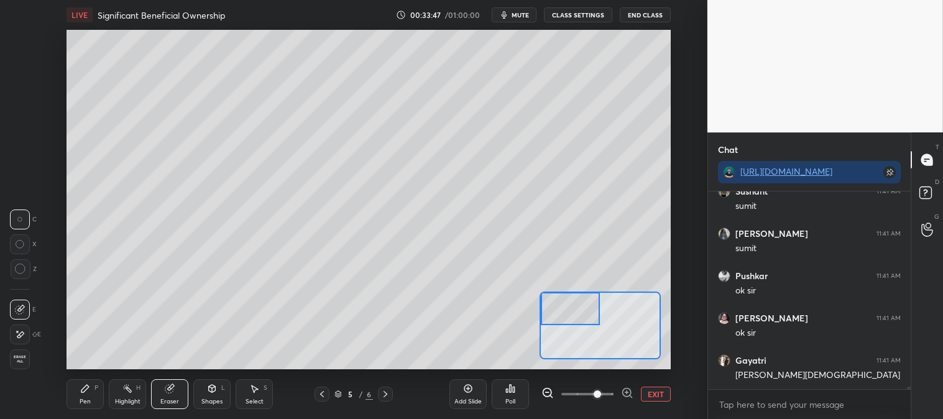
scroll to position [16153, 0]
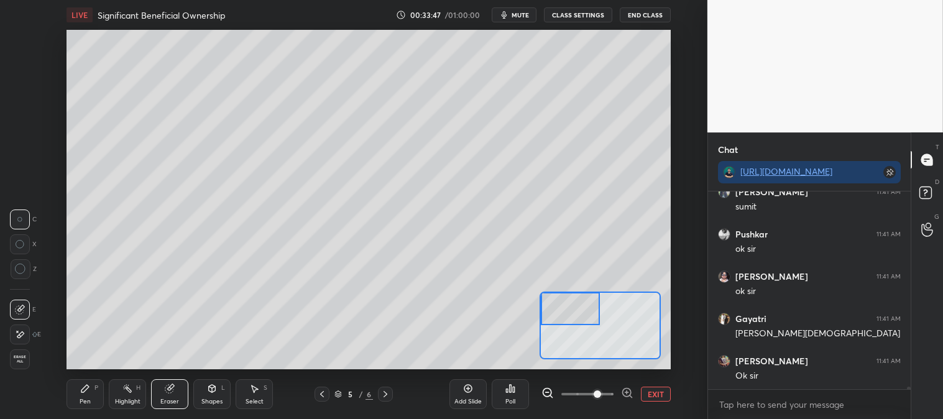
click at [100, 393] on div "Pen P" at bounding box center [85, 394] width 37 height 30
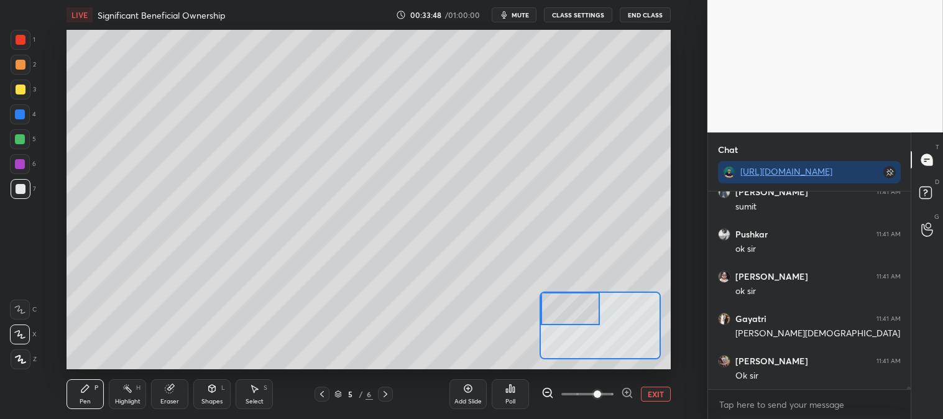
scroll to position [16195, 0]
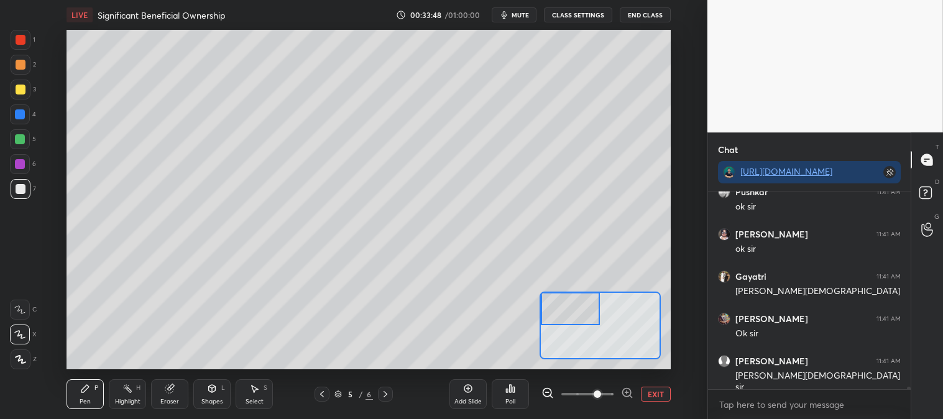
click at [90, 384] on icon at bounding box center [85, 389] width 10 height 10
click at [13, 72] on div at bounding box center [21, 65] width 20 height 20
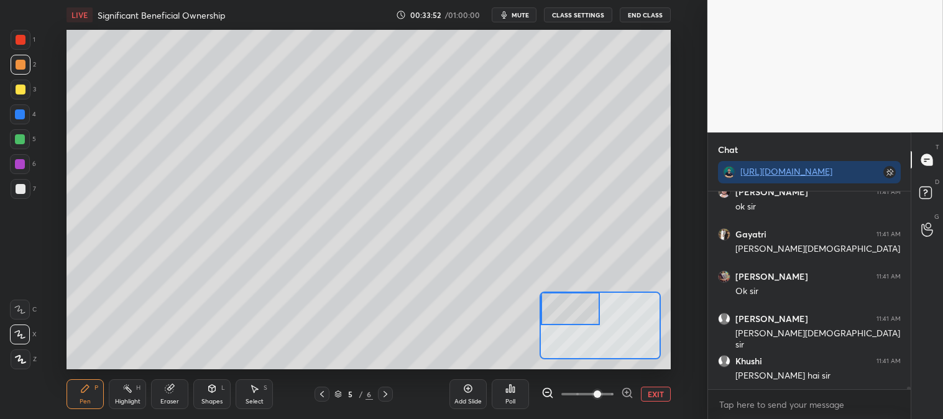
click at [658, 392] on button "EXIT" at bounding box center [656, 394] width 30 height 15
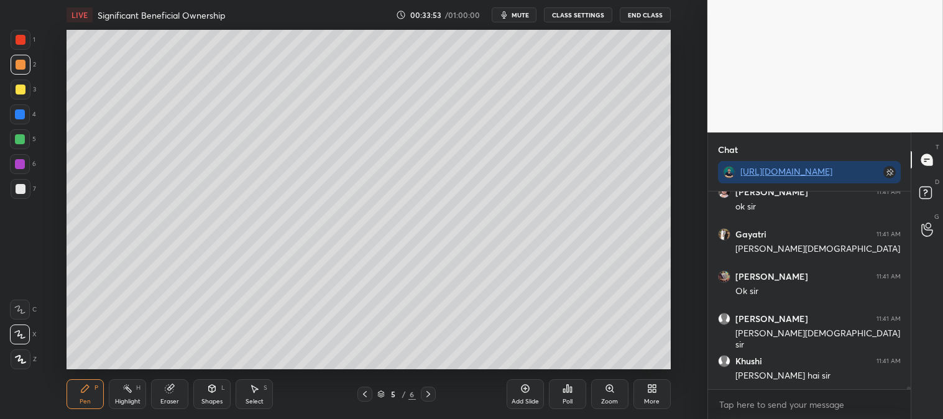
click at [121, 386] on div "Highlight H" at bounding box center [127, 394] width 37 height 30
click at [21, 42] on div at bounding box center [21, 40] width 10 height 10
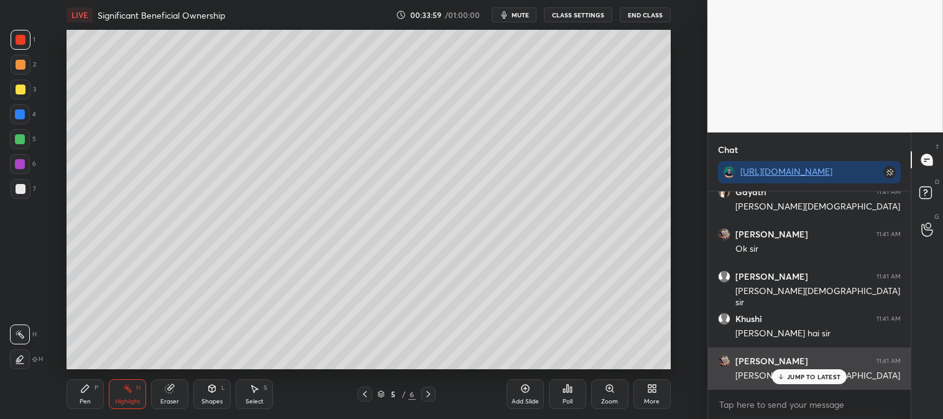
click at [785, 379] on icon at bounding box center [781, 376] width 8 height 7
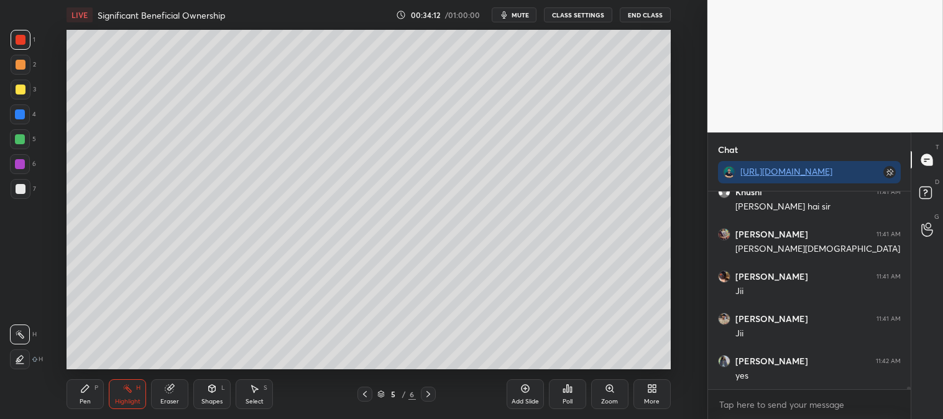
scroll to position [16449, 0]
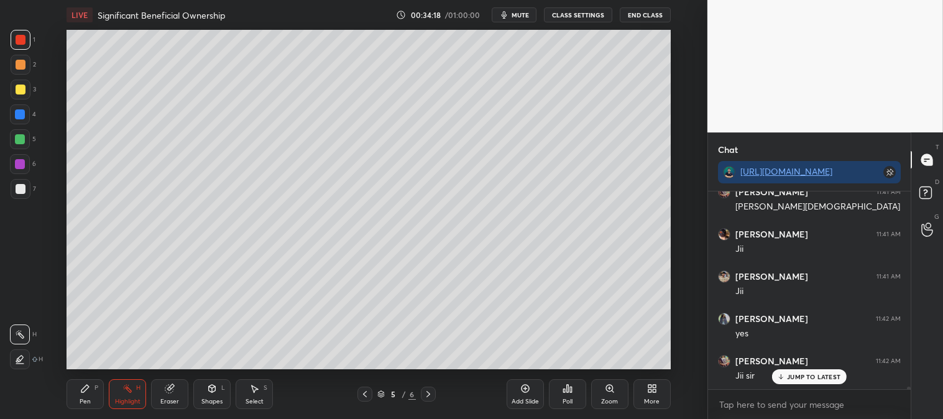
click at [359, 395] on div at bounding box center [365, 394] width 15 height 15
click at [133, 389] on div "Highlight H" at bounding box center [127, 394] width 37 height 30
click at [795, 379] on p "JUMP TO LATEST" at bounding box center [813, 376] width 53 height 7
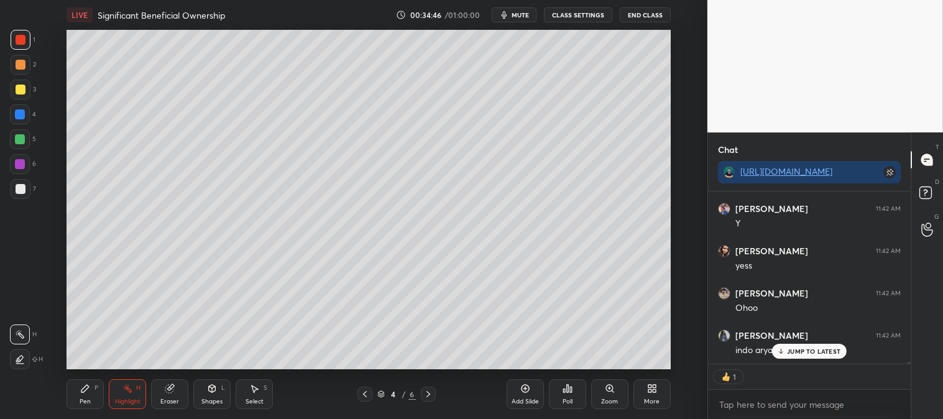
scroll to position [17417, 0]
click at [429, 400] on div at bounding box center [428, 394] width 15 height 15
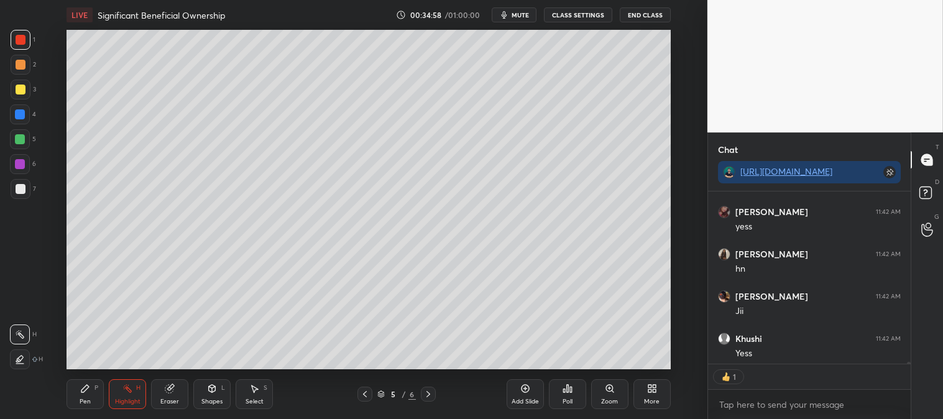
scroll to position [17629, 0]
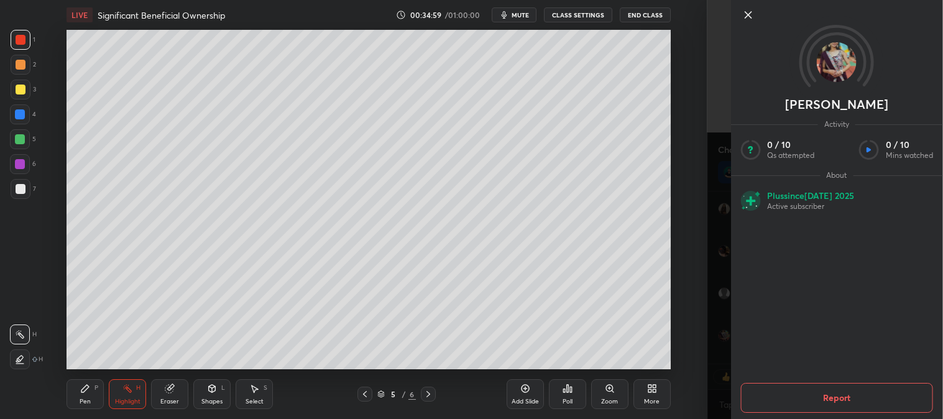
click at [749, 14] on icon at bounding box center [748, 15] width 6 height 6
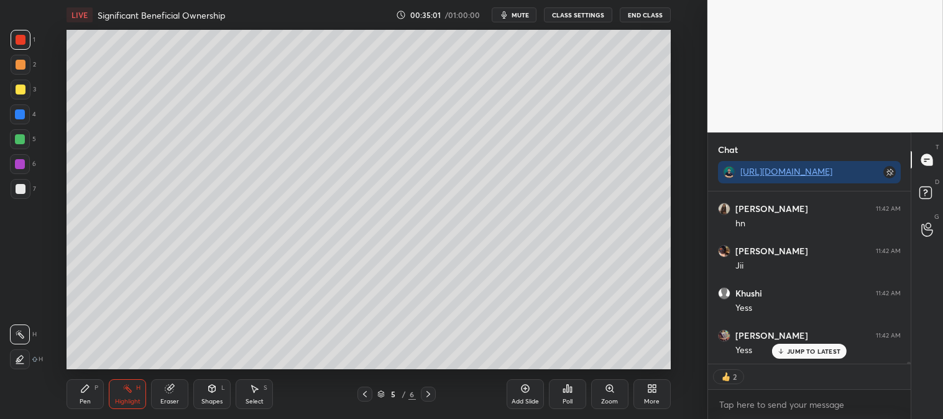
scroll to position [17671, 0]
click at [798, 352] on p "JUMP TO LATEST" at bounding box center [813, 351] width 53 height 7
click at [428, 399] on icon at bounding box center [428, 394] width 10 height 10
click at [363, 394] on icon at bounding box center [365, 394] width 10 height 10
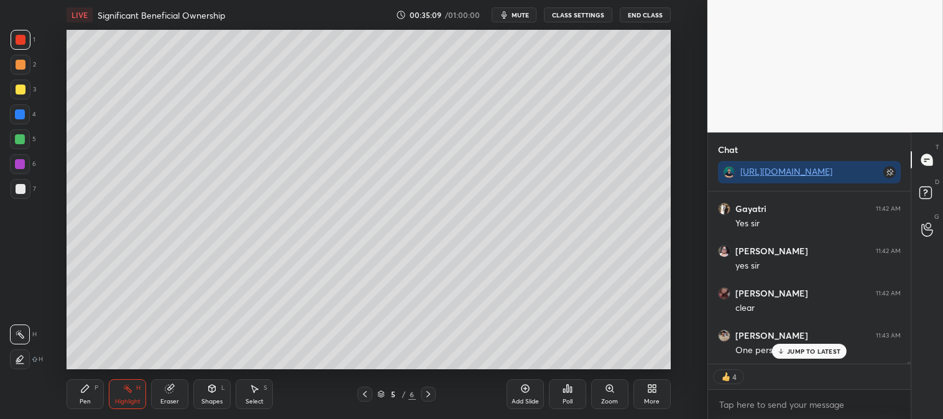
scroll to position [17925, 0]
click at [367, 395] on icon at bounding box center [365, 394] width 10 height 10
click at [429, 395] on icon at bounding box center [428, 394] width 10 height 10
click at [429, 394] on icon at bounding box center [428, 394] width 10 height 10
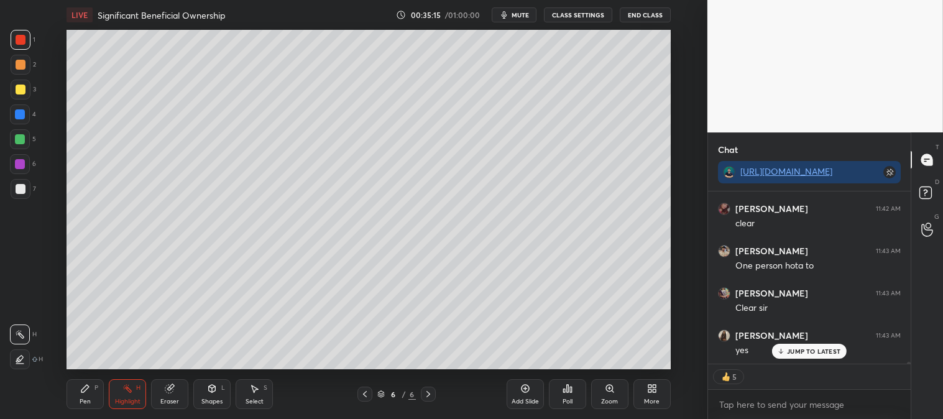
scroll to position [18009, 0]
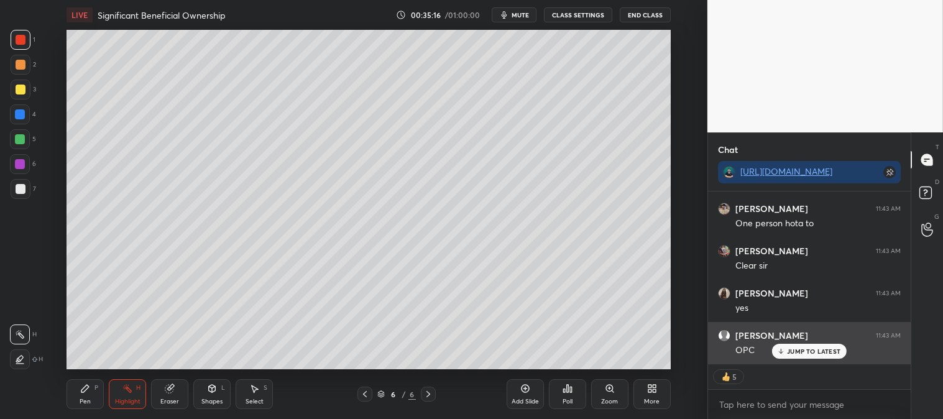
click at [798, 348] on p "JUMP TO LATEST" at bounding box center [813, 351] width 53 height 7
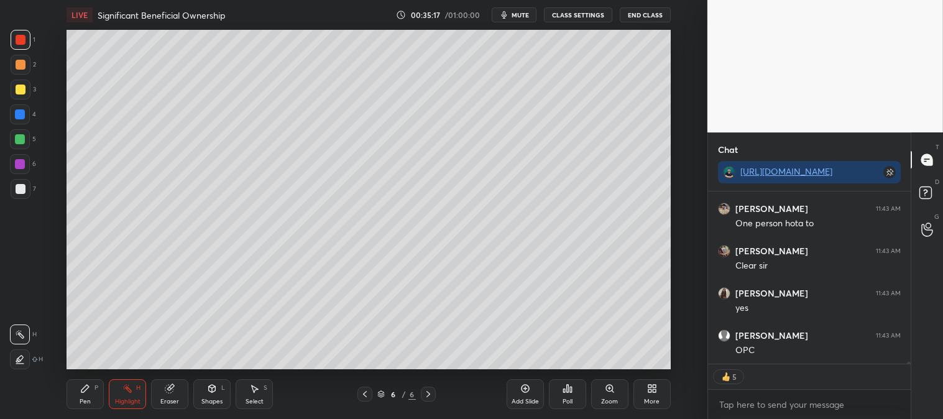
click at [609, 391] on icon at bounding box center [609, 388] width 7 height 7
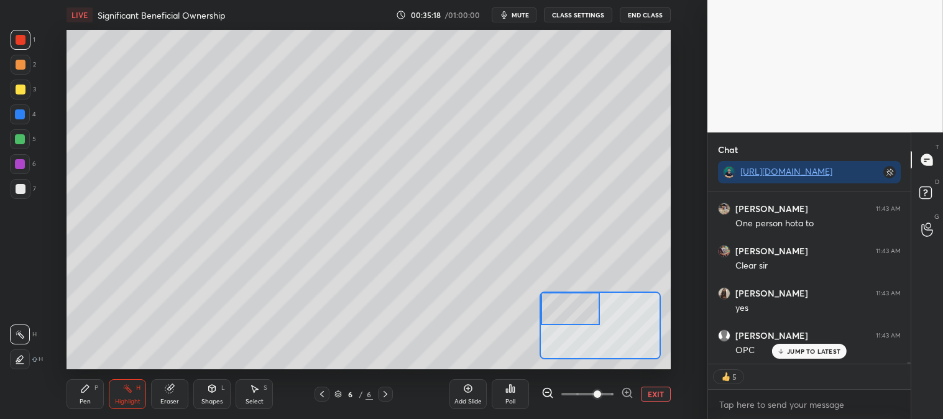
scroll to position [18051, 0]
click at [87, 392] on icon at bounding box center [85, 389] width 10 height 10
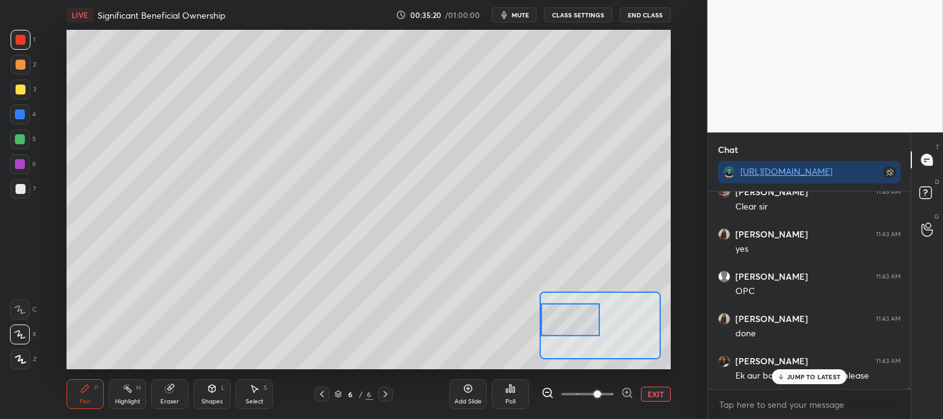
click at [798, 376] on p "JUMP TO LATEST" at bounding box center [813, 376] width 53 height 7
click at [322, 394] on icon at bounding box center [322, 394] width 10 height 10
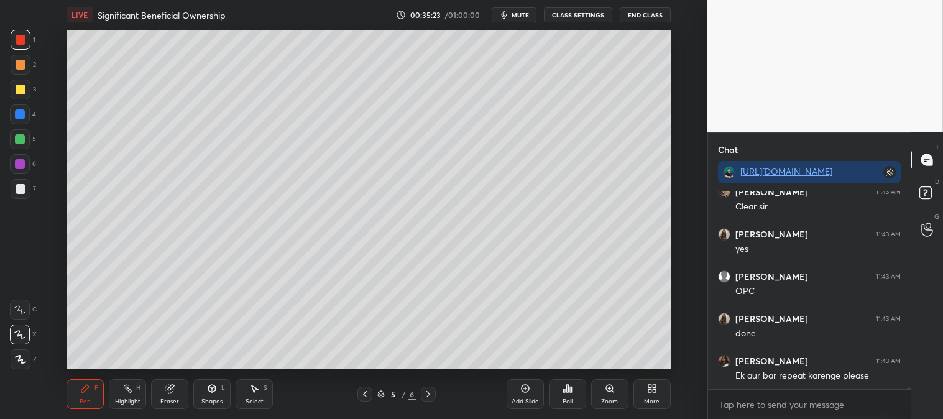
click at [364, 394] on icon at bounding box center [365, 394] width 4 height 6
click at [125, 392] on icon at bounding box center [127, 389] width 10 height 10
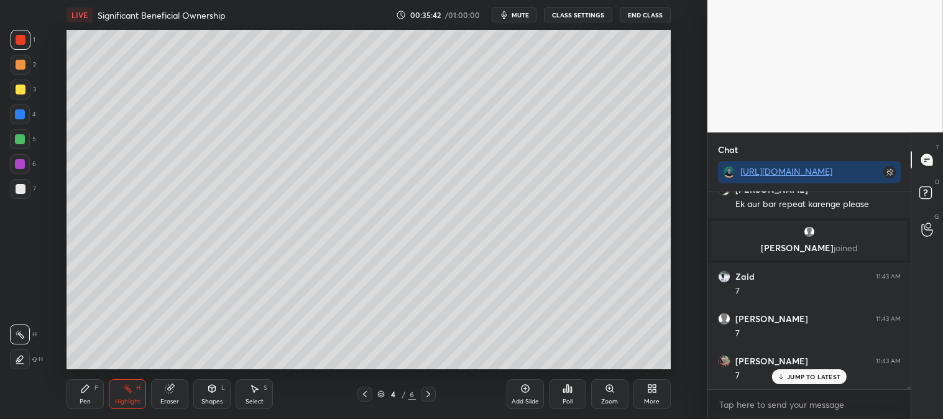
scroll to position [16879, 0]
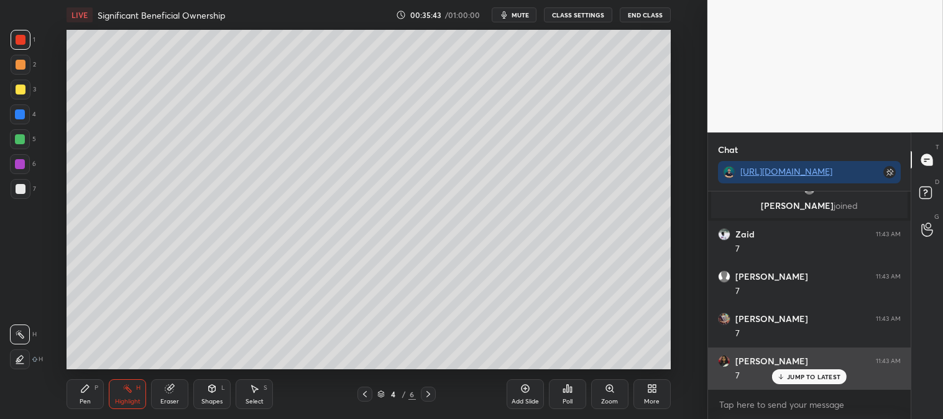
click at [790, 374] on p "JUMP TO LATEST" at bounding box center [813, 376] width 53 height 7
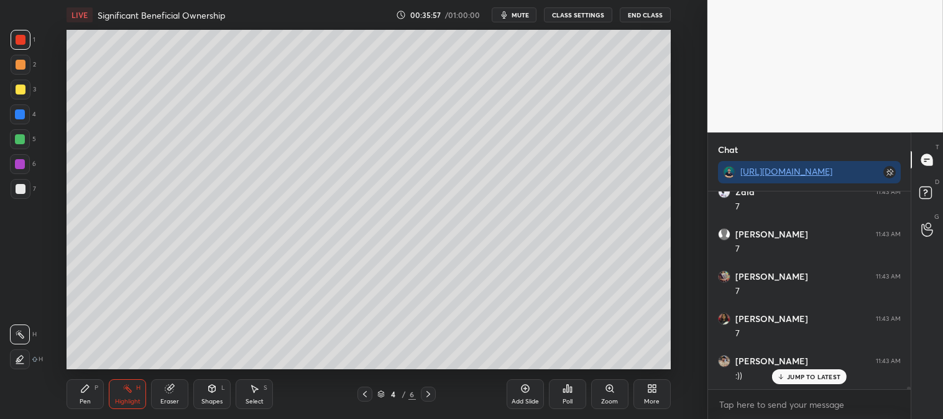
scroll to position [16964, 0]
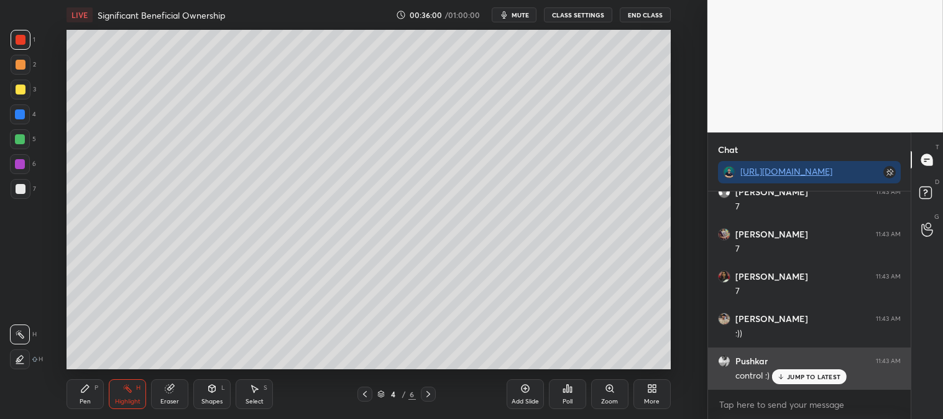
click at [788, 377] on p "JUMP TO LATEST" at bounding box center [813, 376] width 53 height 7
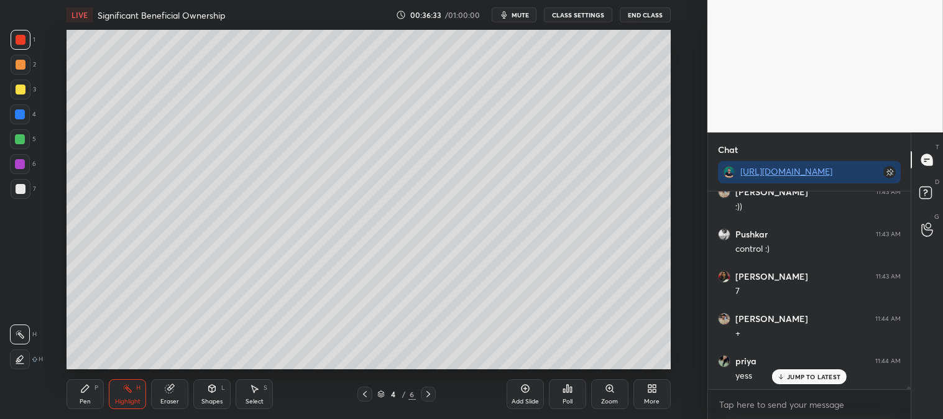
scroll to position [17133, 0]
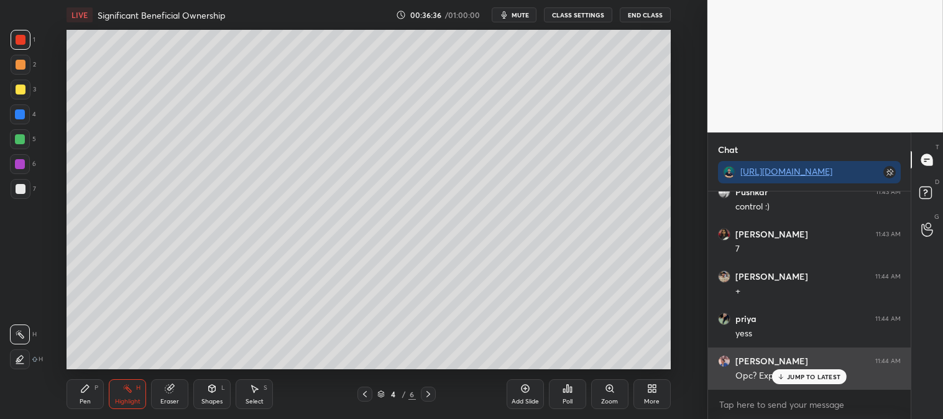
click at [788, 381] on div "JUMP TO LATEST" at bounding box center [809, 376] width 75 height 15
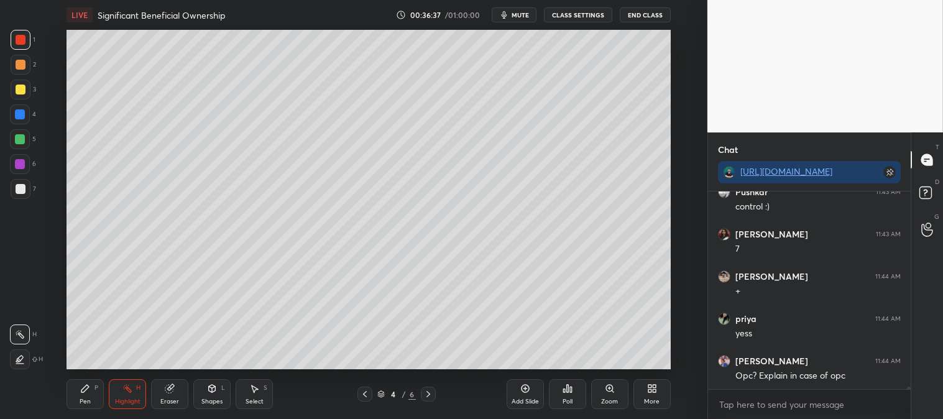
click at [430, 392] on icon at bounding box center [428, 394] width 10 height 10
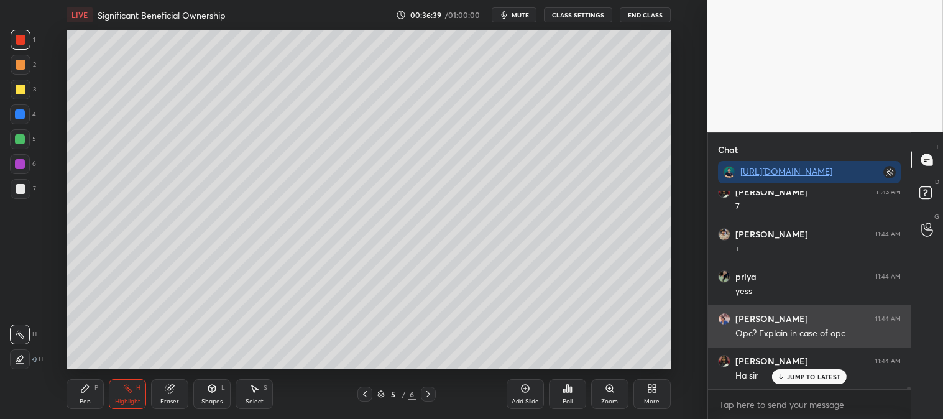
click at [793, 381] on div "JUMP TO LATEST" at bounding box center [809, 376] width 75 height 15
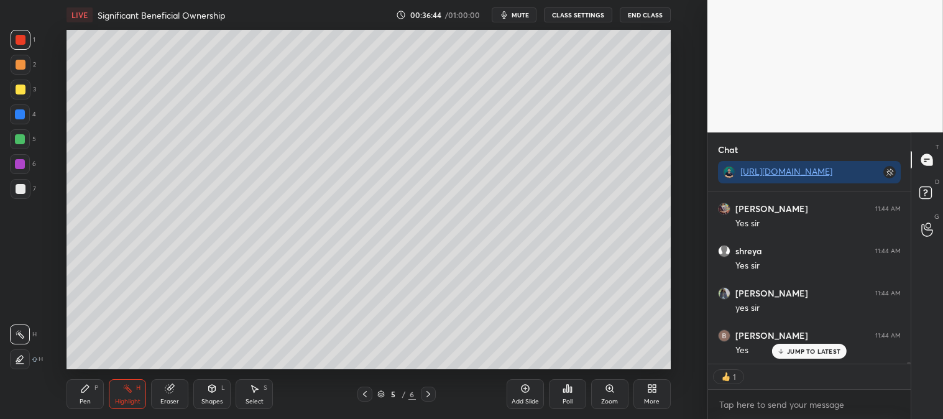
scroll to position [17455, 0]
click at [92, 400] on div "Pen P" at bounding box center [85, 394] width 37 height 30
click at [12, 38] on div at bounding box center [21, 40] width 20 height 20
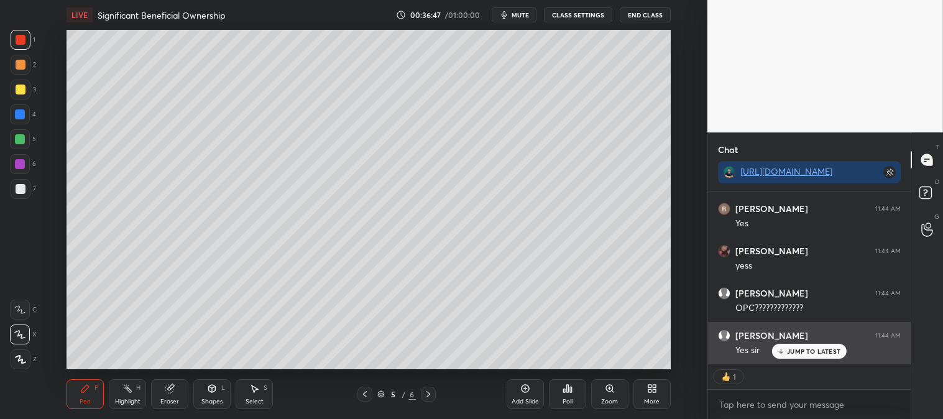
click at [796, 353] on p "JUMP TO LATEST" at bounding box center [813, 351] width 53 height 7
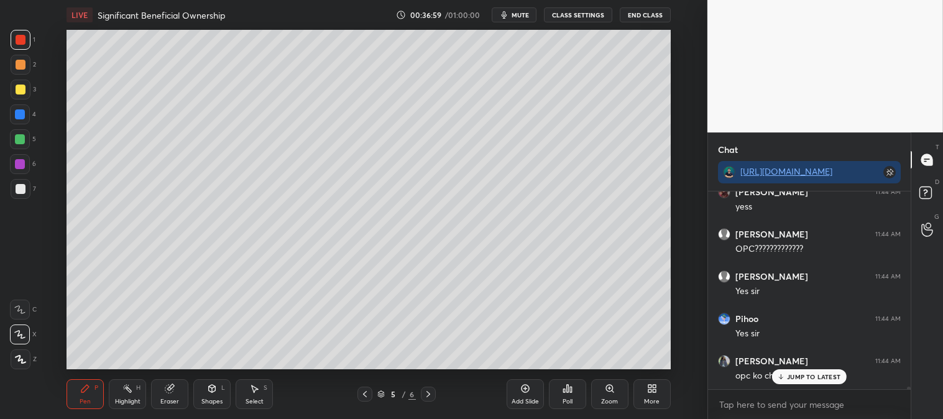
scroll to position [17598, 0]
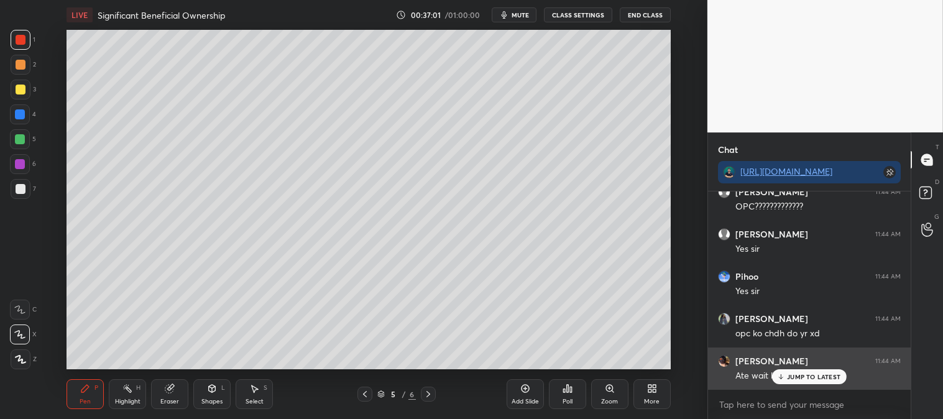
click at [792, 381] on p "JUMP TO LATEST" at bounding box center [813, 376] width 53 height 7
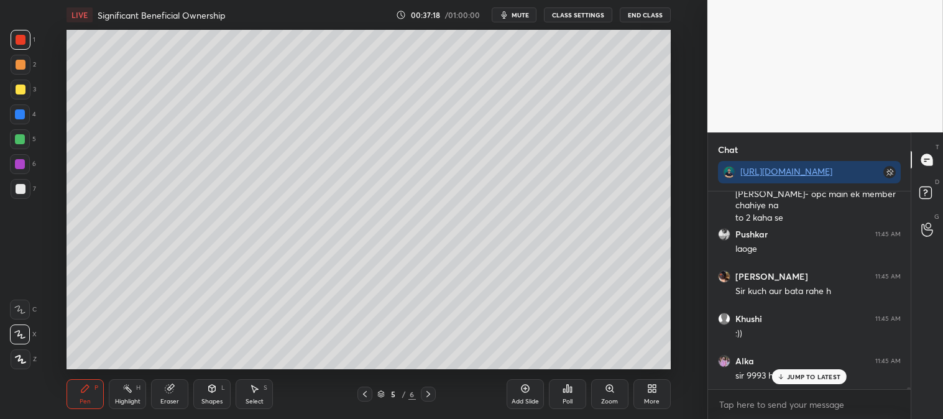
scroll to position [17865, 0]
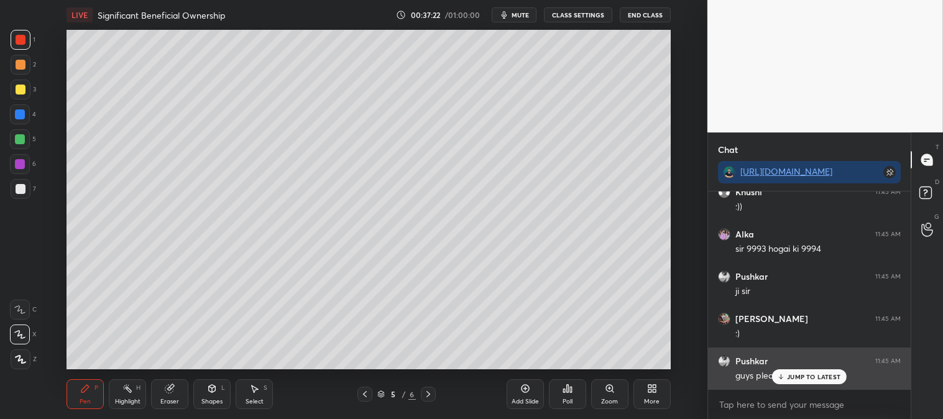
click at [792, 377] on p "JUMP TO LATEST" at bounding box center [813, 376] width 53 height 7
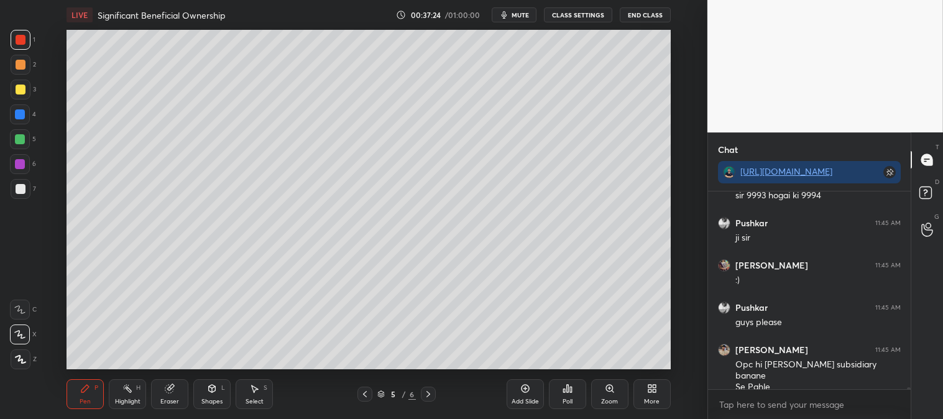
scroll to position [18045, 0]
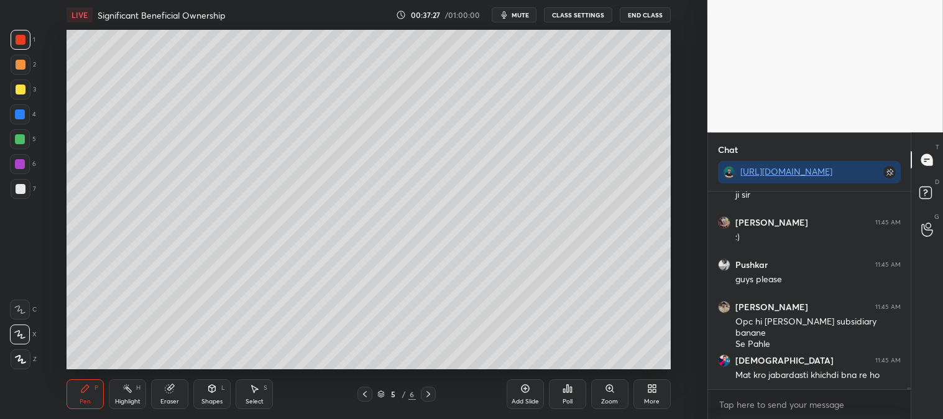
click at [364, 392] on icon at bounding box center [365, 394] width 10 height 10
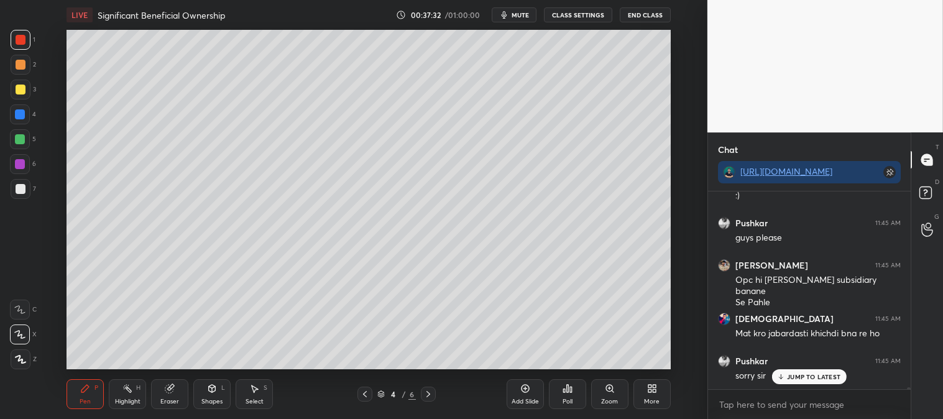
scroll to position [18129, 0]
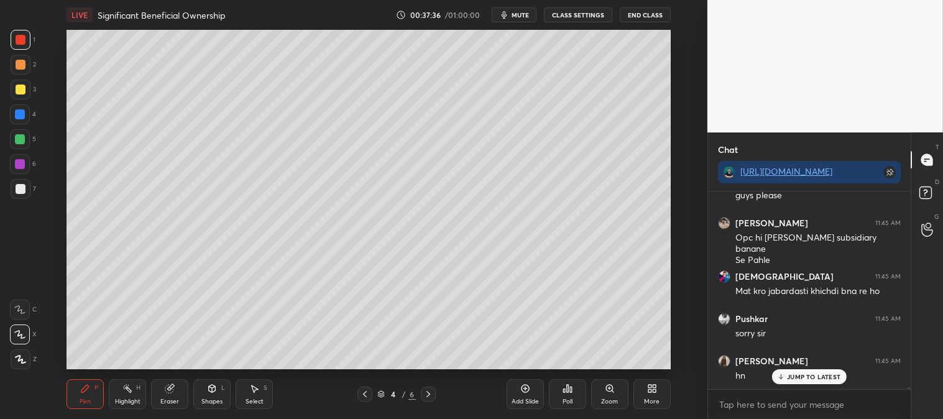
click at [793, 381] on p "JUMP TO LATEST" at bounding box center [813, 376] width 53 height 7
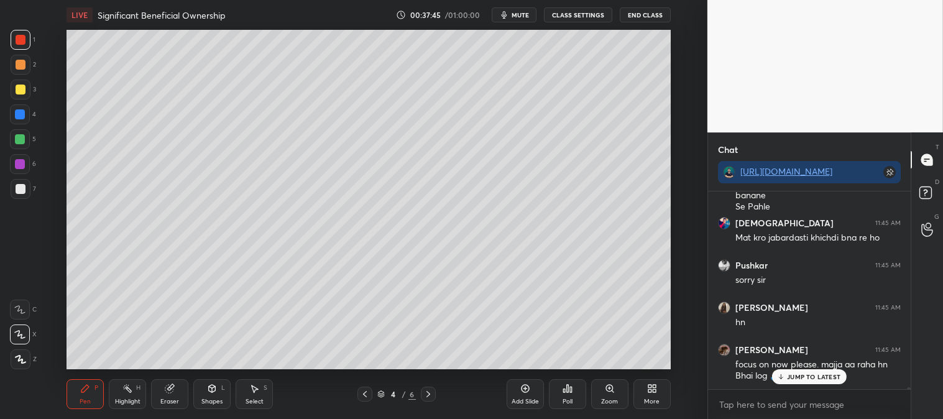
click at [801, 378] on p "JUMP TO LATEST" at bounding box center [813, 376] width 53 height 7
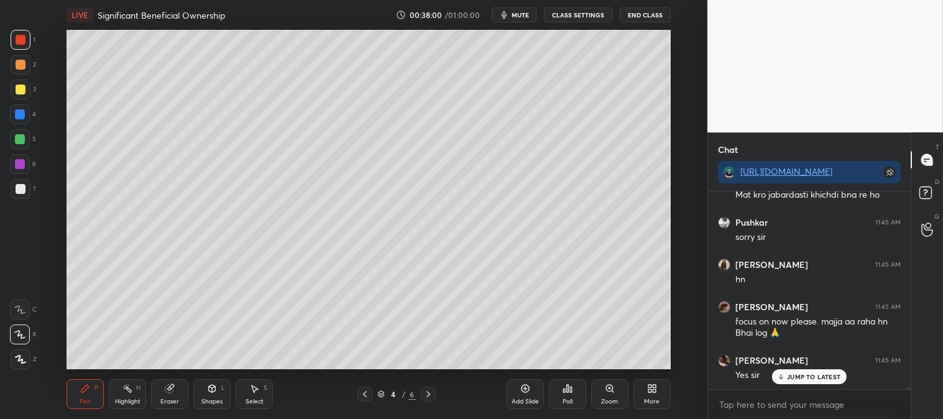
scroll to position [18267, 0]
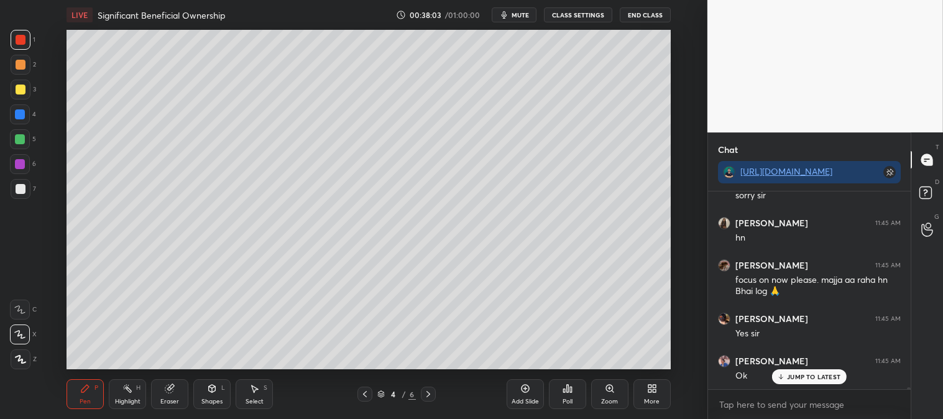
click at [427, 392] on icon at bounding box center [429, 394] width 4 height 6
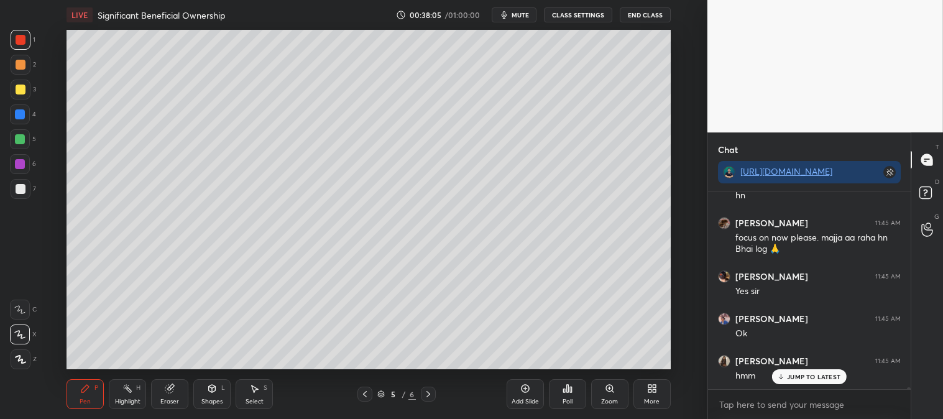
click at [426, 397] on icon at bounding box center [428, 394] width 10 height 10
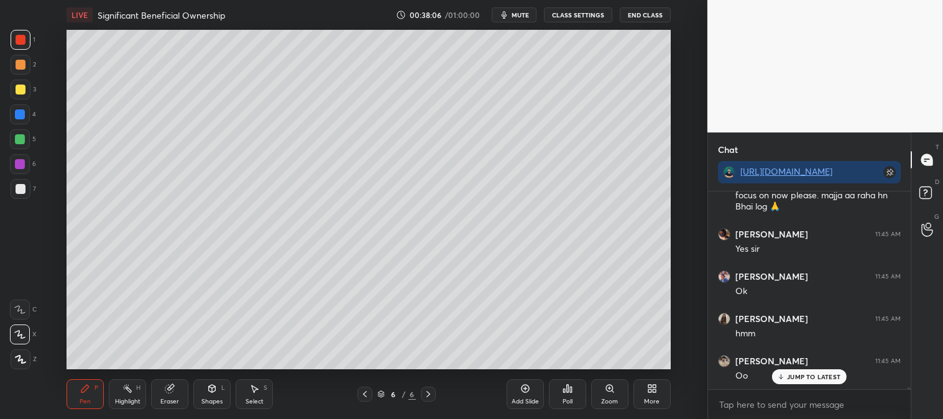
click at [613, 394] on div "Zoom" at bounding box center [609, 394] width 37 height 30
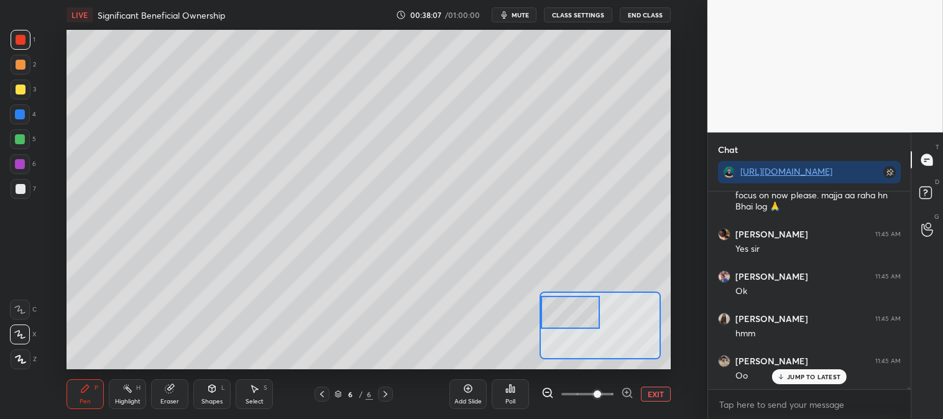
click at [84, 395] on div "Pen P" at bounding box center [85, 394] width 37 height 30
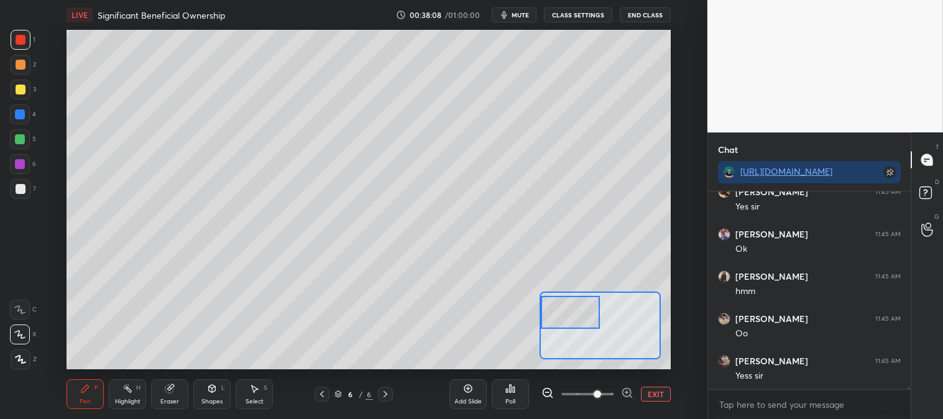
click at [19, 93] on div at bounding box center [21, 90] width 10 height 10
click at [317, 401] on div at bounding box center [322, 394] width 15 height 15
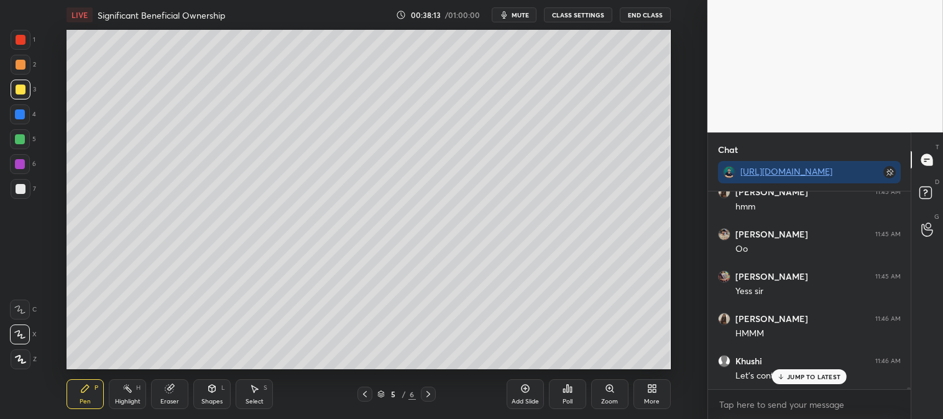
click at [126, 394] on div "Highlight H" at bounding box center [127, 394] width 37 height 30
click at [361, 393] on icon at bounding box center [365, 394] width 10 height 10
click at [792, 379] on p "JUMP TO LATEST" at bounding box center [813, 376] width 53 height 7
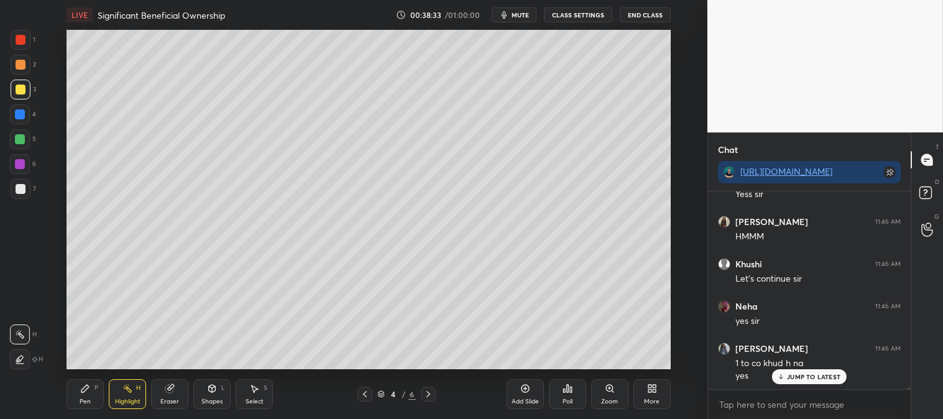
scroll to position [18618, 0]
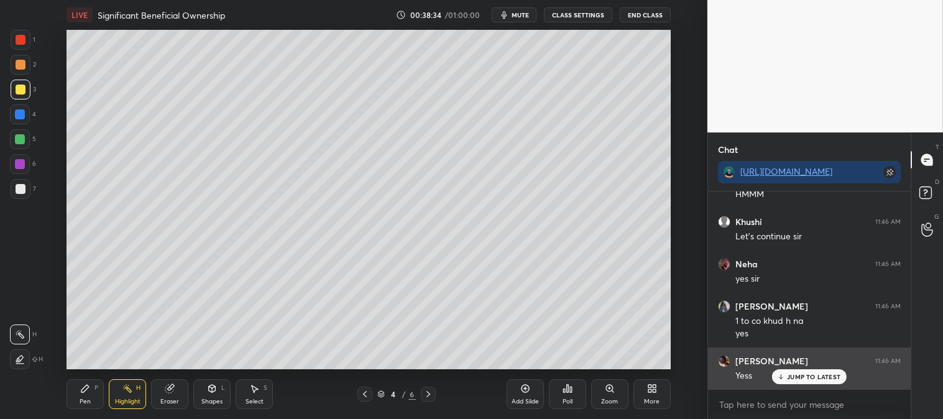
click at [793, 377] on p "JUMP TO LATEST" at bounding box center [813, 376] width 53 height 7
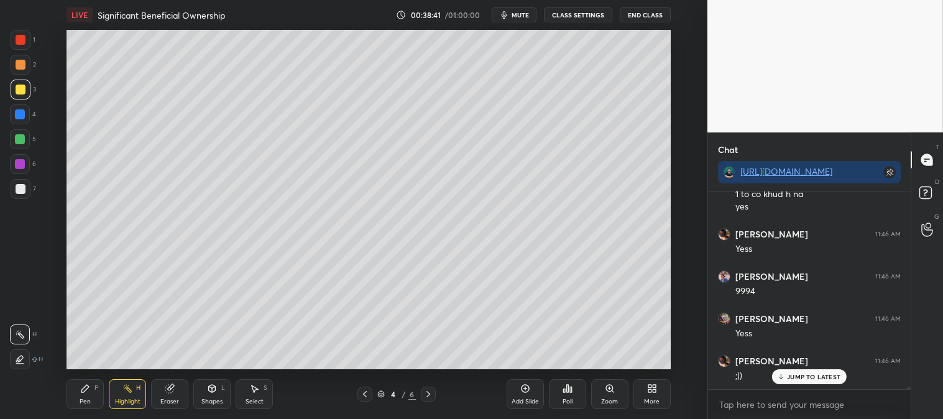
scroll to position [18787, 0]
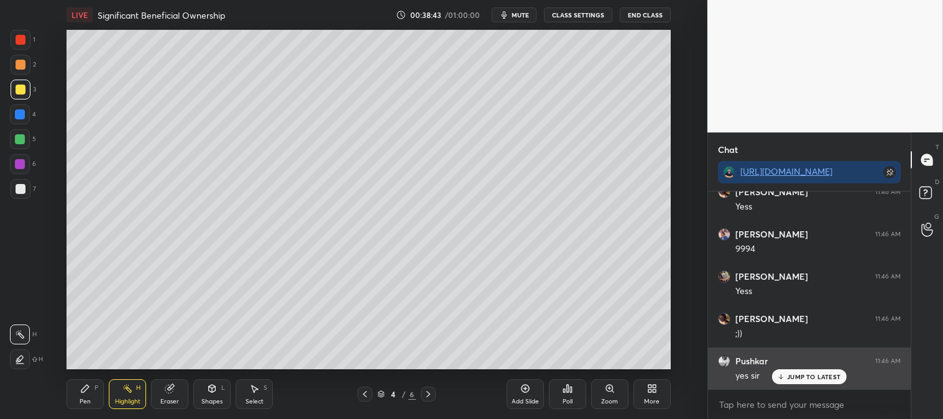
click at [798, 377] on p "JUMP TO LATEST" at bounding box center [813, 376] width 53 height 7
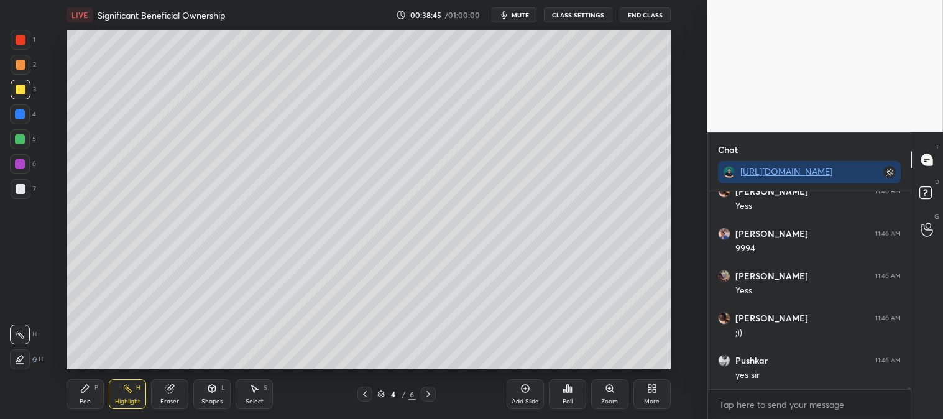
scroll to position [18829, 0]
click at [431, 400] on div at bounding box center [428, 394] width 15 height 15
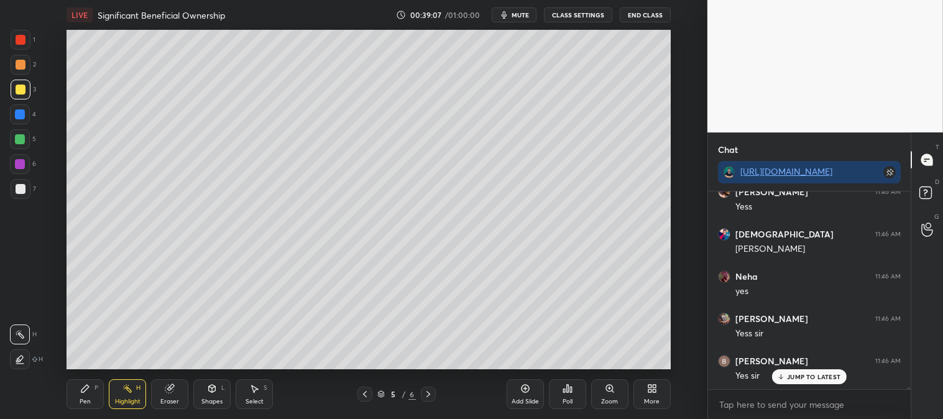
scroll to position [19168, 0]
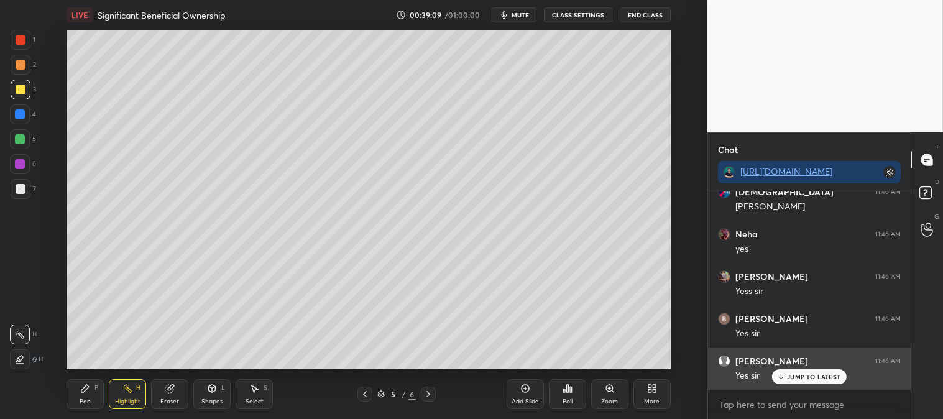
click at [790, 381] on p "JUMP TO LATEST" at bounding box center [813, 376] width 53 height 7
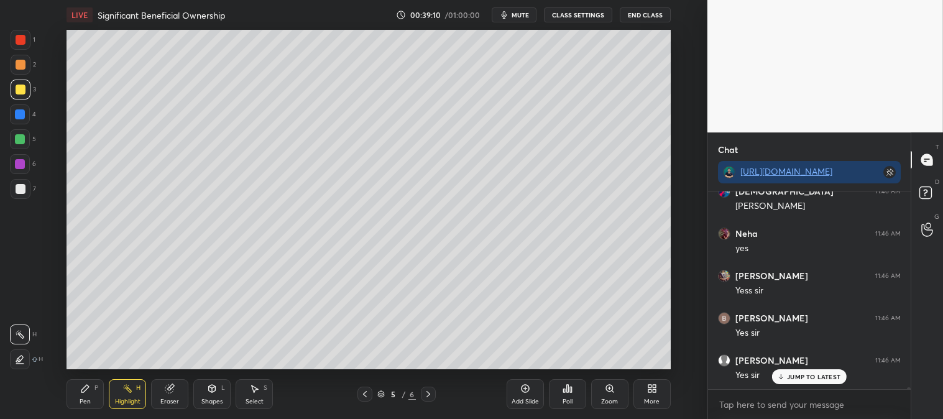
scroll to position [19210, 0]
click at [783, 381] on icon at bounding box center [781, 376] width 8 height 7
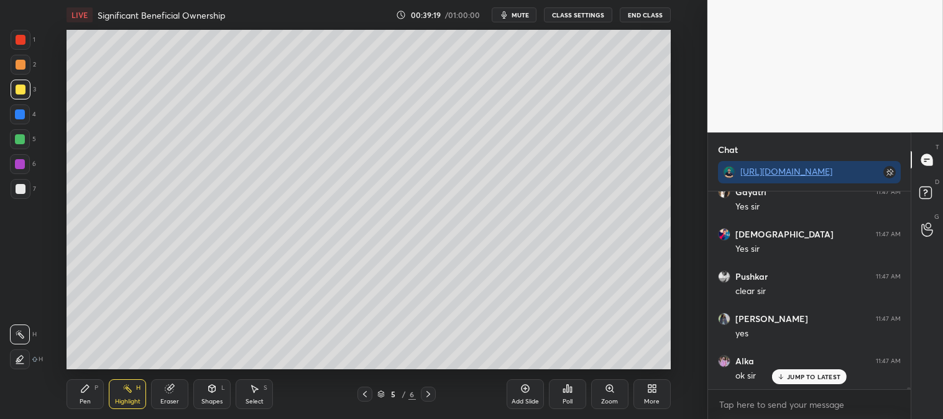
scroll to position [19421, 0]
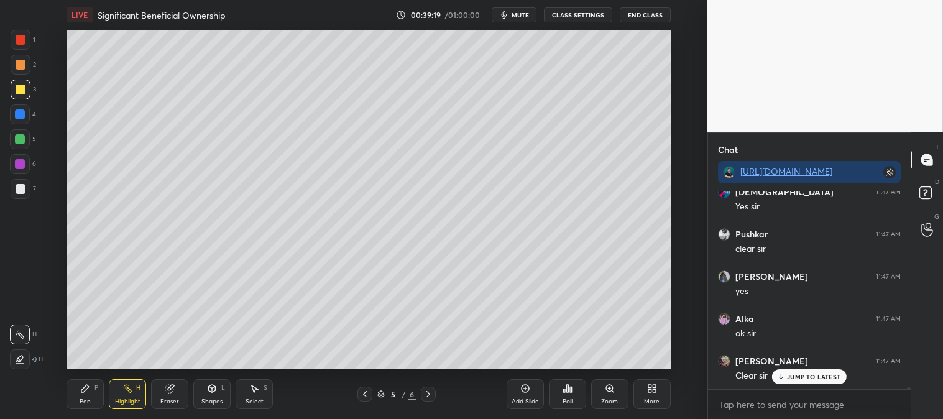
click at [427, 399] on icon at bounding box center [428, 394] width 10 height 10
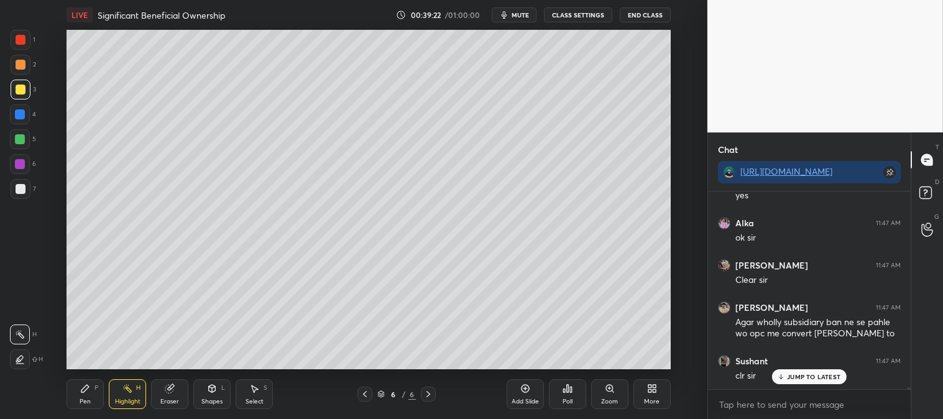
scroll to position [19602, 0]
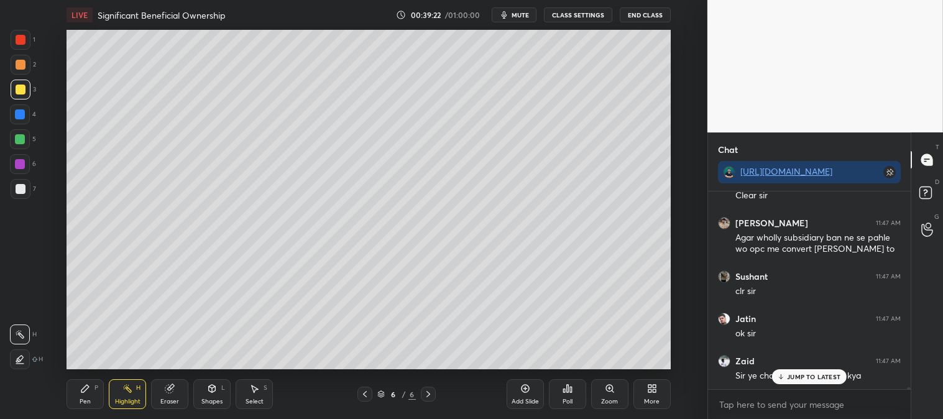
click at [364, 396] on icon at bounding box center [365, 394] width 10 height 10
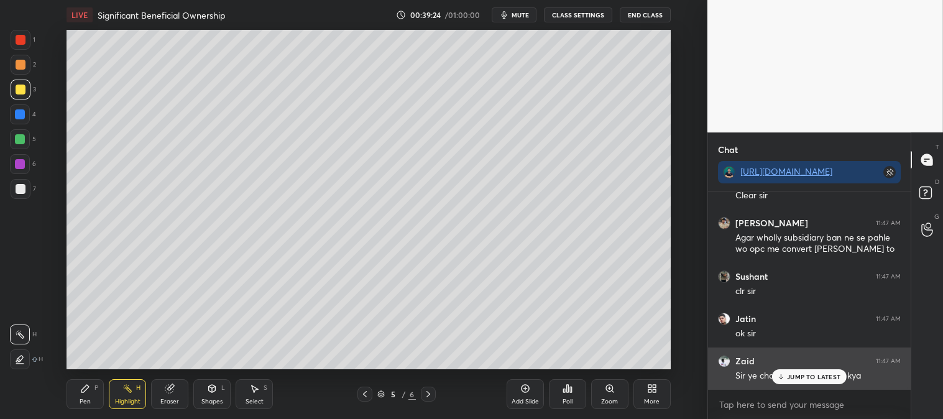
click at [790, 378] on p "JUMP TO LATEST" at bounding box center [813, 376] width 53 height 7
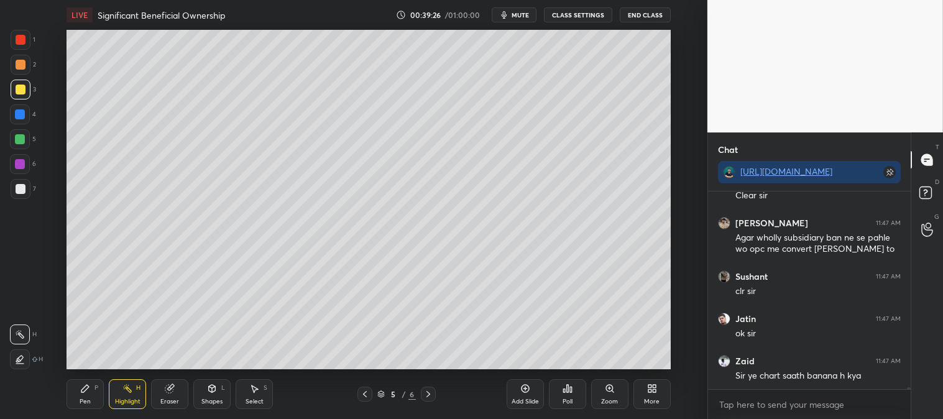
click at [430, 394] on icon at bounding box center [428, 394] width 10 height 10
click at [82, 390] on icon at bounding box center [84, 388] width 7 height 7
click at [20, 195] on div at bounding box center [21, 189] width 20 height 20
click at [363, 394] on icon at bounding box center [365, 394] width 10 height 10
click at [367, 393] on icon at bounding box center [365, 394] width 10 height 10
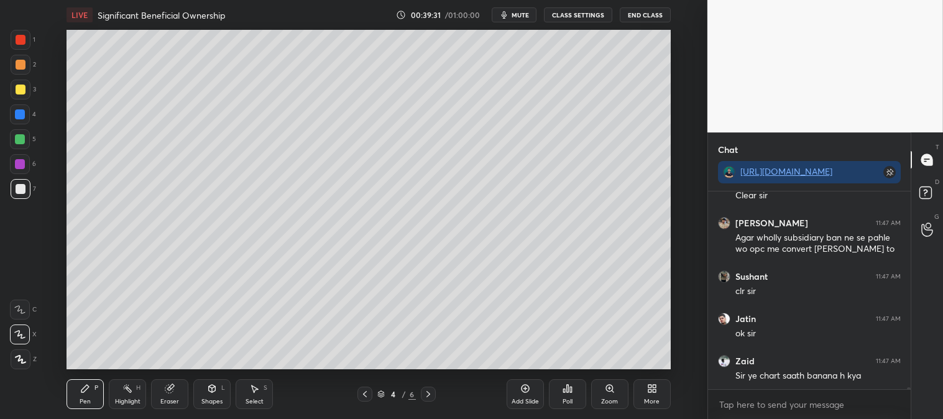
click at [367, 396] on icon at bounding box center [365, 394] width 10 height 10
click at [427, 392] on icon at bounding box center [428, 394] width 10 height 10
click at [429, 393] on icon at bounding box center [428, 394] width 10 height 10
click at [428, 393] on icon at bounding box center [429, 394] width 4 height 6
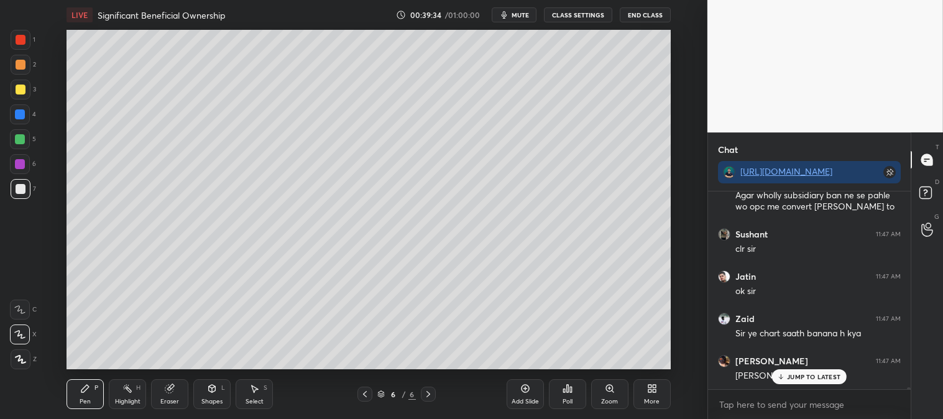
click at [361, 392] on icon at bounding box center [365, 394] width 10 height 10
click at [429, 392] on icon at bounding box center [428, 394] width 10 height 10
click at [604, 391] on div "Zoom" at bounding box center [609, 394] width 37 height 30
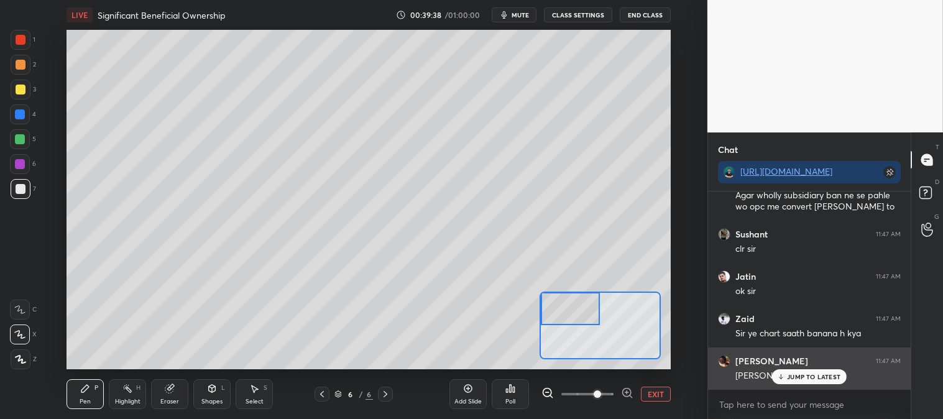
click at [790, 376] on p "JUMP TO LATEST" at bounding box center [813, 376] width 53 height 7
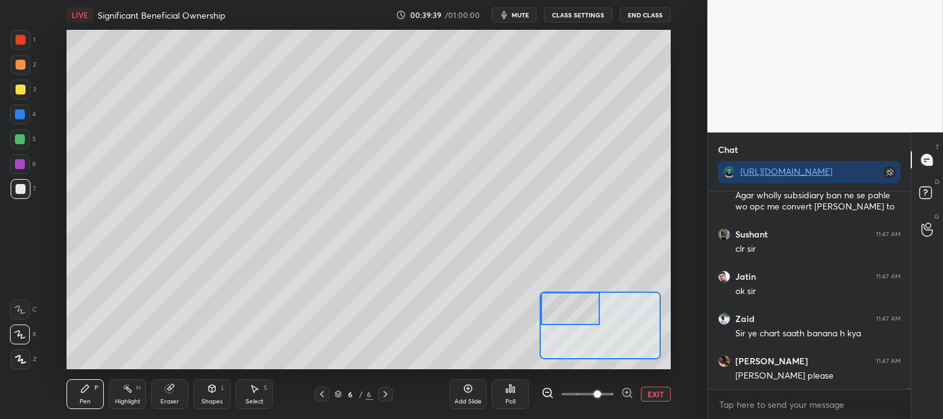
click at [19, 93] on div at bounding box center [21, 90] width 10 height 10
click at [321, 394] on icon at bounding box center [322, 394] width 4 height 6
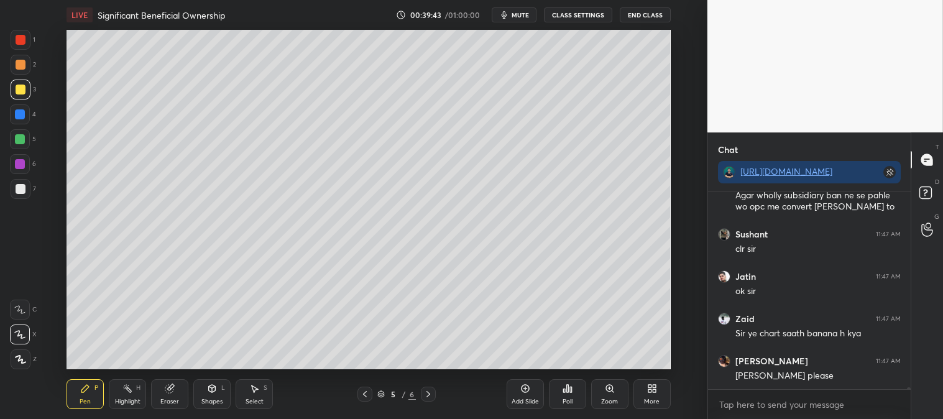
click at [362, 395] on icon at bounding box center [365, 394] width 10 height 10
click at [122, 389] on icon at bounding box center [127, 389] width 10 height 10
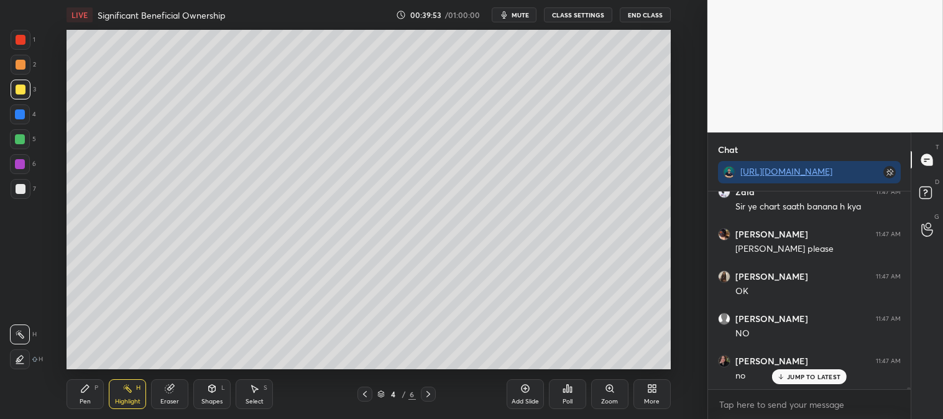
scroll to position [19813, 0]
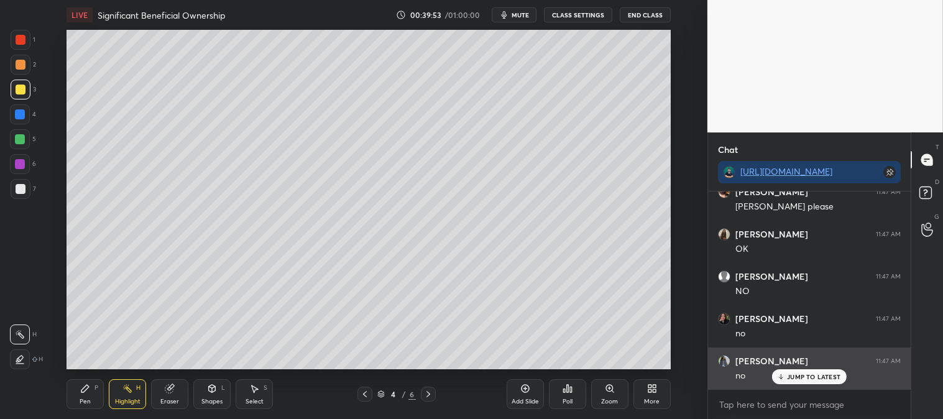
click at [790, 375] on p "JUMP TO LATEST" at bounding box center [813, 376] width 53 height 7
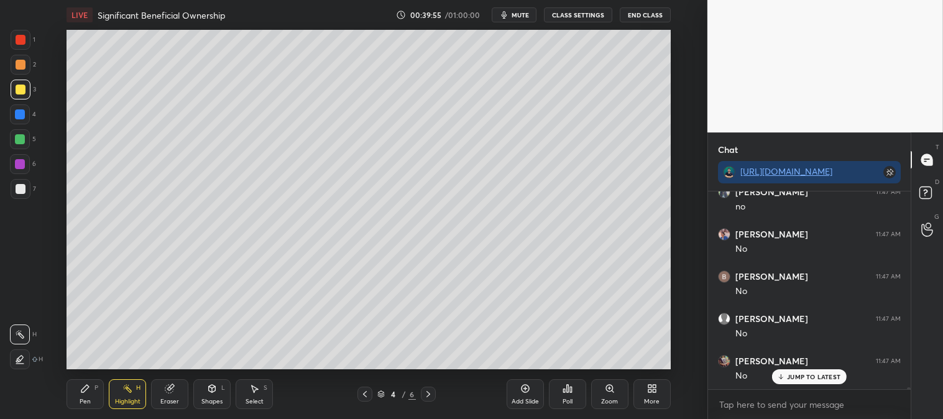
scroll to position [20194, 0]
click at [429, 397] on icon at bounding box center [428, 394] width 10 height 10
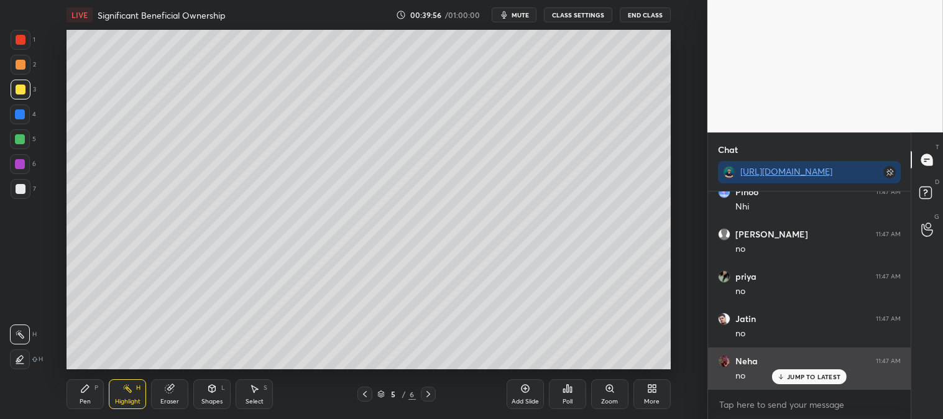
click at [797, 377] on p "JUMP TO LATEST" at bounding box center [813, 376] width 53 height 7
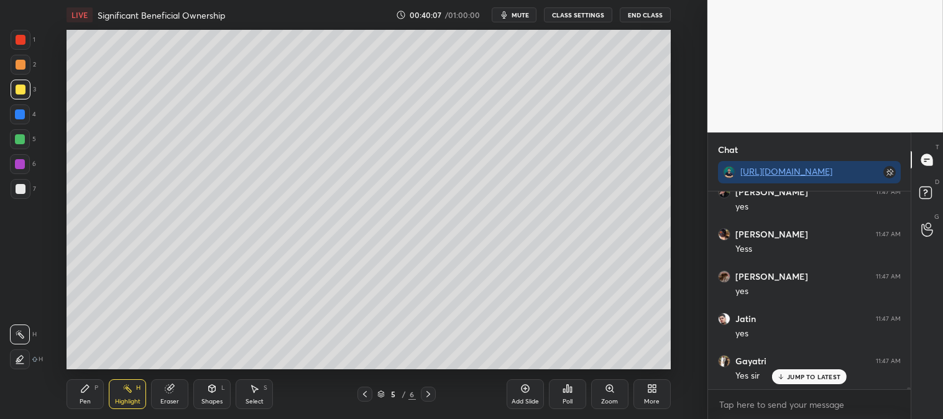
scroll to position [20912, 0]
click at [428, 395] on icon at bounding box center [428, 394] width 10 height 10
click at [611, 390] on icon at bounding box center [609, 388] width 7 height 7
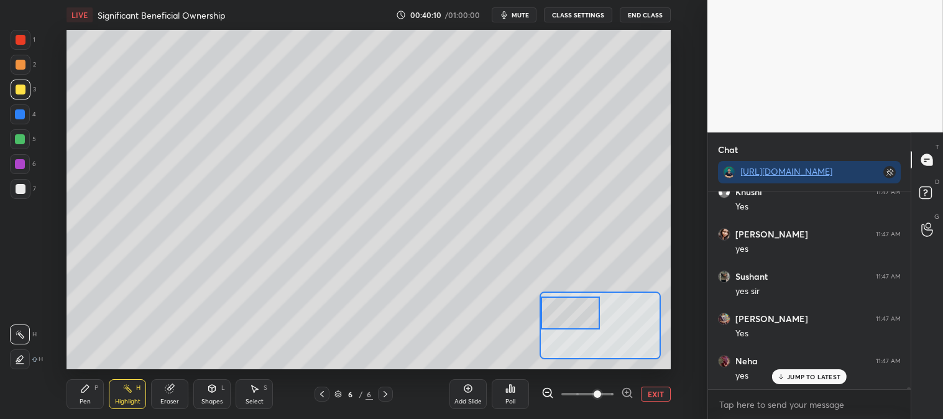
scroll to position [20955, 0]
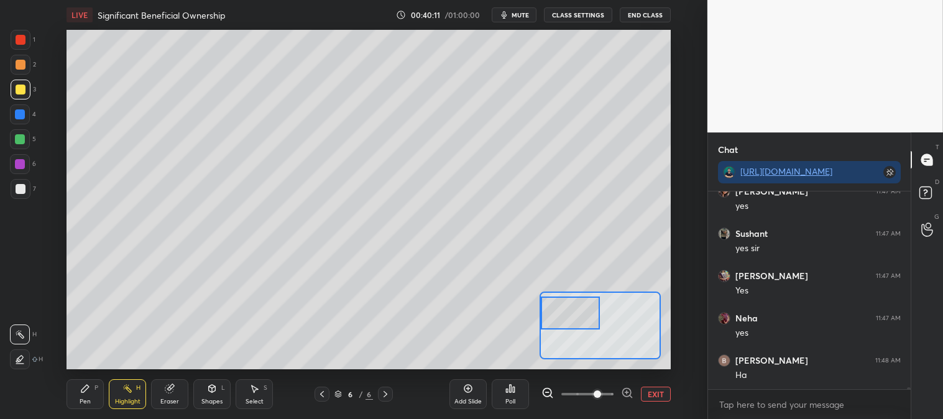
click at [83, 399] on div "Pen" at bounding box center [85, 402] width 11 height 6
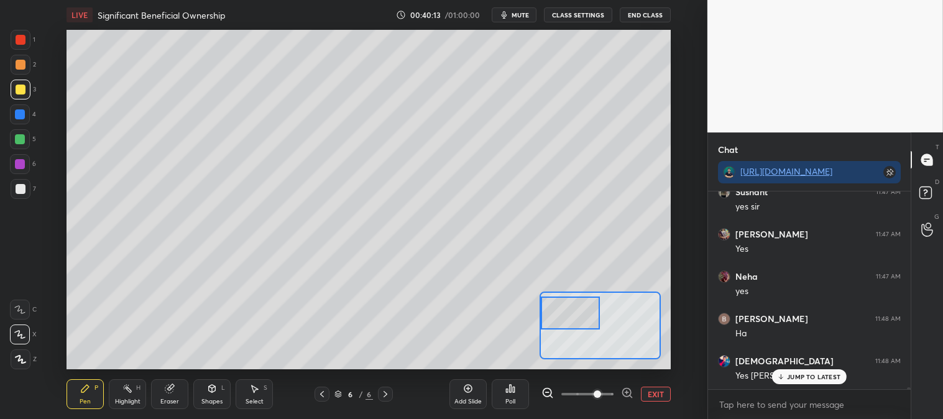
scroll to position [21039, 0]
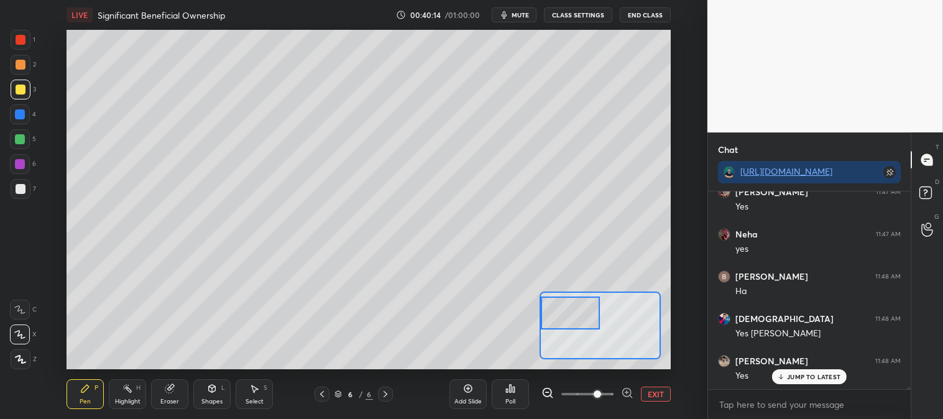
click at [178, 390] on div "Eraser" at bounding box center [169, 394] width 37 height 30
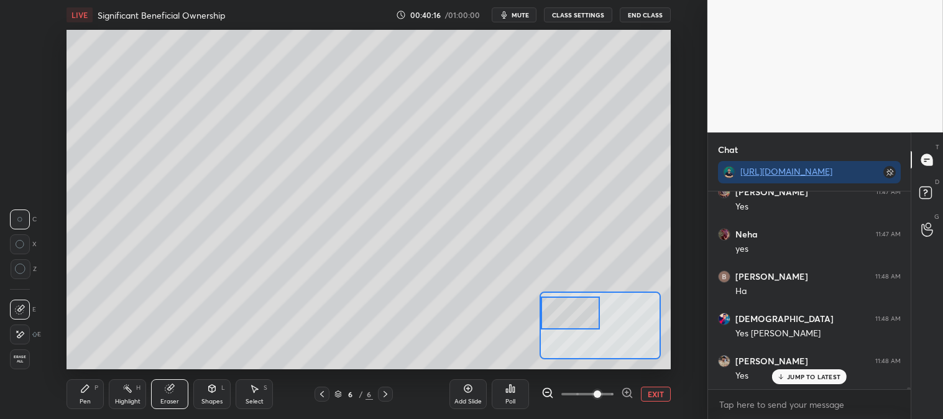
click at [83, 395] on div "Pen P" at bounding box center [85, 394] width 37 height 30
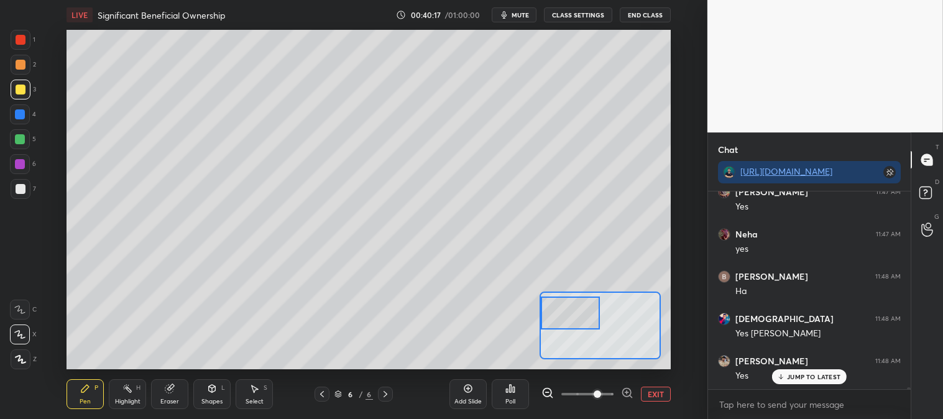
click at [85, 389] on icon at bounding box center [84, 388] width 7 height 7
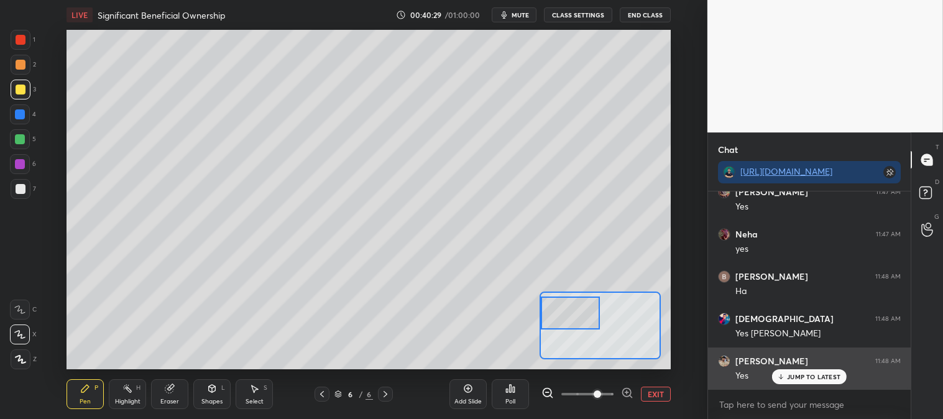
click at [801, 379] on p "JUMP TO LATEST" at bounding box center [813, 376] width 53 height 7
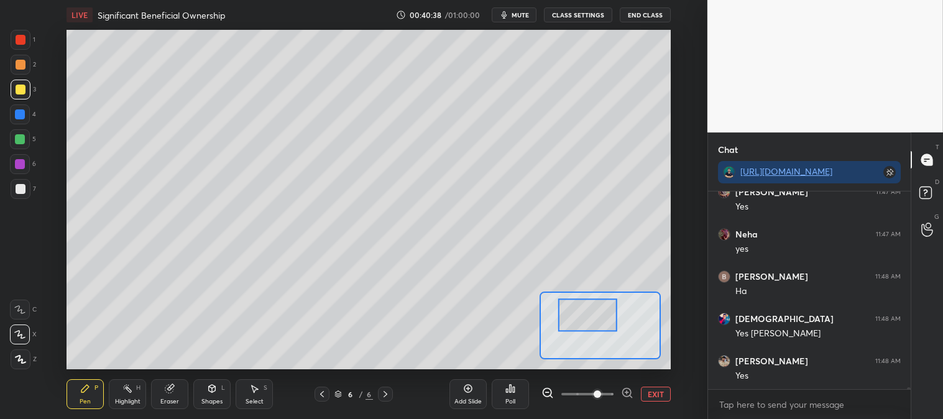
click at [22, 88] on div at bounding box center [21, 90] width 10 height 10
click at [167, 394] on icon at bounding box center [170, 389] width 10 height 10
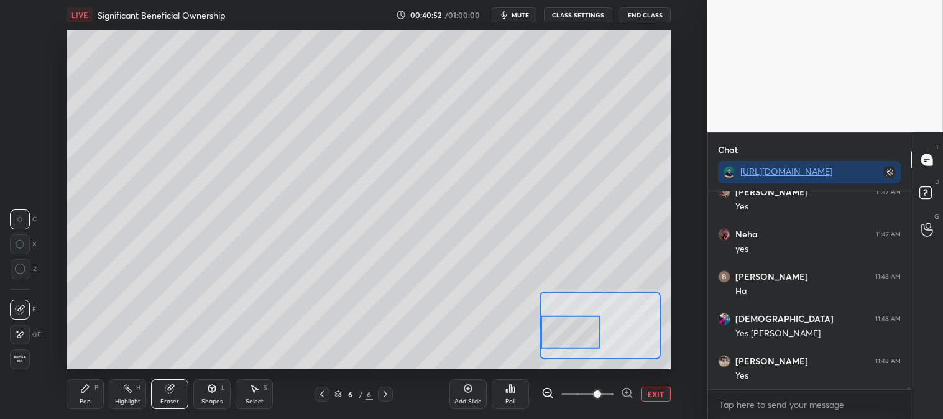
click at [93, 402] on div "Pen P" at bounding box center [85, 394] width 37 height 30
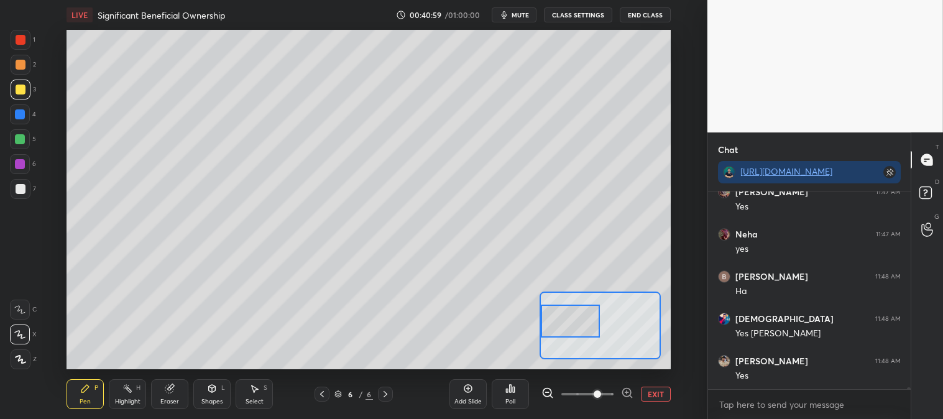
click at [654, 394] on button "EXIT" at bounding box center [656, 394] width 30 height 15
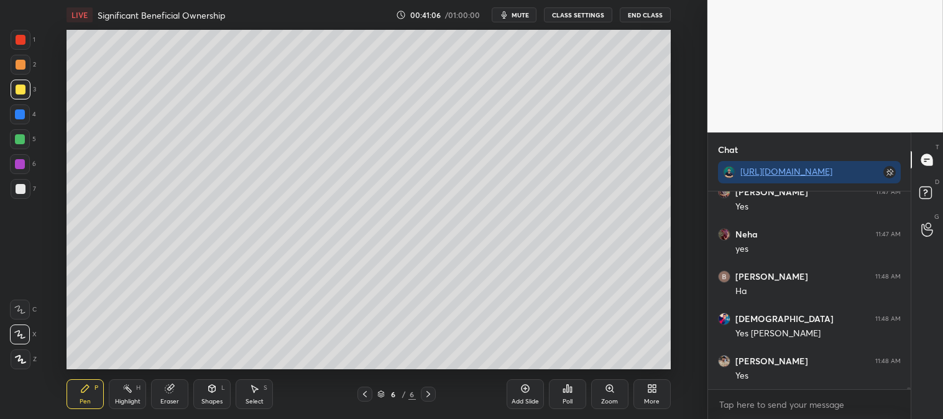
click at [22, 65] on div at bounding box center [21, 65] width 10 height 10
click at [600, 391] on div "Zoom" at bounding box center [609, 394] width 37 height 30
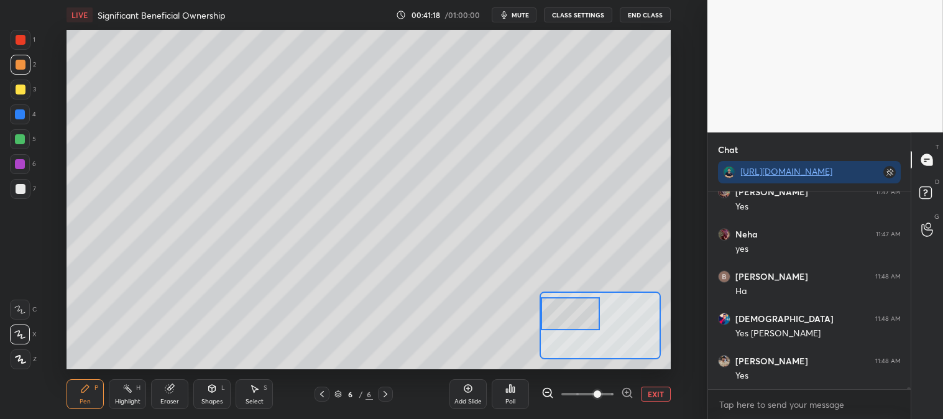
click at [659, 392] on button "EXIT" at bounding box center [656, 394] width 30 height 15
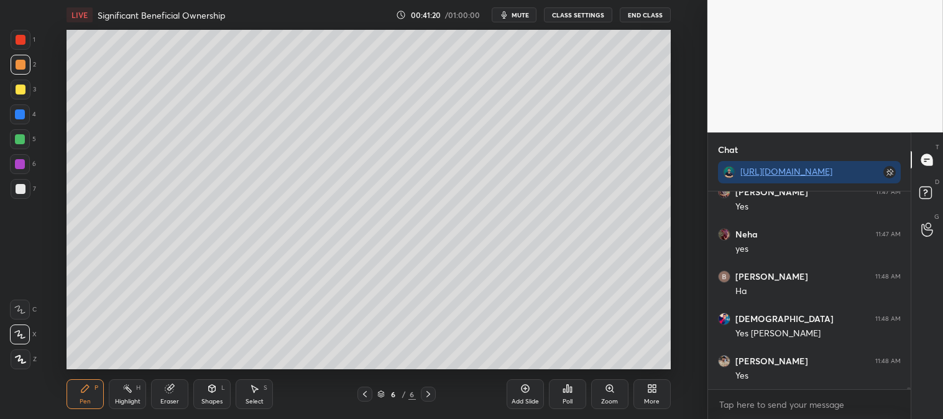
click at [602, 395] on div "Zoom" at bounding box center [609, 394] width 37 height 30
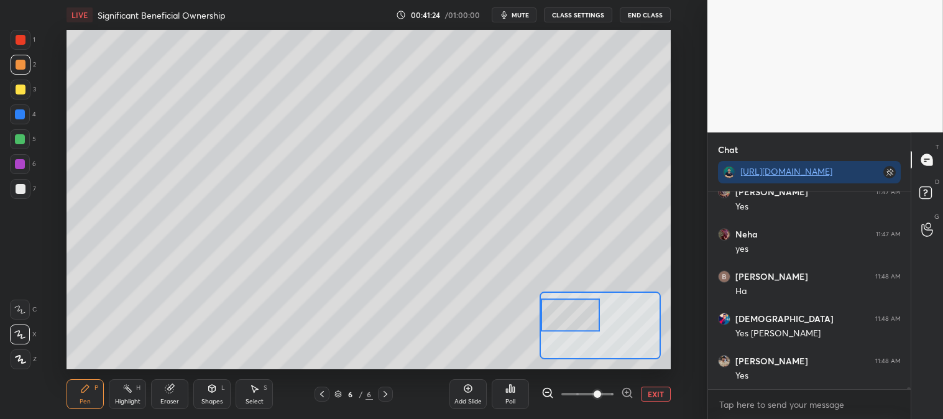
click at [656, 395] on button "EXIT" at bounding box center [656, 394] width 30 height 15
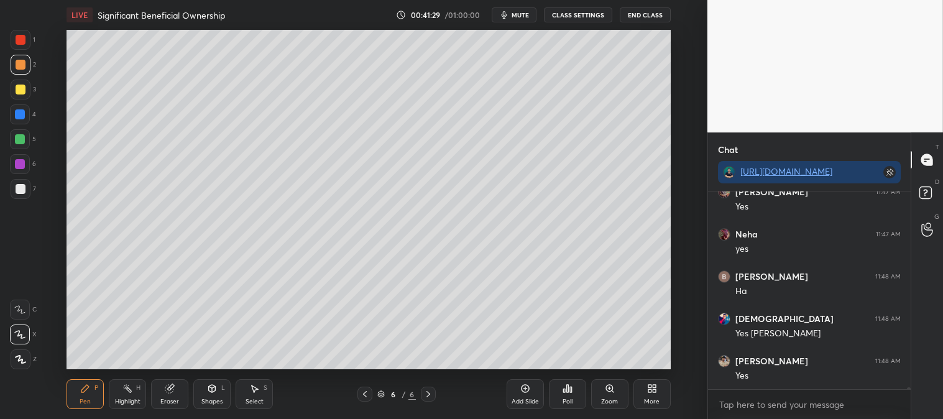
click at [605, 393] on icon at bounding box center [610, 389] width 10 height 10
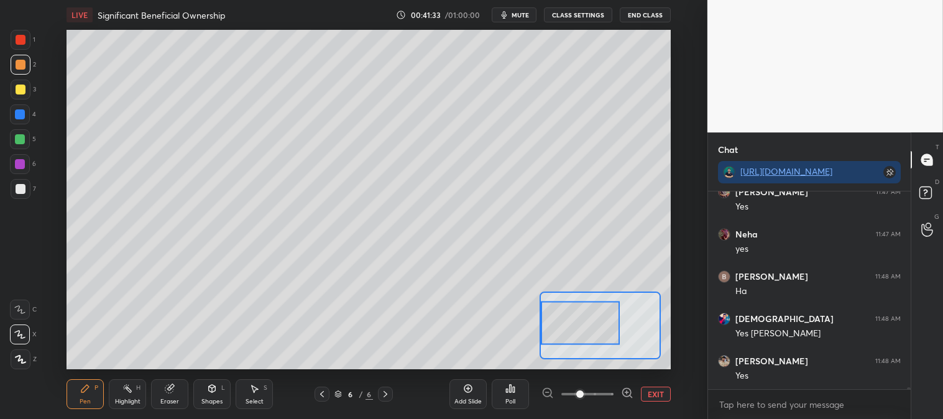
click at [78, 392] on div "Pen P" at bounding box center [85, 394] width 37 height 30
click at [22, 189] on div at bounding box center [21, 189] width 10 height 10
click at [653, 386] on div "Add Slide Poll EXIT" at bounding box center [560, 394] width 221 height 70
click at [648, 392] on button "EXIT" at bounding box center [656, 394] width 30 height 15
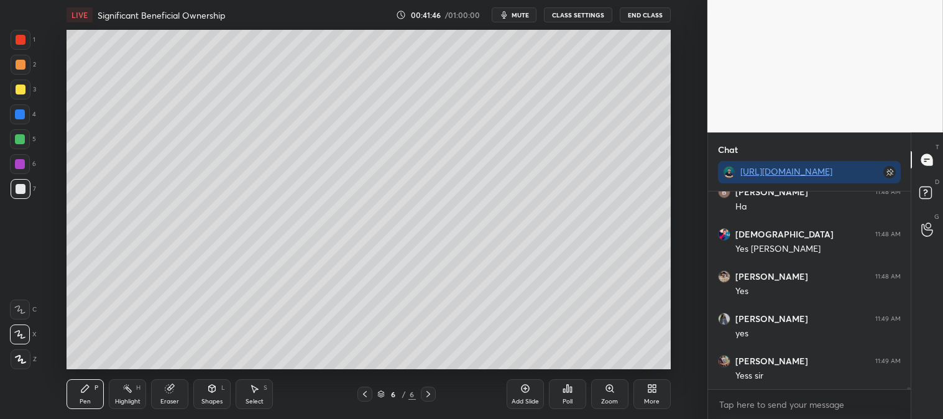
scroll to position [21167, 0]
click at [21, 38] on div at bounding box center [21, 40] width 10 height 10
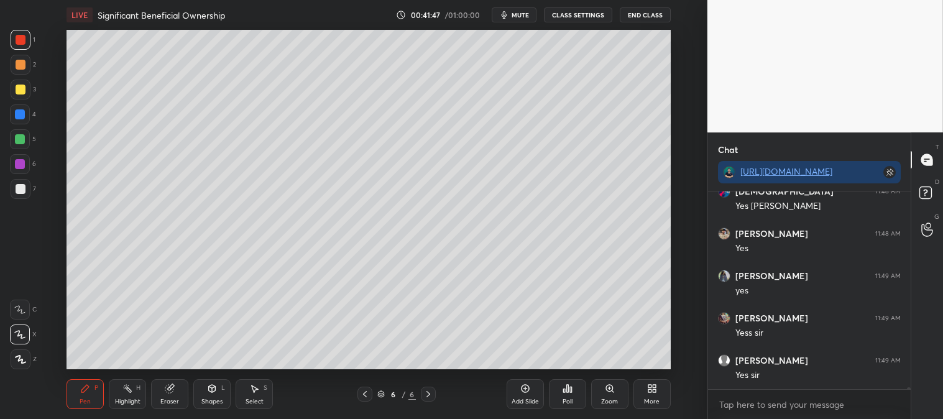
scroll to position [4, 3]
click at [605, 394] on icon at bounding box center [610, 389] width 10 height 10
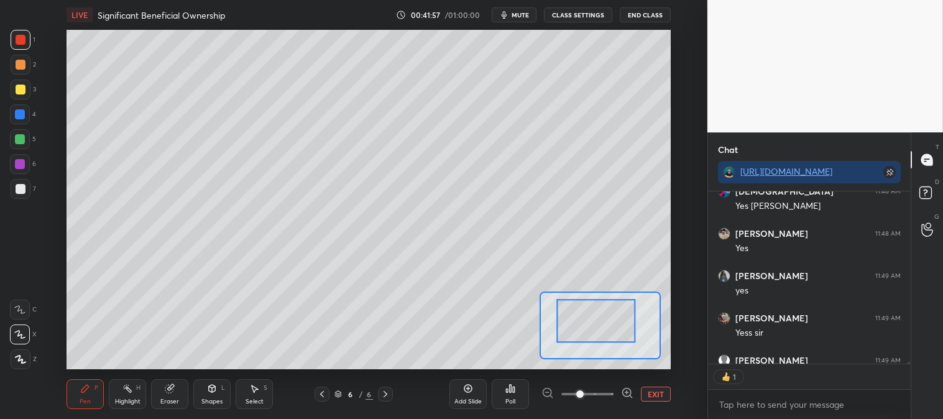
scroll to position [194, 199]
click at [653, 384] on div "Add Slide Poll EXIT" at bounding box center [560, 394] width 221 height 70
click at [650, 389] on button "EXIT" at bounding box center [656, 394] width 30 height 15
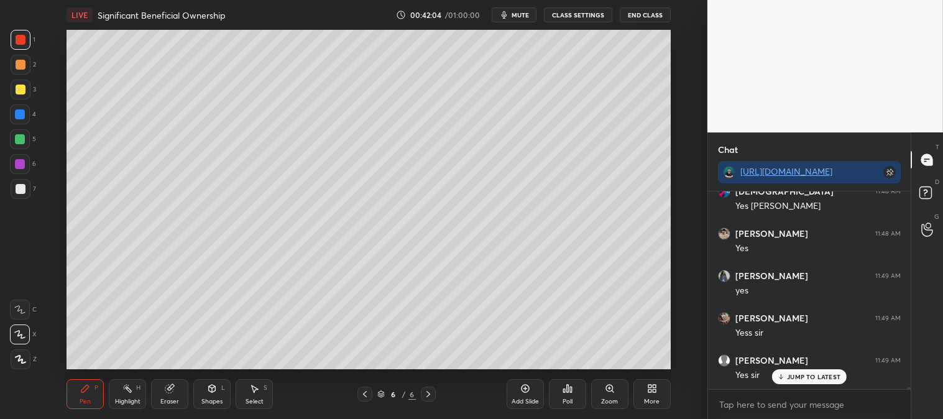
scroll to position [21208, 0]
click at [609, 397] on div "Zoom" at bounding box center [609, 394] width 37 height 30
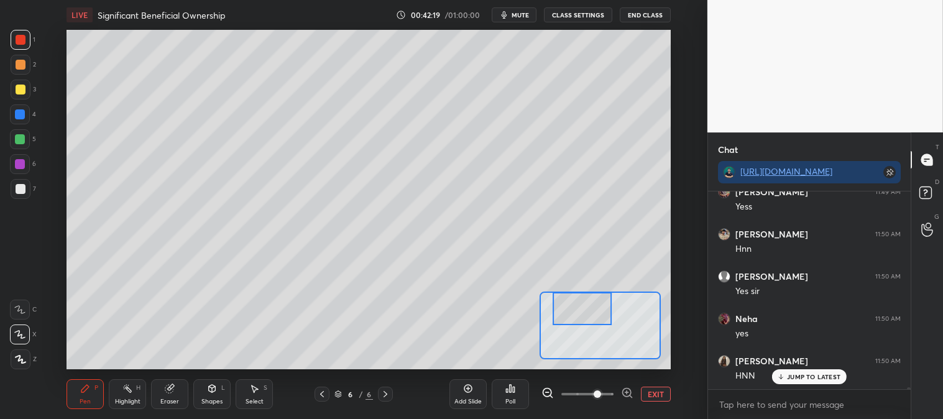
scroll to position [21504, 0]
click at [29, 139] on div at bounding box center [20, 139] width 20 height 20
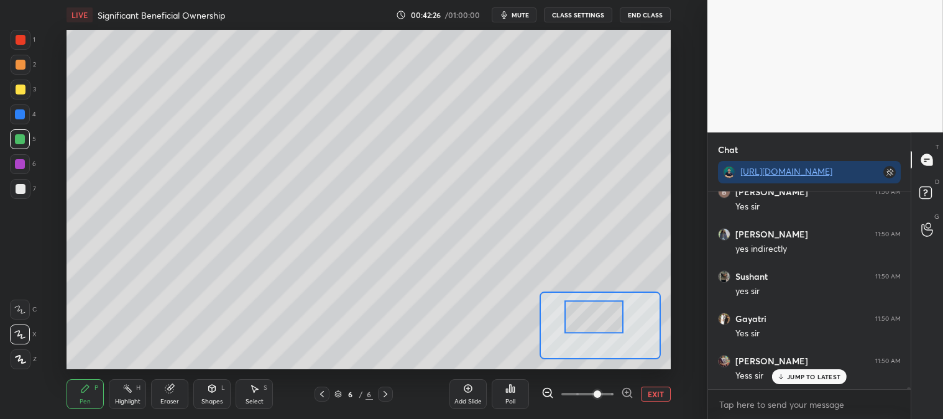
scroll to position [21716, 0]
click at [798, 376] on p "JUMP TO LATEST" at bounding box center [813, 376] width 53 height 7
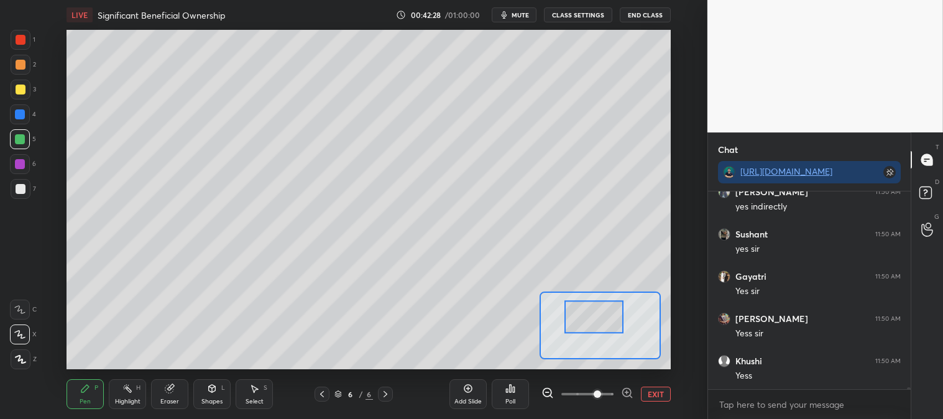
scroll to position [21801, 0]
click at [658, 397] on button "EXIT" at bounding box center [656, 394] width 30 height 15
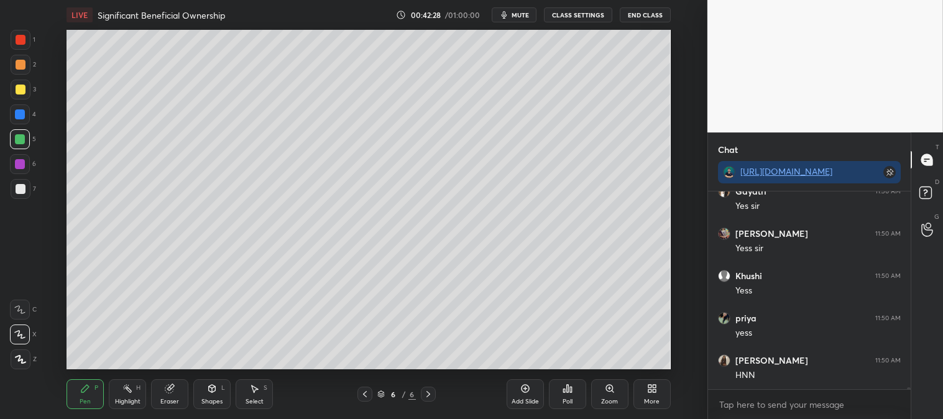
click at [119, 396] on div "Highlight H" at bounding box center [127, 394] width 37 height 30
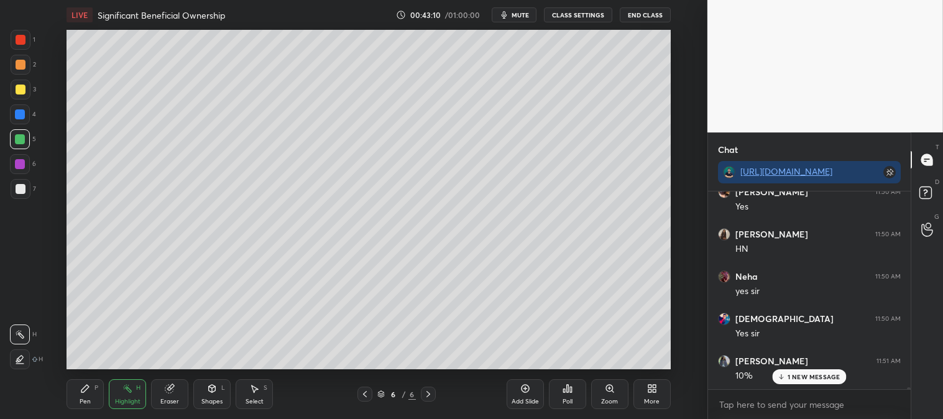
scroll to position [22647, 0]
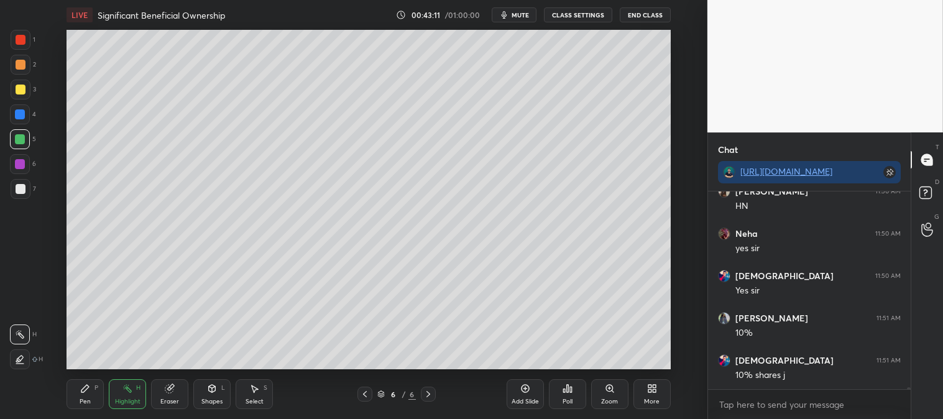
click at [87, 400] on div "Pen" at bounding box center [85, 402] width 11 height 6
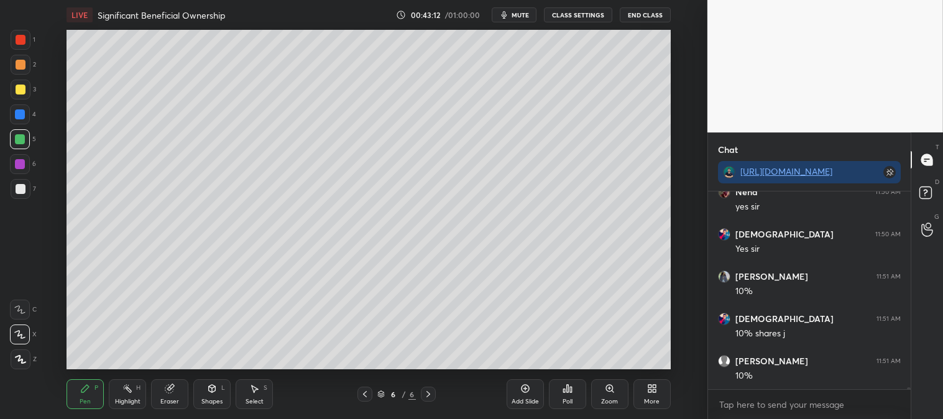
click at [85, 394] on div "Pen P" at bounding box center [85, 394] width 37 height 30
click at [20, 63] on div at bounding box center [21, 65] width 10 height 10
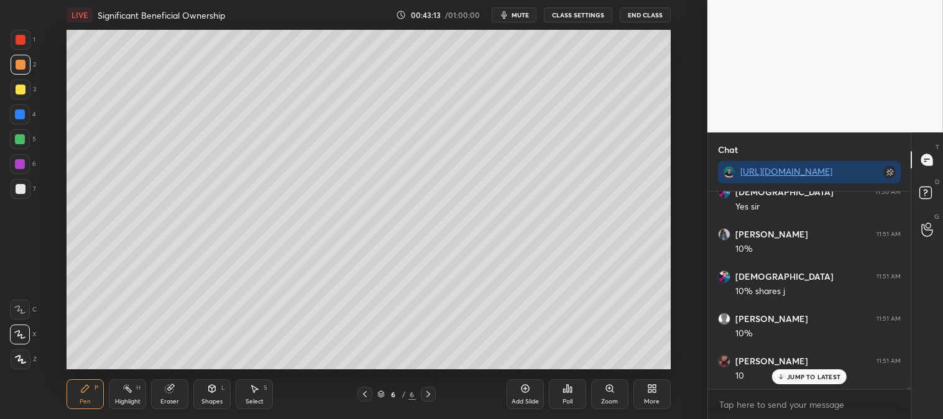
click at [604, 394] on div "Zoom" at bounding box center [609, 394] width 37 height 30
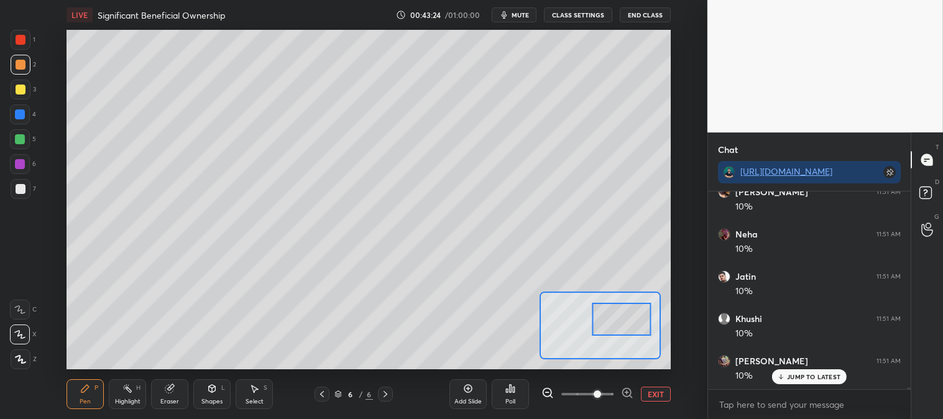
scroll to position [23027, 0]
click at [663, 392] on button "EXIT" at bounding box center [656, 394] width 30 height 15
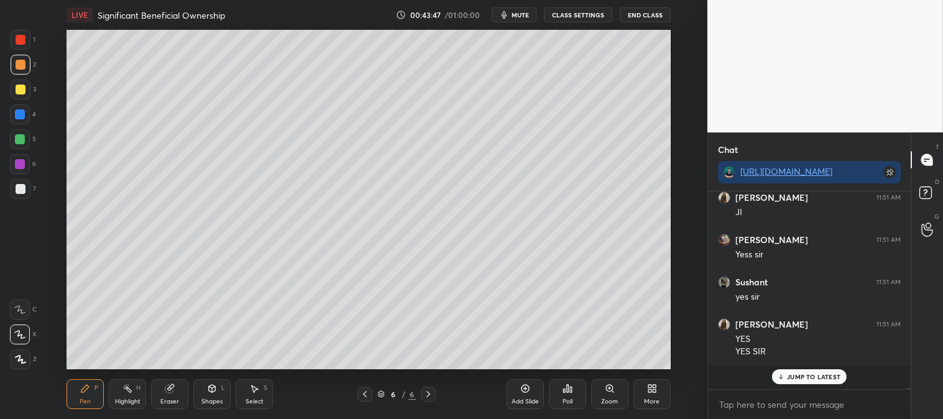
scroll to position [23674, 0]
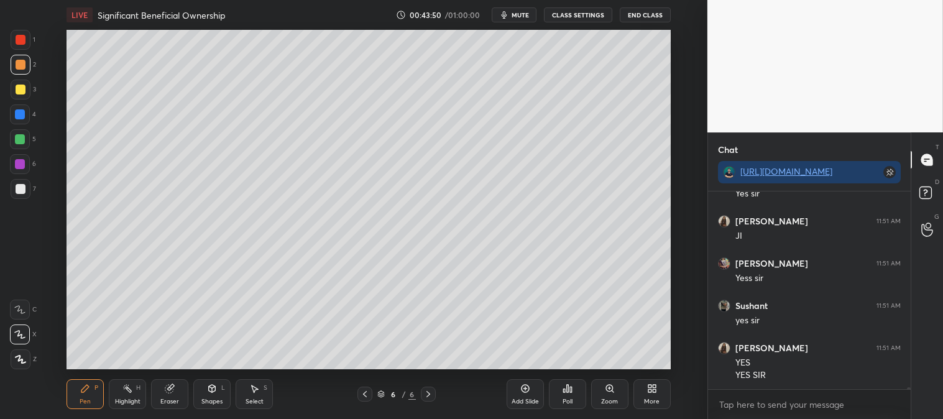
click at [128, 399] on div "Highlight" at bounding box center [127, 402] width 25 height 6
click at [21, 358] on icon at bounding box center [20, 359] width 10 height 10
click at [16, 144] on div at bounding box center [20, 139] width 20 height 20
click at [16, 116] on div at bounding box center [20, 114] width 10 height 10
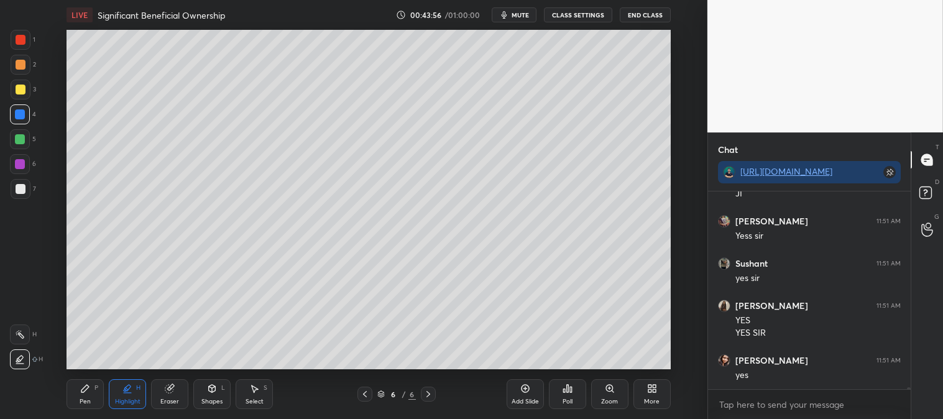
click at [83, 394] on icon at bounding box center [85, 389] width 10 height 10
click at [78, 383] on div "Pen P" at bounding box center [85, 394] width 37 height 30
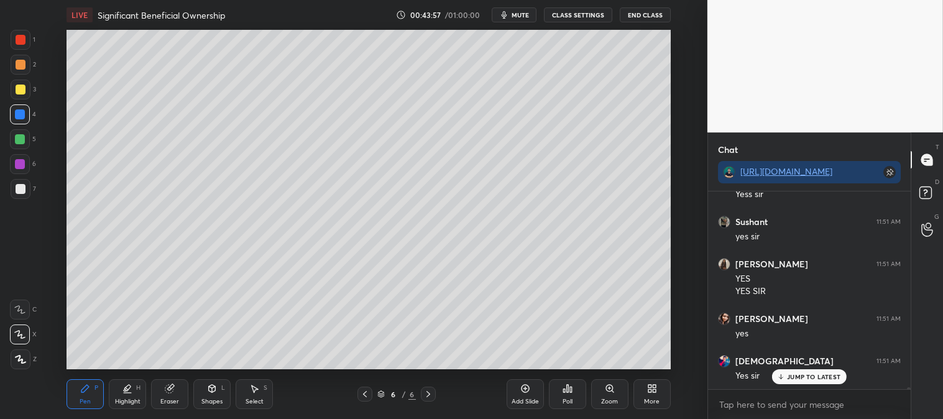
click at [20, 38] on div at bounding box center [21, 40] width 10 height 10
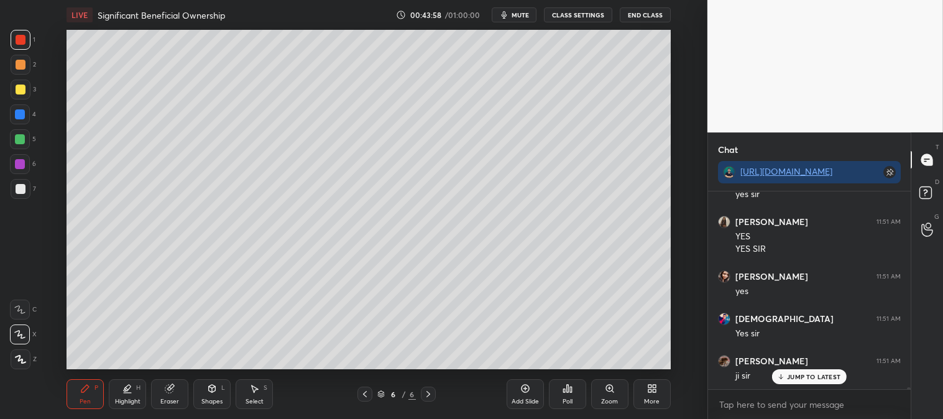
click at [21, 66] on div at bounding box center [21, 65] width 10 height 10
click at [605, 397] on div "Zoom" at bounding box center [609, 394] width 37 height 30
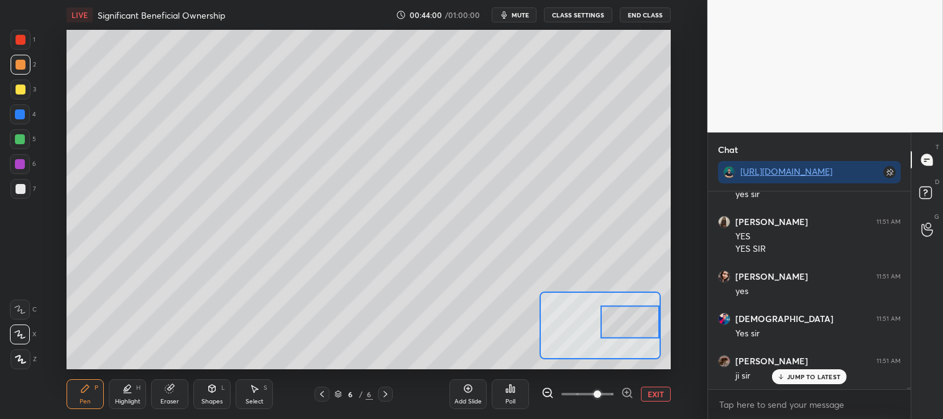
scroll to position [23842, 0]
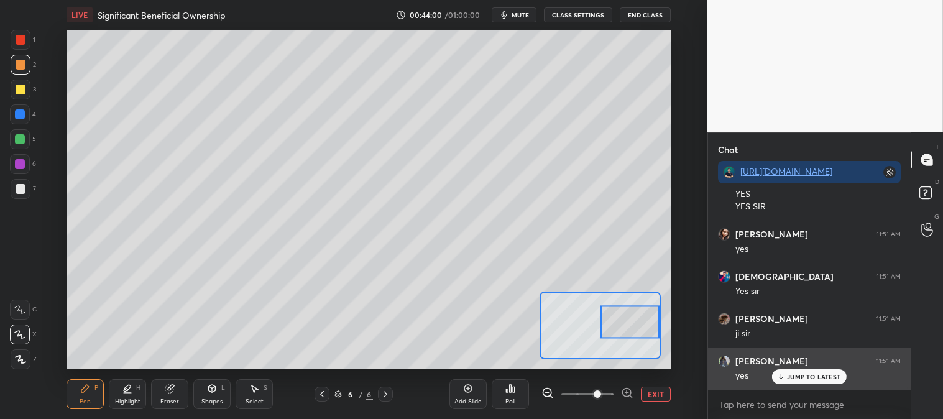
click at [803, 376] on p "JUMP TO LATEST" at bounding box center [813, 376] width 53 height 7
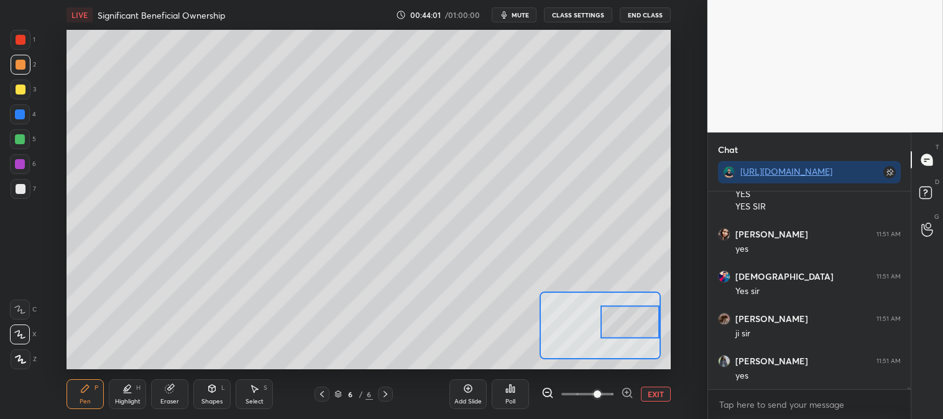
scroll to position [23885, 0]
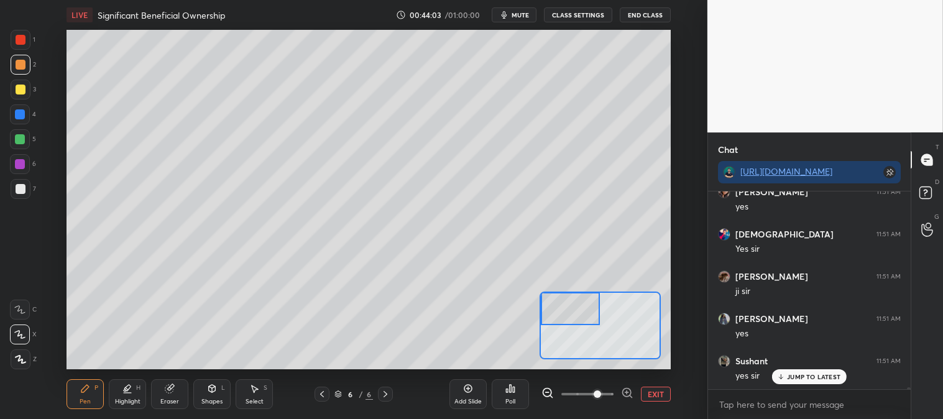
click at [19, 44] on div at bounding box center [21, 40] width 10 height 10
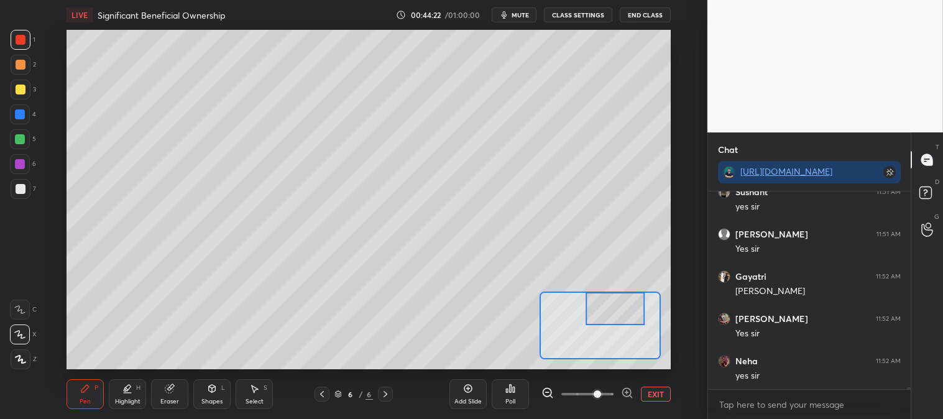
scroll to position [24096, 0]
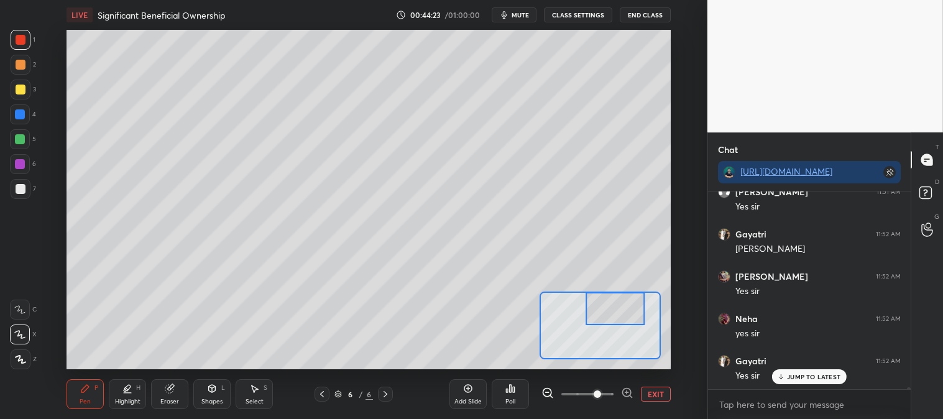
click at [659, 387] on button "EXIT" at bounding box center [656, 394] width 30 height 15
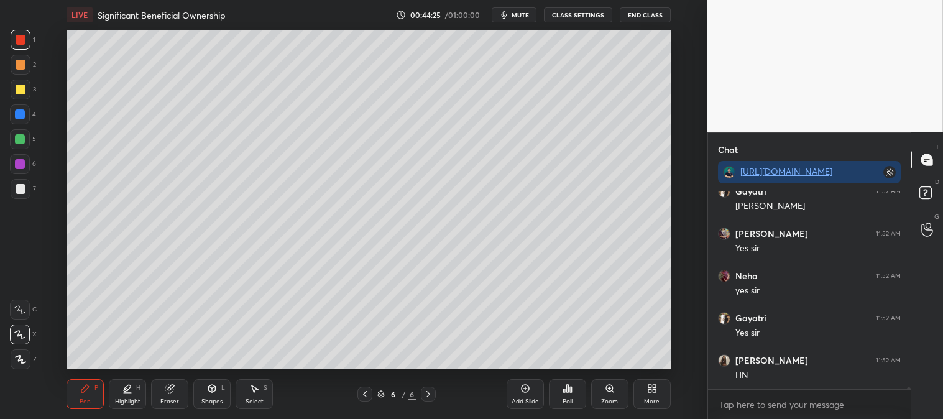
click at [17, 187] on div at bounding box center [21, 189] width 10 height 10
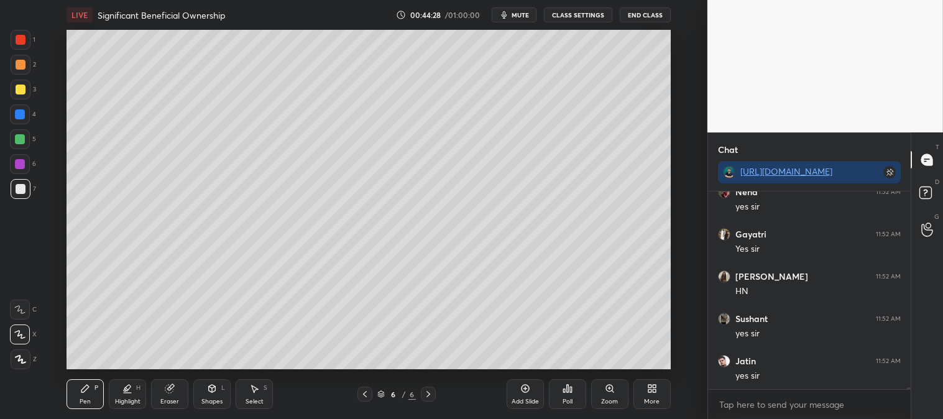
click at [131, 394] on icon at bounding box center [127, 389] width 10 height 10
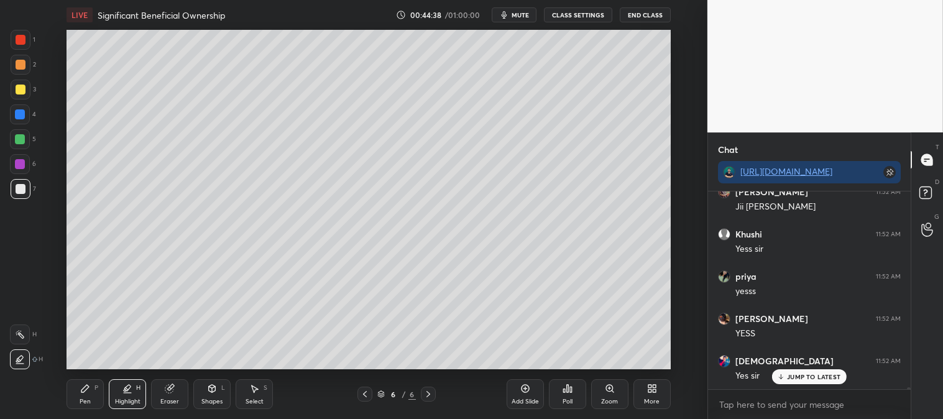
scroll to position [24477, 0]
click at [601, 395] on div "Zoom" at bounding box center [609, 394] width 37 height 30
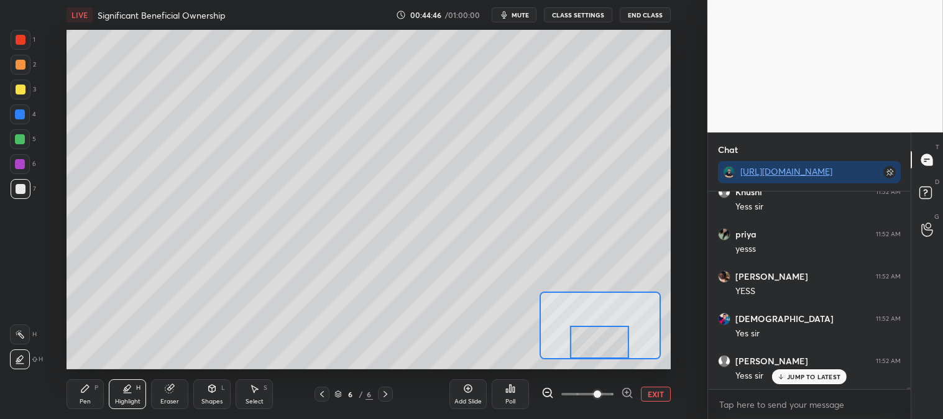
click at [76, 394] on div "Pen P" at bounding box center [85, 394] width 37 height 30
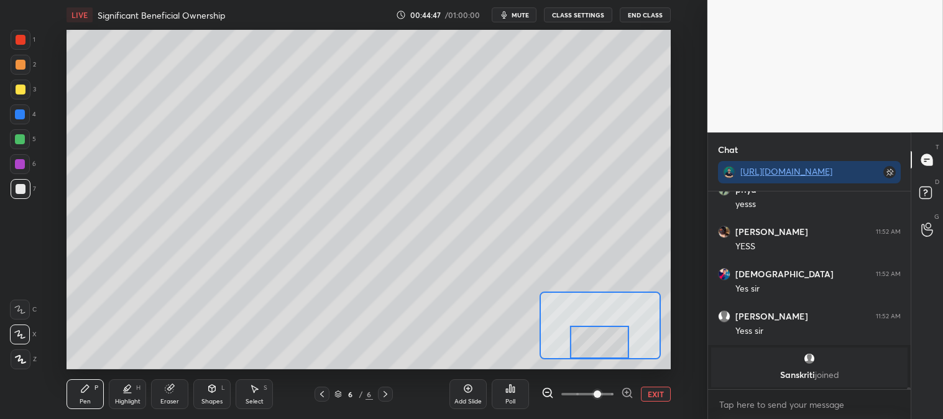
click at [170, 387] on icon at bounding box center [169, 389] width 8 height 8
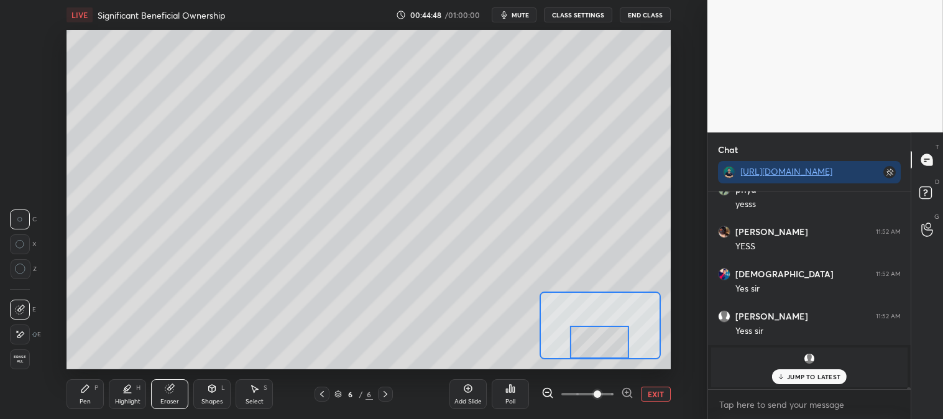
scroll to position [24564, 0]
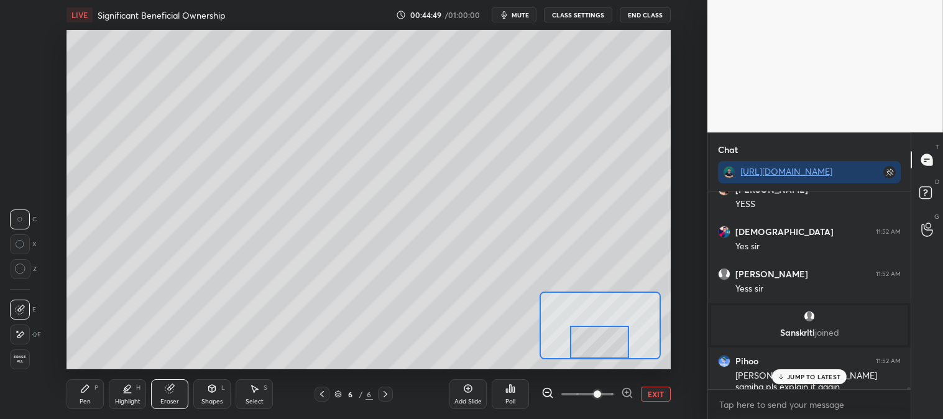
click at [86, 394] on icon at bounding box center [85, 389] width 10 height 10
click at [80, 388] on icon at bounding box center [85, 389] width 10 height 10
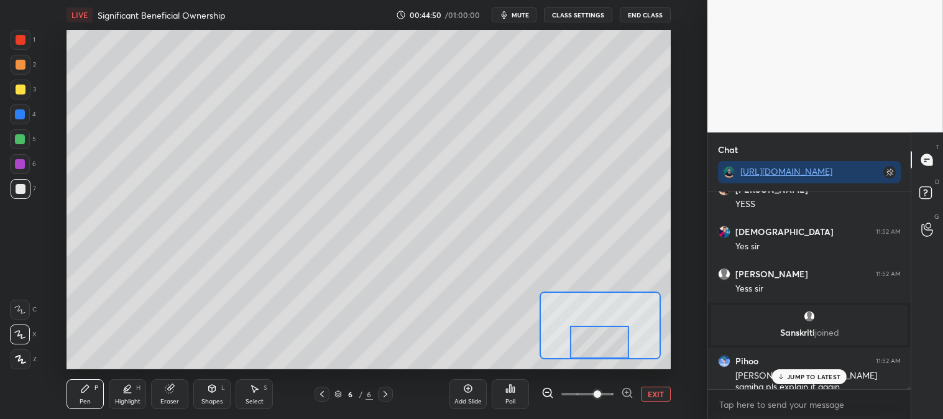
click at [21, 67] on div at bounding box center [21, 65] width 10 height 10
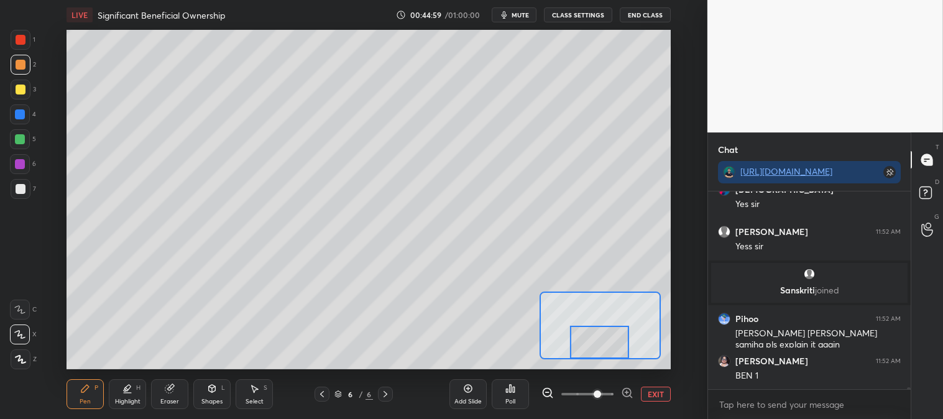
click at [659, 394] on button "EXIT" at bounding box center [656, 394] width 30 height 15
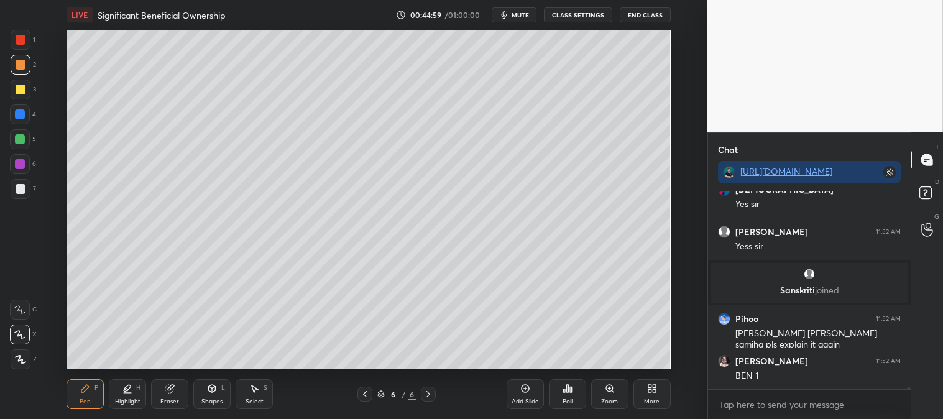
click at [129, 393] on icon at bounding box center [127, 393] width 7 height 0
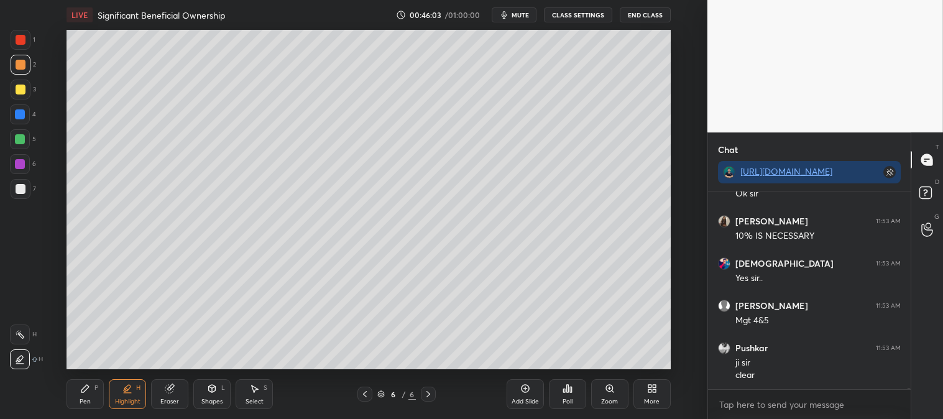
scroll to position [26152, 0]
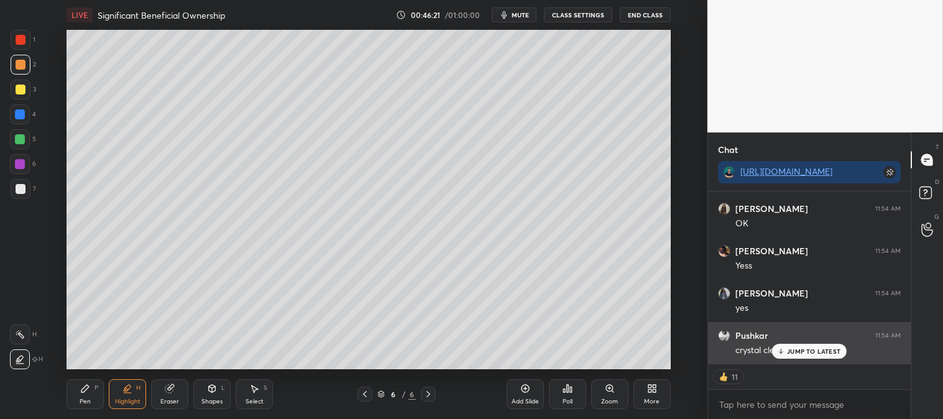
click at [796, 348] on p "JUMP TO LATEST" at bounding box center [813, 351] width 53 height 7
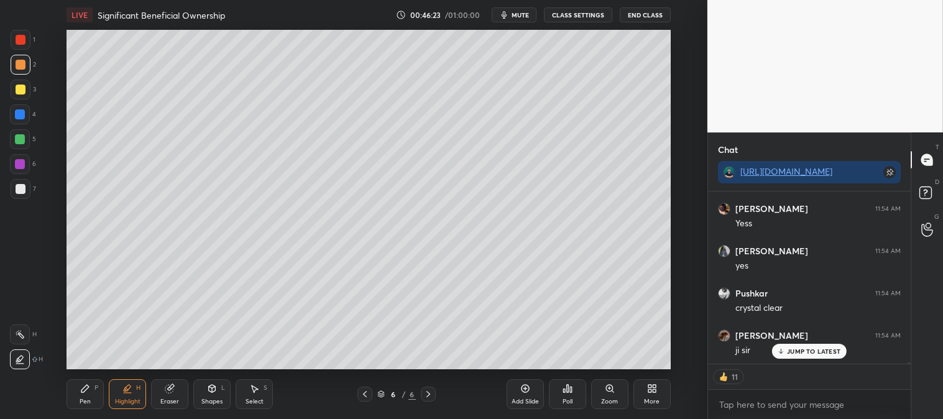
click at [524, 15] on span "mute" at bounding box center [520, 15] width 17 height 9
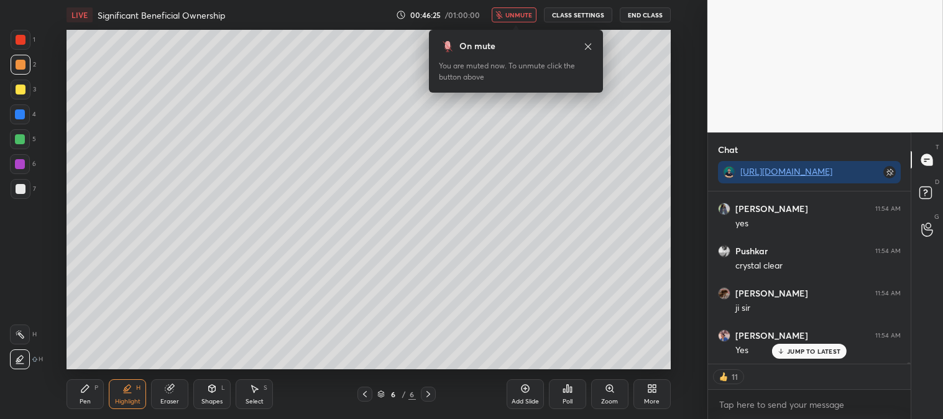
click at [519, 15] on span "unmute" at bounding box center [519, 15] width 27 height 9
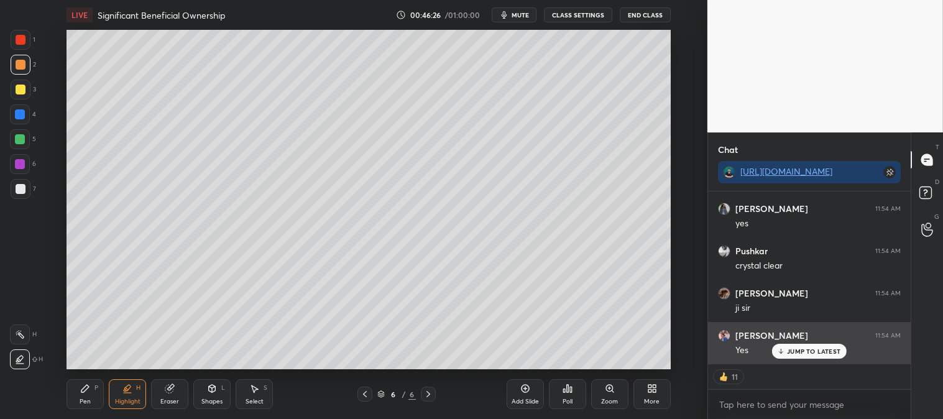
click at [798, 350] on p "JUMP TO LATEST" at bounding box center [813, 351] width 53 height 7
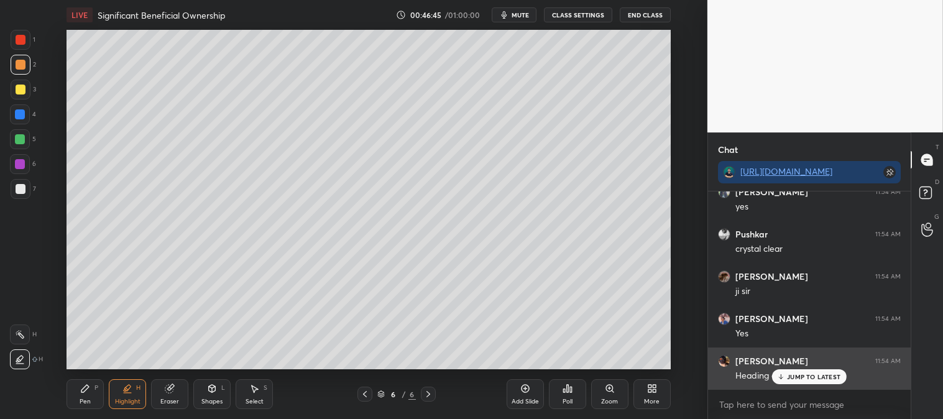
click at [794, 378] on p "JUMP TO LATEST" at bounding box center [813, 376] width 53 height 7
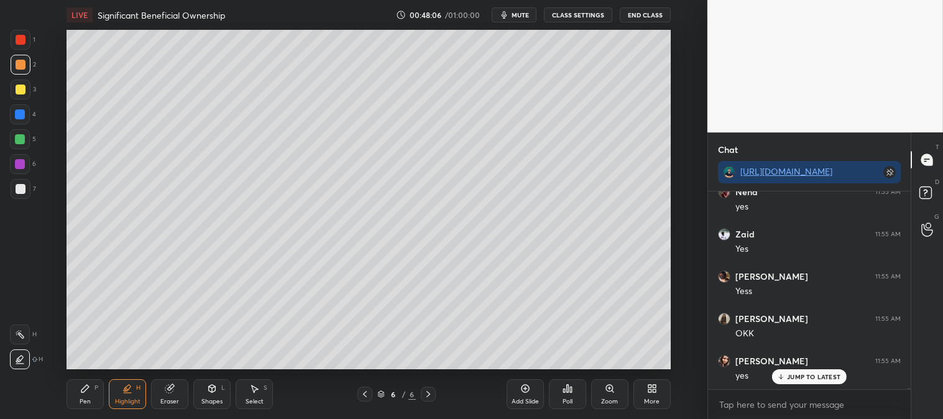
scroll to position [26923, 0]
click at [366, 395] on icon at bounding box center [365, 394] width 10 height 10
click at [367, 395] on icon at bounding box center [365, 394] width 10 height 10
click at [139, 391] on div "H" at bounding box center [138, 388] width 4 height 6
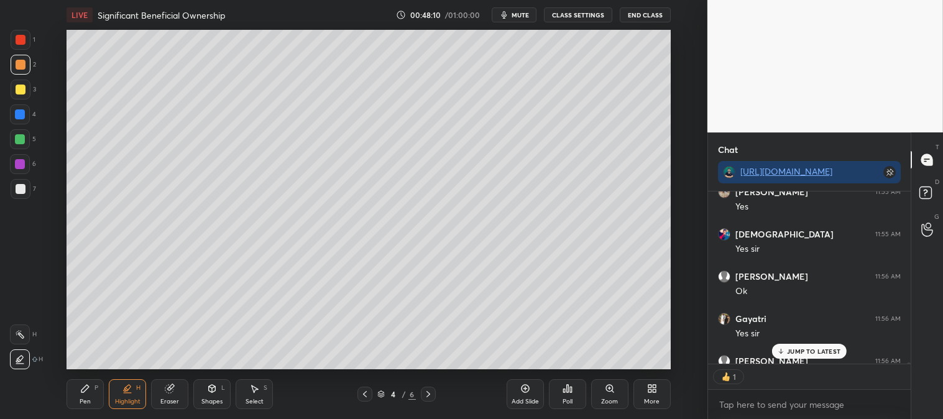
scroll to position [4, 3]
click at [21, 336] on icon at bounding box center [20, 335] width 10 height 10
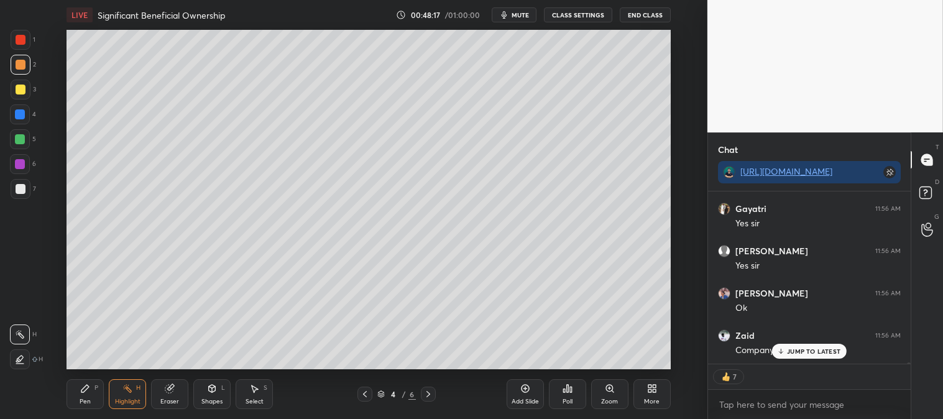
click at [796, 352] on p "JUMP TO LATEST" at bounding box center [813, 351] width 53 height 7
click at [427, 394] on icon at bounding box center [428, 394] width 10 height 10
click at [426, 394] on icon at bounding box center [428, 394] width 10 height 10
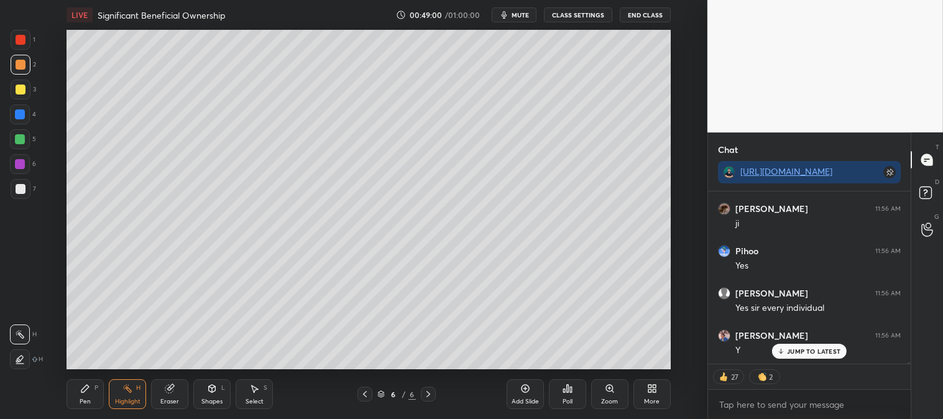
scroll to position [28344, 0]
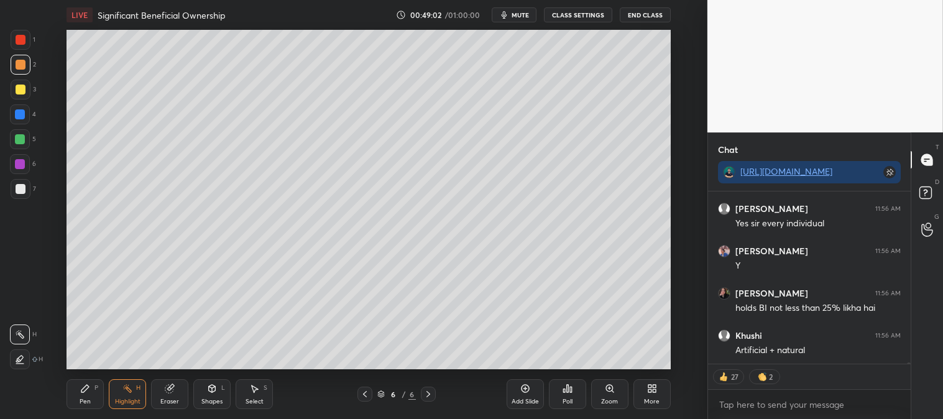
click at [798, 352] on div "Pihoo 11:56 AM Yes [PERSON_NAME] 11:56 AM Yes sir every individual [PERSON_NAME…" at bounding box center [809, 278] width 203 height 172
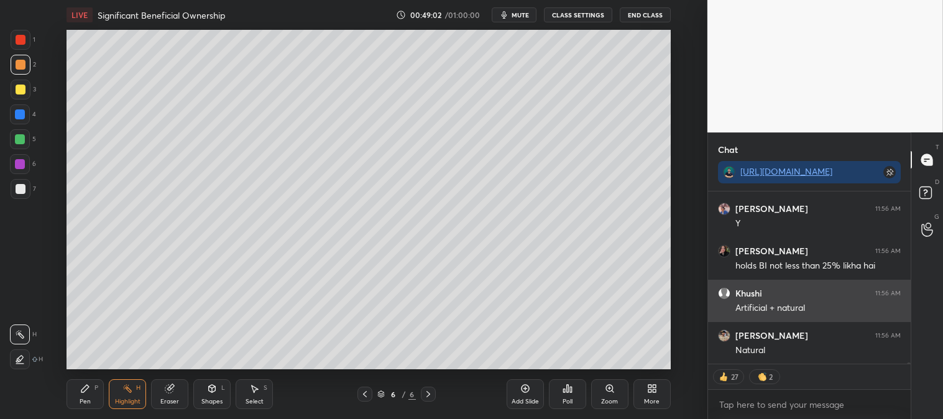
click at [775, 314] on div "Artificial + natural" at bounding box center [818, 308] width 165 height 12
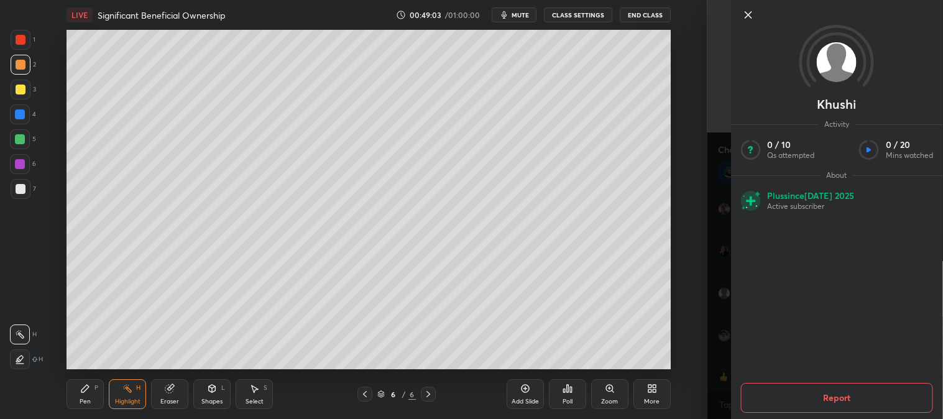
click at [742, 16] on icon at bounding box center [748, 14] width 15 height 15
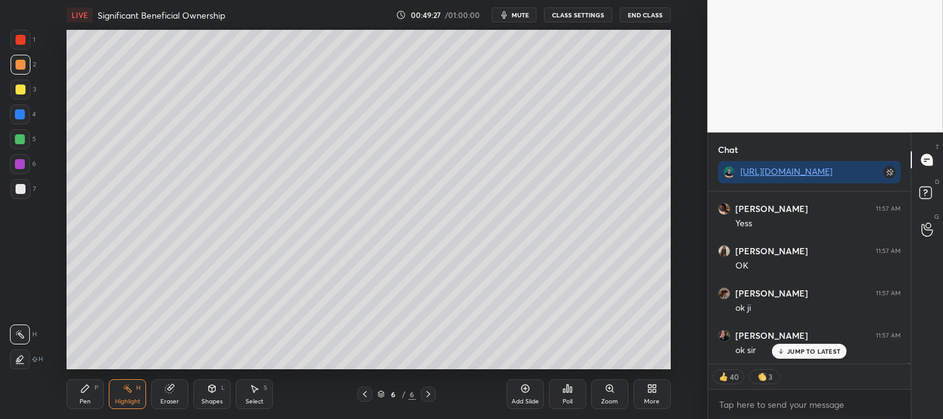
scroll to position [29147, 0]
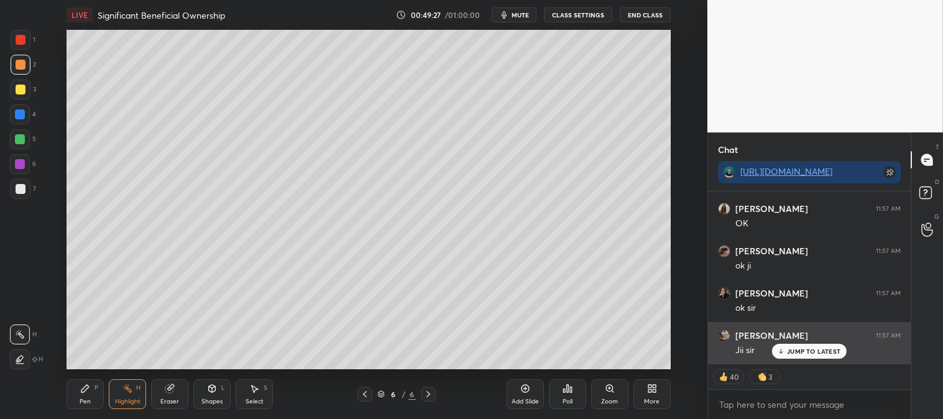
click at [802, 353] on p "JUMP TO LATEST" at bounding box center [813, 351] width 53 height 7
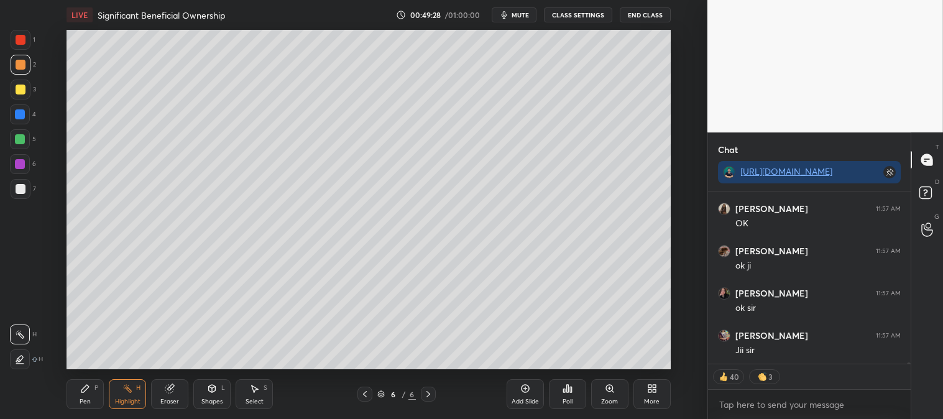
click at [83, 394] on icon at bounding box center [85, 389] width 10 height 10
click at [21, 95] on div at bounding box center [21, 90] width 20 height 20
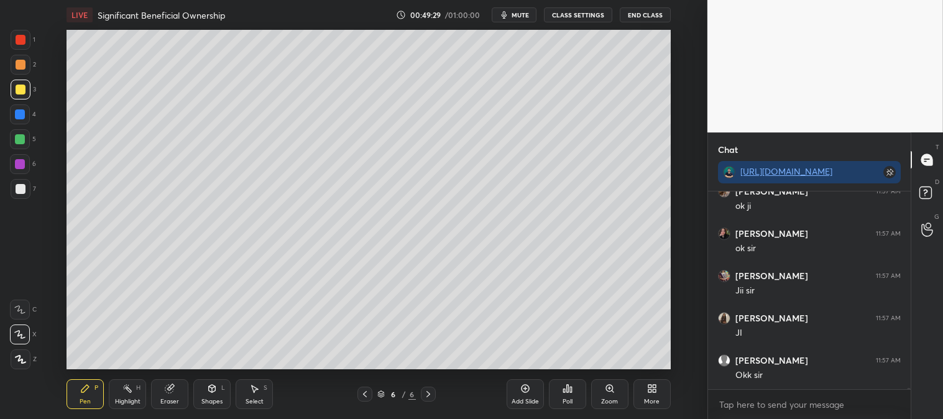
click at [532, 392] on div "Add Slide" at bounding box center [525, 394] width 37 height 30
click at [610, 394] on icon at bounding box center [610, 389] width 10 height 10
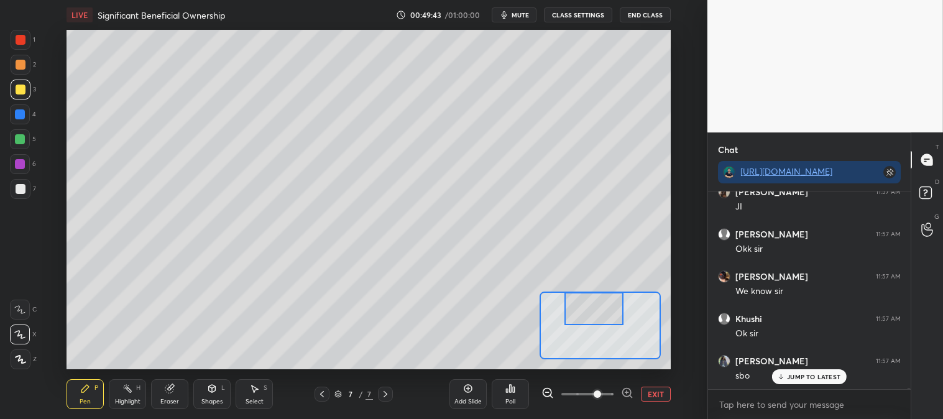
scroll to position [29375, 0]
click at [325, 395] on icon at bounding box center [322, 394] width 10 height 10
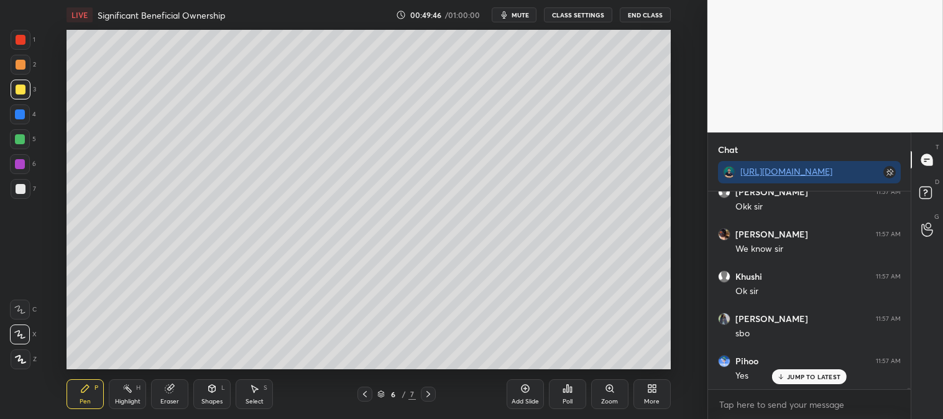
click at [364, 393] on icon at bounding box center [365, 394] width 4 height 6
click at [432, 390] on icon at bounding box center [428, 394] width 10 height 10
click at [431, 394] on icon at bounding box center [428, 394] width 10 height 10
click at [614, 388] on icon at bounding box center [610, 389] width 10 height 10
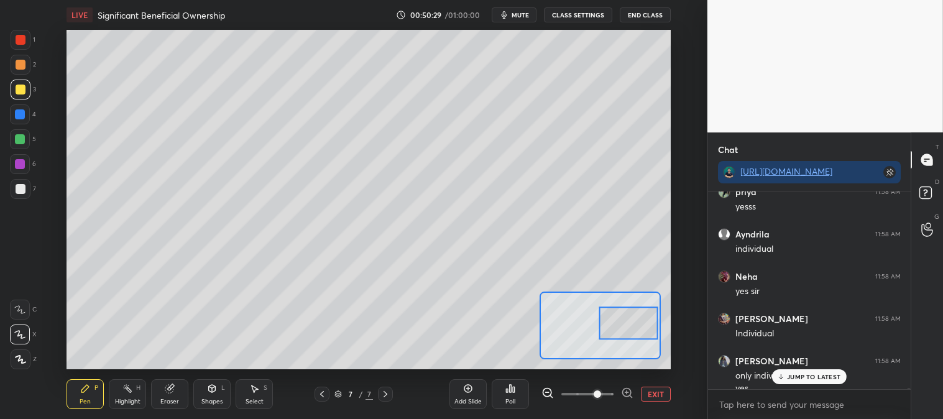
scroll to position [29895, 0]
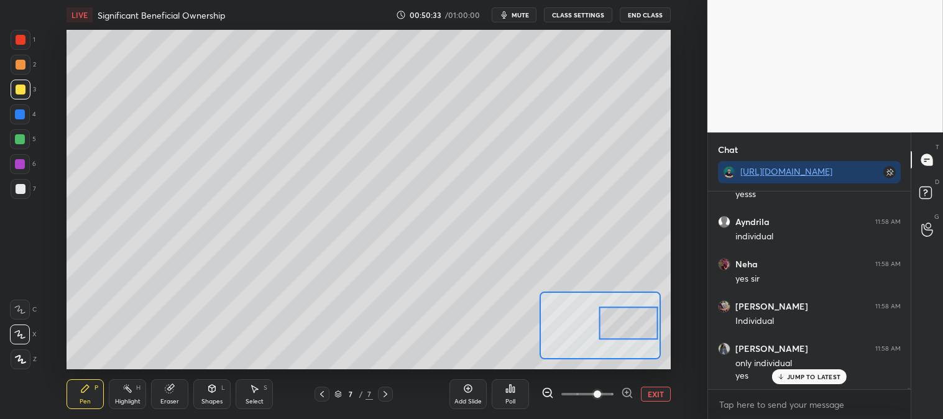
click at [175, 399] on div "Eraser" at bounding box center [169, 402] width 19 height 6
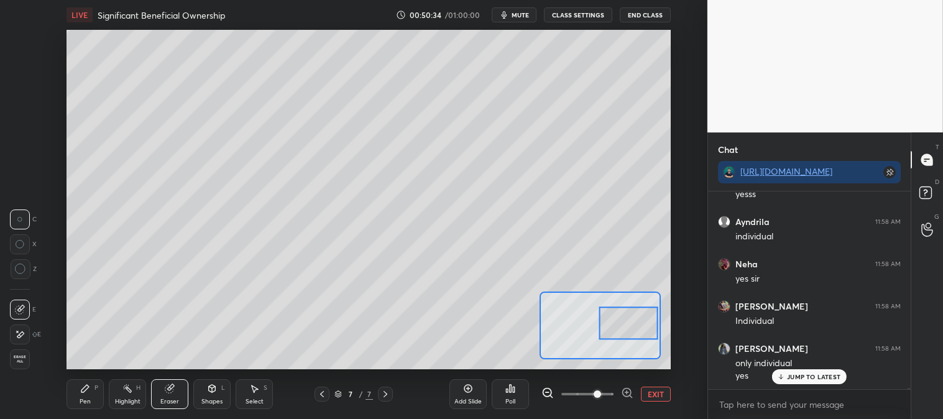
click at [84, 388] on icon at bounding box center [84, 388] width 7 height 7
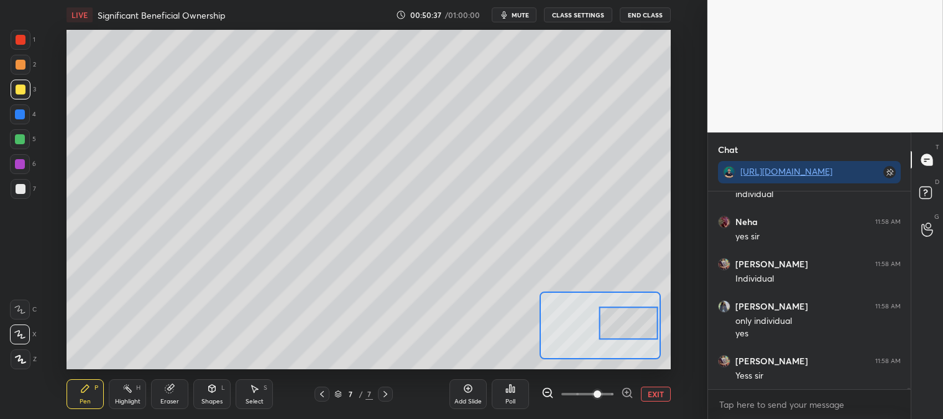
click at [657, 391] on button "EXIT" at bounding box center [656, 394] width 30 height 15
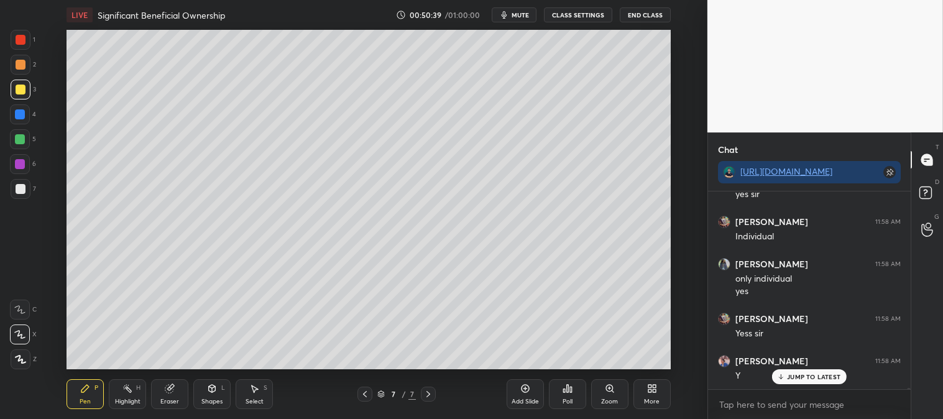
click at [81, 382] on div "Pen P" at bounding box center [85, 394] width 37 height 30
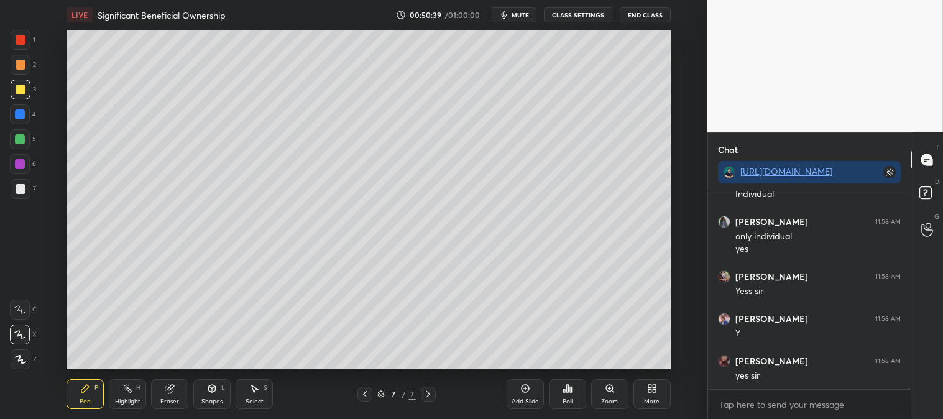
scroll to position [30065, 0]
click at [25, 65] on div at bounding box center [21, 65] width 20 height 20
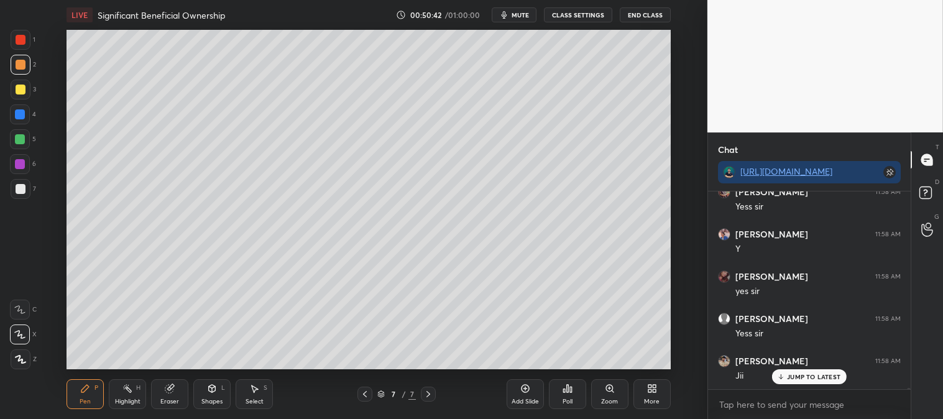
click at [788, 377] on p "JUMP TO LATEST" at bounding box center [813, 376] width 53 height 7
click at [606, 386] on icon at bounding box center [610, 389] width 10 height 10
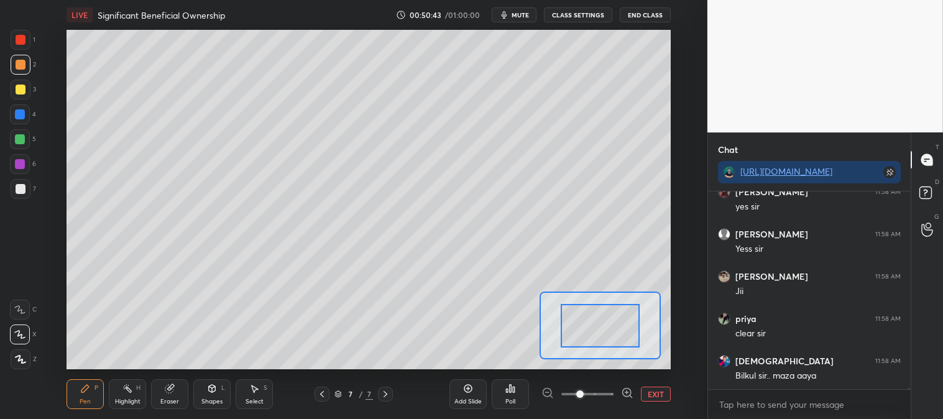
scroll to position [30234, 0]
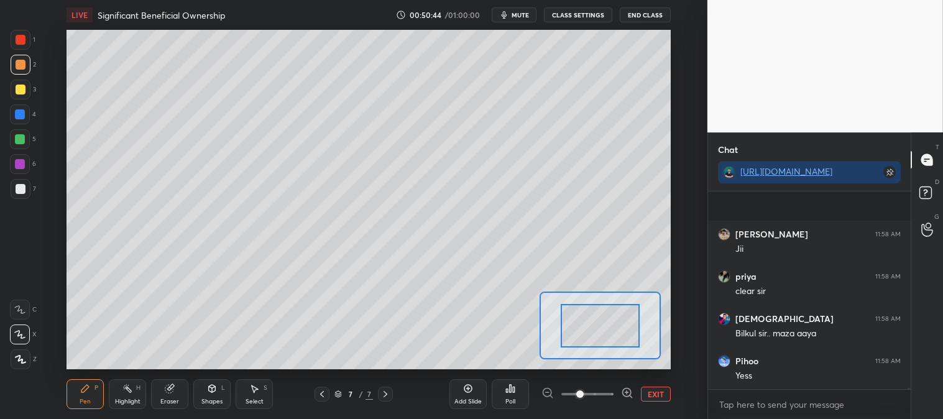
click at [796, 413] on p "JUMP TO LATEST" at bounding box center [813, 416] width 53 height 7
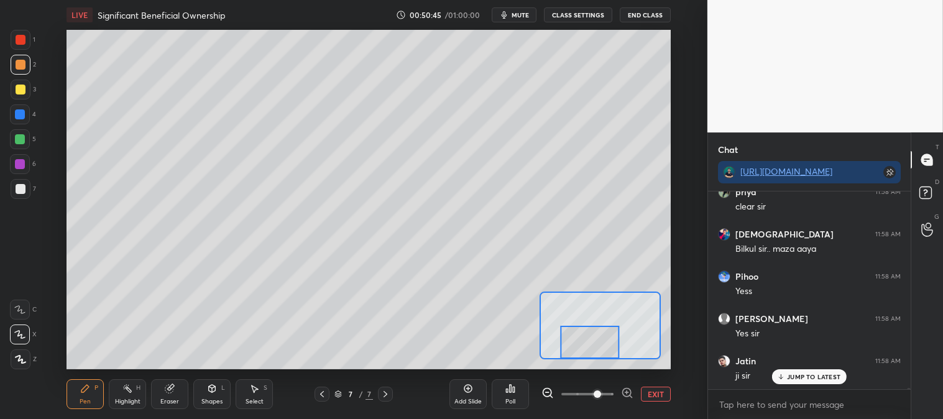
scroll to position [30360, 0]
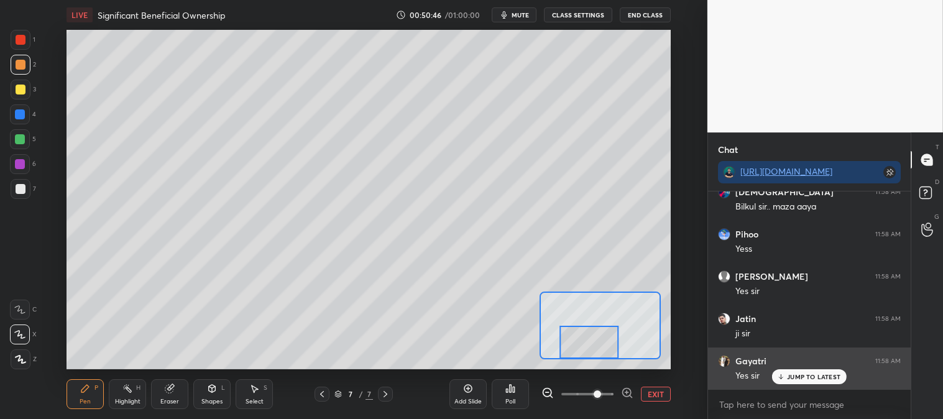
click at [793, 380] on p "JUMP TO LATEST" at bounding box center [813, 376] width 53 height 7
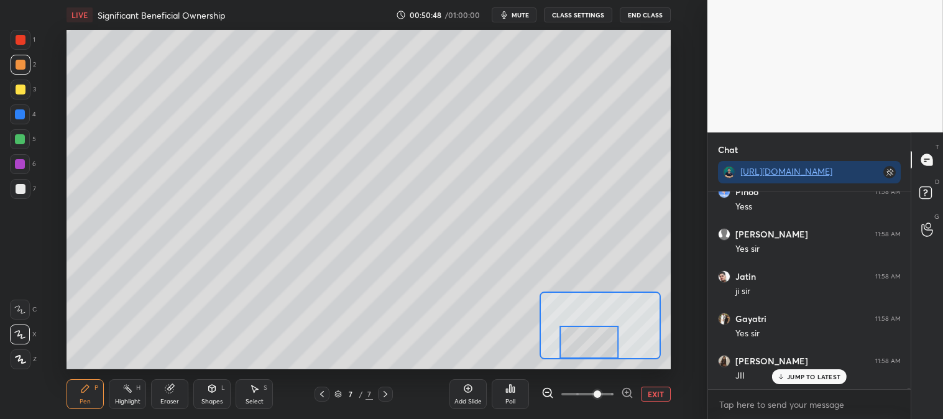
scroll to position [30445, 0]
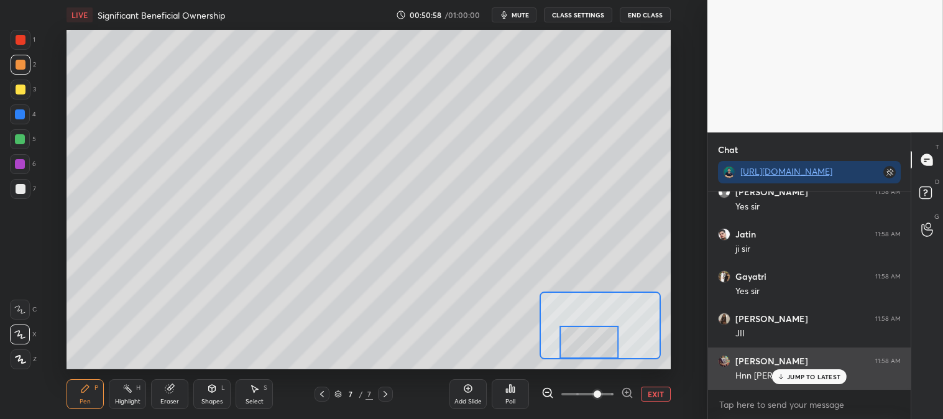
click at [792, 379] on p "JUMP TO LATEST" at bounding box center [813, 376] width 53 height 7
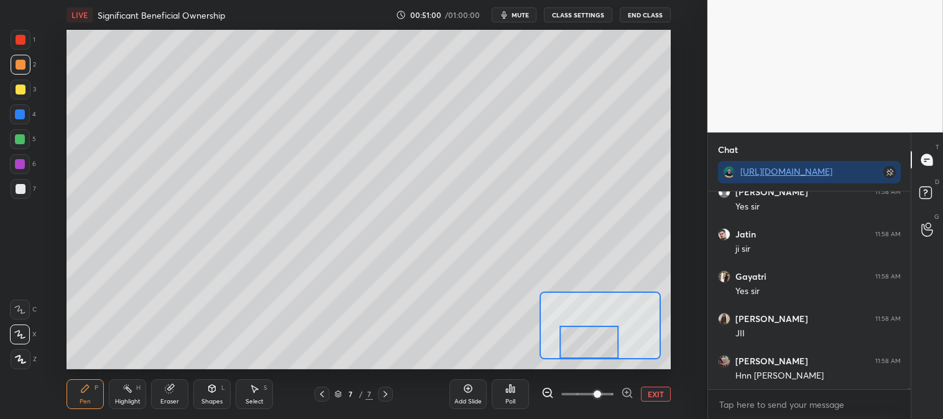
click at [654, 394] on button "EXIT" at bounding box center [656, 394] width 30 height 15
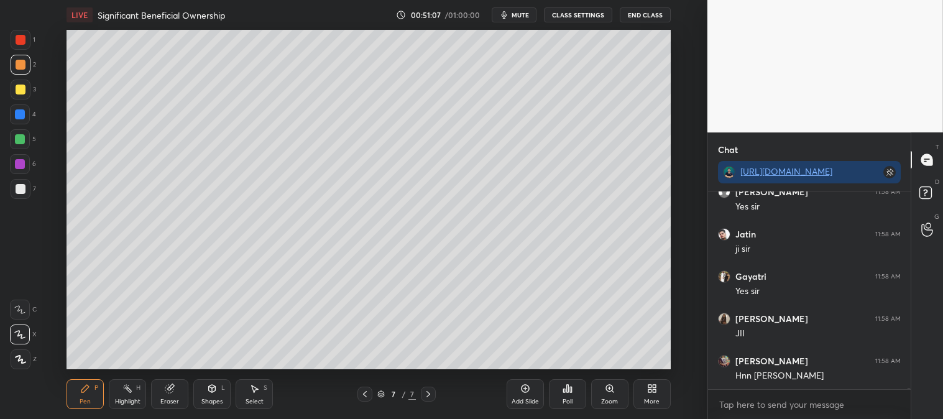
scroll to position [30498, 0]
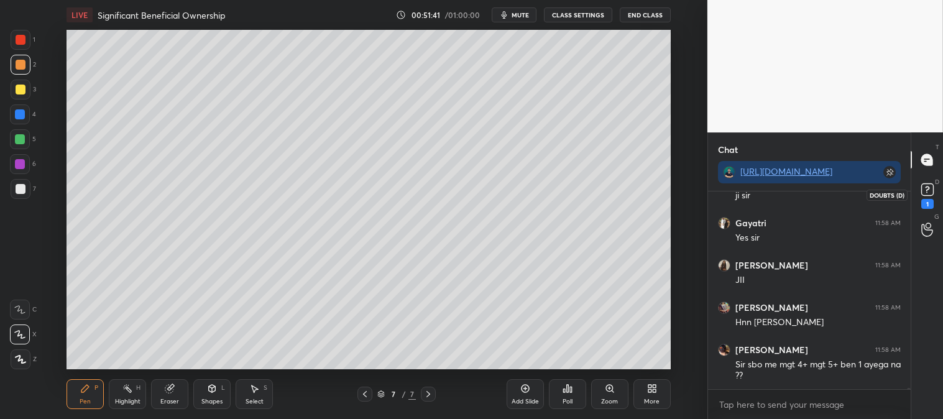
click at [925, 187] on rect at bounding box center [928, 190] width 12 height 12
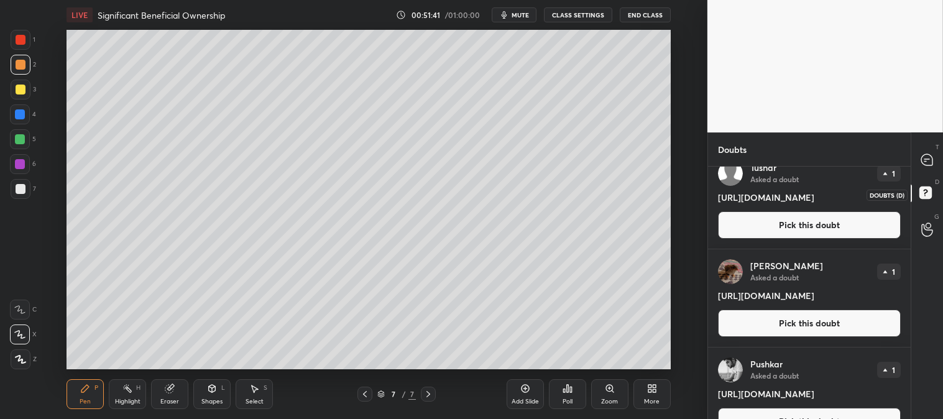
scroll to position [249, 199]
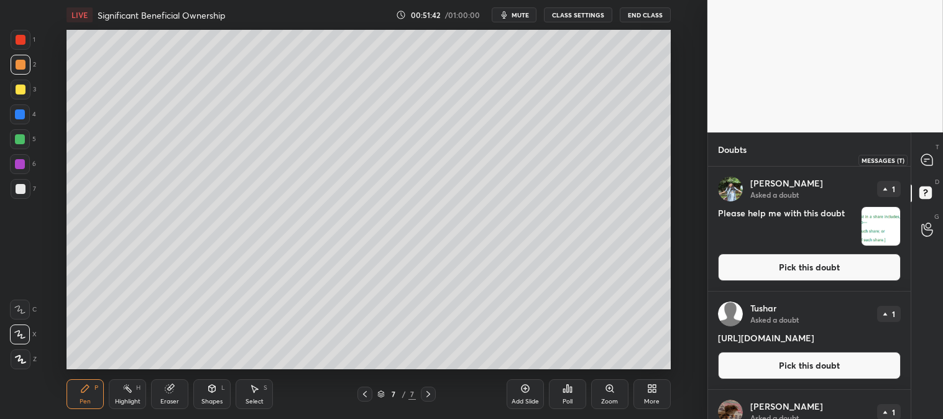
click at [920, 158] on div at bounding box center [927, 160] width 25 height 22
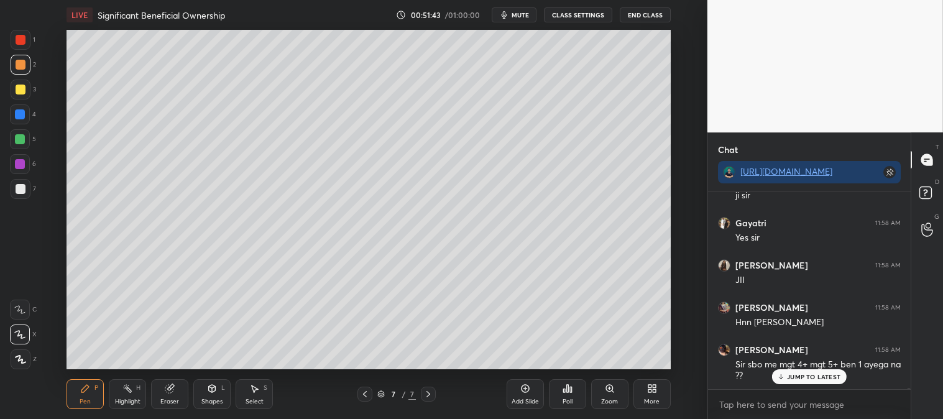
scroll to position [194, 199]
click at [800, 381] on div "JUMP TO LATEST" at bounding box center [809, 376] width 75 height 15
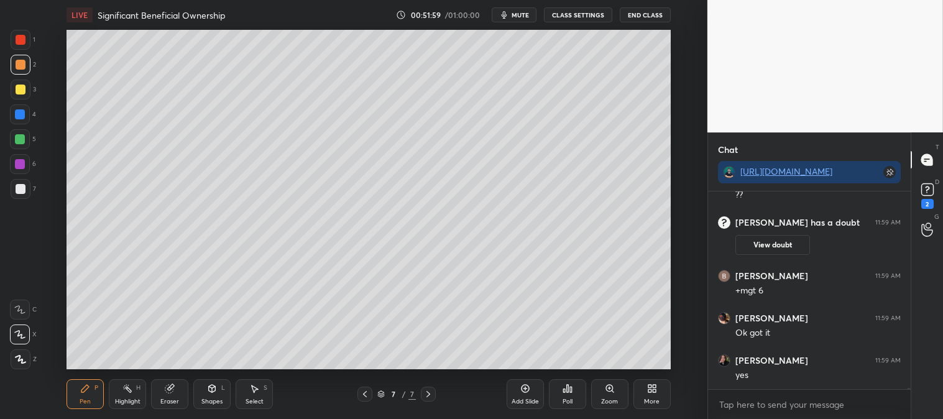
scroll to position [29535, 0]
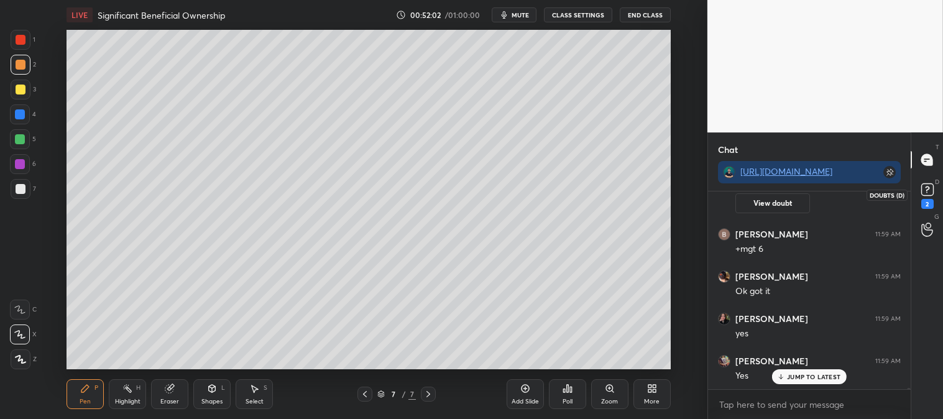
click at [928, 188] on rect at bounding box center [928, 190] width 12 height 12
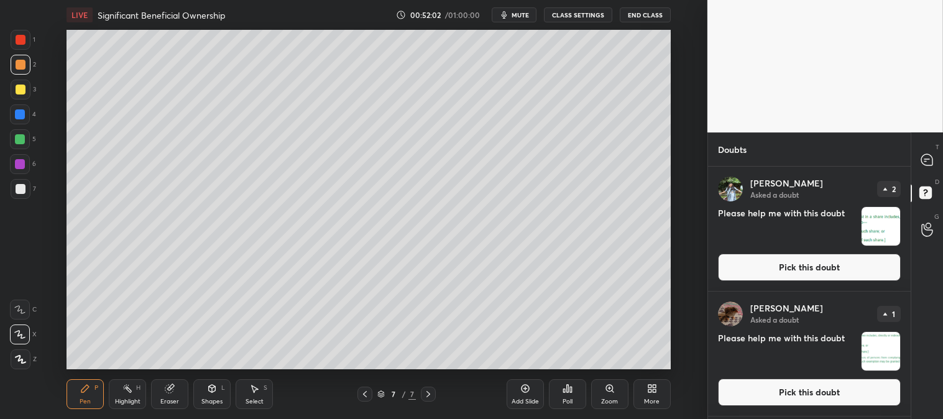
click at [779, 271] on button "Pick this doubt" at bounding box center [809, 267] width 183 height 27
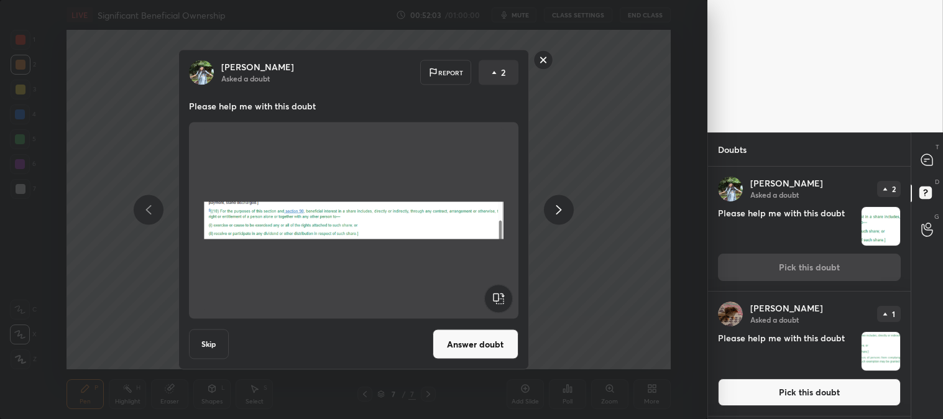
click at [478, 343] on button "Answer doubt" at bounding box center [476, 345] width 86 height 30
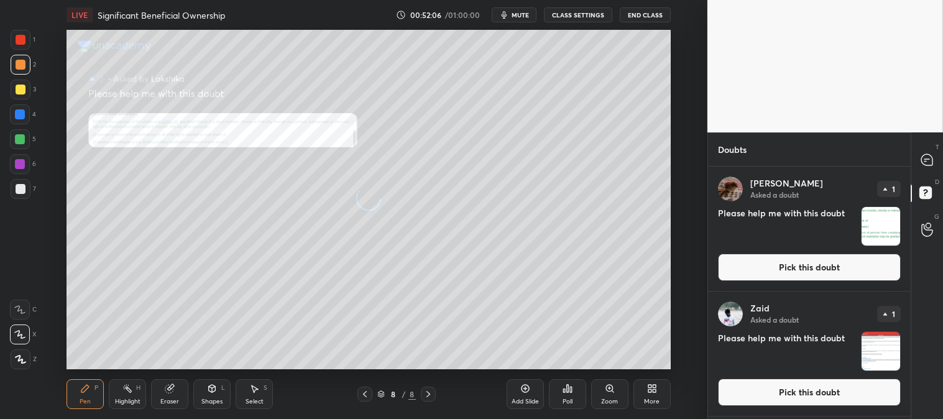
click at [604, 399] on div "Zoom" at bounding box center [609, 402] width 17 height 6
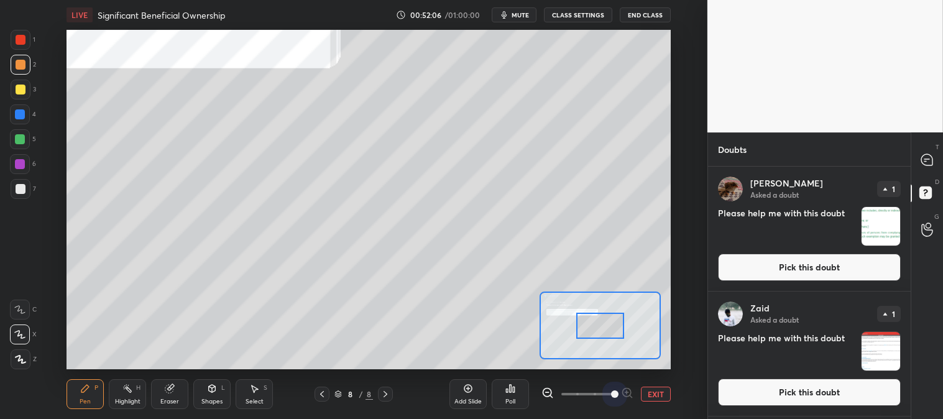
click at [613, 391] on span at bounding box center [614, 394] width 7 height 7
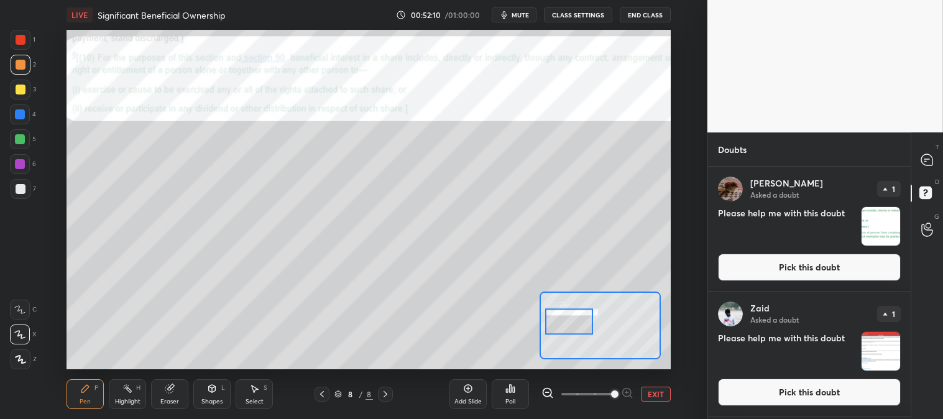
click at [138, 391] on div "H" at bounding box center [138, 388] width 4 height 6
click at [20, 41] on div at bounding box center [21, 40] width 10 height 10
click at [925, 162] on icon at bounding box center [927, 159] width 11 height 11
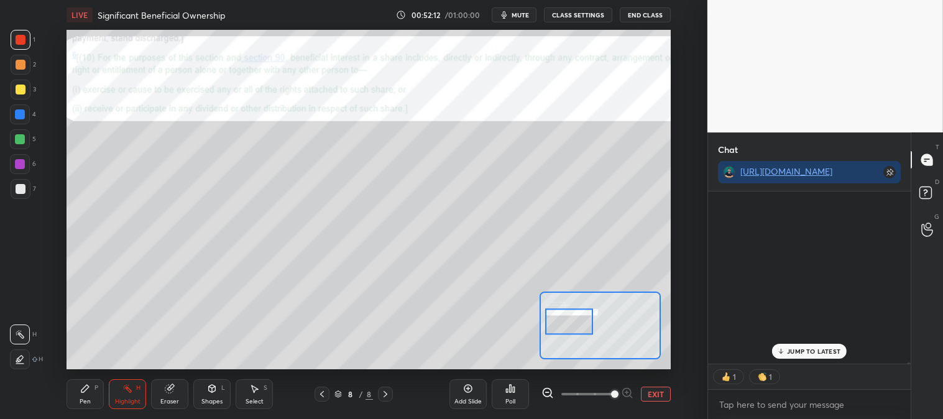
scroll to position [169, 199]
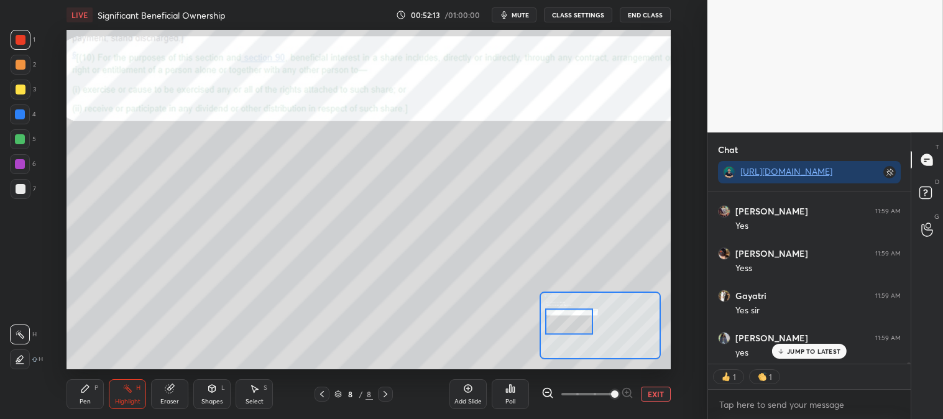
click at [798, 352] on p "JUMP TO LATEST" at bounding box center [813, 351] width 53 height 7
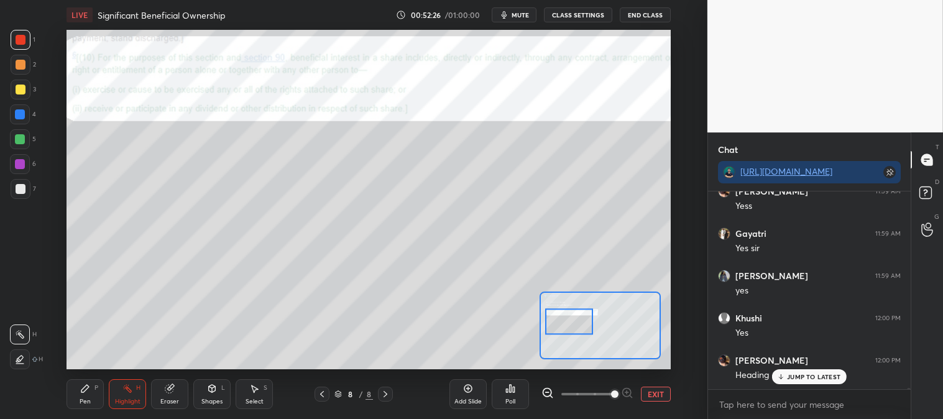
scroll to position [29949, 0]
click at [91, 388] on div "Pen P" at bounding box center [85, 394] width 37 height 30
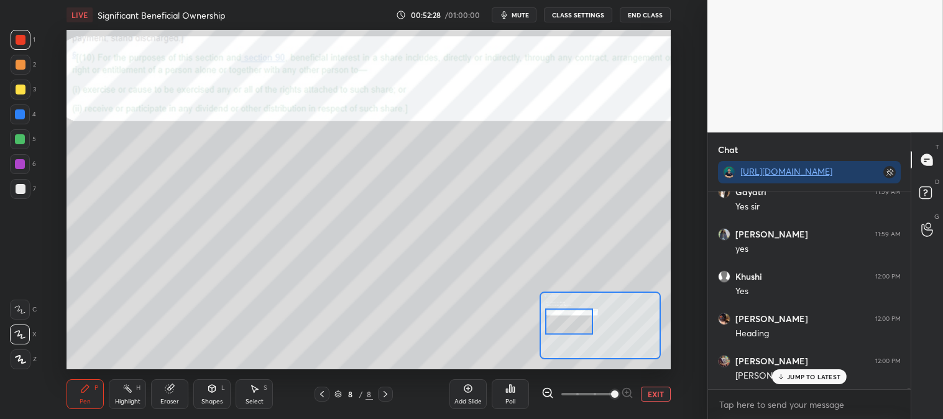
click at [21, 113] on div at bounding box center [20, 114] width 10 height 10
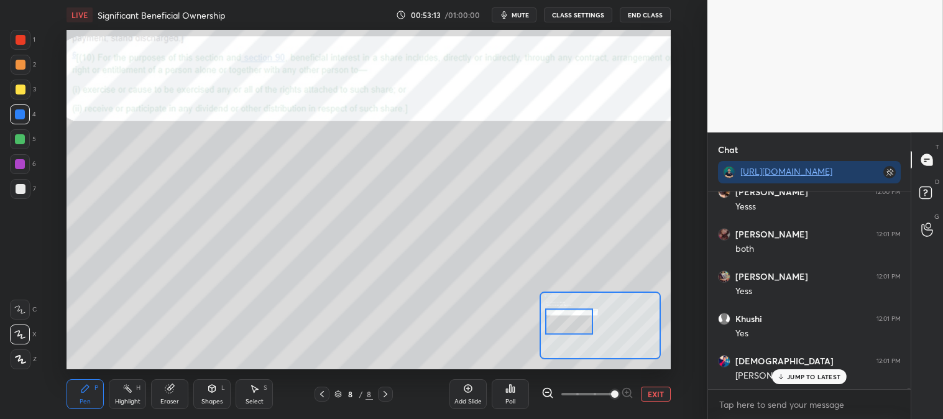
scroll to position [31344, 0]
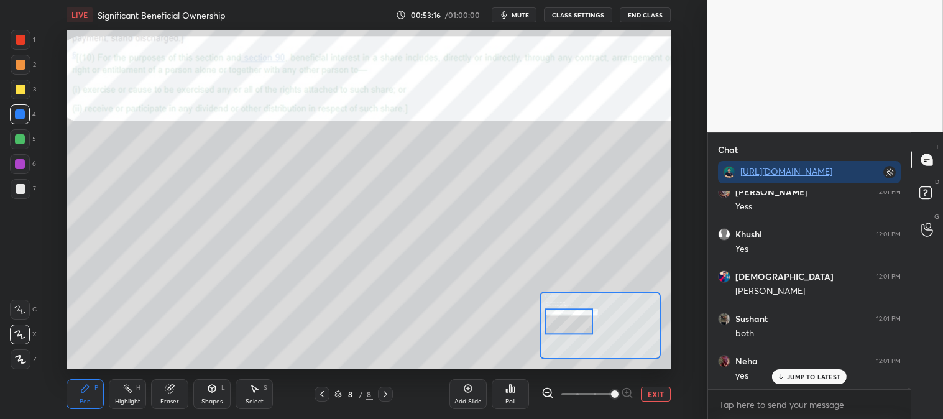
click at [127, 405] on div "Highlight H" at bounding box center [127, 394] width 37 height 30
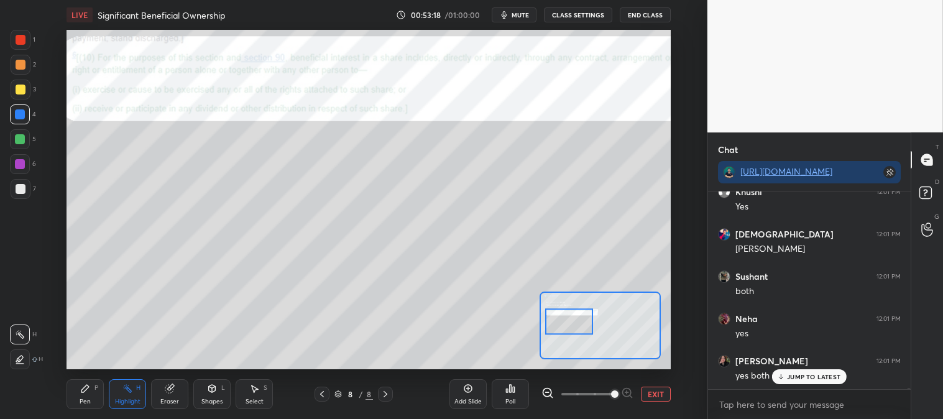
click at [795, 375] on p "JUMP TO LATEST" at bounding box center [813, 376] width 53 height 7
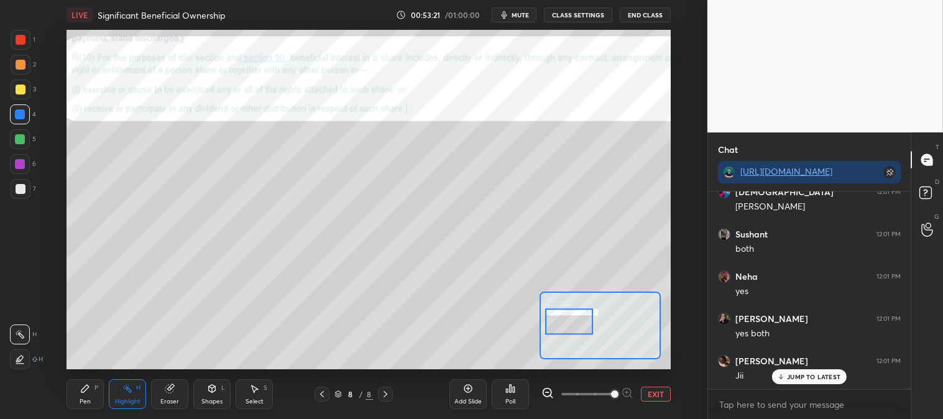
click at [91, 394] on div "Pen P" at bounding box center [85, 394] width 37 height 30
click at [19, 87] on div at bounding box center [21, 90] width 10 height 10
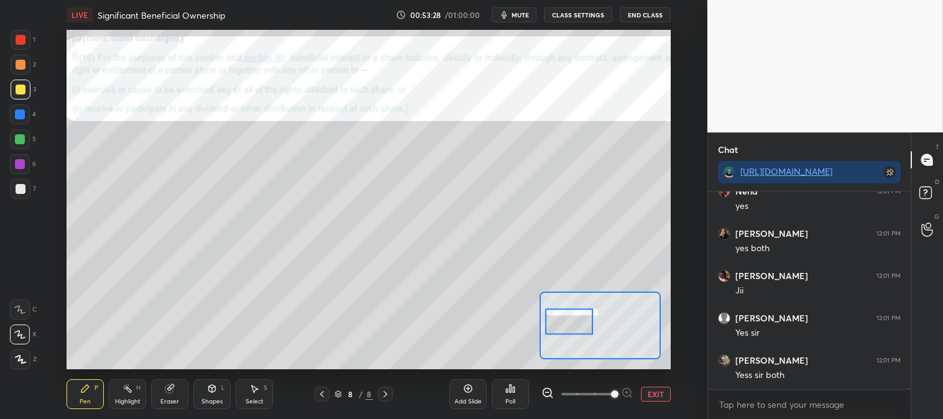
scroll to position [31556, 0]
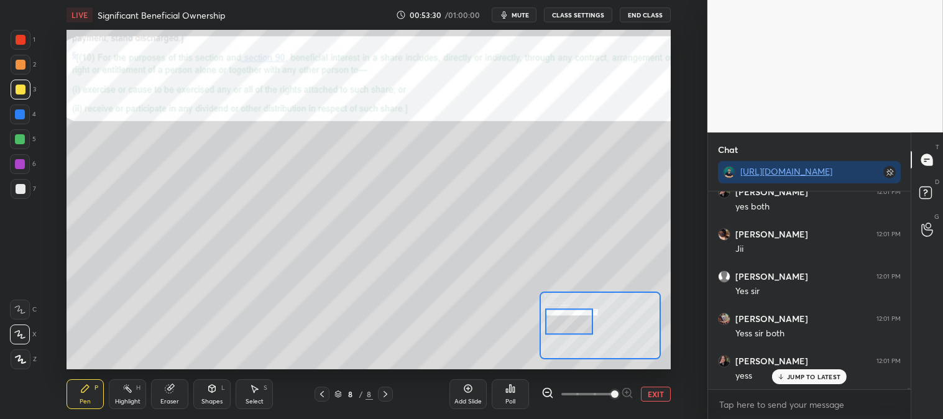
click at [126, 392] on icon at bounding box center [127, 389] width 10 height 10
click at [21, 40] on div at bounding box center [21, 40] width 10 height 10
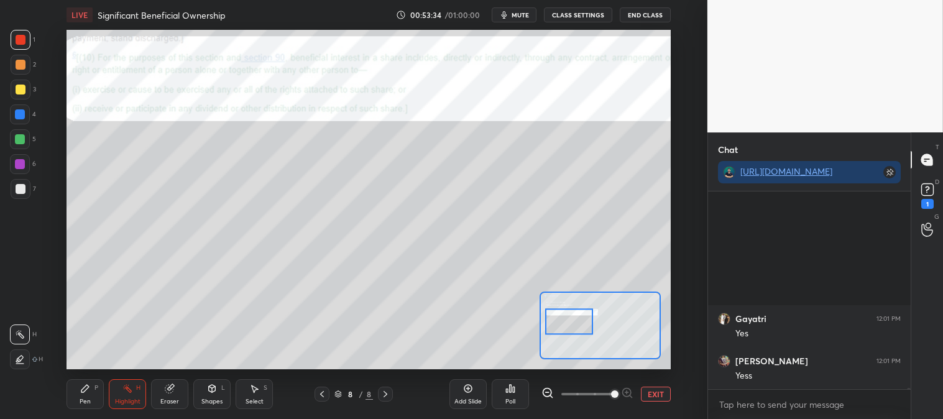
scroll to position [31863, 0]
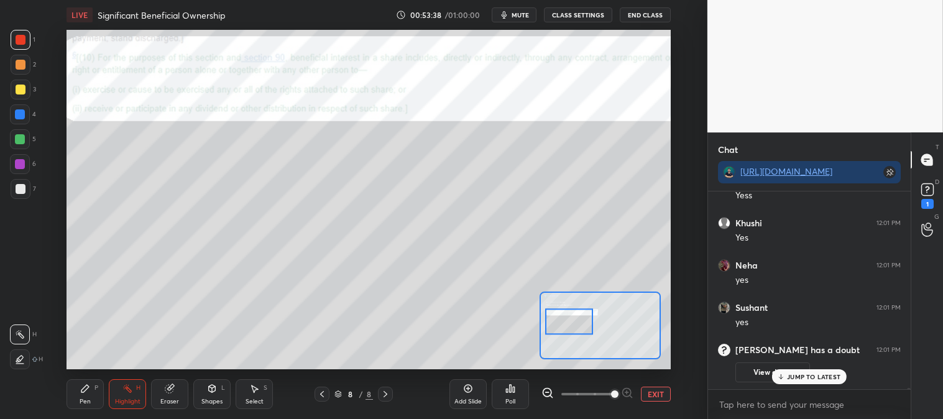
click at [83, 399] on div "Pen" at bounding box center [85, 402] width 11 height 6
click at [26, 139] on div at bounding box center [20, 139] width 20 height 20
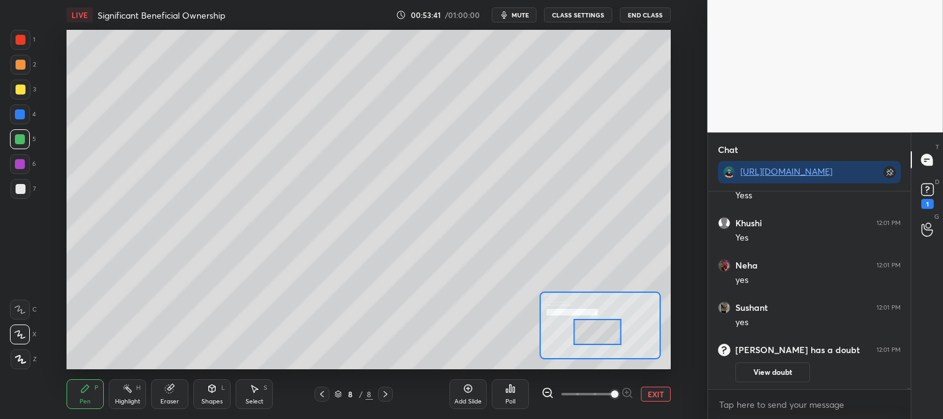
scroll to position [31906, 0]
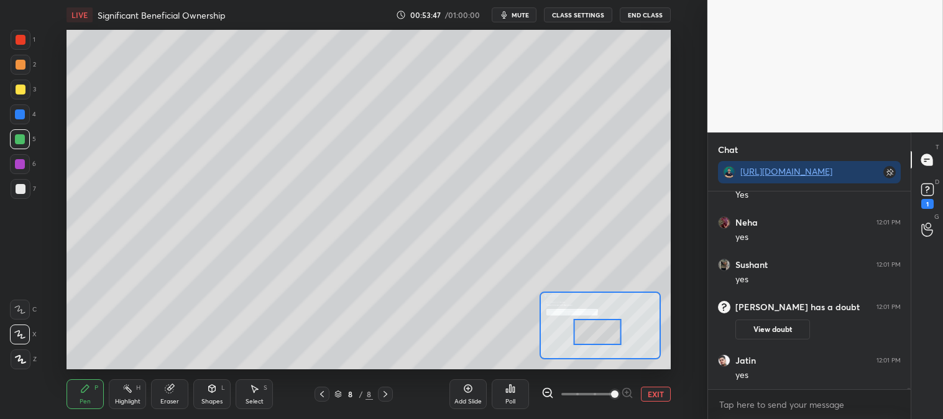
click at [664, 395] on button "EXIT" at bounding box center [656, 394] width 30 height 15
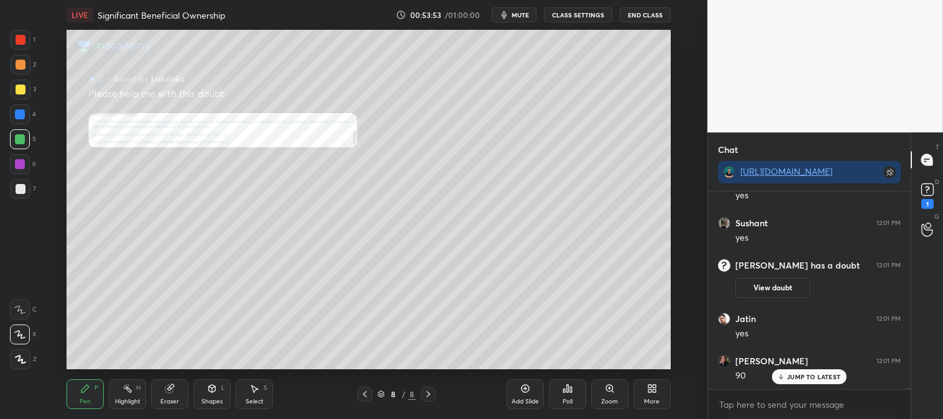
scroll to position [31990, 0]
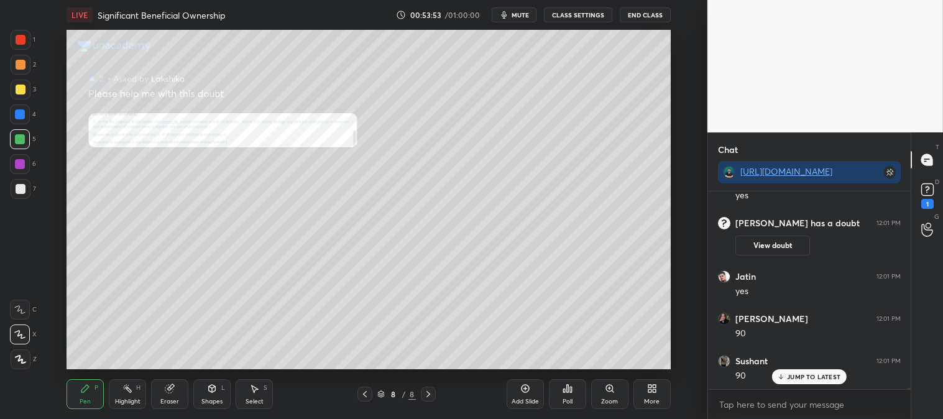
click at [366, 397] on icon at bounding box center [365, 394] width 4 height 6
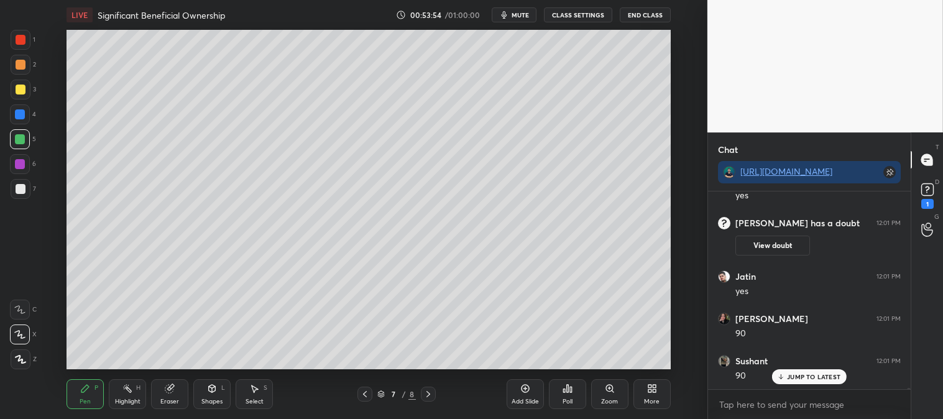
click at [128, 394] on icon at bounding box center [127, 389] width 10 height 10
click at [802, 375] on p "JUMP TO LATEST" at bounding box center [813, 376] width 53 height 7
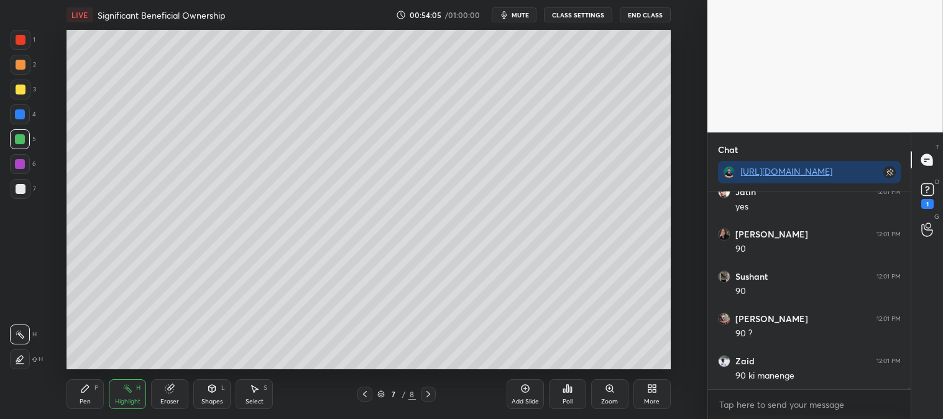
scroll to position [32117, 0]
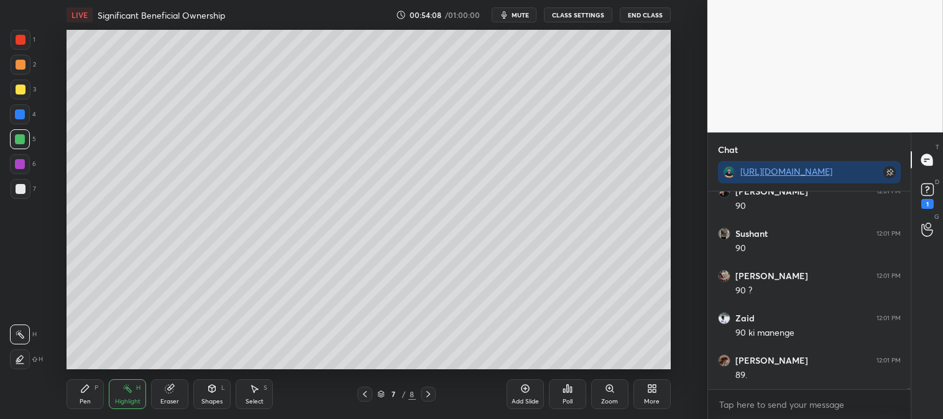
click at [430, 394] on icon at bounding box center [428, 394] width 10 height 10
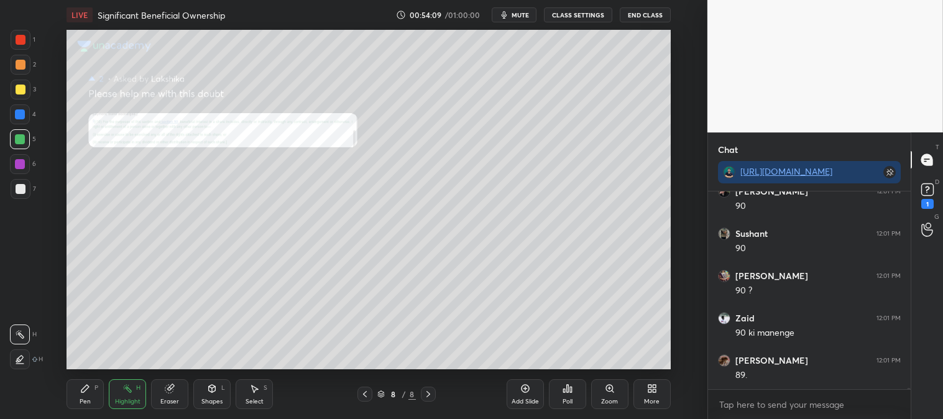
click at [610, 399] on div "Zoom" at bounding box center [609, 402] width 17 height 6
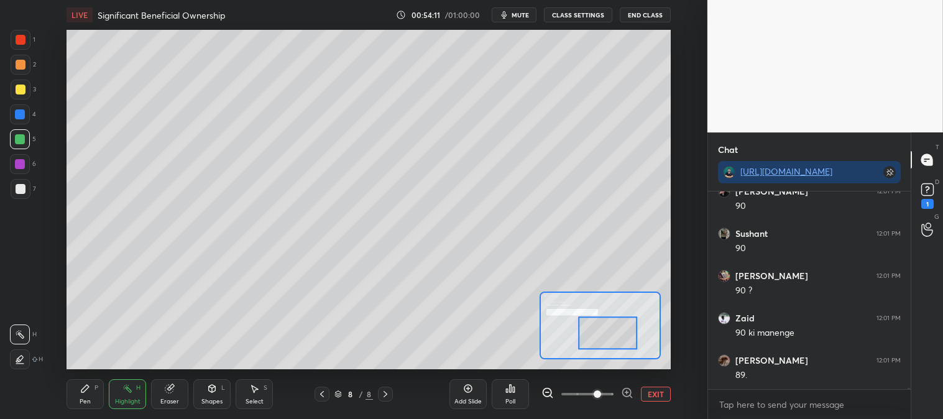
click at [78, 387] on div "Pen P" at bounding box center [85, 394] width 37 height 30
click at [29, 122] on div "4" at bounding box center [23, 114] width 26 height 20
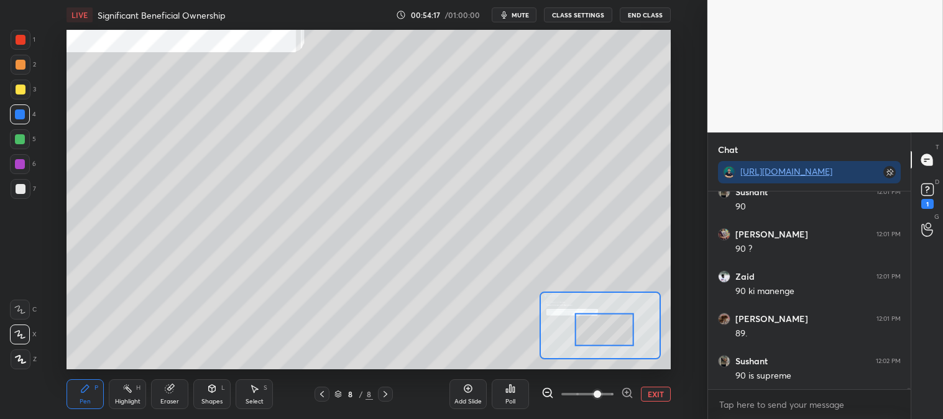
scroll to position [32201, 0]
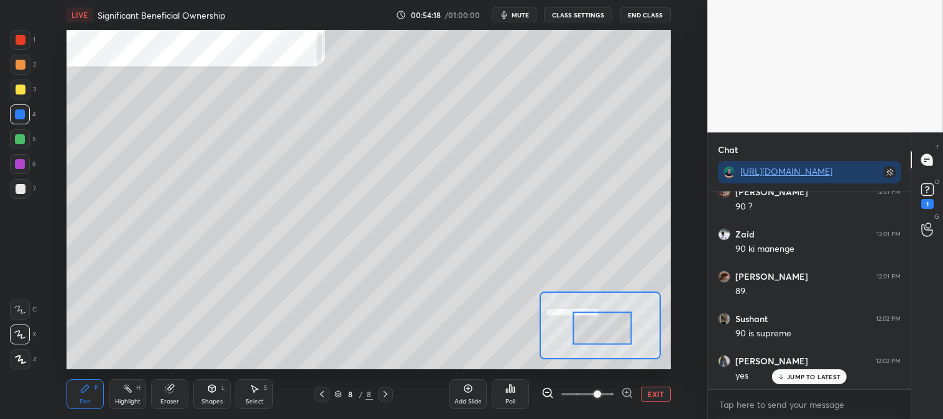
click at [15, 193] on div at bounding box center [21, 189] width 20 height 20
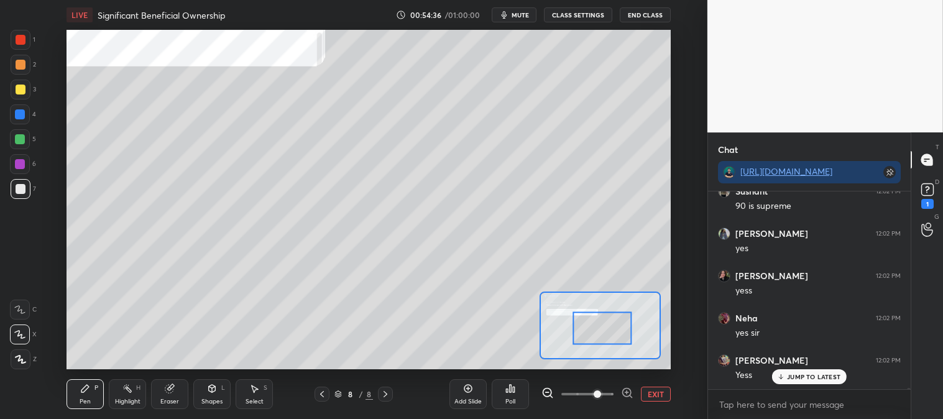
scroll to position [32370, 0]
click at [659, 395] on button "EXIT" at bounding box center [656, 394] width 30 height 15
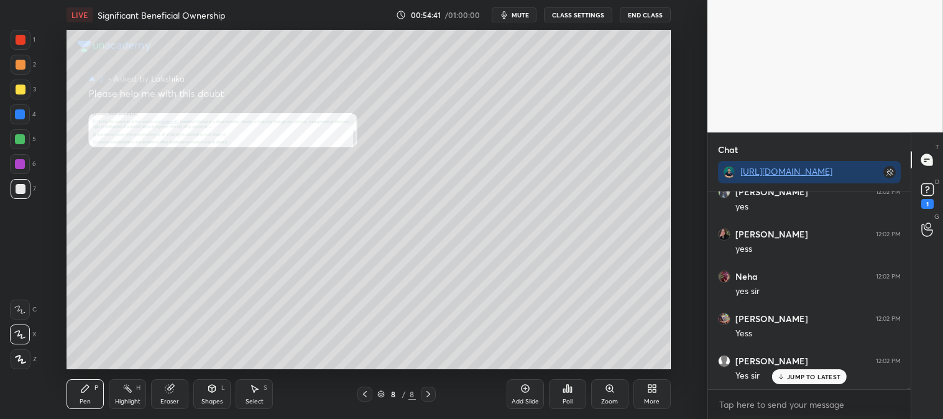
click at [127, 393] on icon at bounding box center [127, 389] width 10 height 10
click at [801, 373] on p "JUMP TO LATEST" at bounding box center [813, 376] width 53 height 7
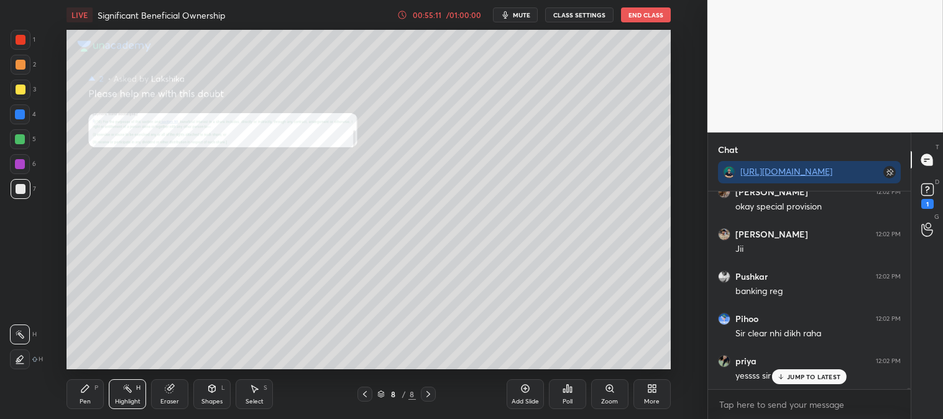
scroll to position [32721, 0]
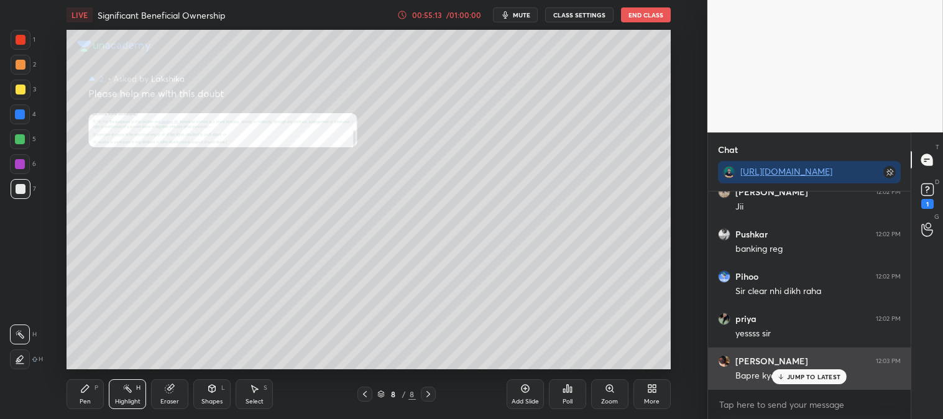
click at [792, 377] on p "JUMP TO LATEST" at bounding box center [813, 376] width 53 height 7
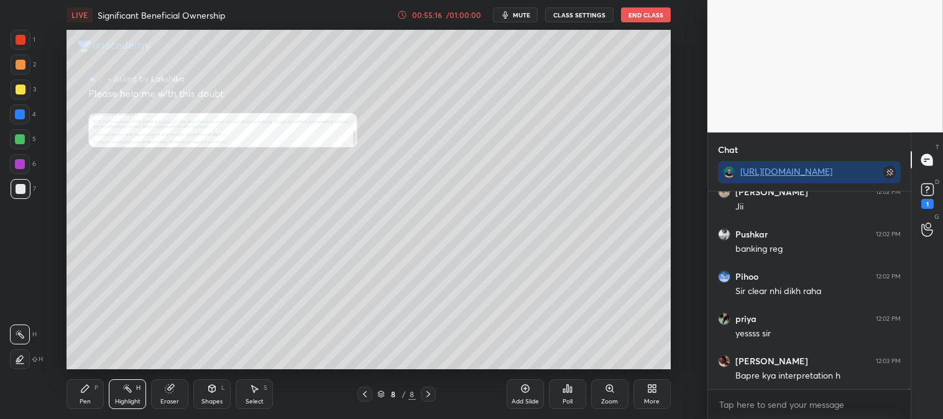
click at [362, 393] on icon at bounding box center [365, 394] width 10 height 10
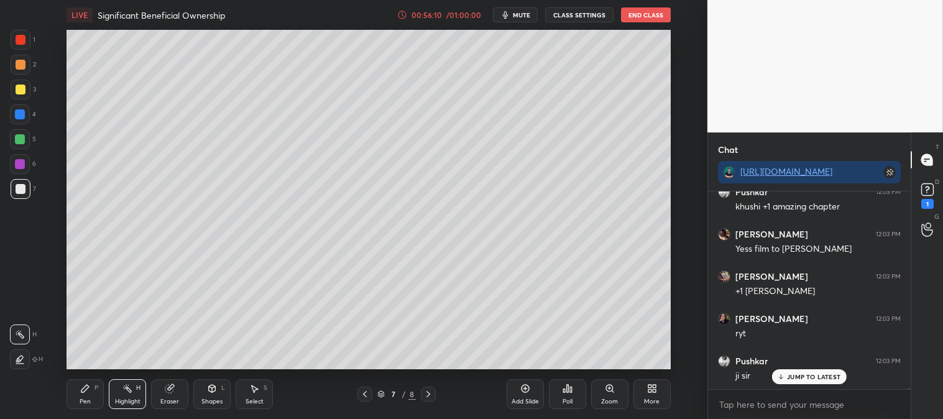
scroll to position [33114, 0]
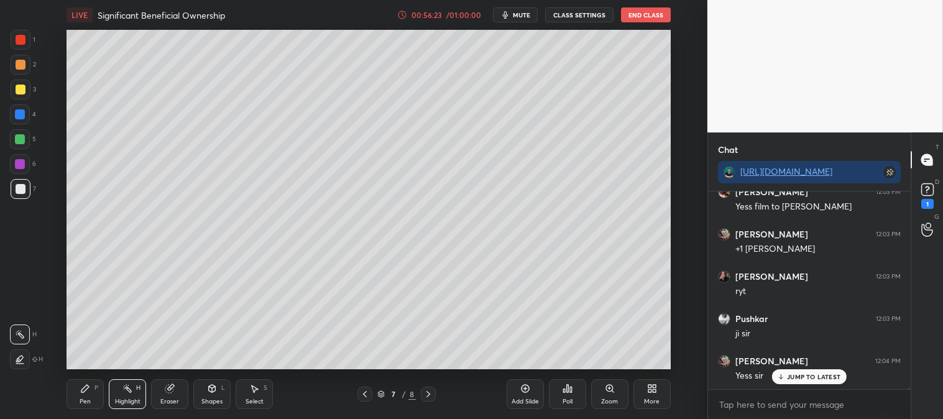
click at [364, 395] on icon at bounding box center [365, 394] width 10 height 10
click at [432, 394] on icon at bounding box center [428, 394] width 10 height 10
click at [431, 394] on icon at bounding box center [428, 394] width 10 height 10
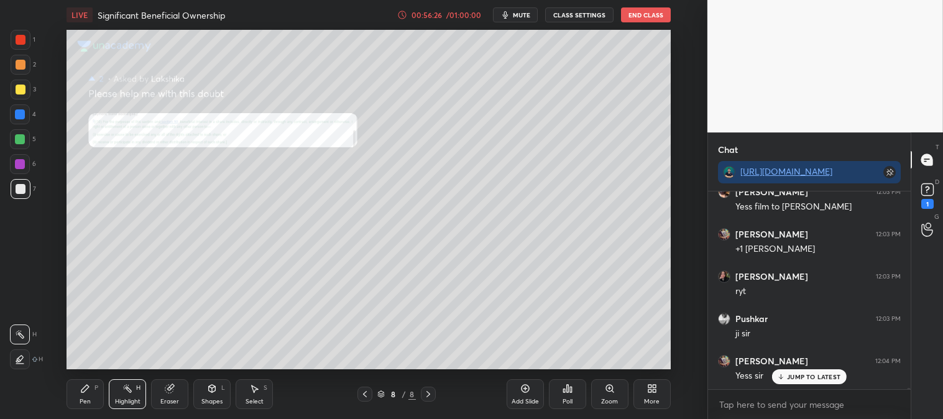
click at [603, 397] on div "Zoom" at bounding box center [609, 394] width 37 height 30
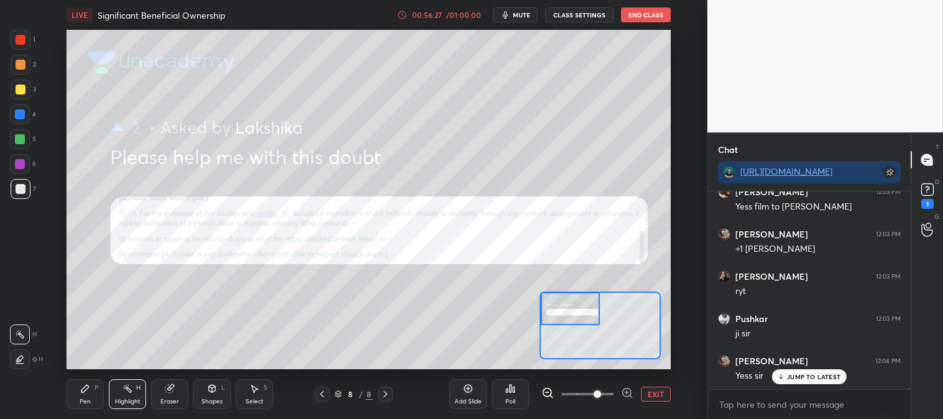
click at [128, 394] on icon at bounding box center [127, 389] width 10 height 10
click at [24, 32] on div at bounding box center [21, 40] width 20 height 20
click at [386, 390] on icon at bounding box center [386, 394] width 10 height 10
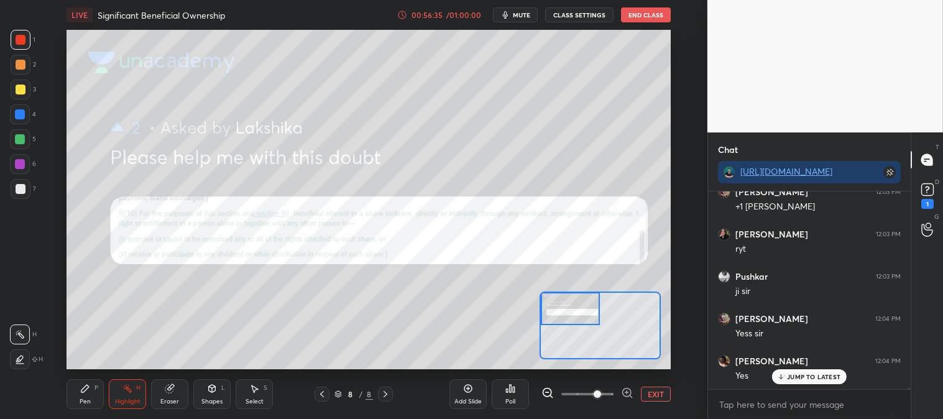
click at [382, 394] on icon at bounding box center [386, 394] width 10 height 10
click at [321, 392] on icon at bounding box center [322, 394] width 10 height 10
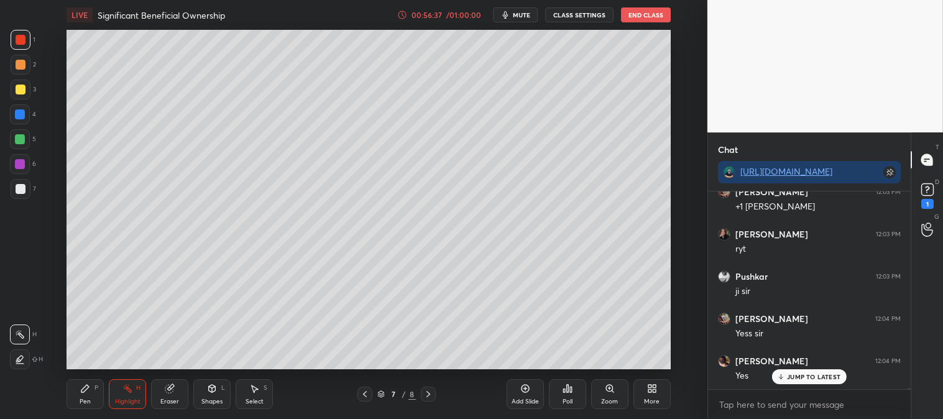
click at [793, 376] on p "JUMP TO LATEST" at bounding box center [813, 376] width 53 height 7
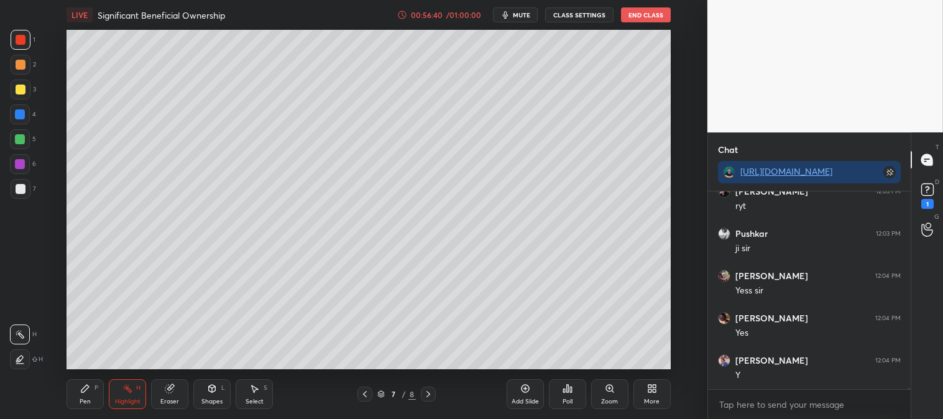
scroll to position [33283, 0]
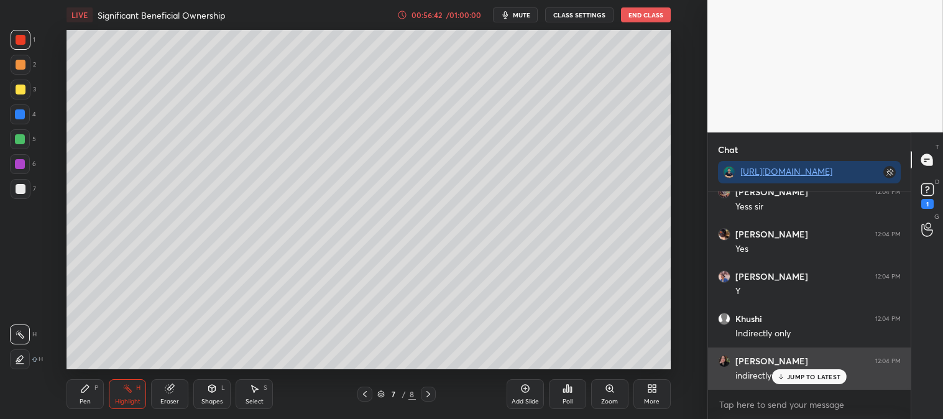
click at [791, 379] on p "JUMP TO LATEST" at bounding box center [813, 376] width 53 height 7
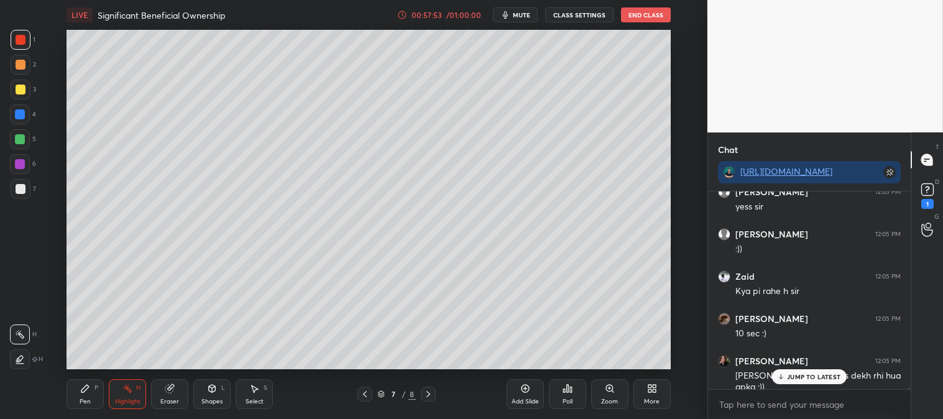
scroll to position [34520, 0]
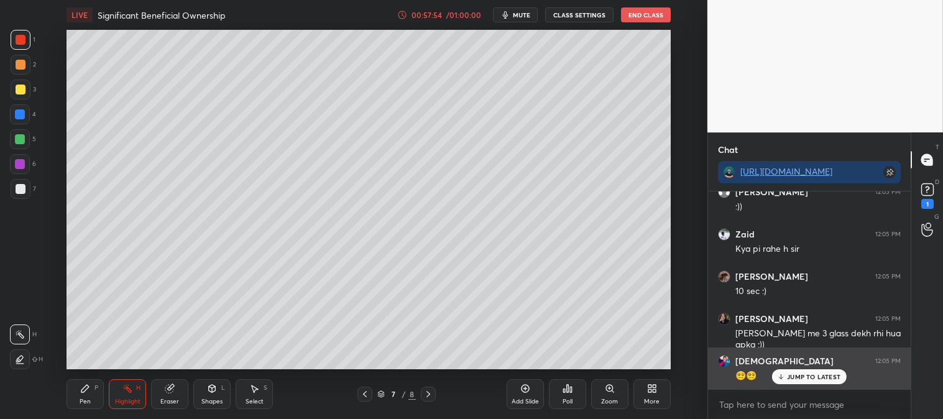
click at [792, 377] on p "JUMP TO LATEST" at bounding box center [813, 376] width 53 height 7
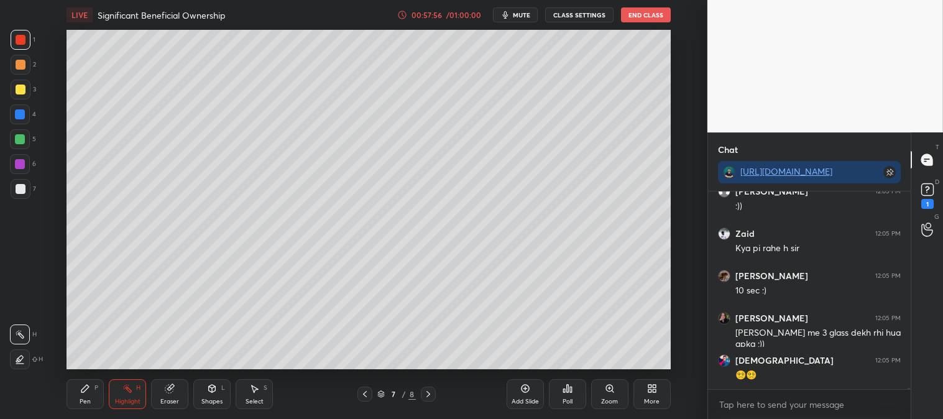
scroll to position [34563, 0]
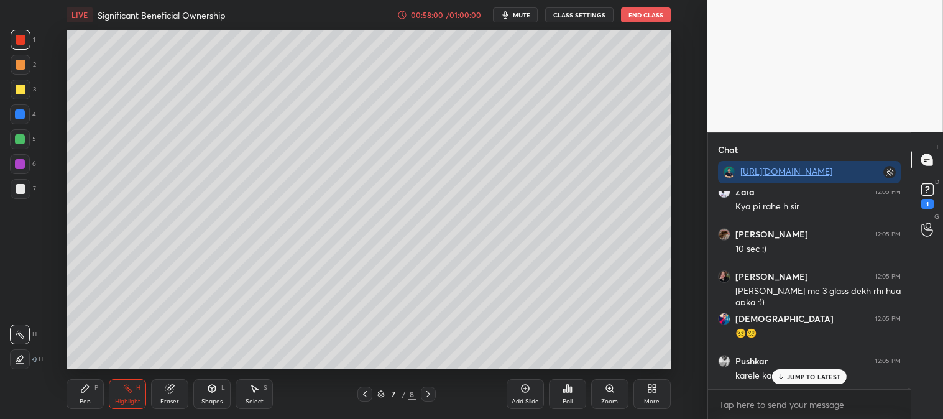
click at [797, 380] on p "JUMP TO LATEST" at bounding box center [813, 376] width 53 height 7
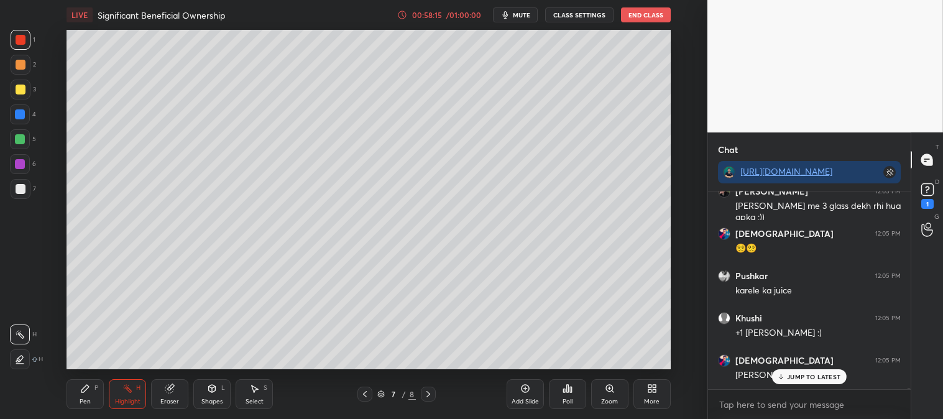
scroll to position [34690, 0]
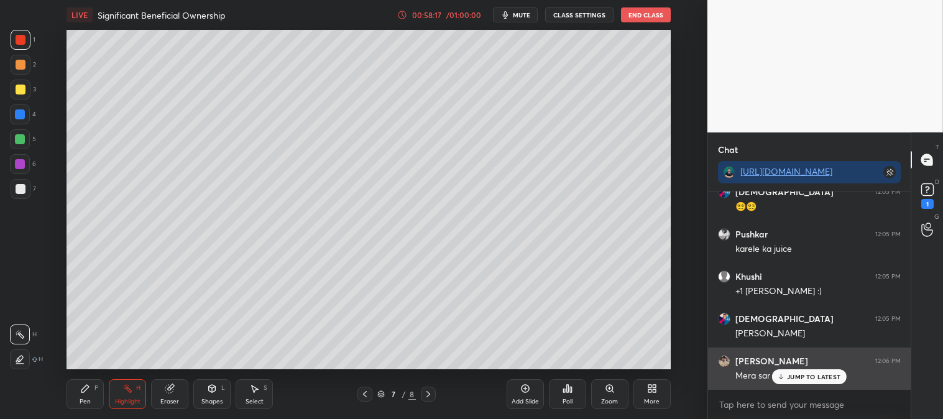
click at [790, 380] on p "JUMP TO LATEST" at bounding box center [813, 376] width 53 height 7
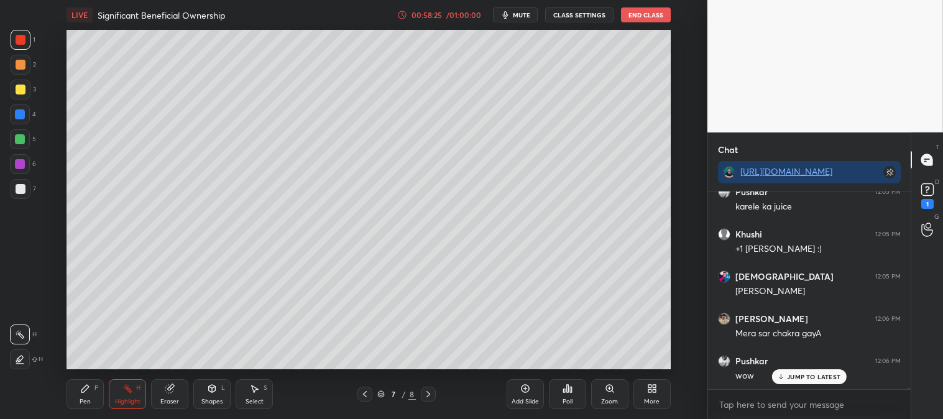
scroll to position [34774, 0]
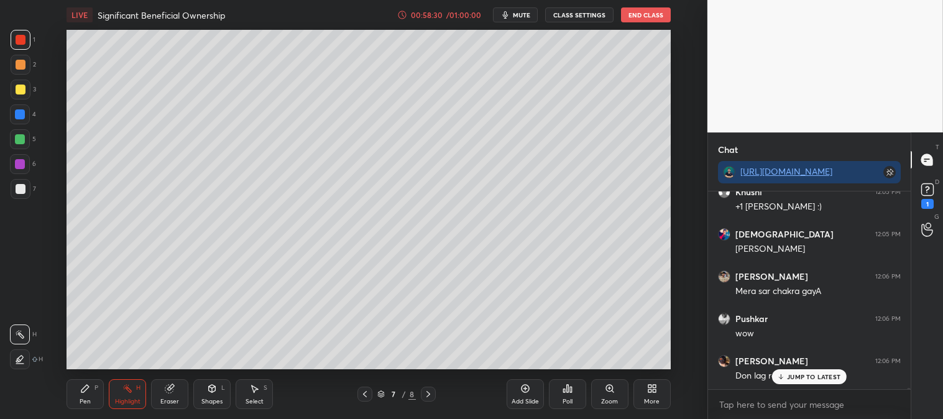
click at [790, 378] on p "JUMP TO LATEST" at bounding box center [813, 376] width 53 height 7
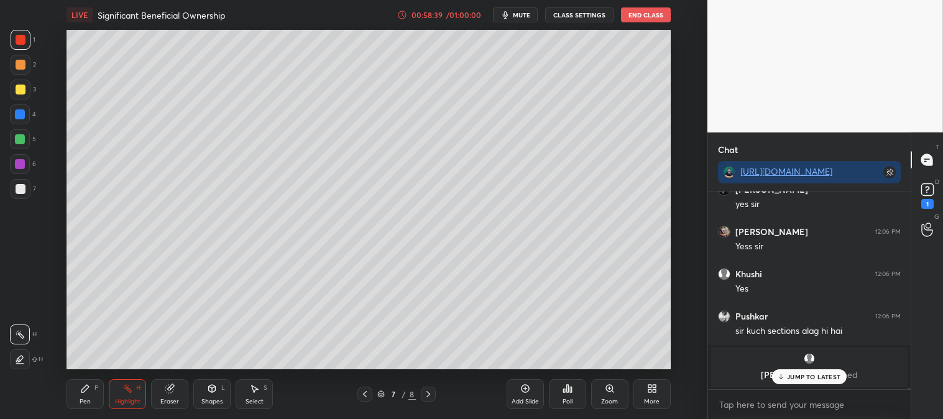
click at [793, 382] on div "JUMP TO LATEST" at bounding box center [809, 376] width 75 height 15
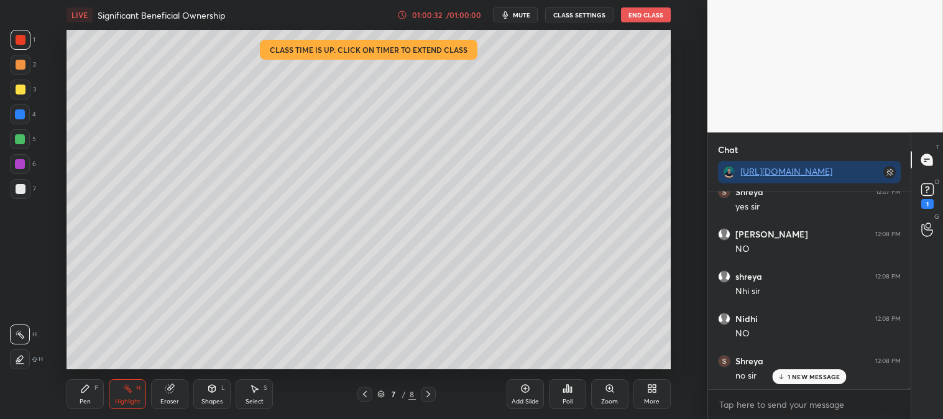
scroll to position [36237, 0]
click at [790, 377] on p "JUMP TO LATEST" at bounding box center [813, 376] width 53 height 7
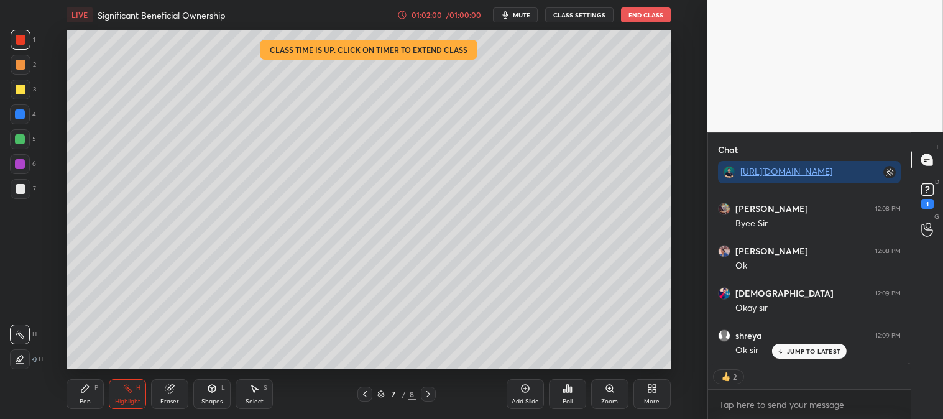
scroll to position [37451, 0]
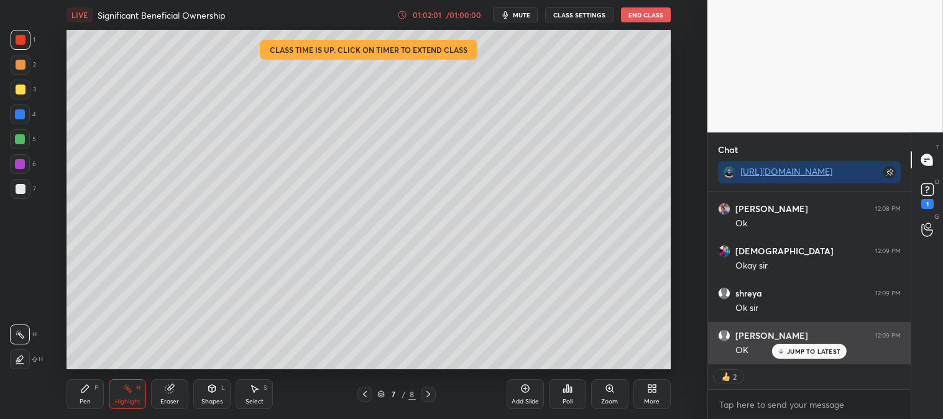
click at [797, 346] on div "JUMP TO LATEST" at bounding box center [809, 351] width 75 height 15
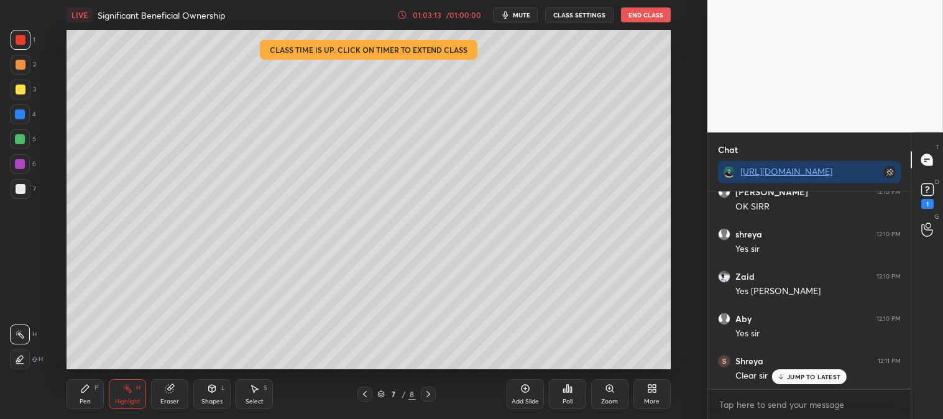
scroll to position [35563, 0]
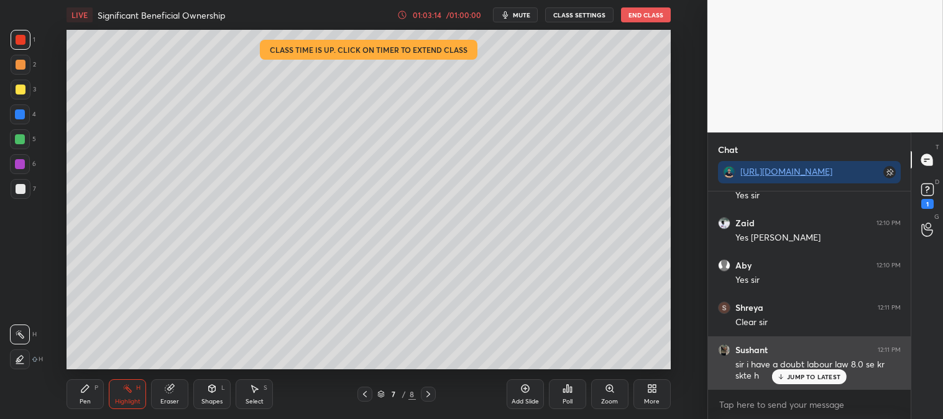
click at [801, 380] on p "JUMP TO LATEST" at bounding box center [813, 376] width 53 height 7
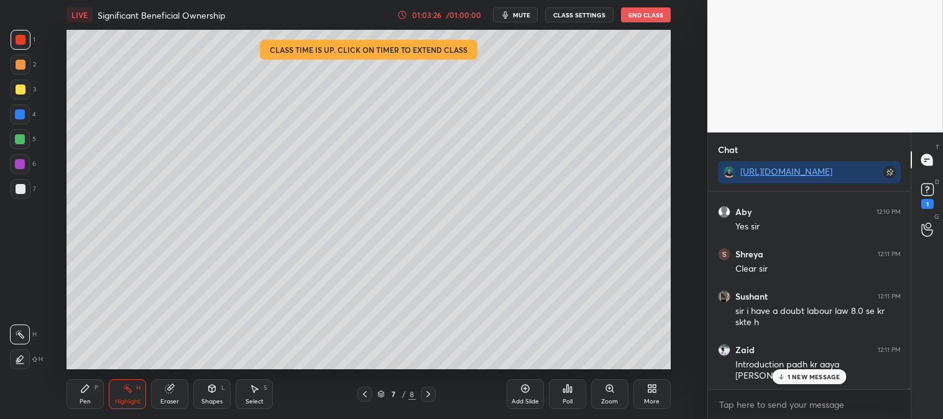
scroll to position [35534, 0]
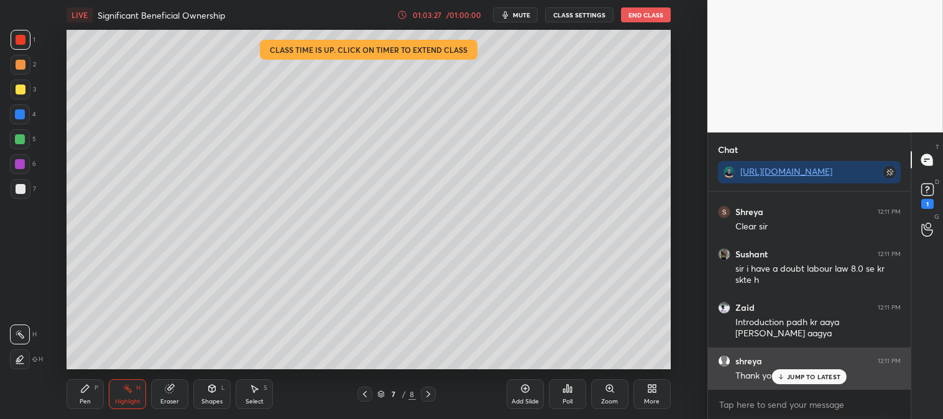
click at [797, 379] on p "JUMP TO LATEST" at bounding box center [813, 376] width 53 height 7
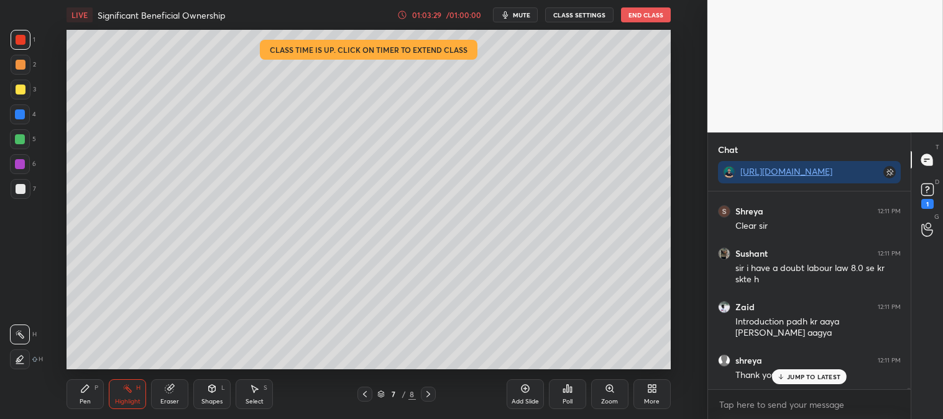
scroll to position [35576, 0]
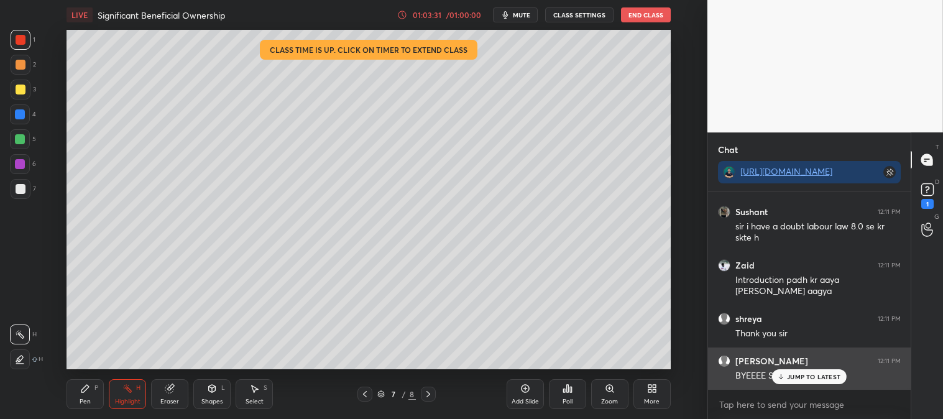
click at [792, 383] on div "JUMP TO LATEST" at bounding box center [809, 376] width 75 height 15
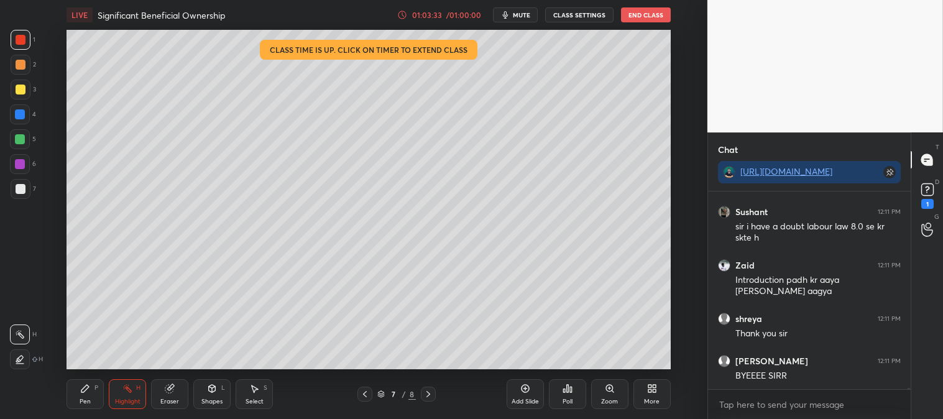
click at [636, 19] on button "End Class" at bounding box center [646, 14] width 50 height 15
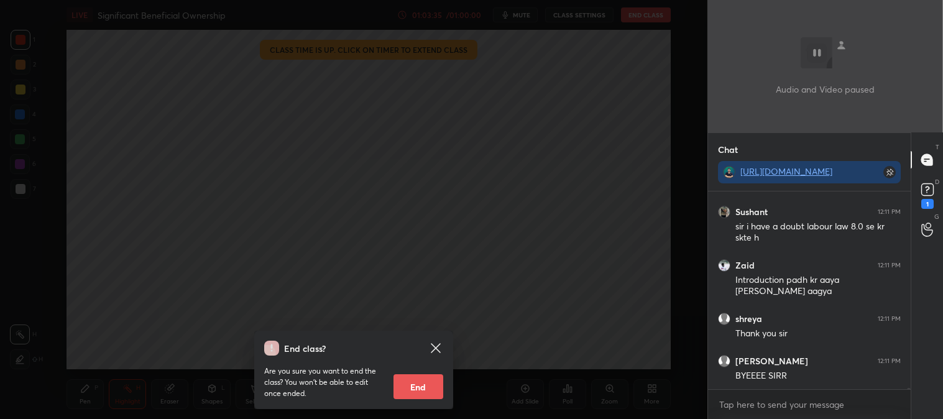
click at [438, 349] on icon at bounding box center [435, 348] width 15 height 15
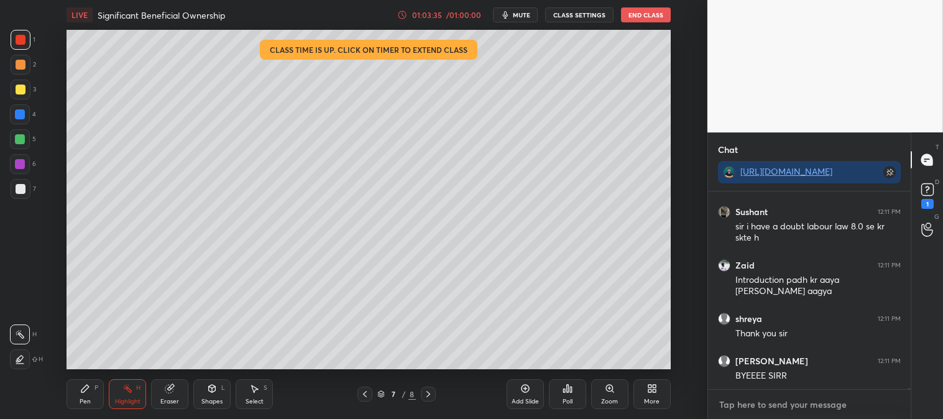
click at [749, 409] on textarea at bounding box center [809, 405] width 183 height 20
type textarea "x"
type textarea "d"
type textarea "x"
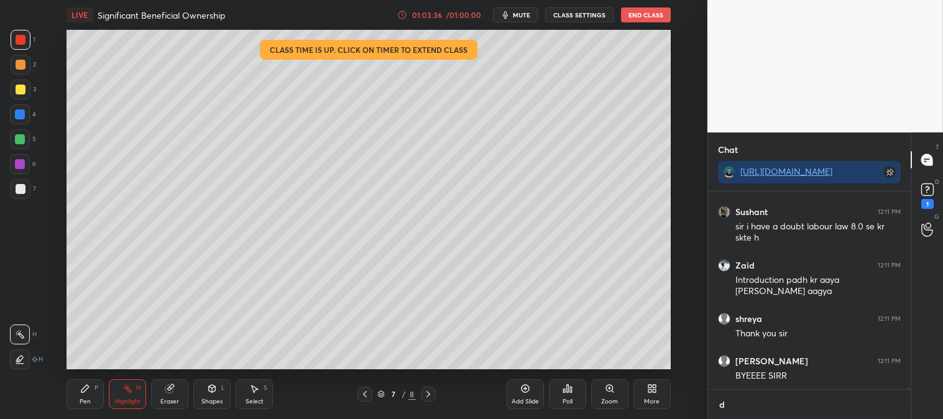
type textarea "du"
type textarea "x"
type textarea "d"
type textarea "x"
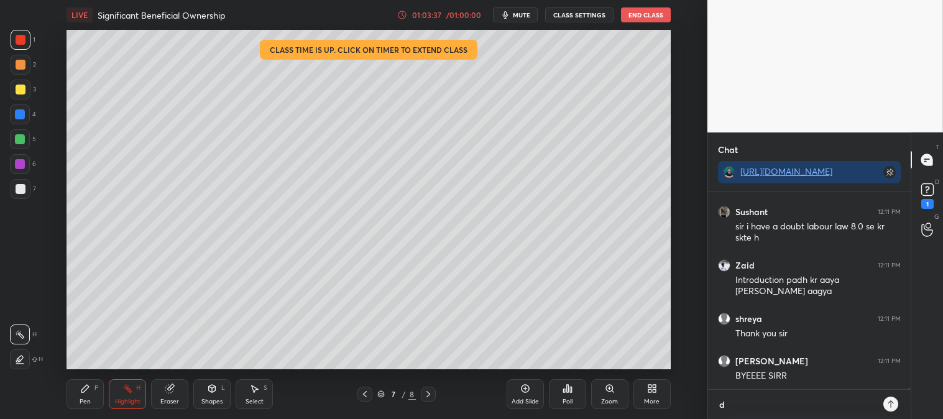
type textarea "x"
type textarea "s"
type textarea "x"
type textarea "su"
type textarea "x"
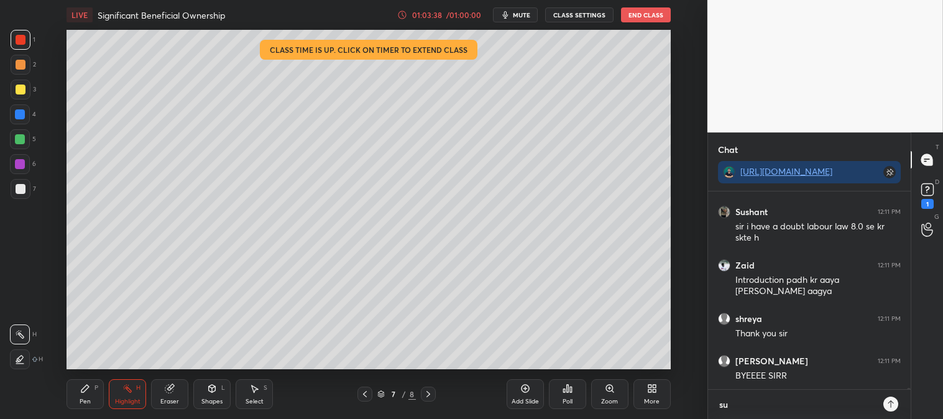
type textarea "sud"
type textarea "x"
type textarea "su"
type textarea "x"
type textarea "sus"
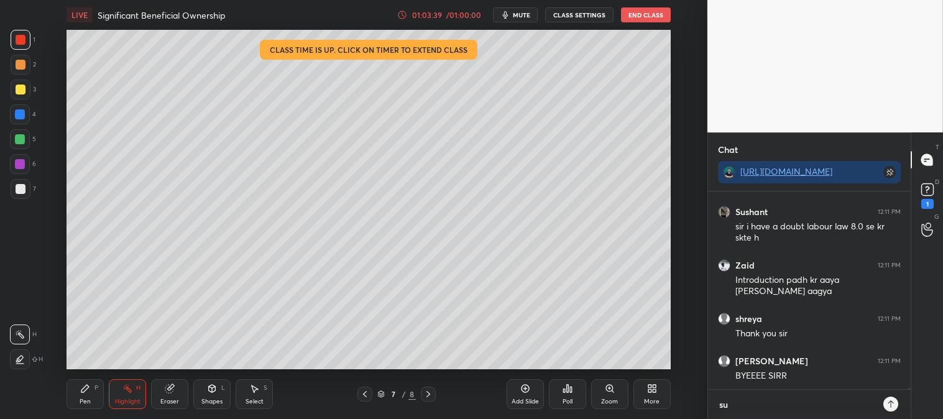
type textarea "x"
type textarea "sush"
type textarea "x"
type textarea "susha"
type textarea "x"
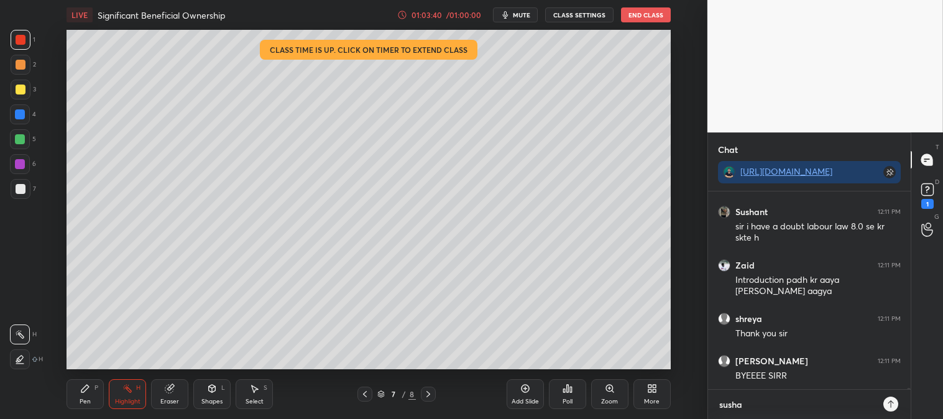
type textarea "[PERSON_NAME]"
type textarea "x"
type textarea "sushant"
type textarea "x"
type textarea "sushant"
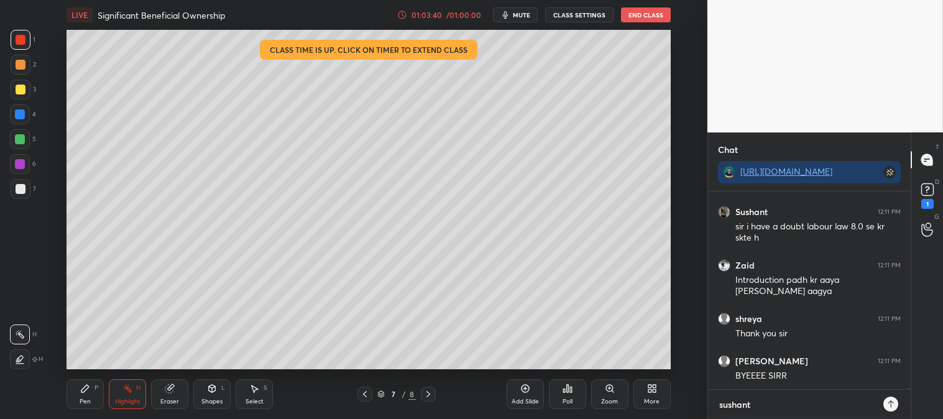
type textarea "x"
type textarea "sushant y"
type textarea "x"
type textarea "sushant ye"
type textarea "x"
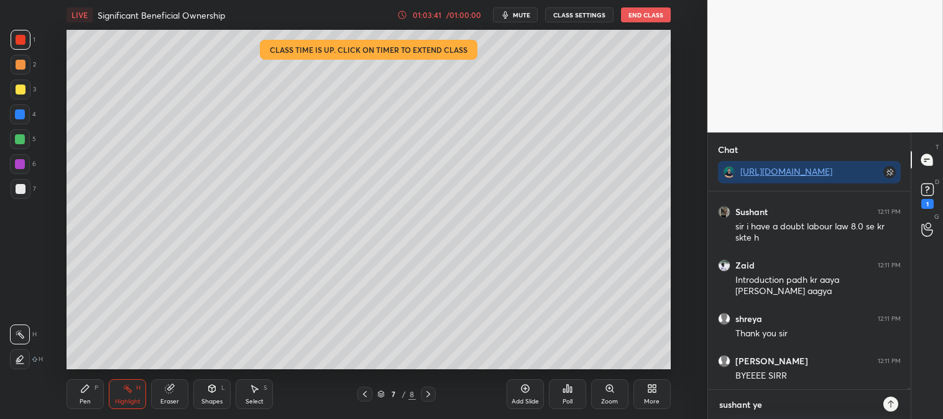
type textarea "sushant yes"
type textarea "x"
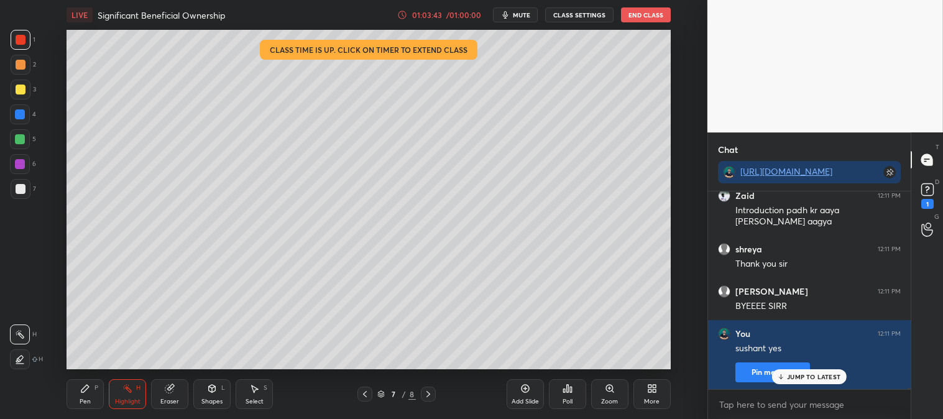
click at [644, 16] on button "End Class" at bounding box center [646, 14] width 50 height 15
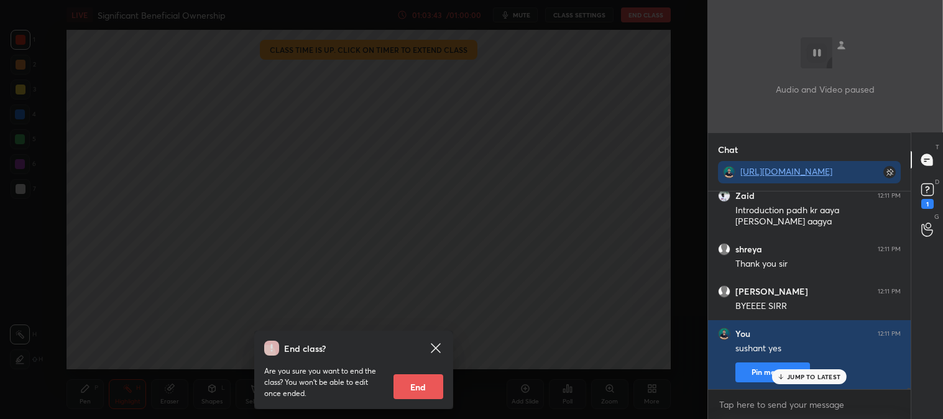
click at [418, 394] on button "End" at bounding box center [419, 386] width 50 height 25
type textarea "x"
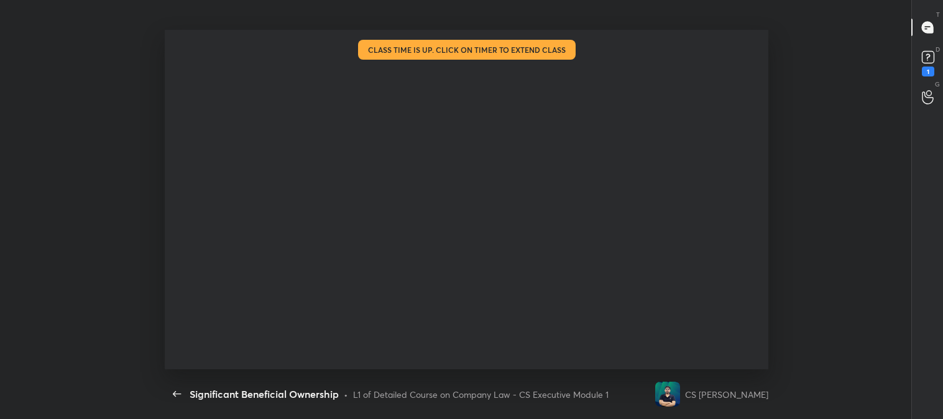
scroll to position [0, 0]
